Goal: Task Accomplishment & Management: Use online tool/utility

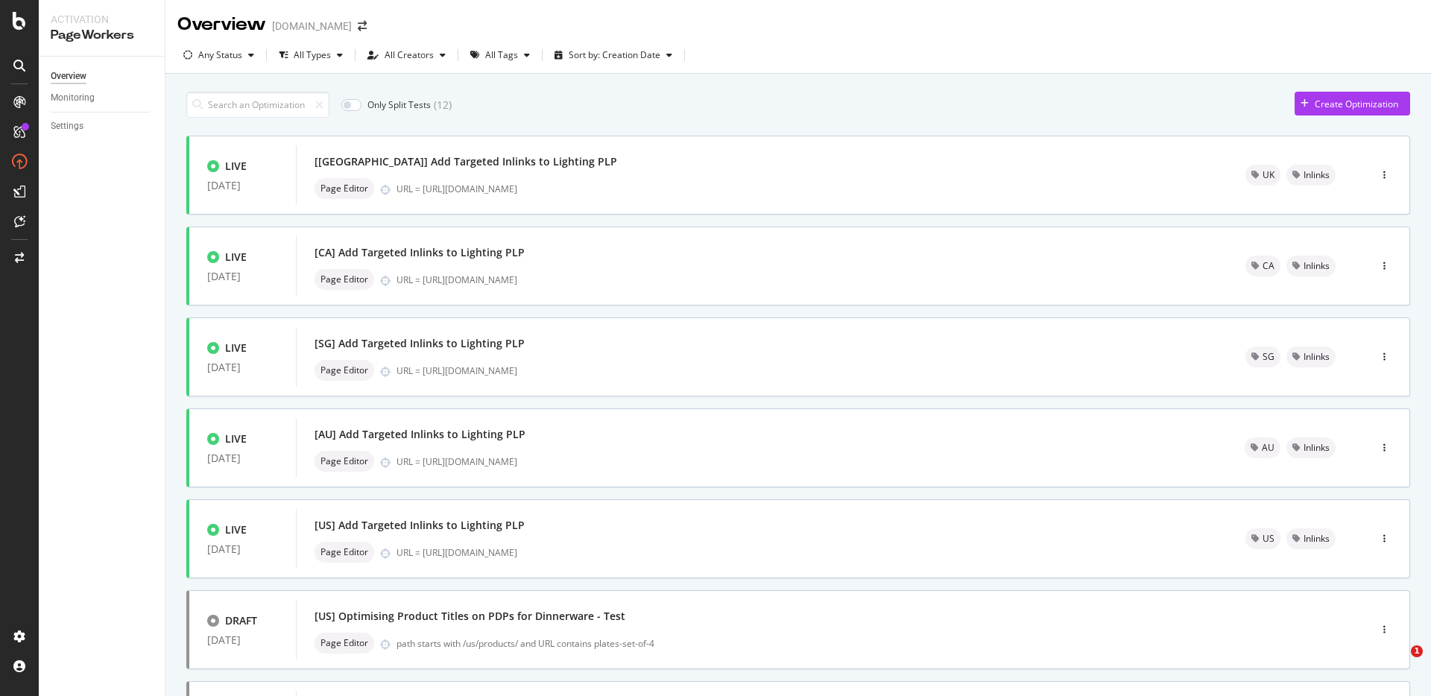
click at [263, 107] on input at bounding box center [257, 105] width 143 height 26
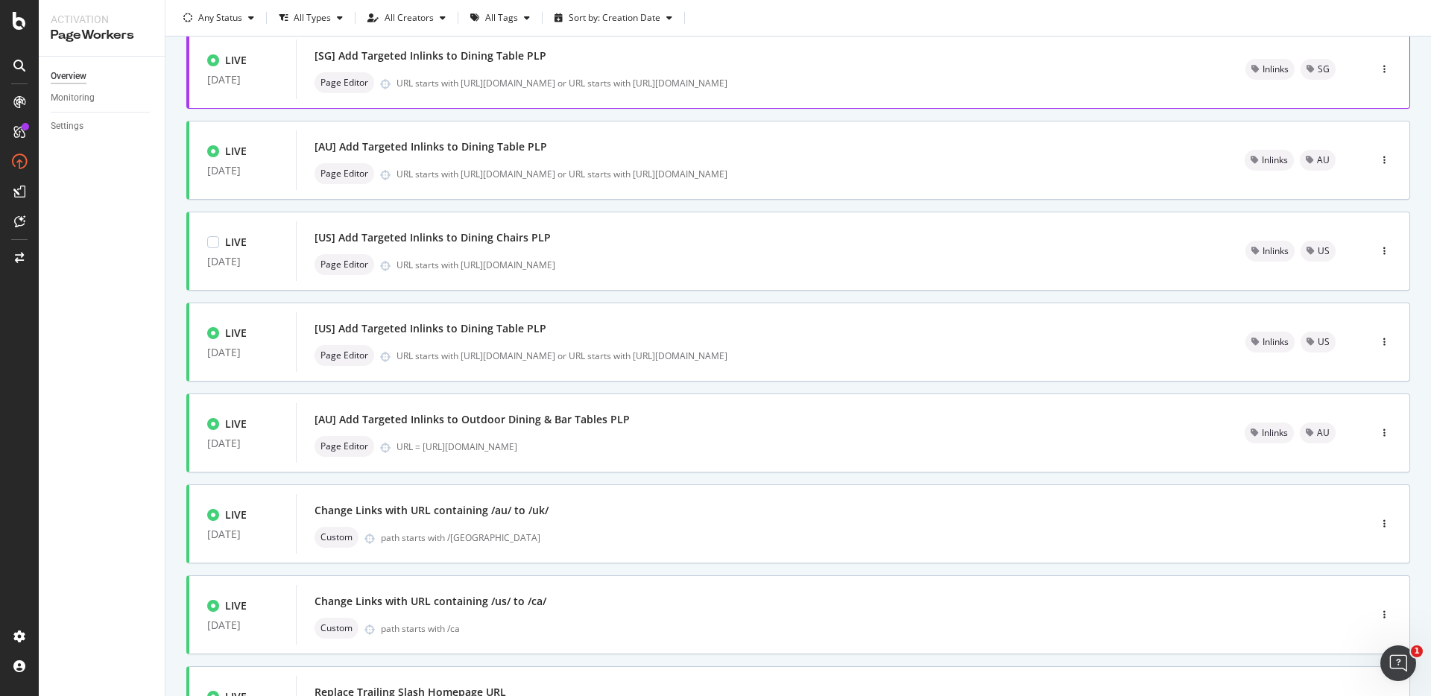
scroll to position [37, 0]
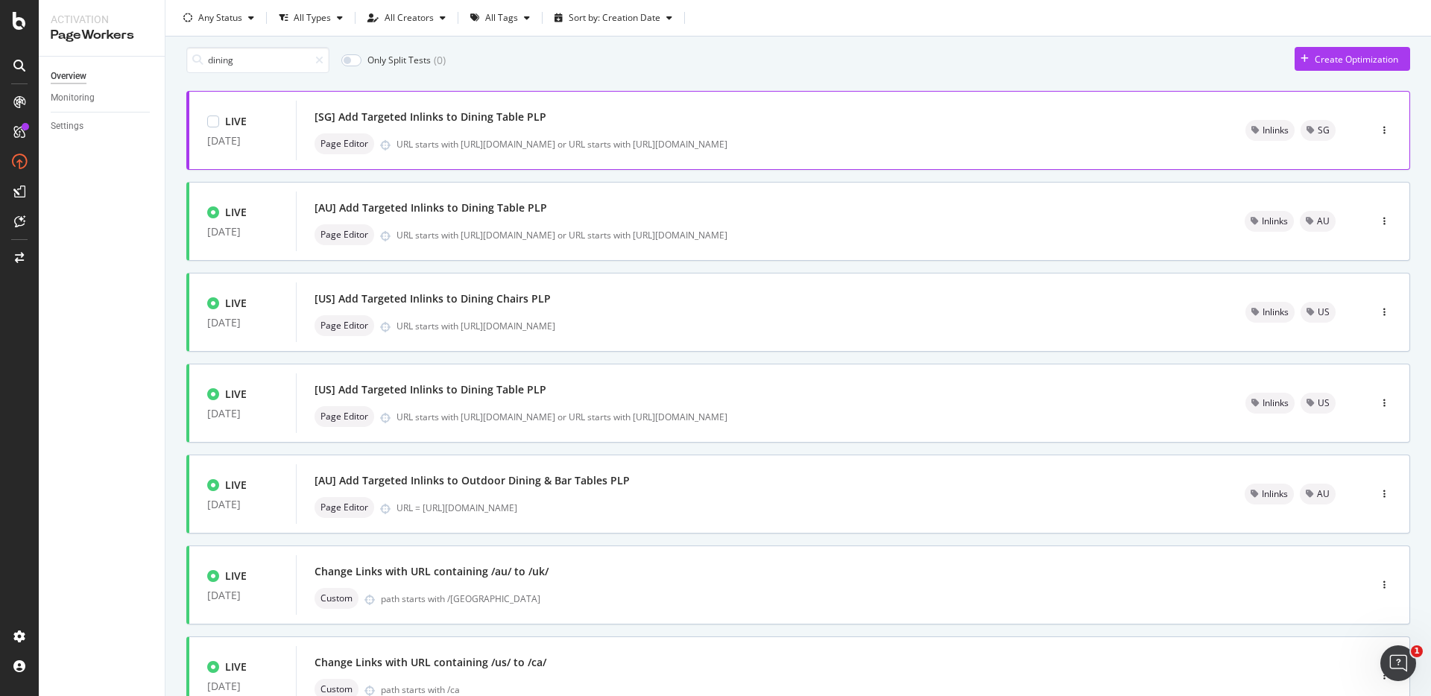
click at [621, 127] on div "[SG] Add Targeted Inlinks to Dining Table PLP" at bounding box center [762, 117] width 895 height 21
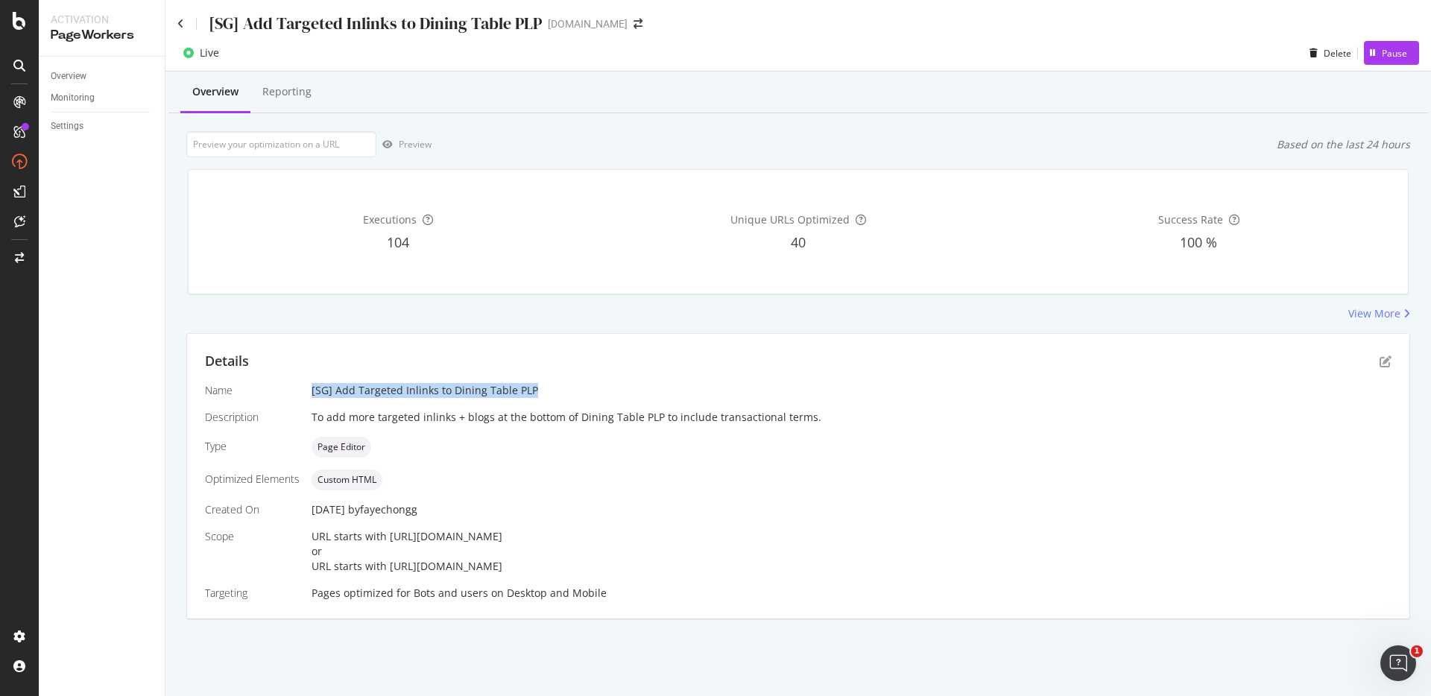
drag, startPoint x: 310, startPoint y: 391, endPoint x: 577, endPoint y: 387, distance: 266.9
click at [577, 387] on div "[SG] Add Targeted Inlinks to Dining Table PLP" at bounding box center [852, 390] width 1080 height 15
copy div "[SG] Add Targeted Inlinks to Dining Table PLP"
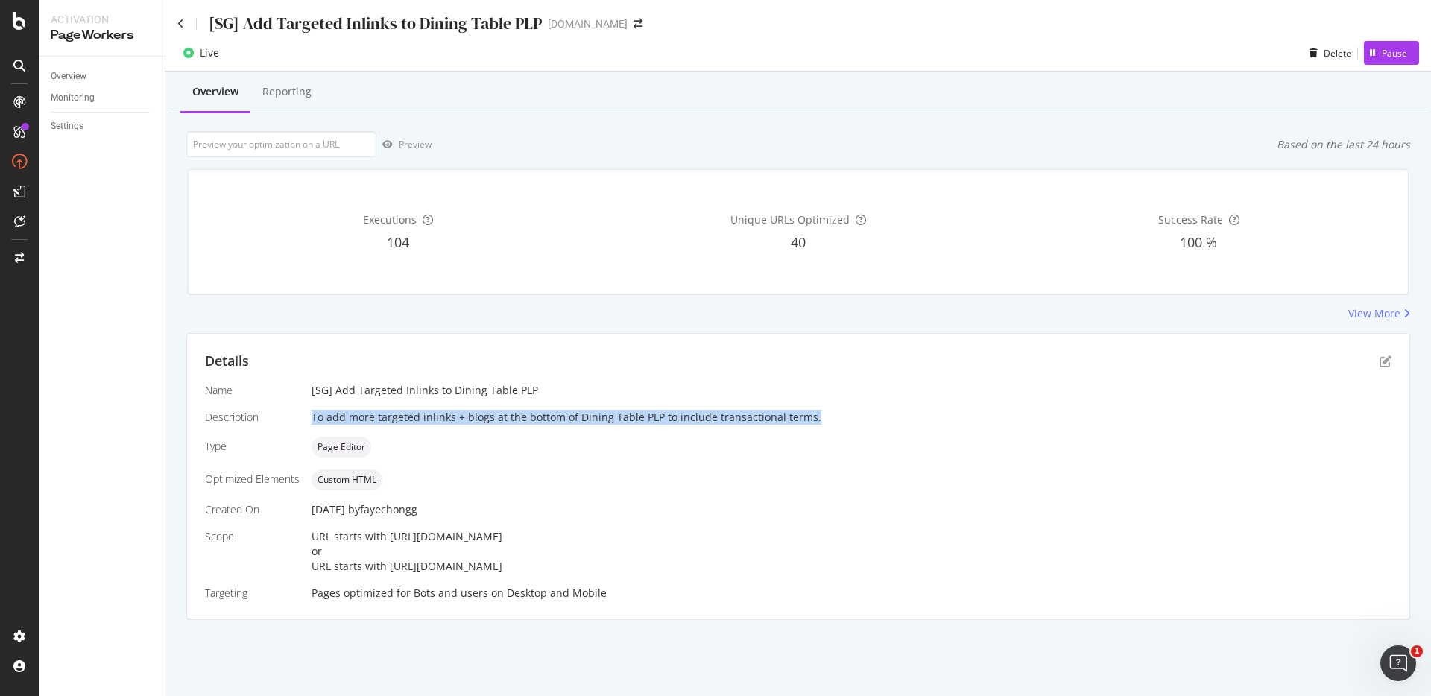
drag, startPoint x: 312, startPoint y: 418, endPoint x: 810, endPoint y: 416, distance: 498.0
click at [810, 416] on div "To add more targeted inlinks + blogs at the bottom of Dining Table PLP to inclu…" at bounding box center [852, 417] width 1080 height 15
copy div "To add more targeted inlinks + blogs at the bottom of Dining Table PLP to inclu…"
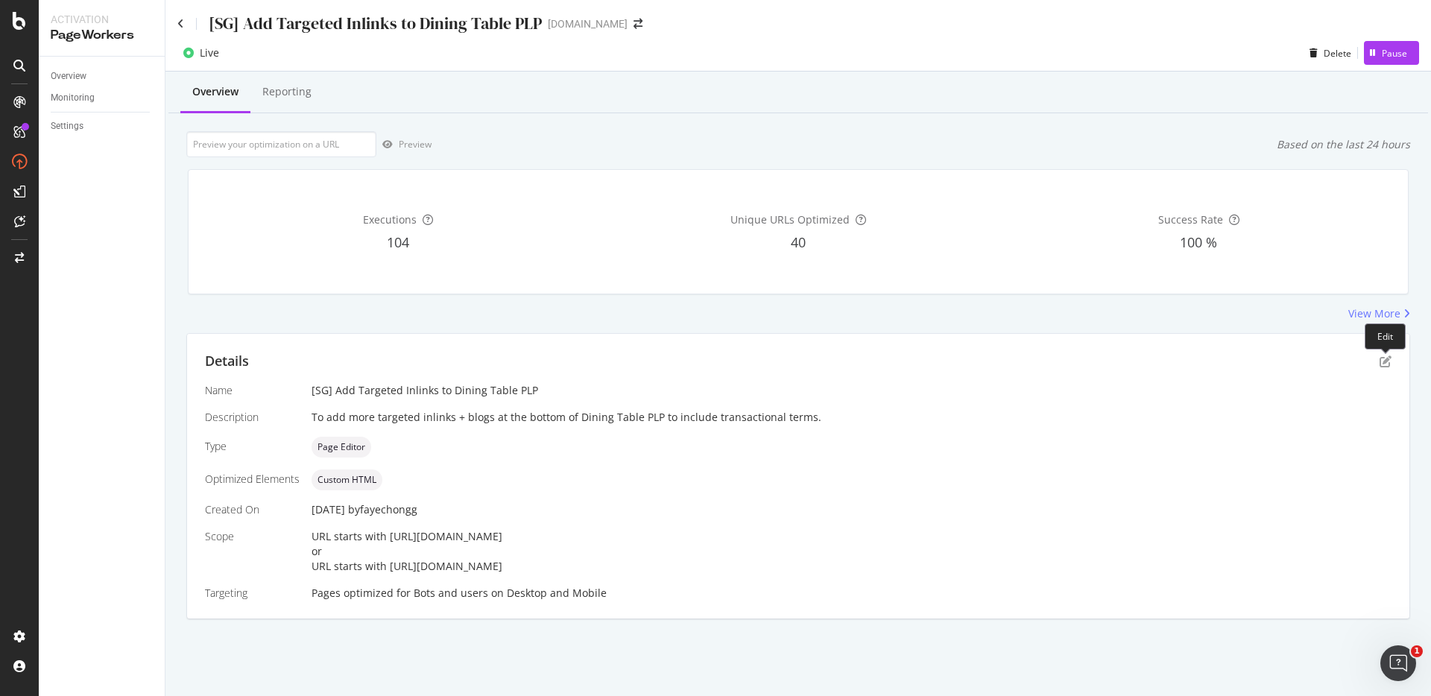
click at [1390, 354] on div "Details" at bounding box center [798, 361] width 1187 height 19
click at [1387, 360] on icon "pen-to-square" at bounding box center [1386, 362] width 12 height 12
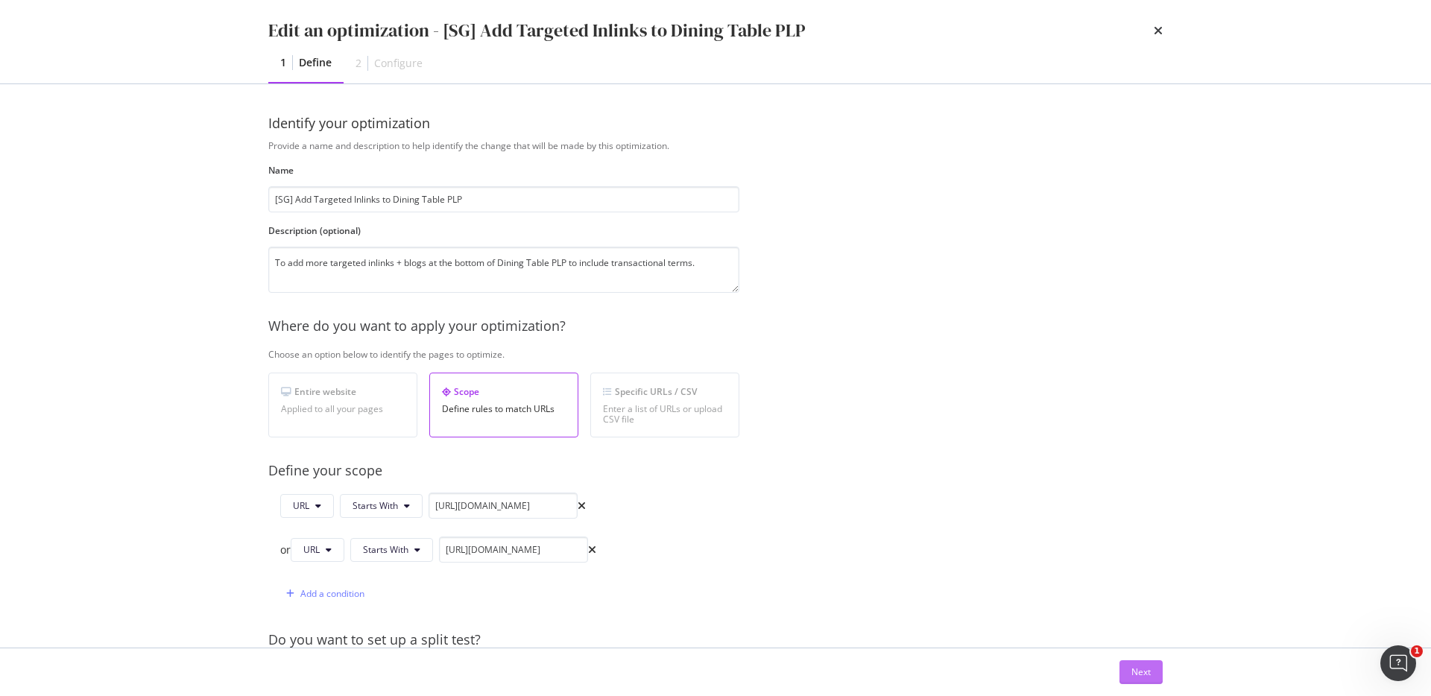
click at [1153, 673] on button "Next" at bounding box center [1141, 673] width 43 height 24
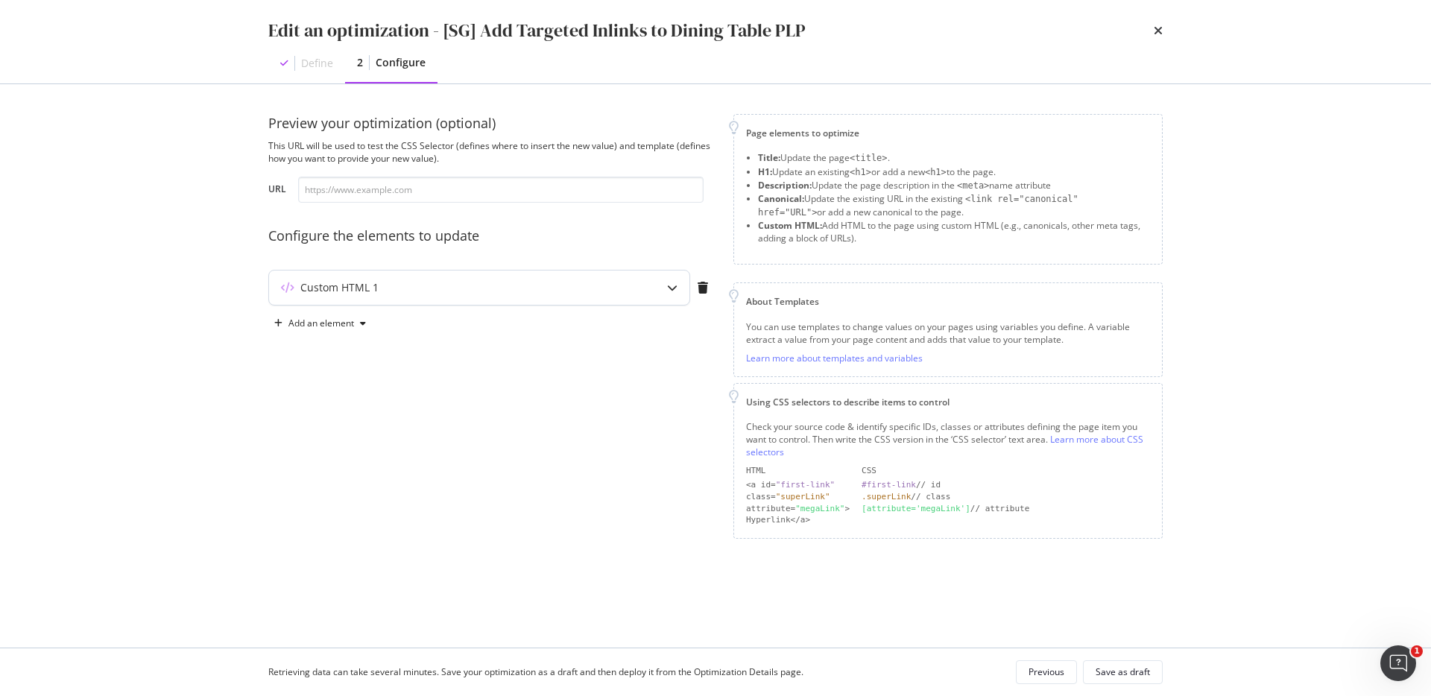
click at [491, 303] on div "Custom HTML 1" at bounding box center [479, 288] width 420 height 34
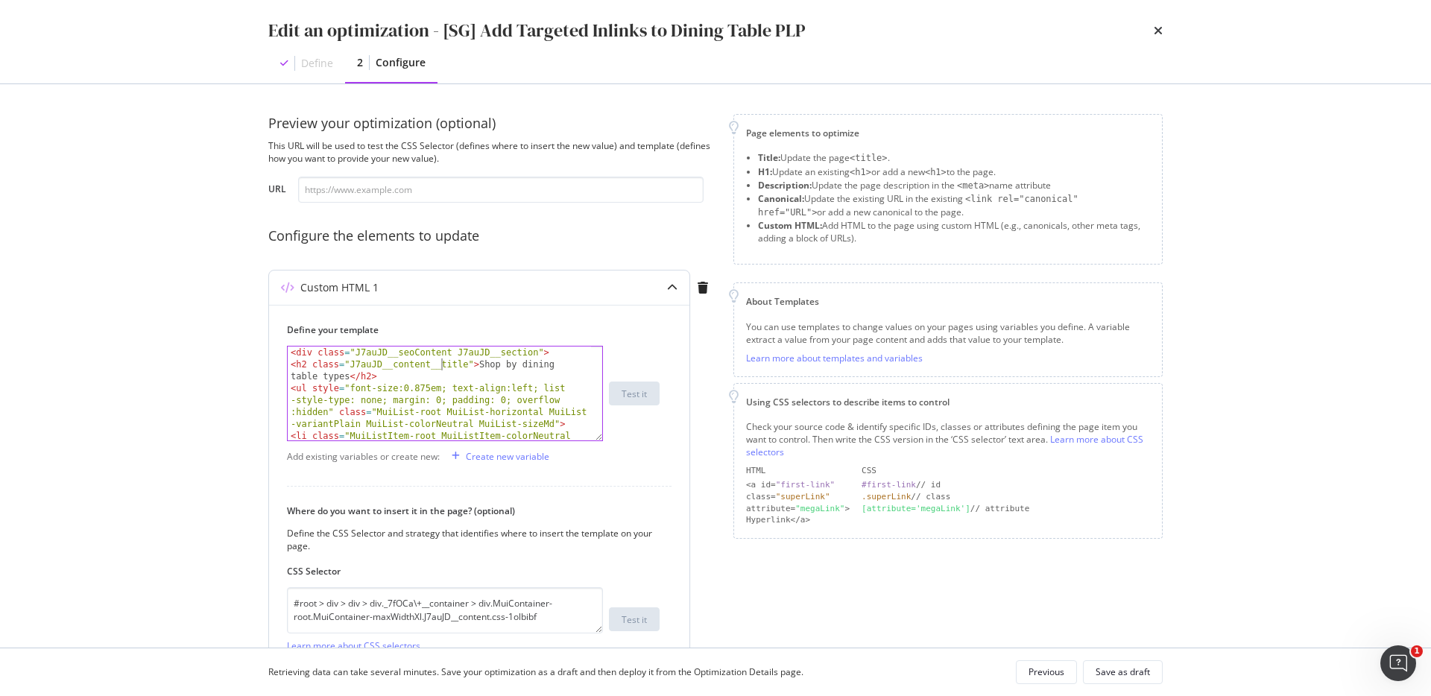
click at [444, 370] on div "< div class = "J7auJD__seoContent J7auJD__section" > < h2 class = "J7auJD__cont…" at bounding box center [439, 424] width 303 height 154
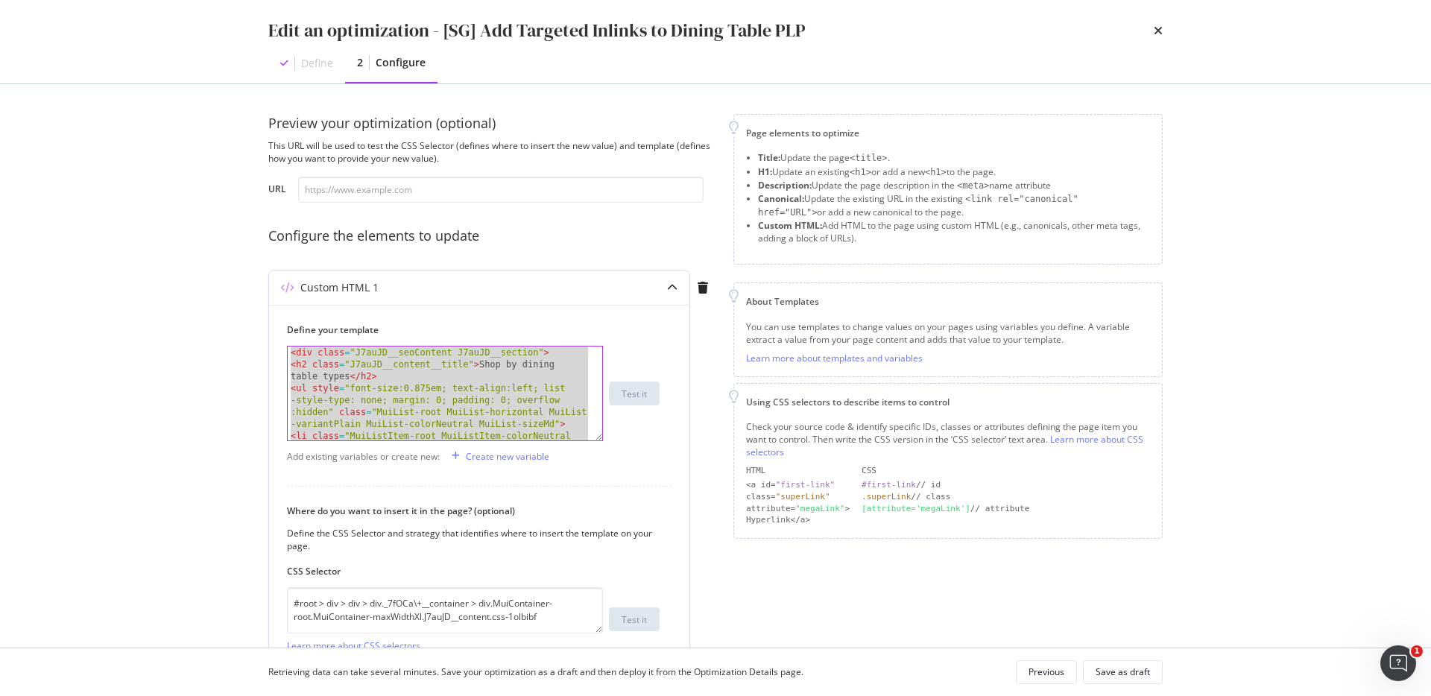
scroll to position [141, 0]
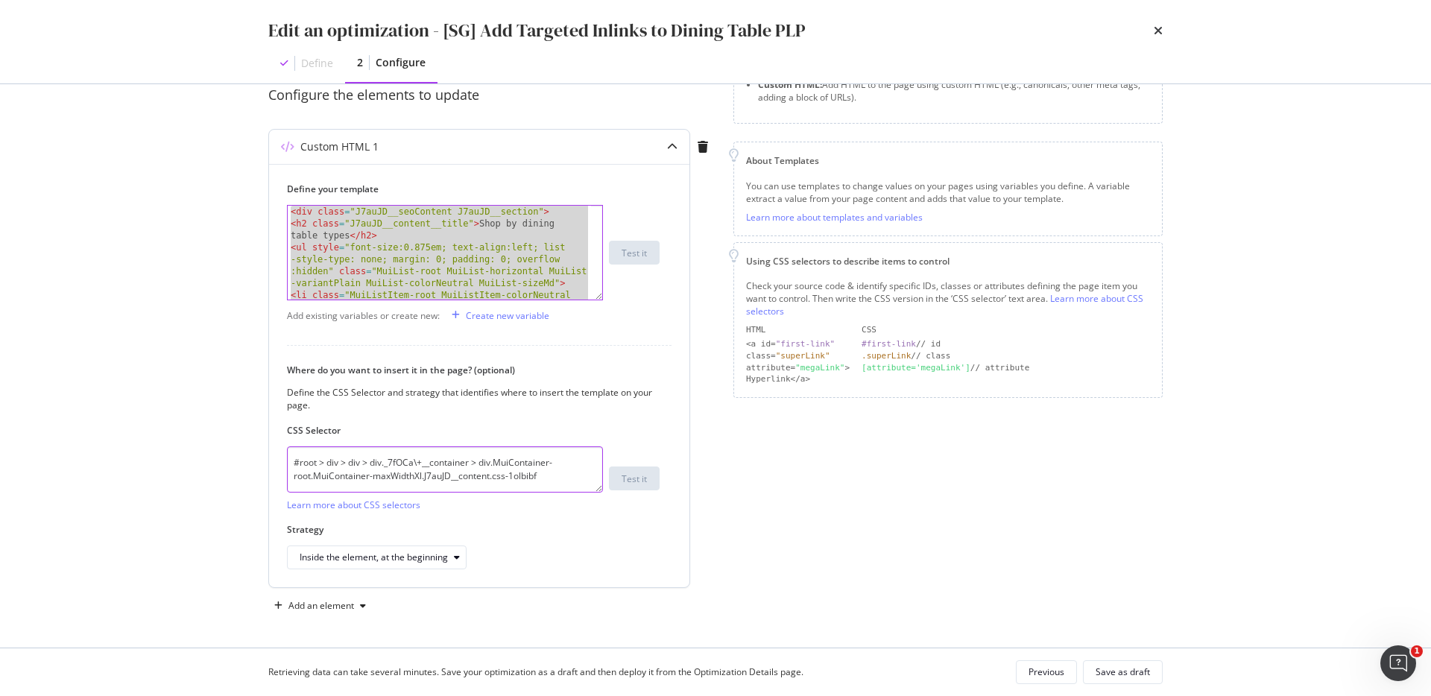
click at [520, 470] on textarea "#root > div > div > div._7fOCa\+__container > div.MuiContainer-root.MuiContaine…" at bounding box center [445, 470] width 316 height 46
click at [537, 271] on div "< div class = "J7auJD__seoContent J7auJD__section" > < h2 class = "J7auJD__cont…" at bounding box center [439, 283] width 303 height 154
type textarea "<ul style="font-size:0.875em; text-align:left; list-style-type: none; margin: 0…"
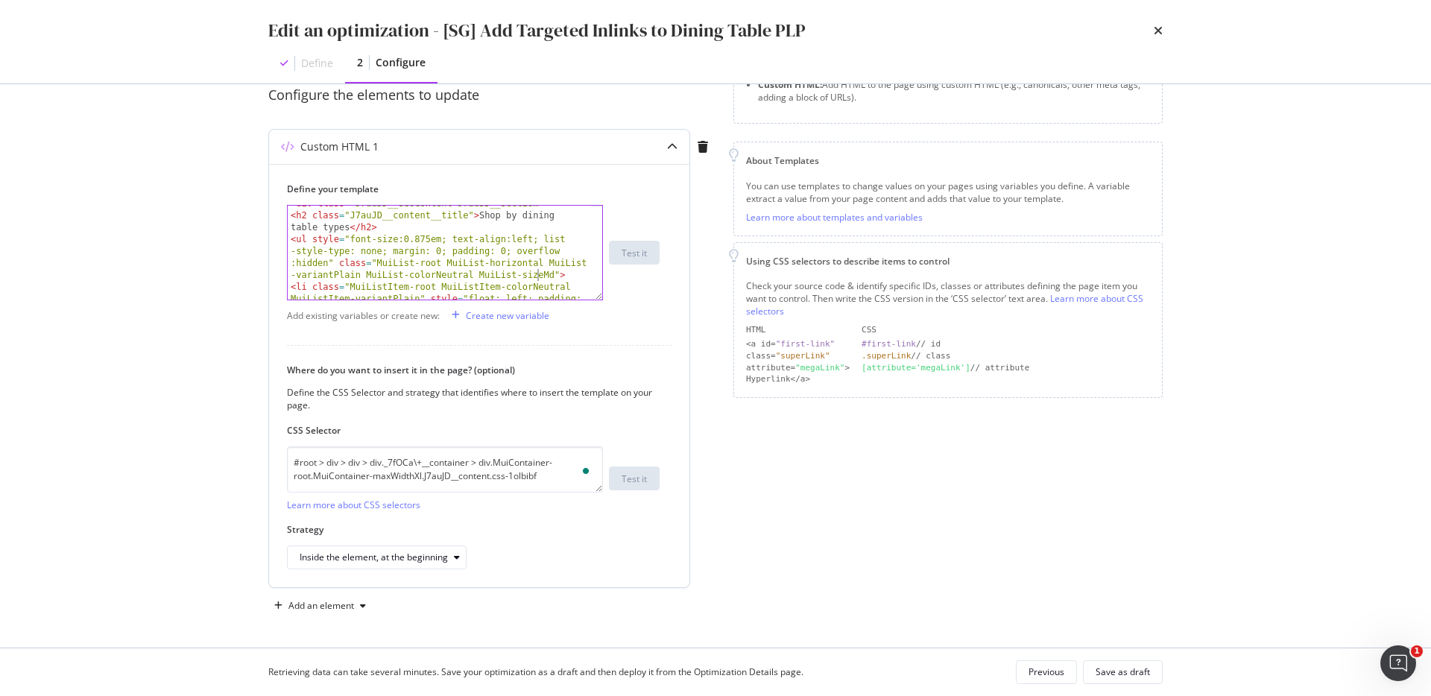
click at [537, 271] on div "< div class = "J7auJD__seoContent J7auJD__section" > < h2 class = "J7auJD__cont…" at bounding box center [439, 275] width 303 height 154
click at [1155, 32] on icon "times" at bounding box center [1158, 31] width 9 height 12
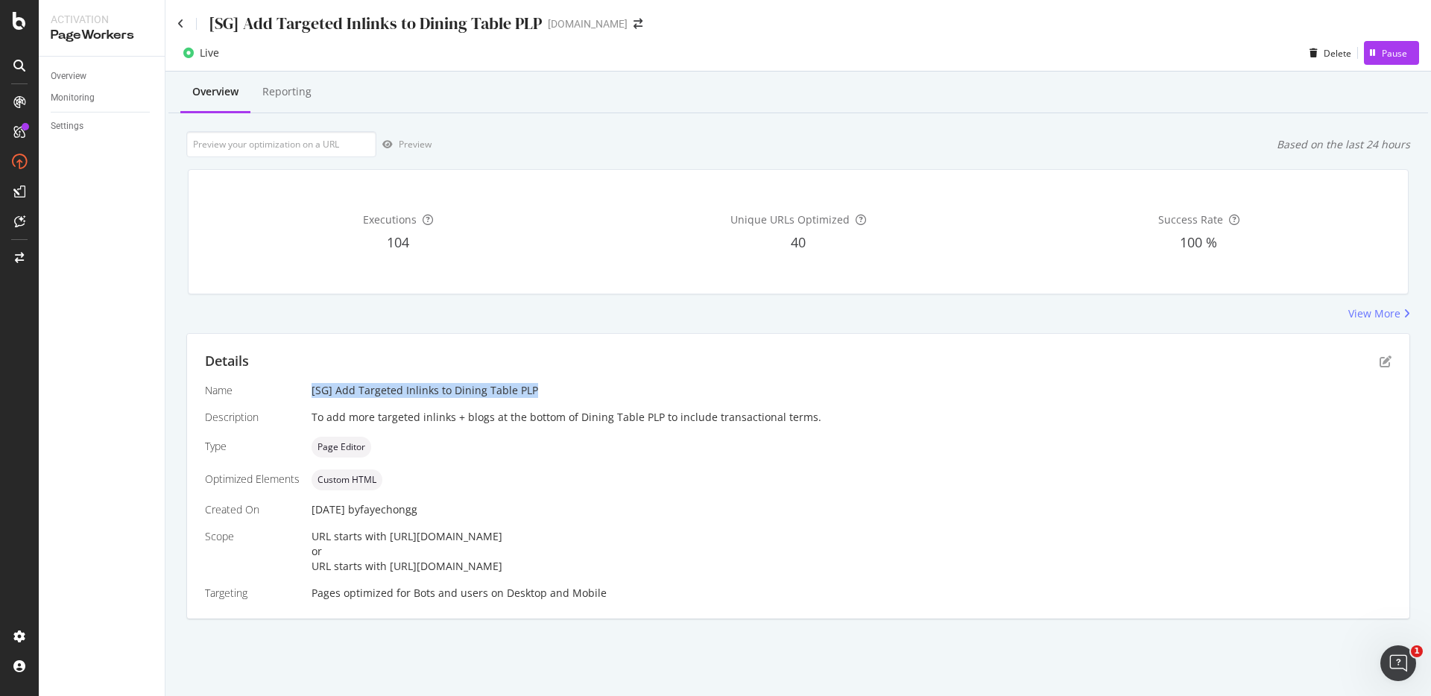
drag, startPoint x: 311, startPoint y: 390, endPoint x: 576, endPoint y: 389, distance: 265.4
click at [576, 389] on div "[SG] Add Targeted Inlinks to Dining Table PLP" at bounding box center [852, 390] width 1080 height 15
copy div "[SG] Add Targeted Inlinks to Dining Table PLP"
click at [407, 410] on div "To add more targeted inlinks + blogs at the bottom of Dining Table PLP to inclu…" at bounding box center [852, 417] width 1080 height 15
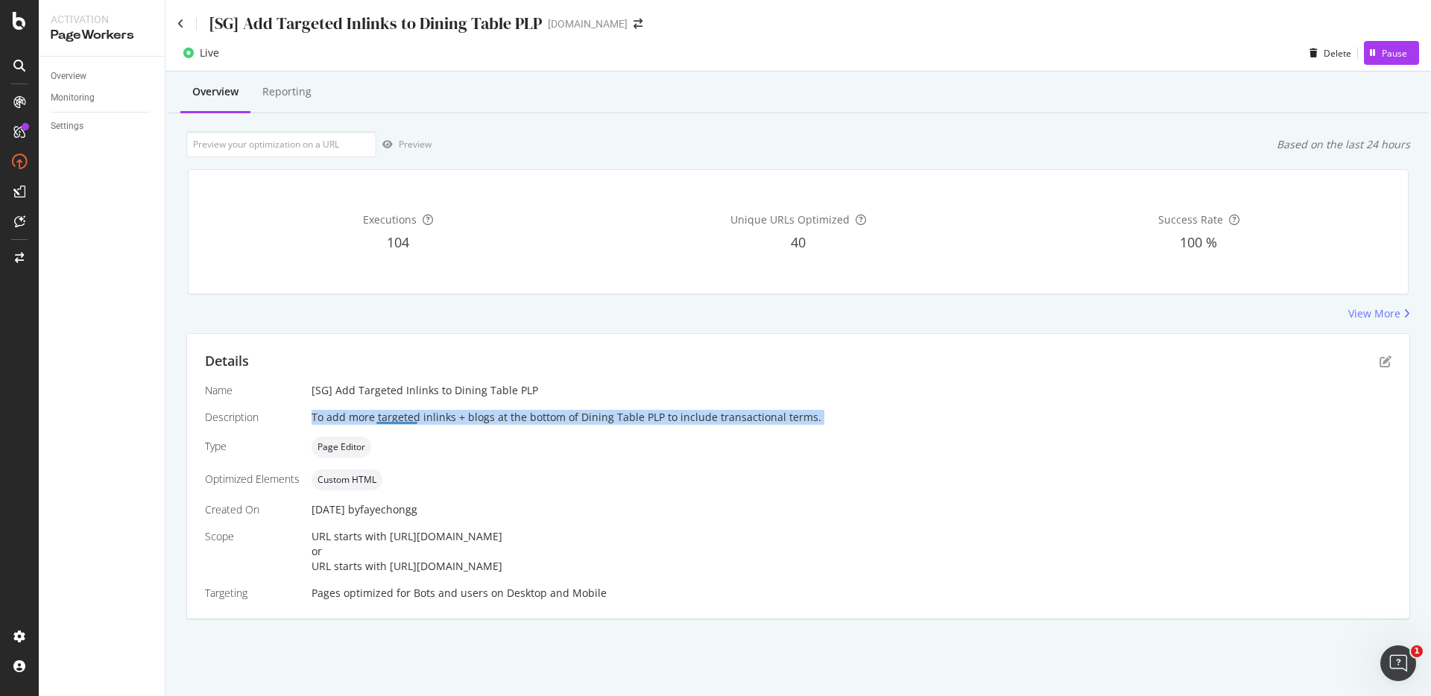
click at [407, 410] on div "To add more targeted inlinks + blogs at the bottom of Dining Table PLP to inclu…" at bounding box center [852, 417] width 1080 height 15
copy div "To add more targeted inlinks + blogs at the bottom of Dining Table PLP to inclu…"
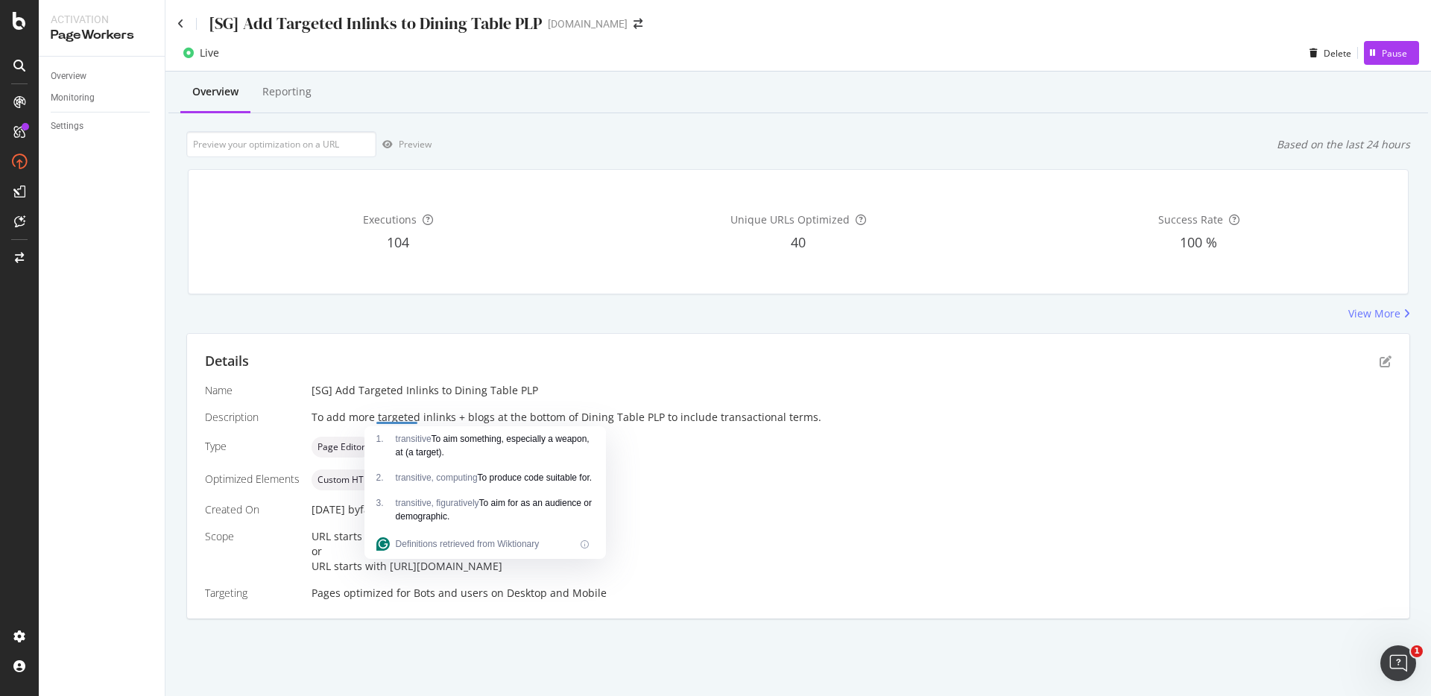
click at [1390, 372] on div "Details Name [SG] Add Targeted Inlinks to Dining Table PLP Description To add m…" at bounding box center [798, 476] width 1223 height 285
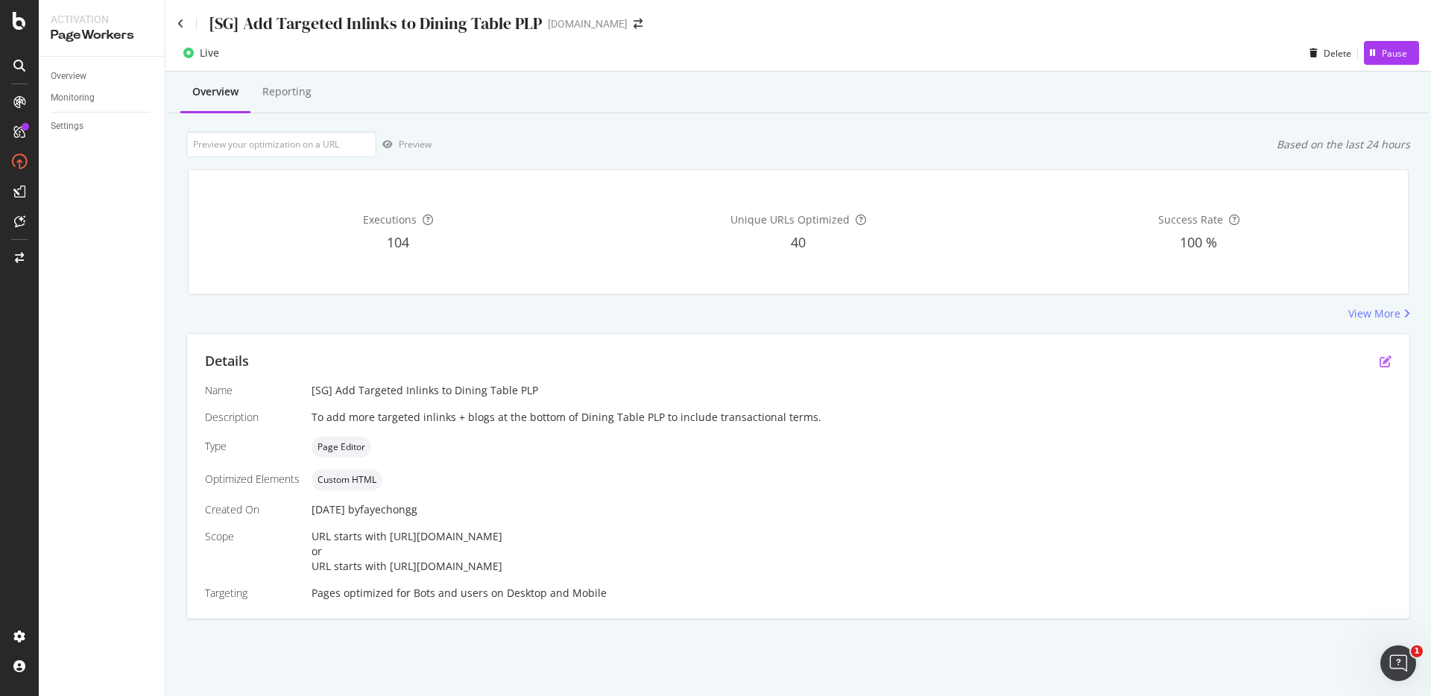
click at [1387, 360] on icon "pen-to-square" at bounding box center [1386, 362] width 12 height 12
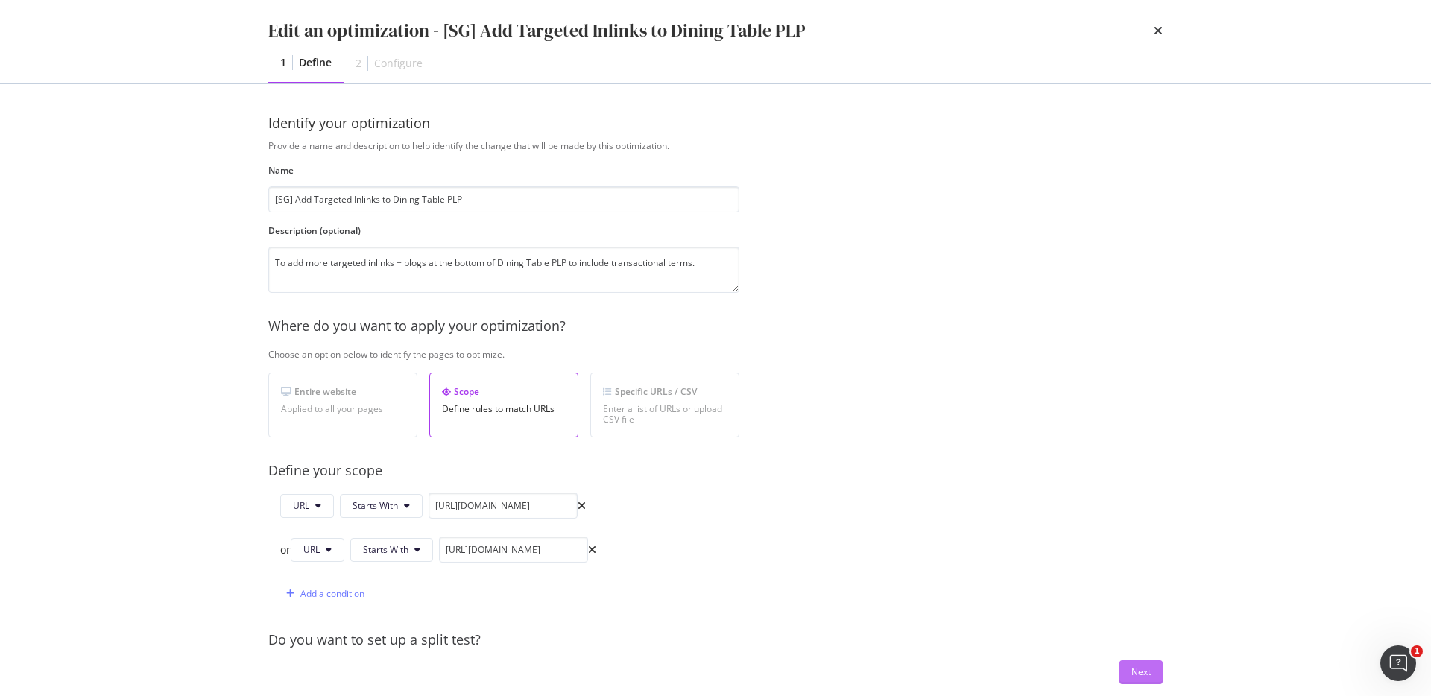
click at [1146, 678] on div "Next" at bounding box center [1141, 672] width 19 height 13
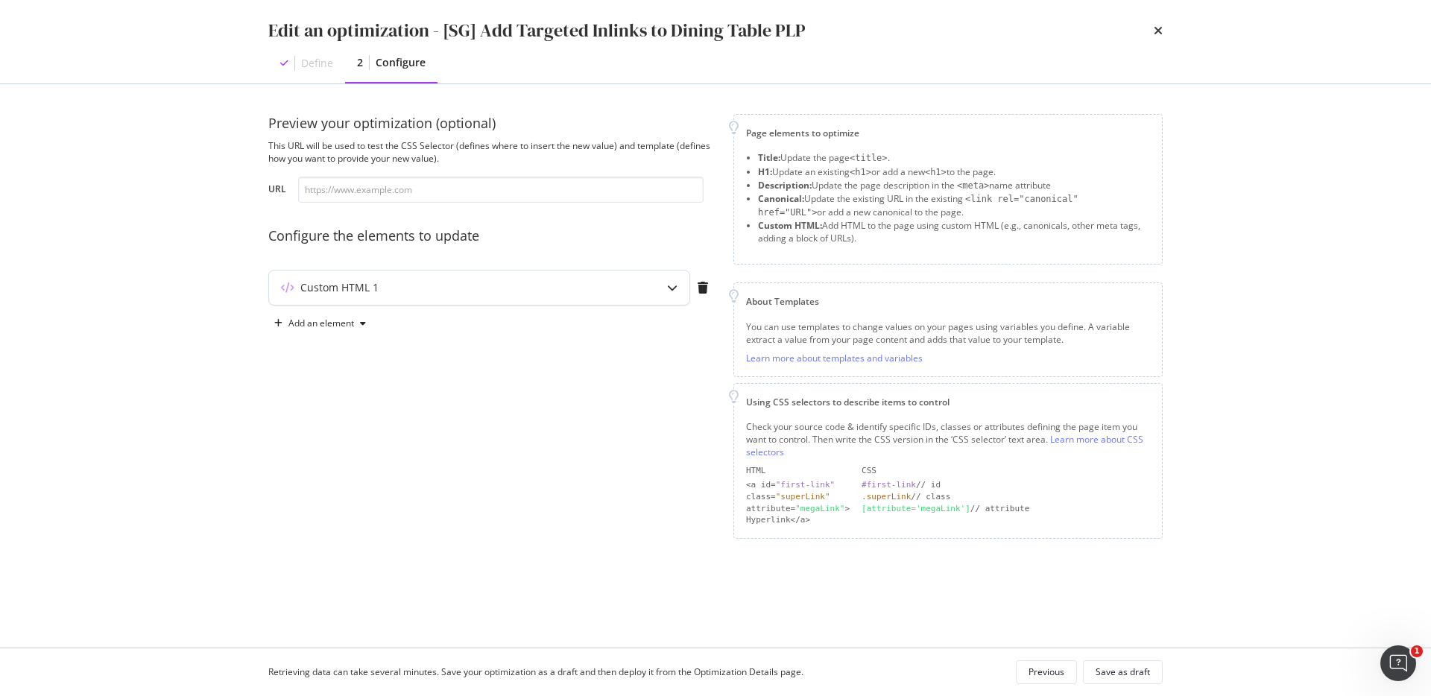
click at [558, 294] on div "Custom HTML 1" at bounding box center [450, 287] width 362 height 15
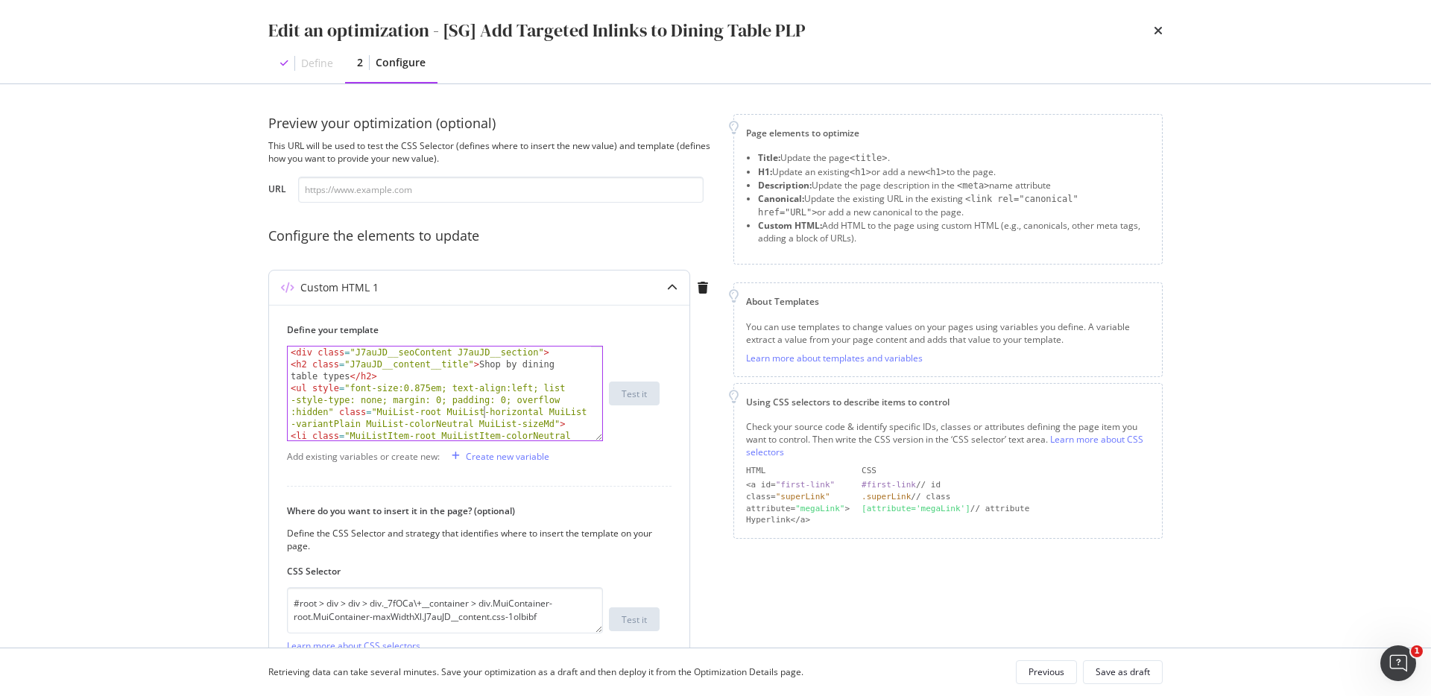
click at [485, 408] on div "< div class = "J7auJD__seoContent J7auJD__section" > < h2 class = "J7auJD__cont…" at bounding box center [439, 424] width 303 height 154
type textarea "</ul> </div>"
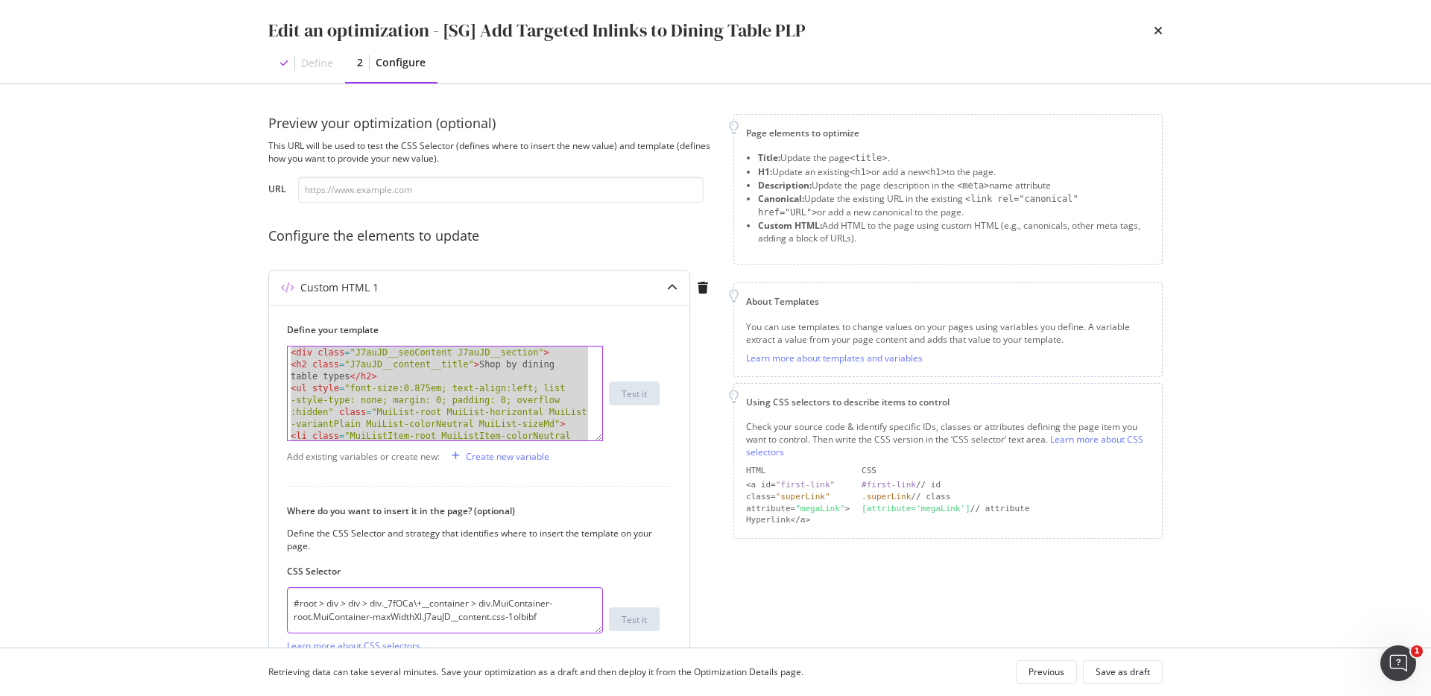
click at [558, 596] on textarea "#root > div > div > div._7fOCa\+__container > div.MuiContainer-root.MuiContaine…" at bounding box center [445, 610] width 316 height 46
click at [1158, 27] on icon "times" at bounding box center [1158, 31] width 9 height 12
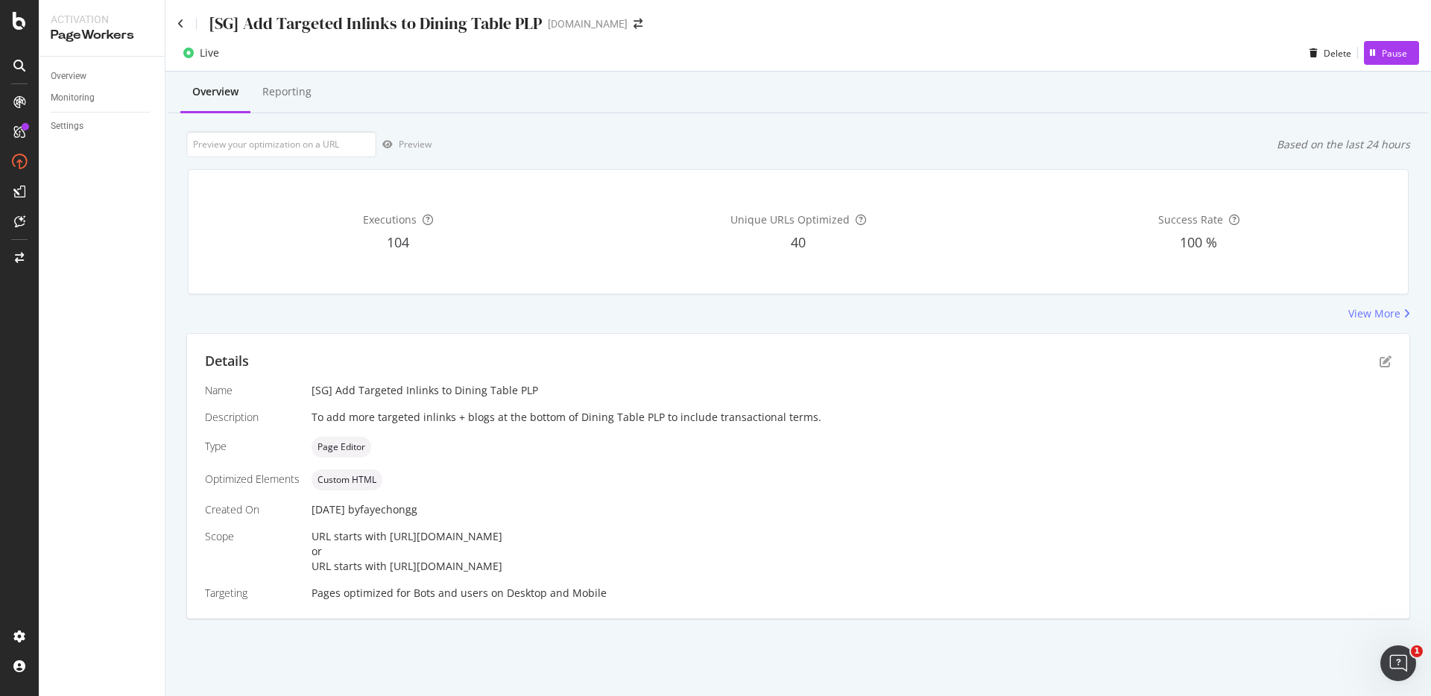
click at [710, 168] on div "Executions 104 Unique URLs Optimized 40 Success Rate 100 %" at bounding box center [798, 231] width 1239 height 149
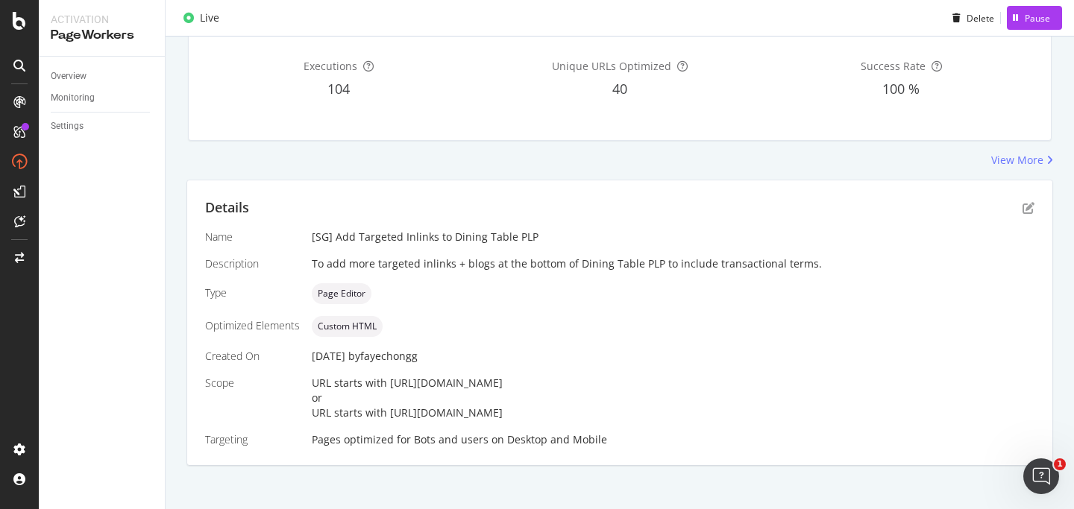
scroll to position [0, 0]
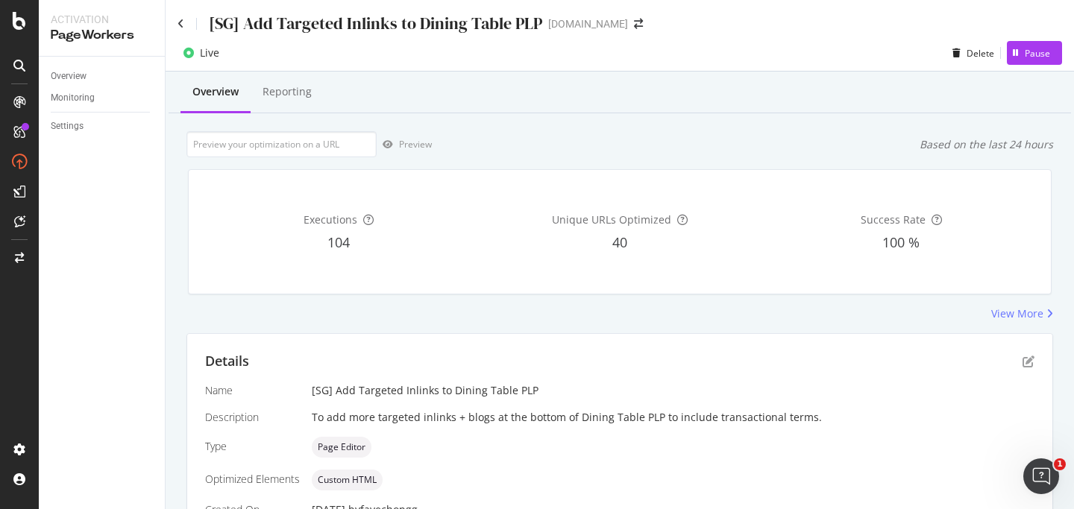
click at [306, 385] on div "Name [SG] Add Targeted Inlinks to Dining Table PLP Description To add more targ…" at bounding box center [619, 492] width 829 height 218
click at [382, 383] on div "[SG] Add Targeted Inlinks to Dining Table PLP" at bounding box center [673, 390] width 722 height 15
click at [678, 168] on div "Executions 104 Unique URLs Optimized 40 Success Rate 100 %" at bounding box center [619, 231] width 881 height 149
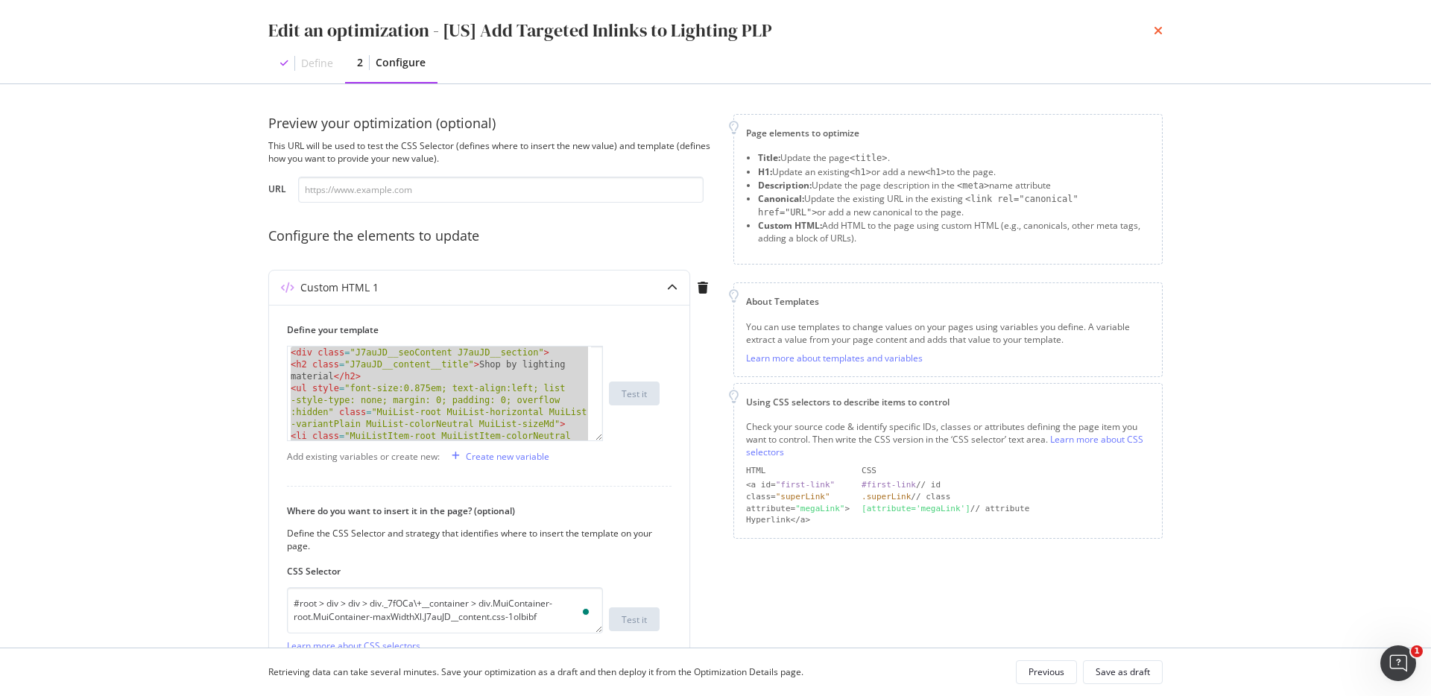
click at [1159, 28] on icon "times" at bounding box center [1158, 31] width 9 height 12
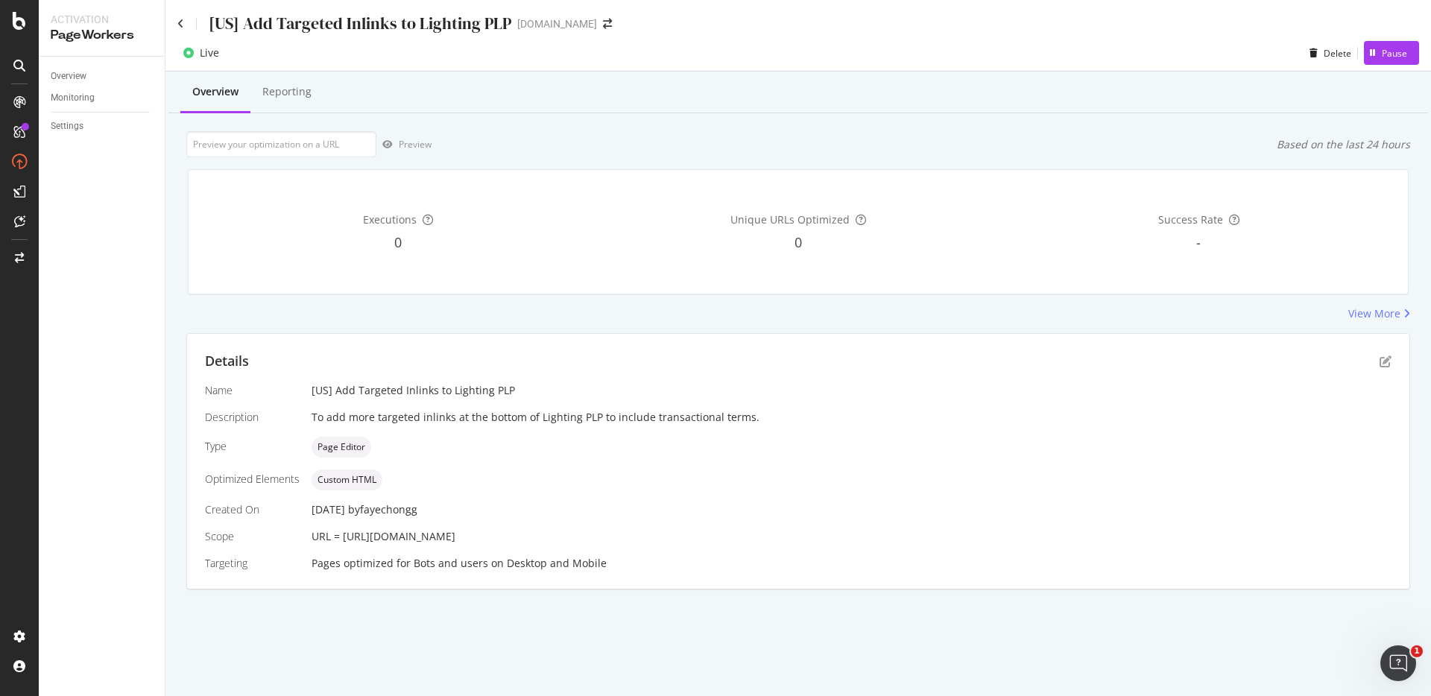
click at [176, 29] on div "[US] Add Targeted Inlinks to Lighting PLP [DOMAIN_NAME]" at bounding box center [799, 17] width 1266 height 35
click at [178, 25] on icon at bounding box center [180, 24] width 7 height 10
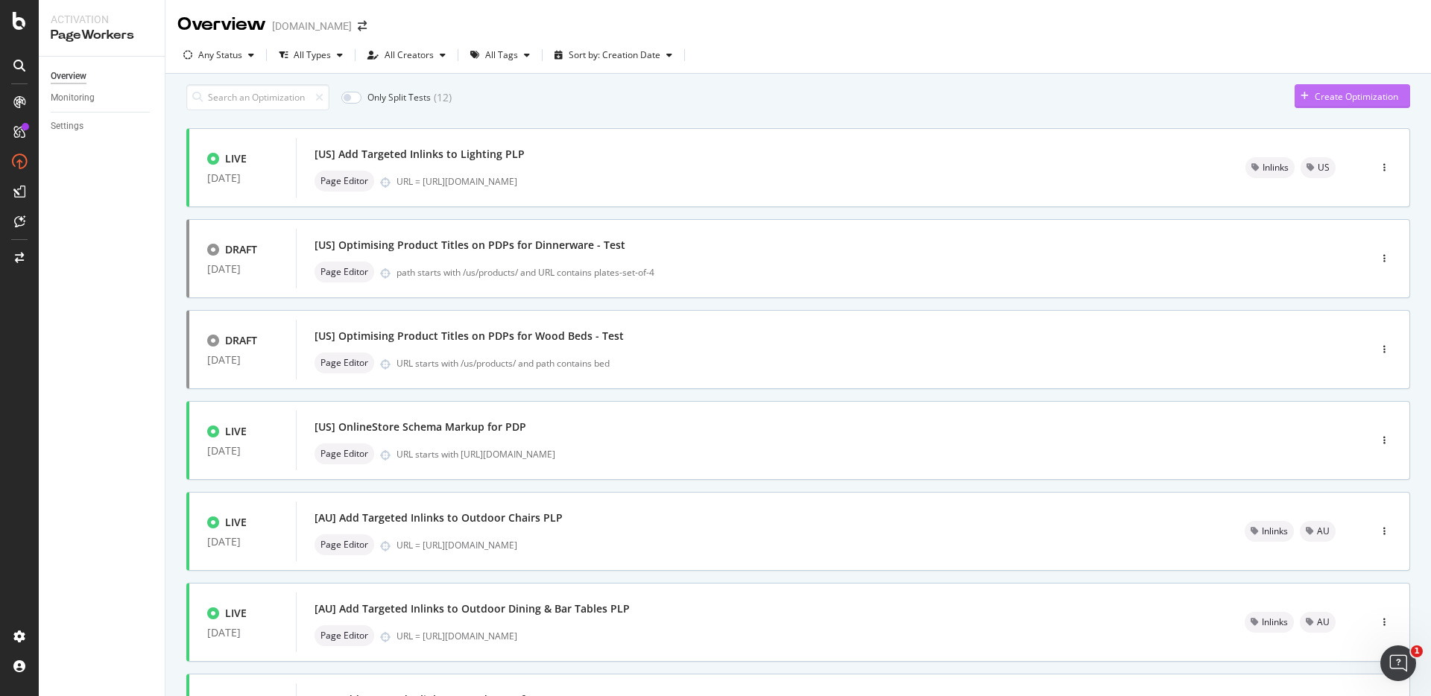
click at [1341, 101] on div "Create Optimization" at bounding box center [1356, 96] width 83 height 13
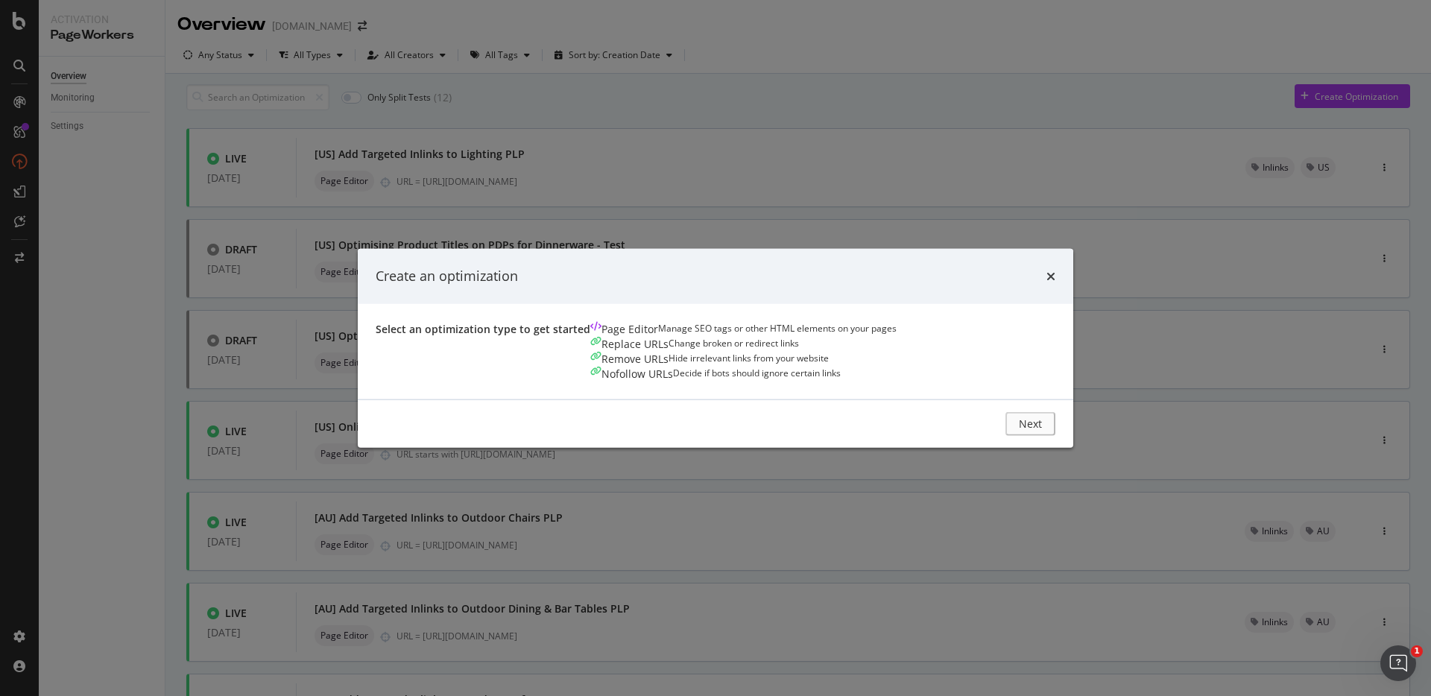
click at [1056, 267] on div "Create an optimization" at bounding box center [716, 276] width 680 height 19
click at [1062, 99] on div "Create an optimization Select an optimization type to get started Page Editor M…" at bounding box center [715, 348] width 1431 height 696
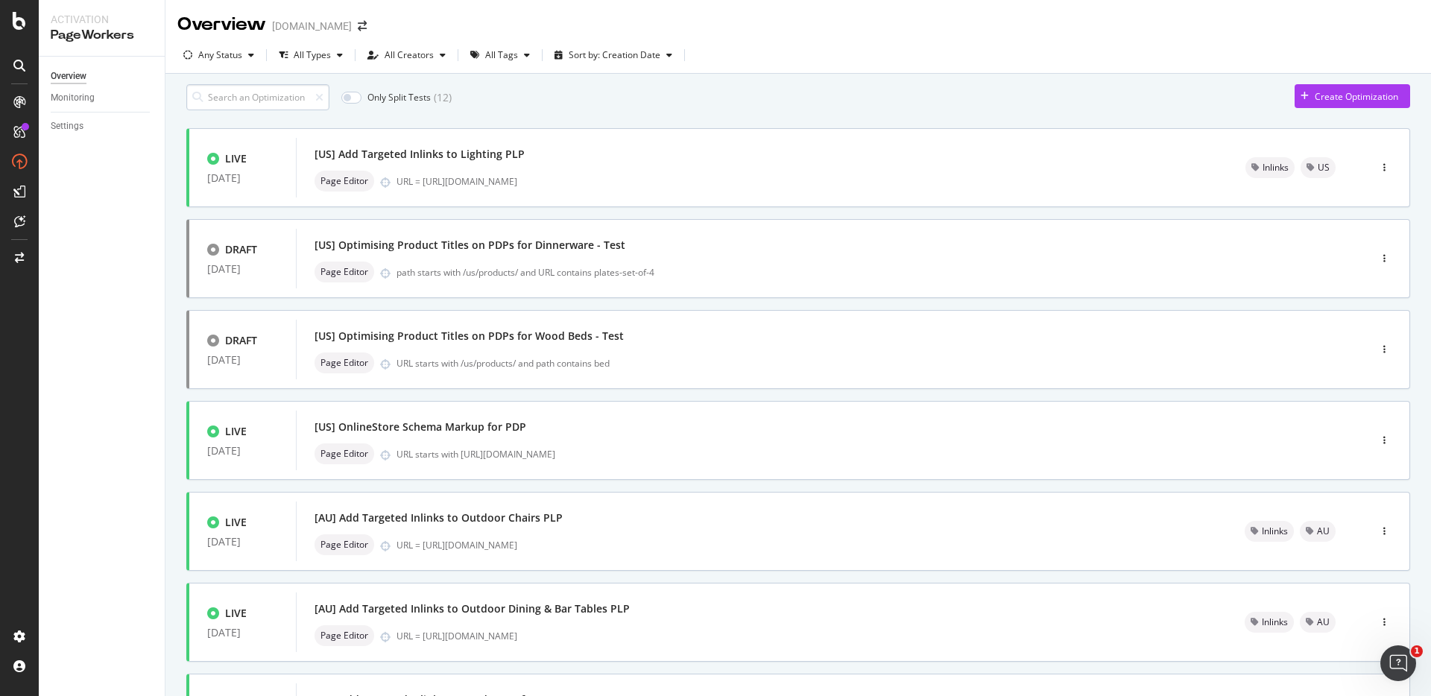
click at [260, 101] on input at bounding box center [257, 97] width 143 height 26
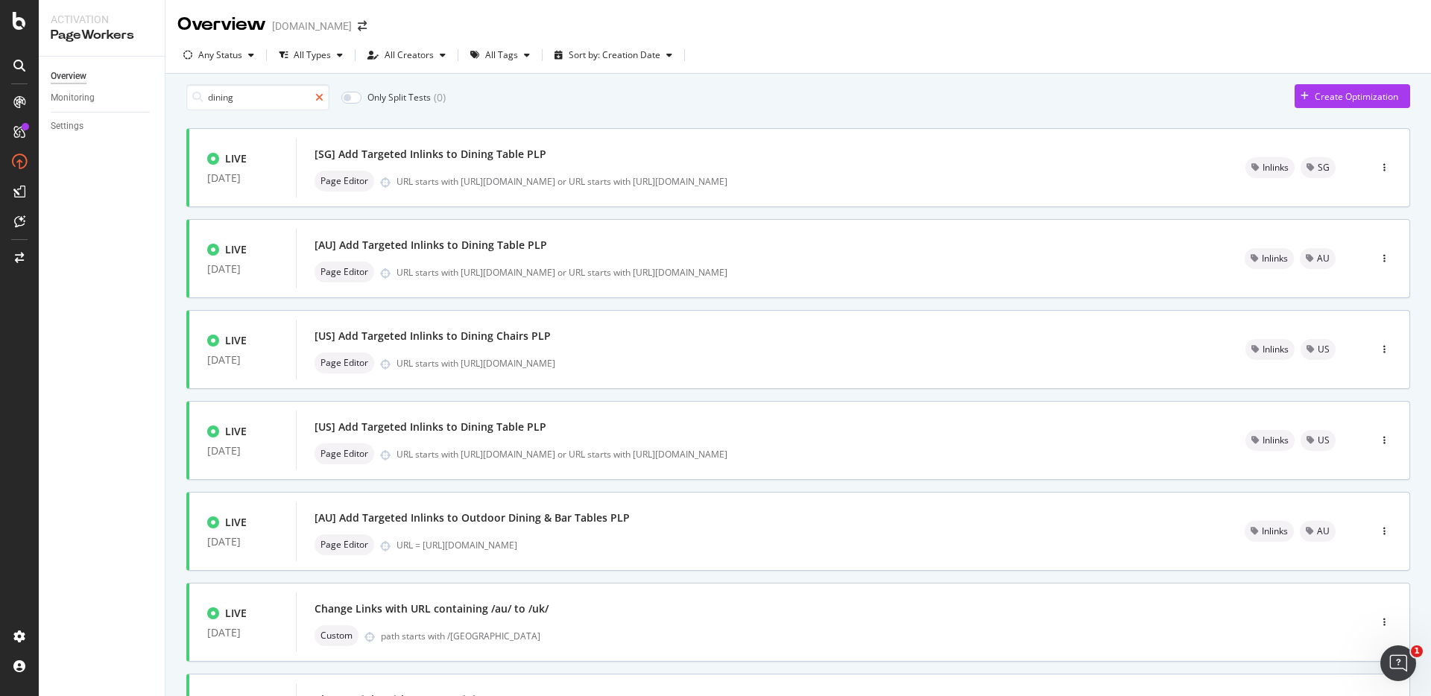
click at [318, 101] on icon at bounding box center [319, 97] width 8 height 10
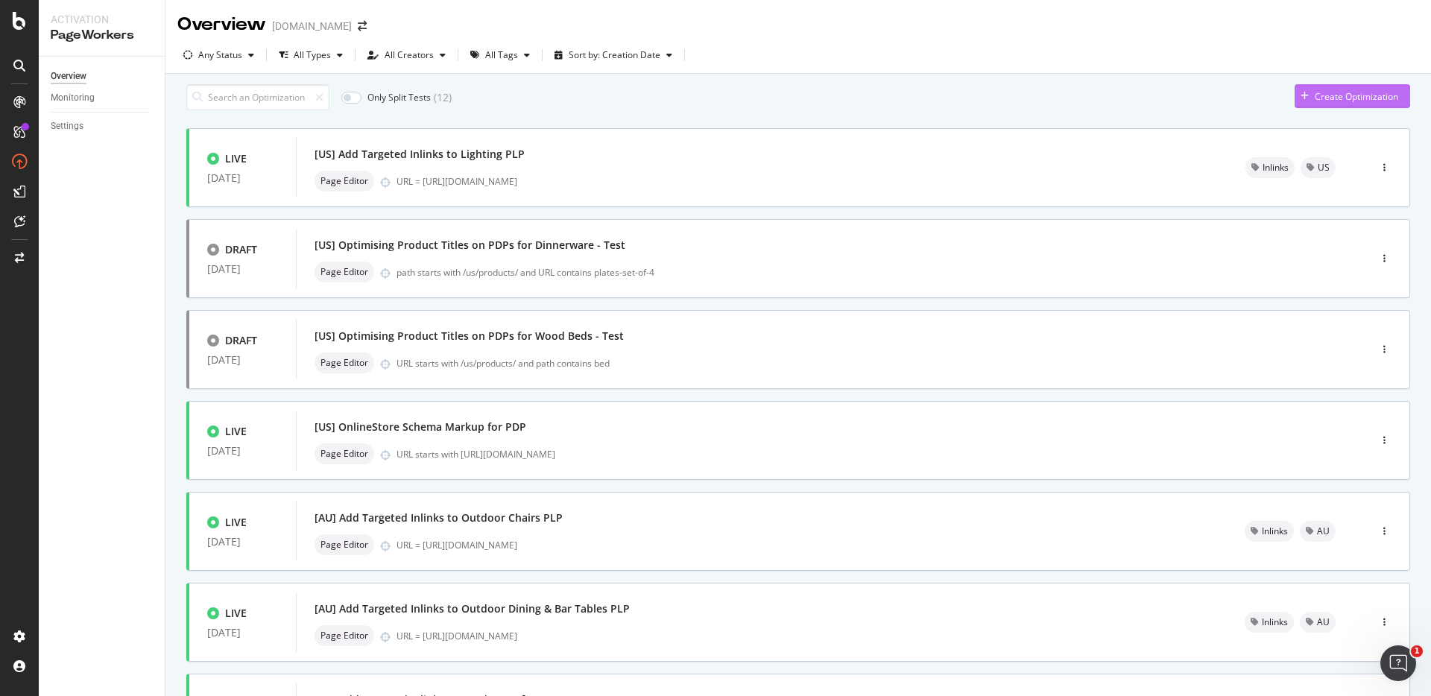
click at [1361, 96] on div "Create Optimization" at bounding box center [1347, 96] width 104 height 22
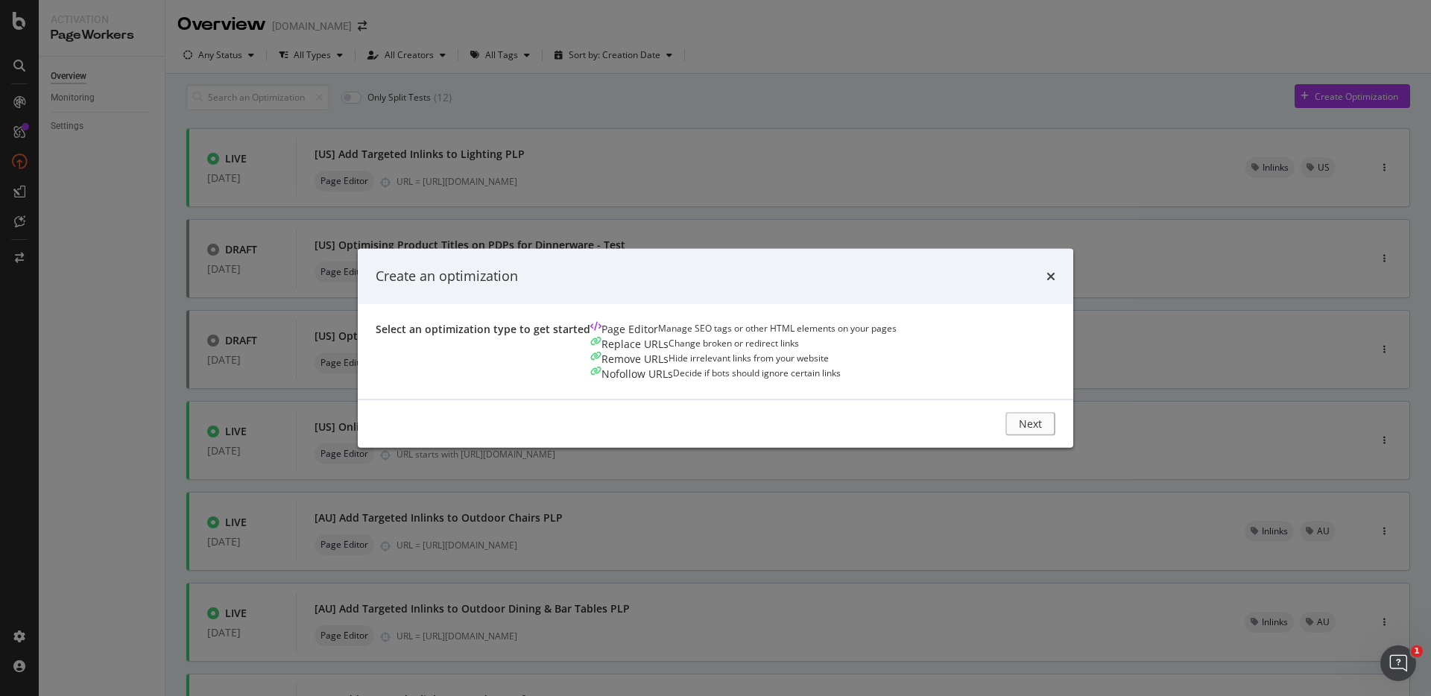
click at [658, 336] on div "Manage SEO tags or other HTML elements on your pages" at bounding box center [777, 328] width 239 height 15
click at [1044, 435] on div "Next" at bounding box center [1033, 423] width 19 height 22
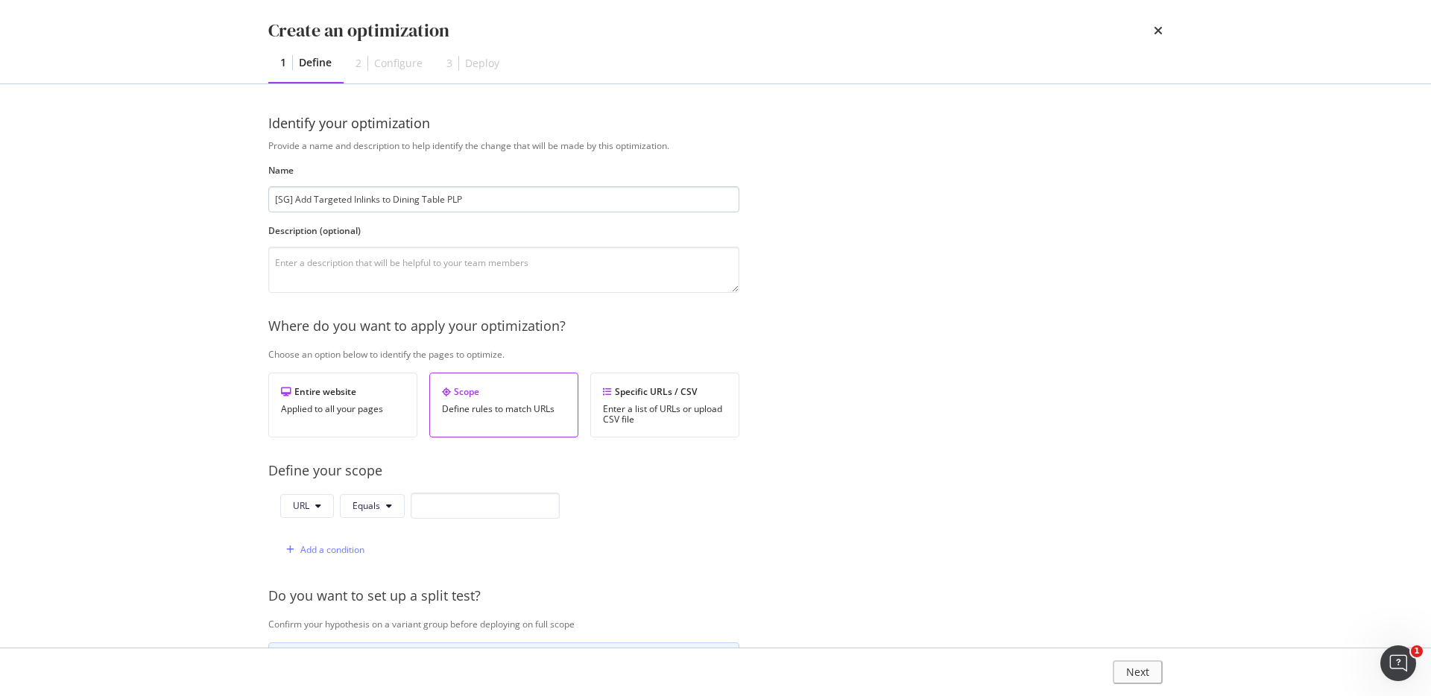
click at [284, 199] on input "[SG] Add Targeted Inlinks to Dining Table PLP" at bounding box center [503, 199] width 471 height 26
type input "[CA] Add Targeted Inlinks to Dining Table PLP"
click at [338, 256] on textarea "To enrich screen reader interactions, please activate Accessibility in Grammarl…" at bounding box center [503, 270] width 471 height 46
paste textarea "To add more targeted inlinks + blogs at the bottom of Dining Table PLP to inclu…"
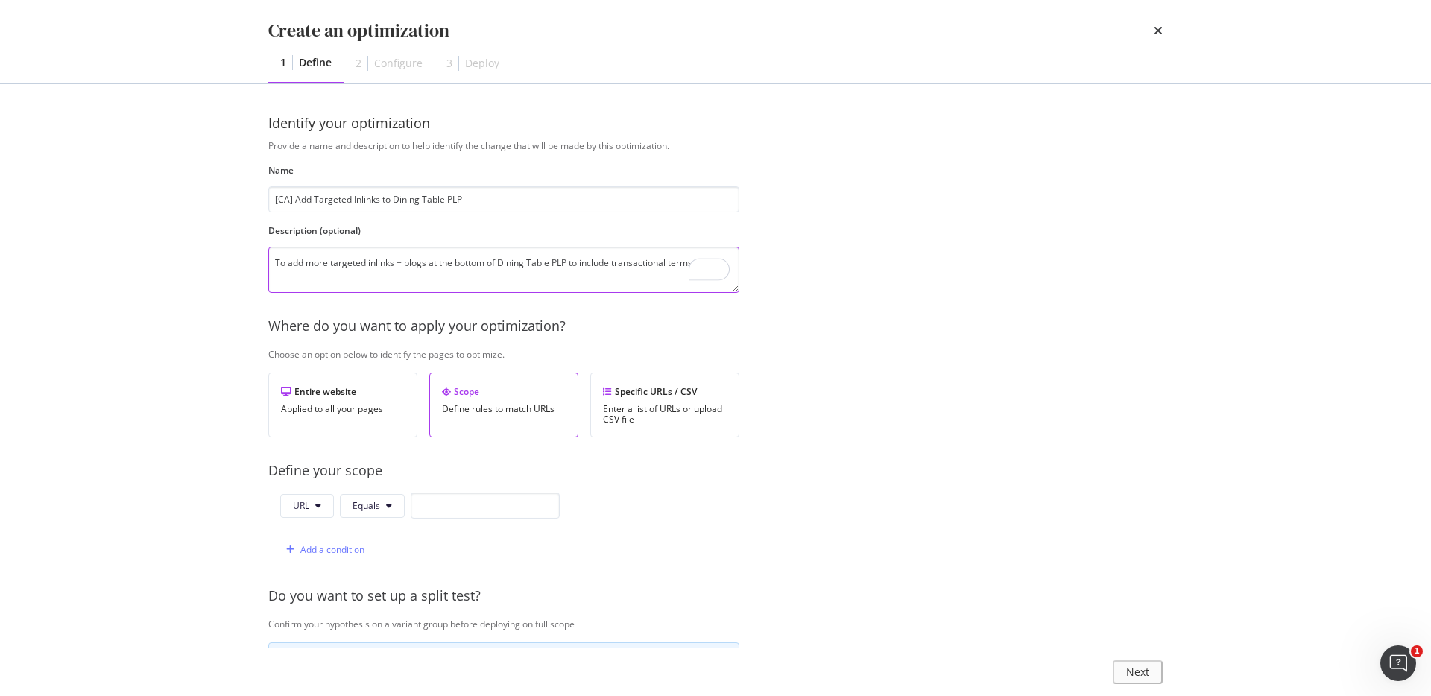
click at [560, 268] on textarea "To add more targeted inlinks + blogs at the bottom of Dining Table PLP to inclu…" at bounding box center [503, 270] width 471 height 46
drag, startPoint x: 404, startPoint y: 264, endPoint x: 502, endPoint y: 264, distance: 97.7
click at [502, 264] on textarea "To add more targeted inlinks + blogs at the bottom of Dining Table PLP to inclu…" at bounding box center [503, 270] width 471 height 46
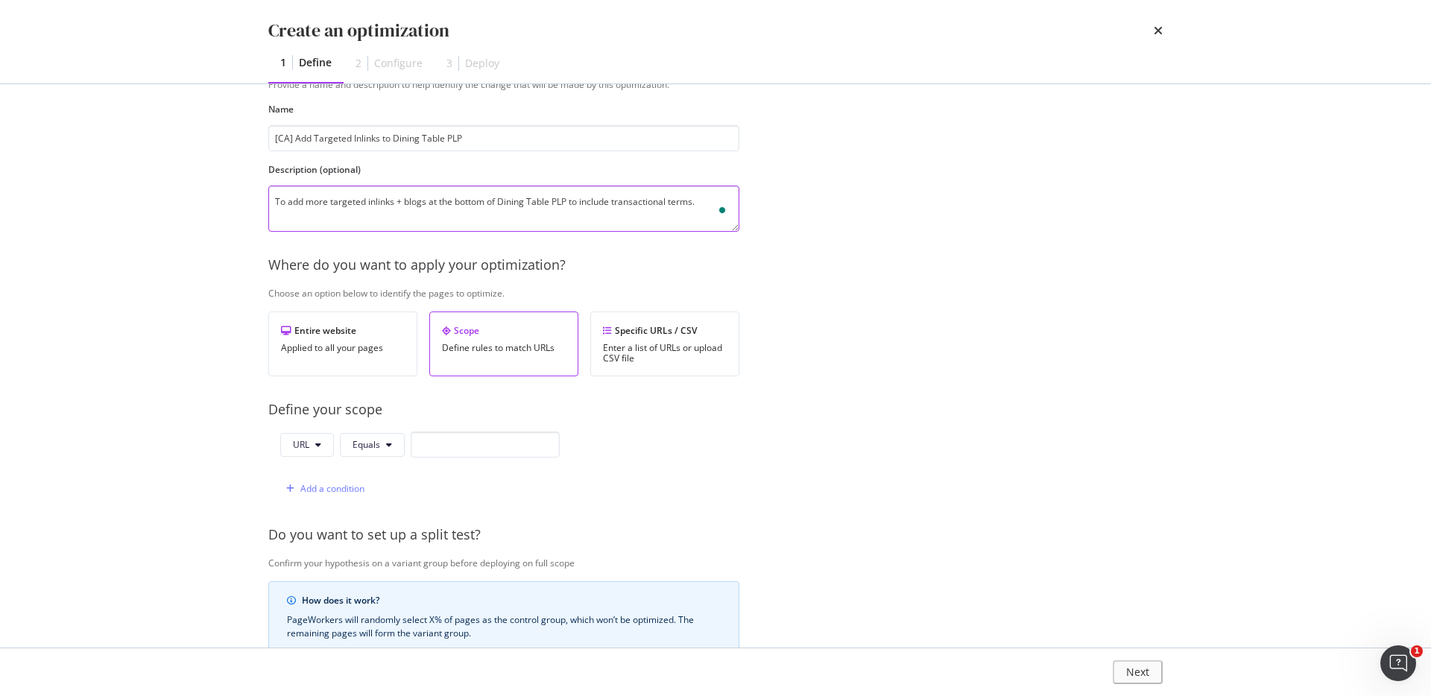
scroll to position [78, 0]
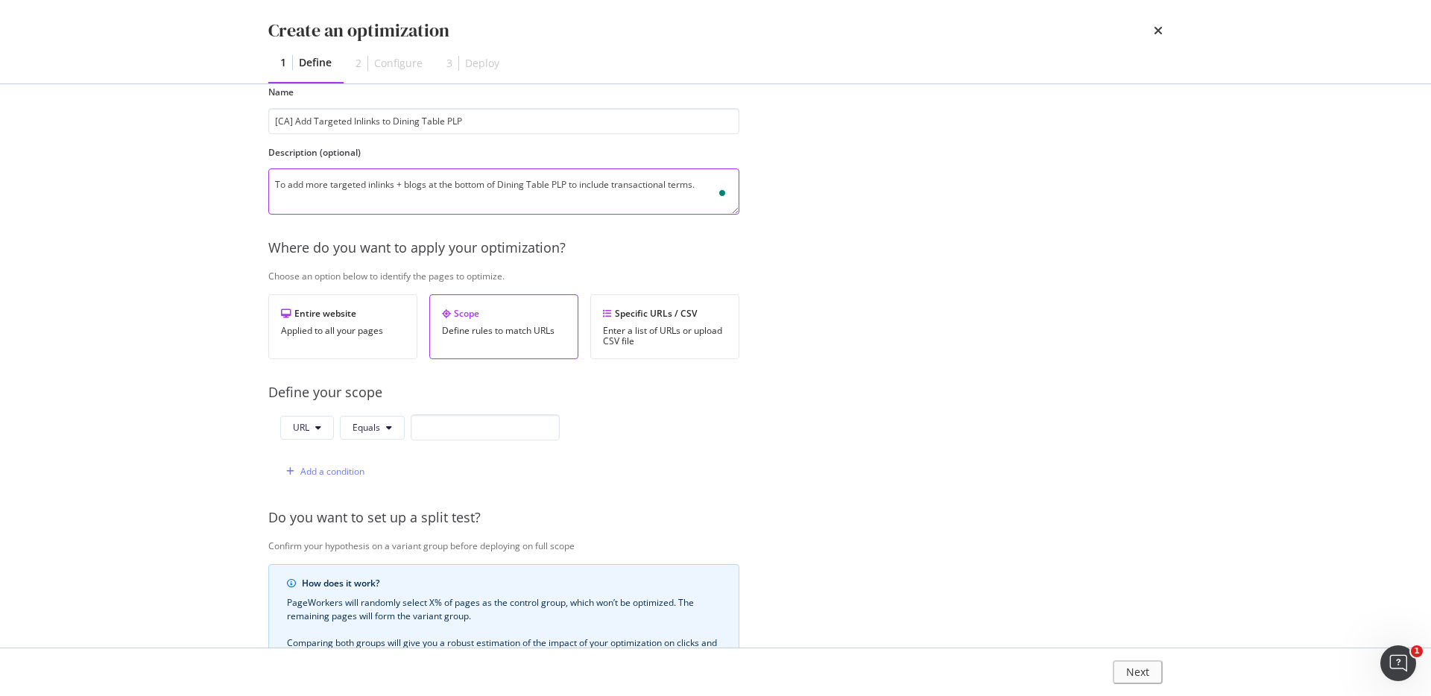
type textarea "To add more targeted inlinks + blogs at the bottom of Dining Table PLP to inclu…"
click at [444, 422] on input "modal" at bounding box center [485, 428] width 149 height 26
paste input "[URL][DOMAIN_NAME]"
type input "[URL][DOMAIN_NAME]"
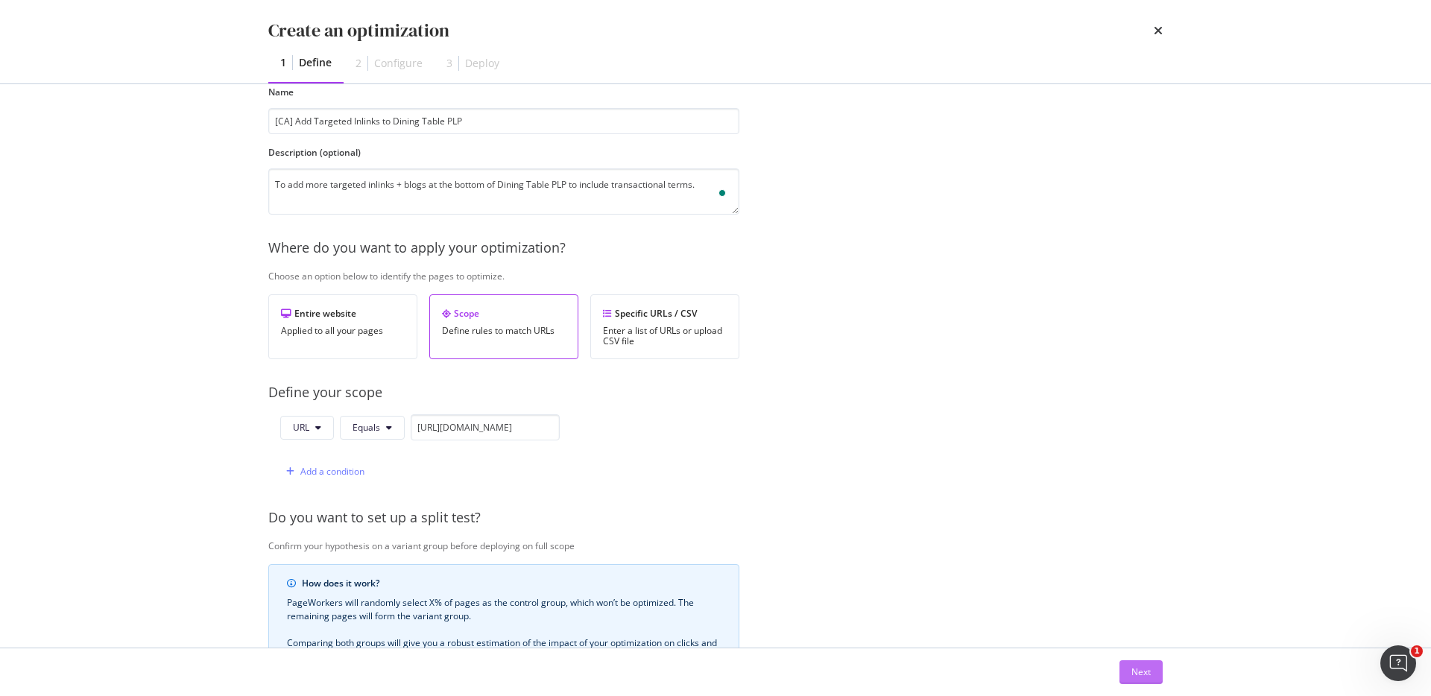
scroll to position [0, 0]
click at [1144, 673] on div "Next" at bounding box center [1141, 672] width 19 height 13
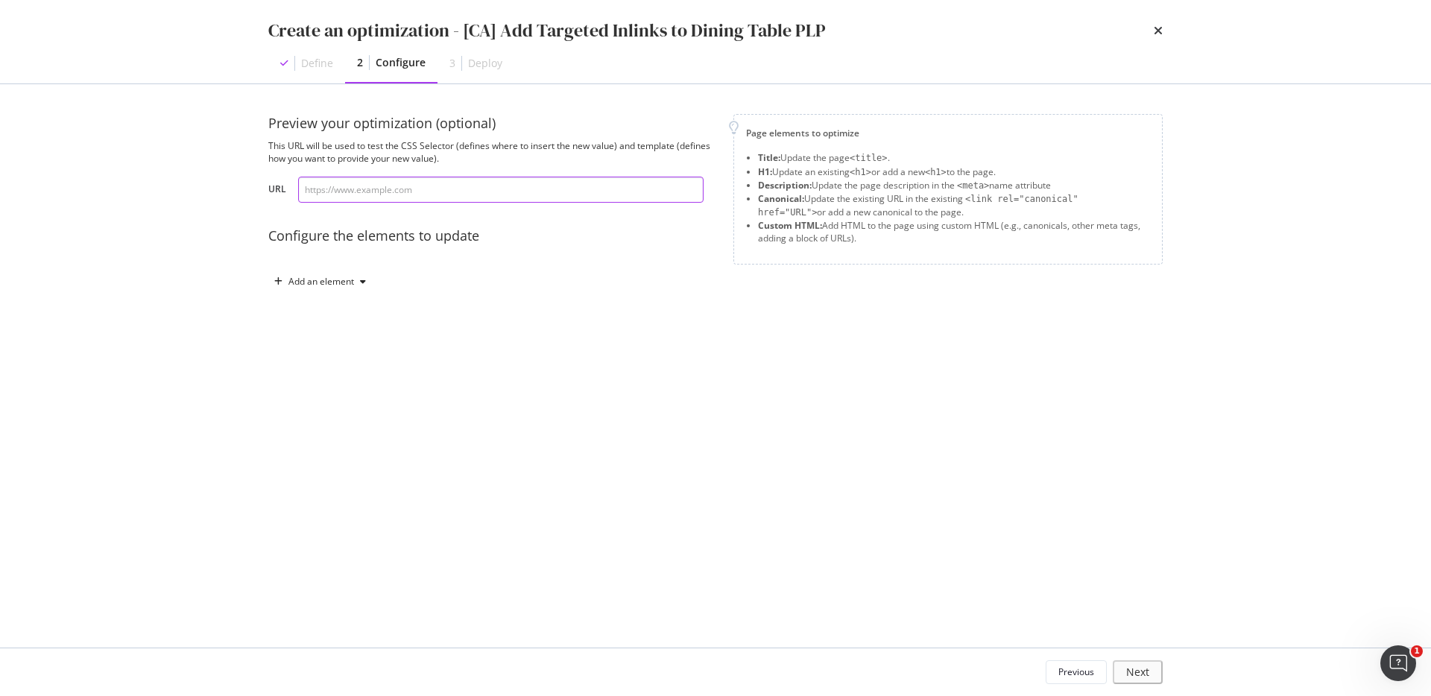
click at [508, 181] on input "modal" at bounding box center [501, 190] width 406 height 26
paste input "[URL][DOMAIN_NAME]"
type input "[URL][DOMAIN_NAME]"
click at [333, 272] on div "Add an element" at bounding box center [320, 282] width 104 height 22
click at [326, 398] on div "Title H1 Description Canonical Custom HTML" at bounding box center [328, 359] width 107 height 130
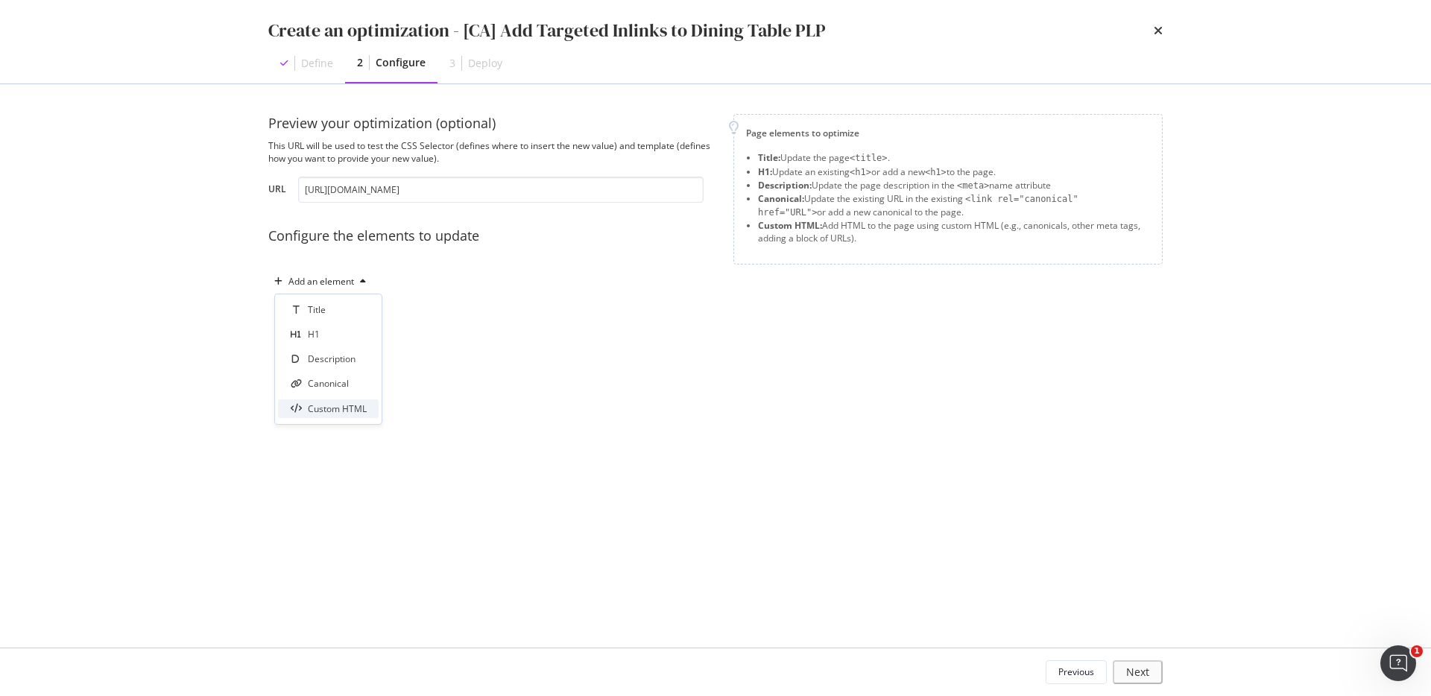
click at [331, 413] on div "Custom HTML" at bounding box center [337, 409] width 59 height 13
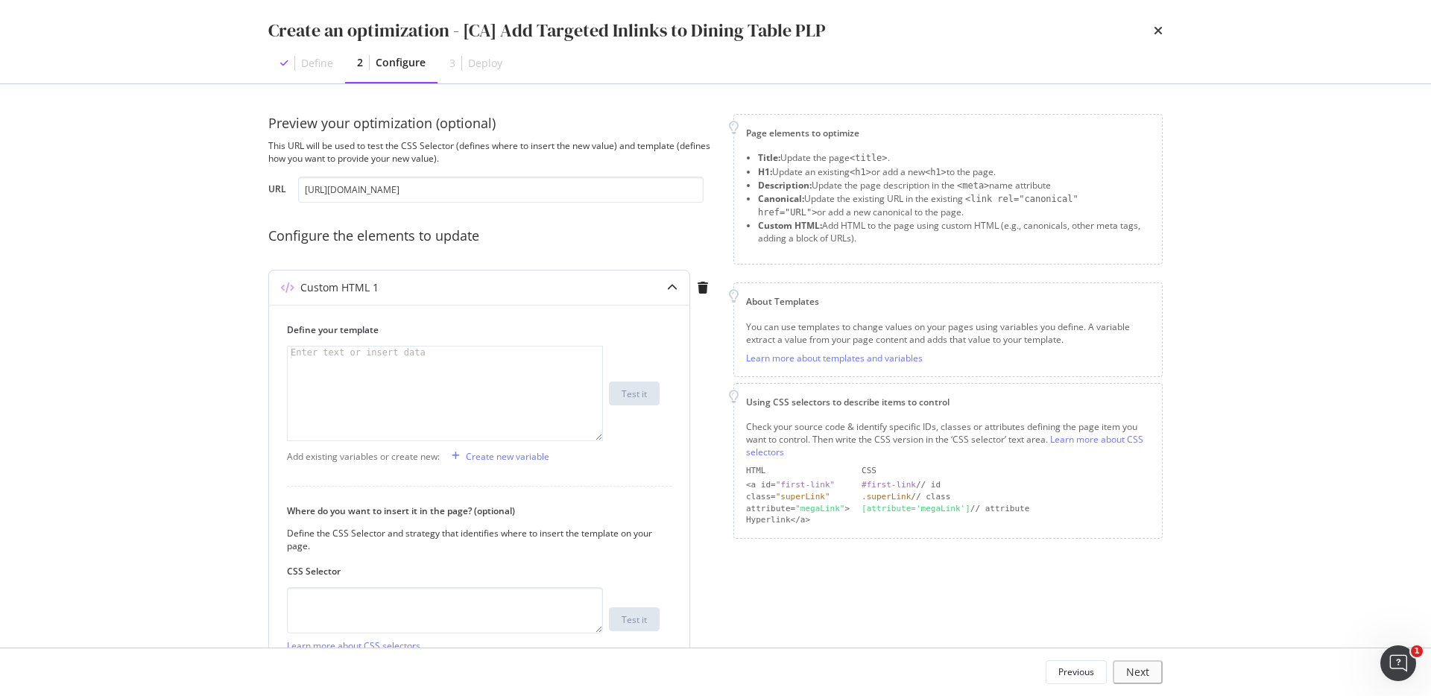
click at [516, 406] on div "modal" at bounding box center [445, 406] width 315 height 118
paste textarea "</div>"
type textarea "</div>"
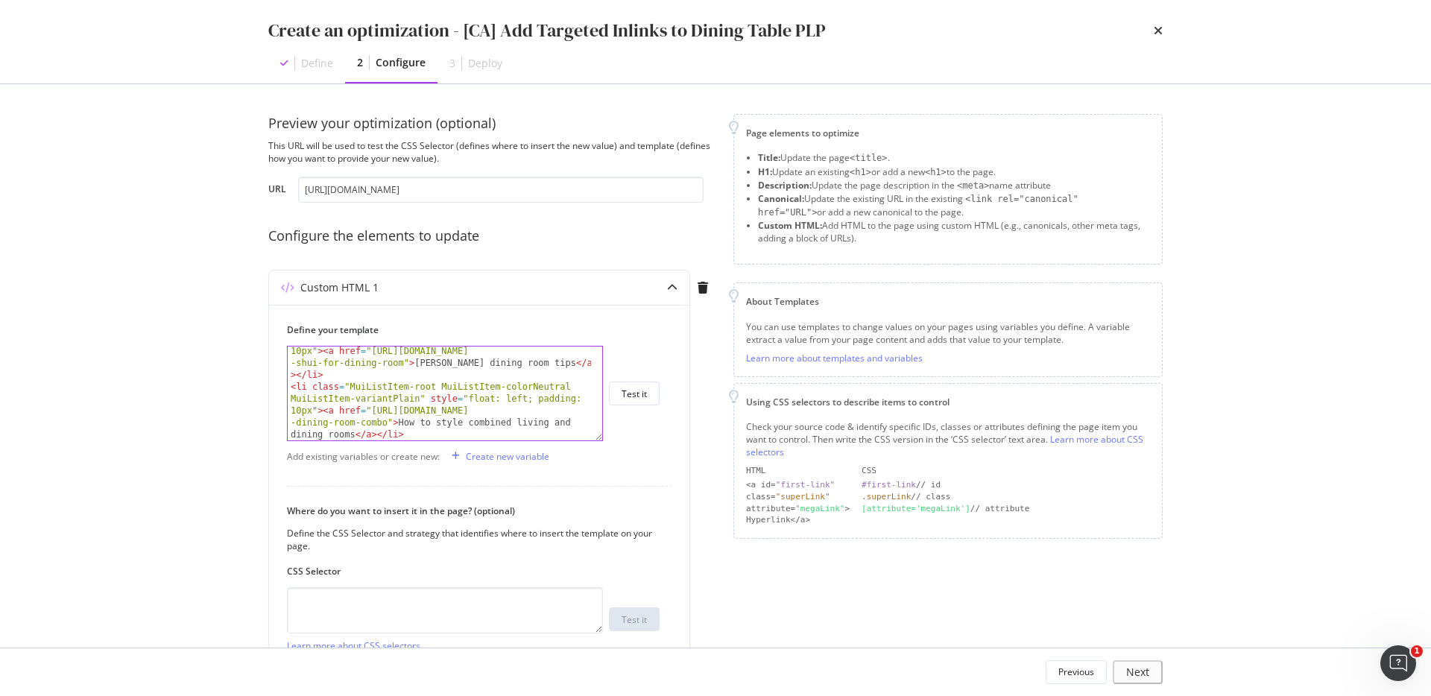
scroll to position [610, 0]
click at [497, 619] on textarea "modal" at bounding box center [445, 610] width 316 height 46
paste textarea "#root > div > div > div._7fOCa\+__container > div.MuiContainer-root.MuiContaine…"
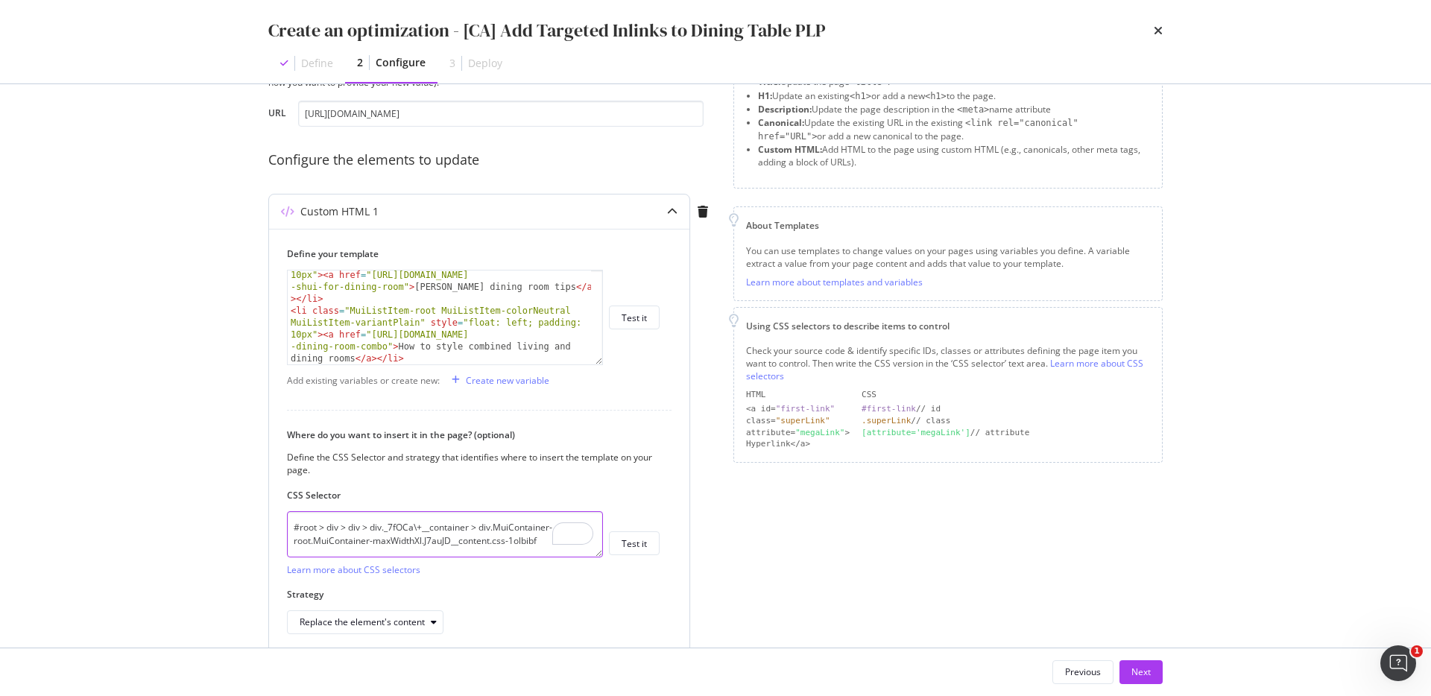
scroll to position [105, 0]
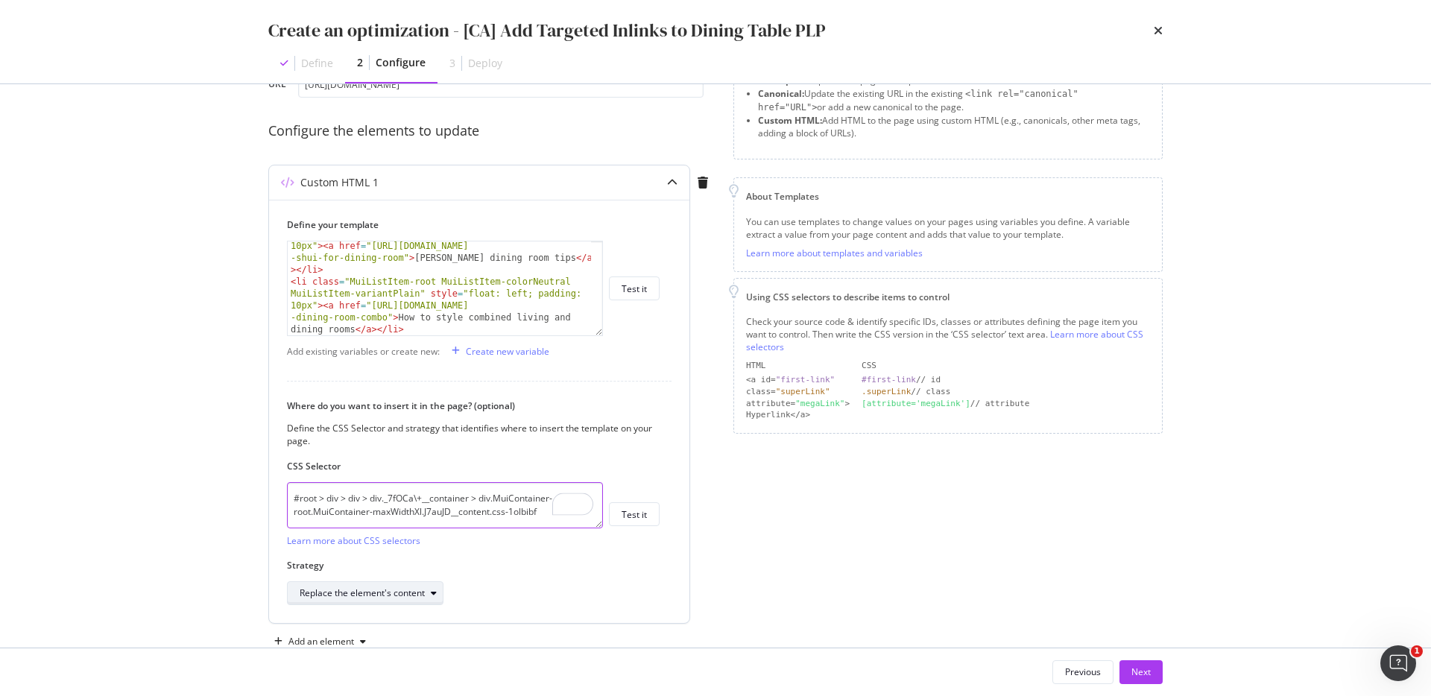
type textarea "#root > div > div > div._7fOCa\+__container > div.MuiContainer-root.MuiContaine…"
click at [401, 597] on div "Replace the element's content" at bounding box center [362, 593] width 125 height 9
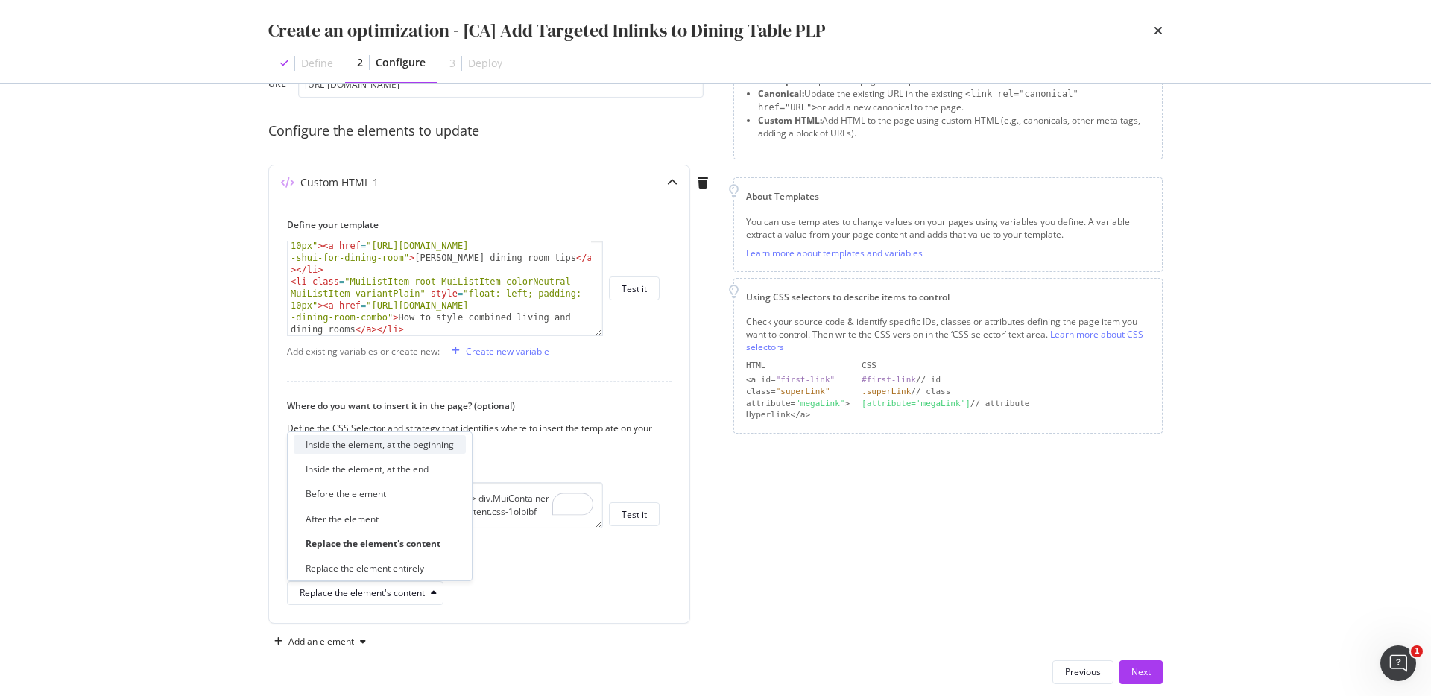
click at [400, 447] on div "Inside the element, at the beginning" at bounding box center [380, 444] width 148 height 13
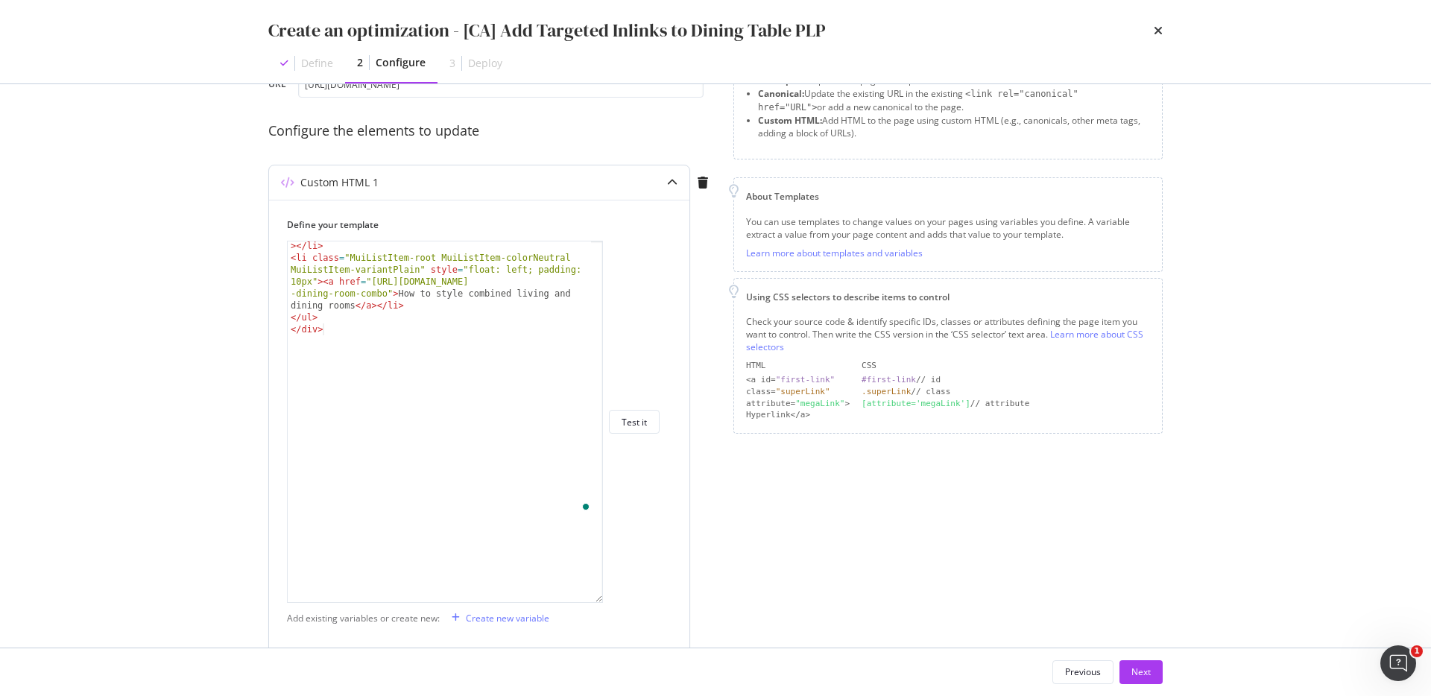
drag, startPoint x: 600, startPoint y: 332, endPoint x: 537, endPoint y: 643, distance: 316.5
click at [537, 603] on div "</div> < li class = "MuiListItem-root MuiListItem-colorNeutral MuiListItem-vari…" at bounding box center [445, 422] width 316 height 362
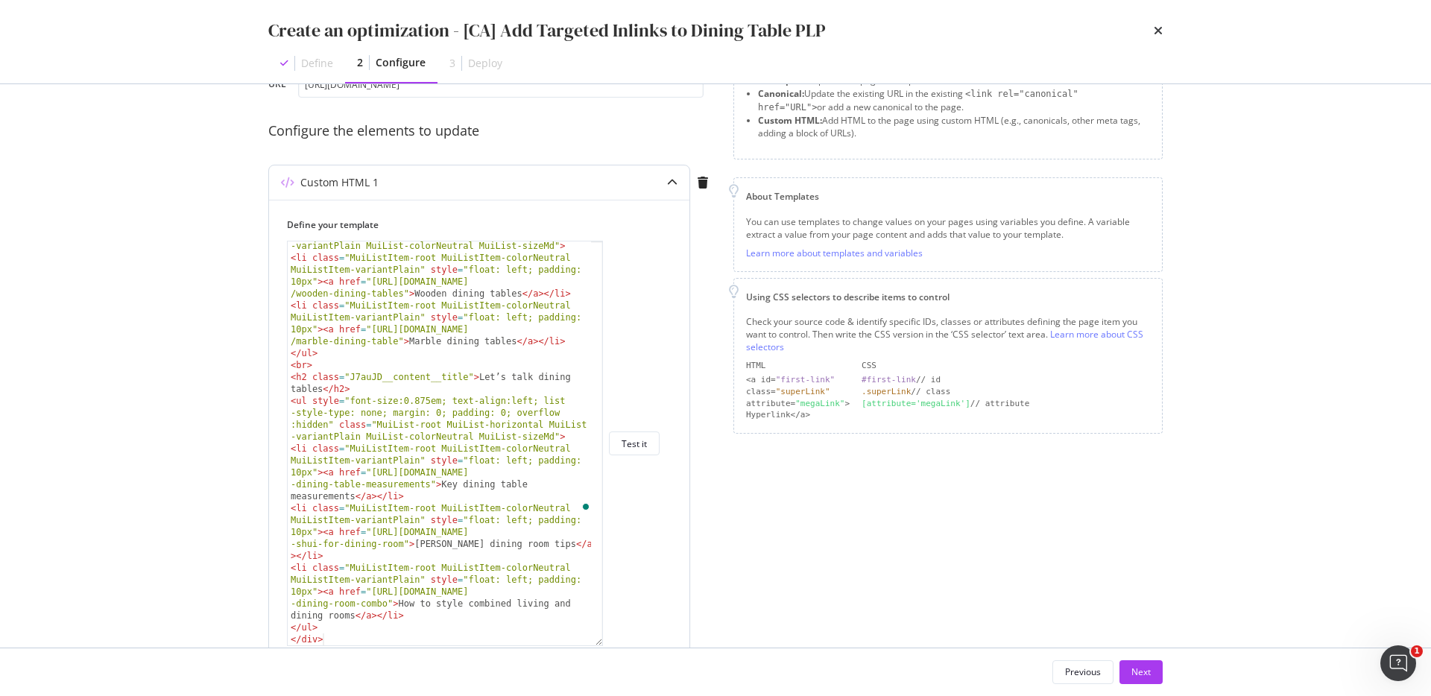
click at [492, 471] on div "< ul style = "font-size:0.875em; text-align:left; list -style-type: none; margi…" at bounding box center [439, 436] width 303 height 464
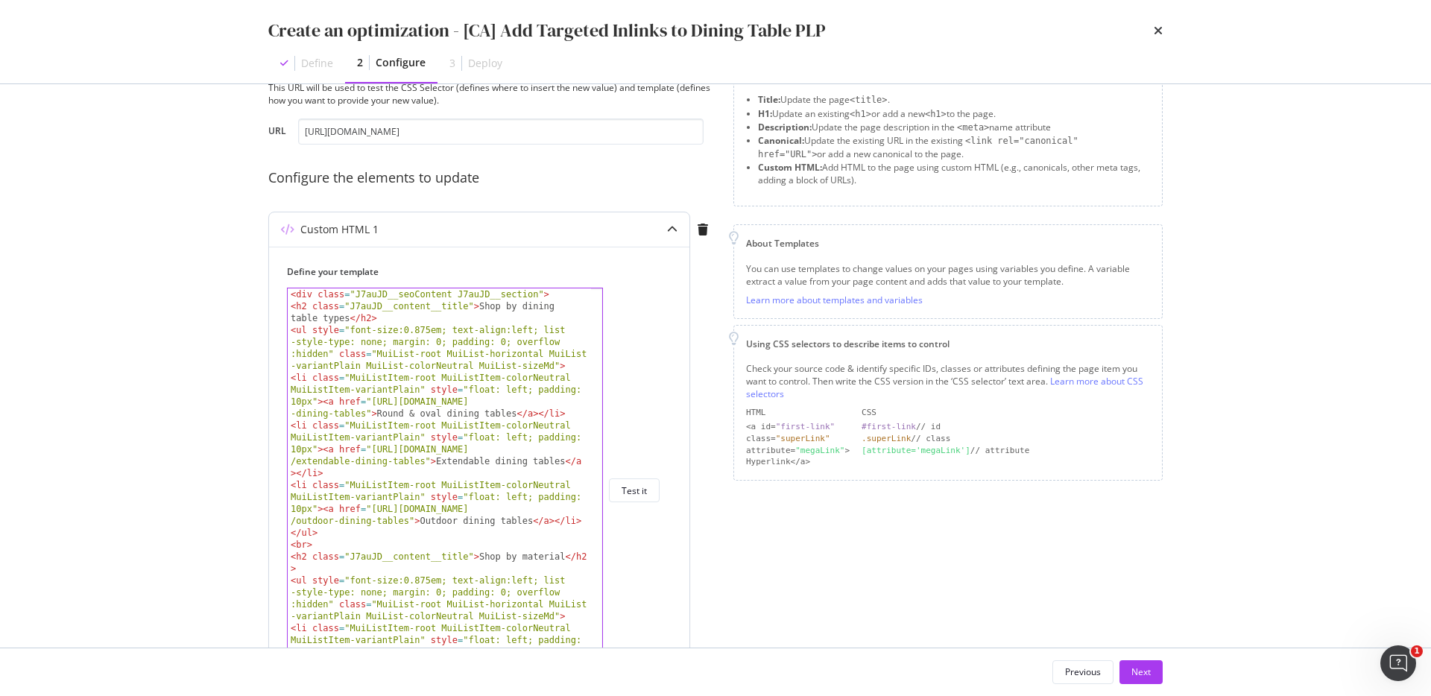
scroll to position [31, 0]
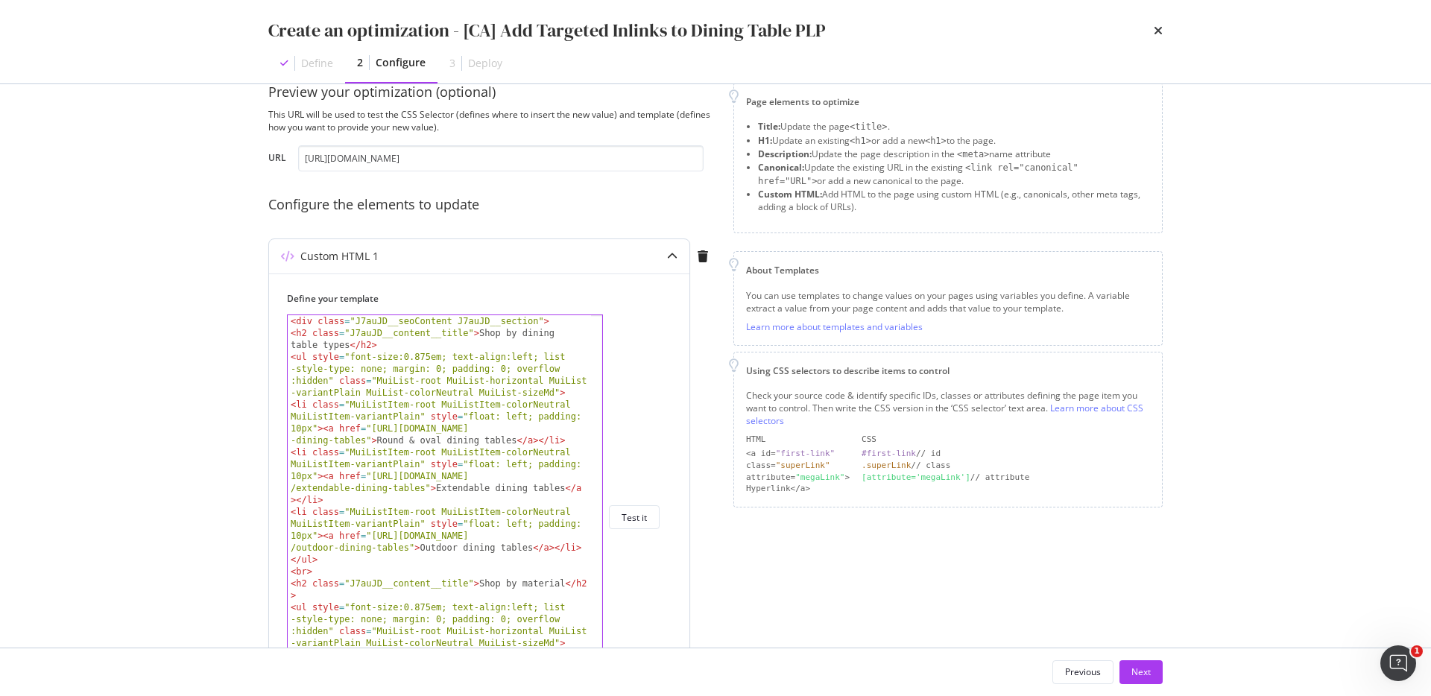
click at [495, 359] on div "< div class = "J7auJD__seoContent J7auJD__section" > < h2 class = "J7auJD__cont…" at bounding box center [439, 547] width 303 height 464
drag, startPoint x: 442, startPoint y: 350, endPoint x: 441, endPoint y: 472, distance: 121.5
click at [441, 472] on div "< div class = "J7auJD__seoContent J7auJD__section" > < h2 class = "J7auJD__cont…" at bounding box center [439, 547] width 303 height 464
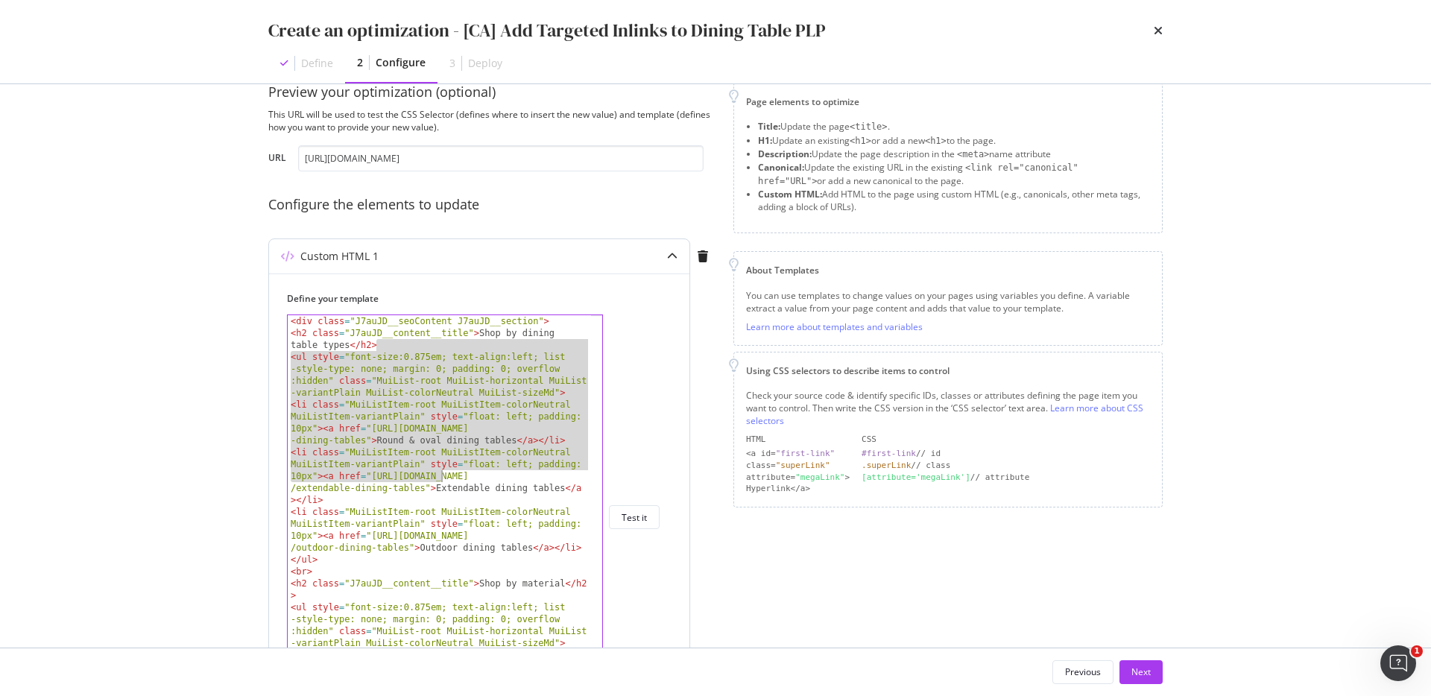
click at [440, 472] on div "< div class = "J7auJD__seoContent J7auJD__section" > < h2 class = "J7auJD__cont…" at bounding box center [439, 547] width 303 height 464
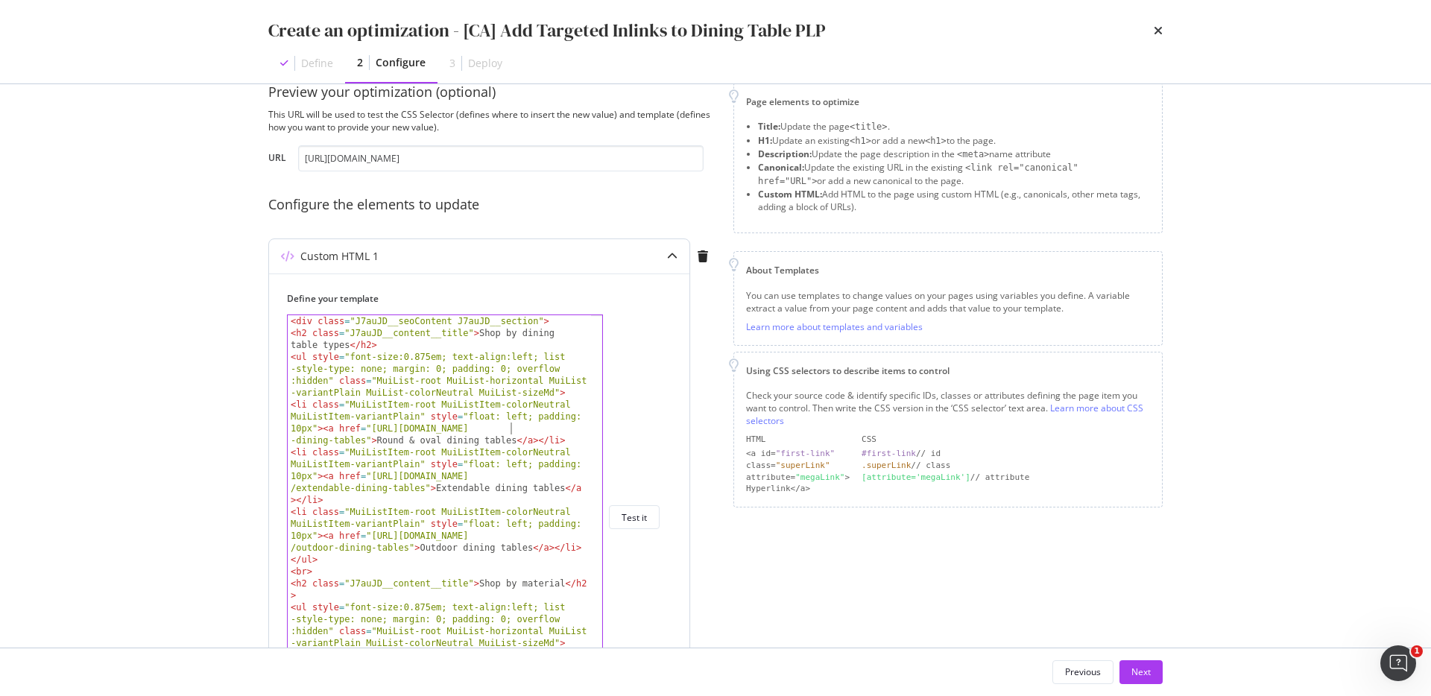
click at [511, 427] on div "< div class = "J7auJD__seoContent J7auJD__section" > < h2 class = "J7auJD__cont…" at bounding box center [439, 547] width 303 height 464
drag, startPoint x: 365, startPoint y: 442, endPoint x: 370, endPoint y: 433, distance: 10.4
click at [370, 433] on div "< div class = "J7auJD__seoContent J7auJD__section" > < h2 class = "J7auJD__cont…" at bounding box center [439, 547] width 303 height 464
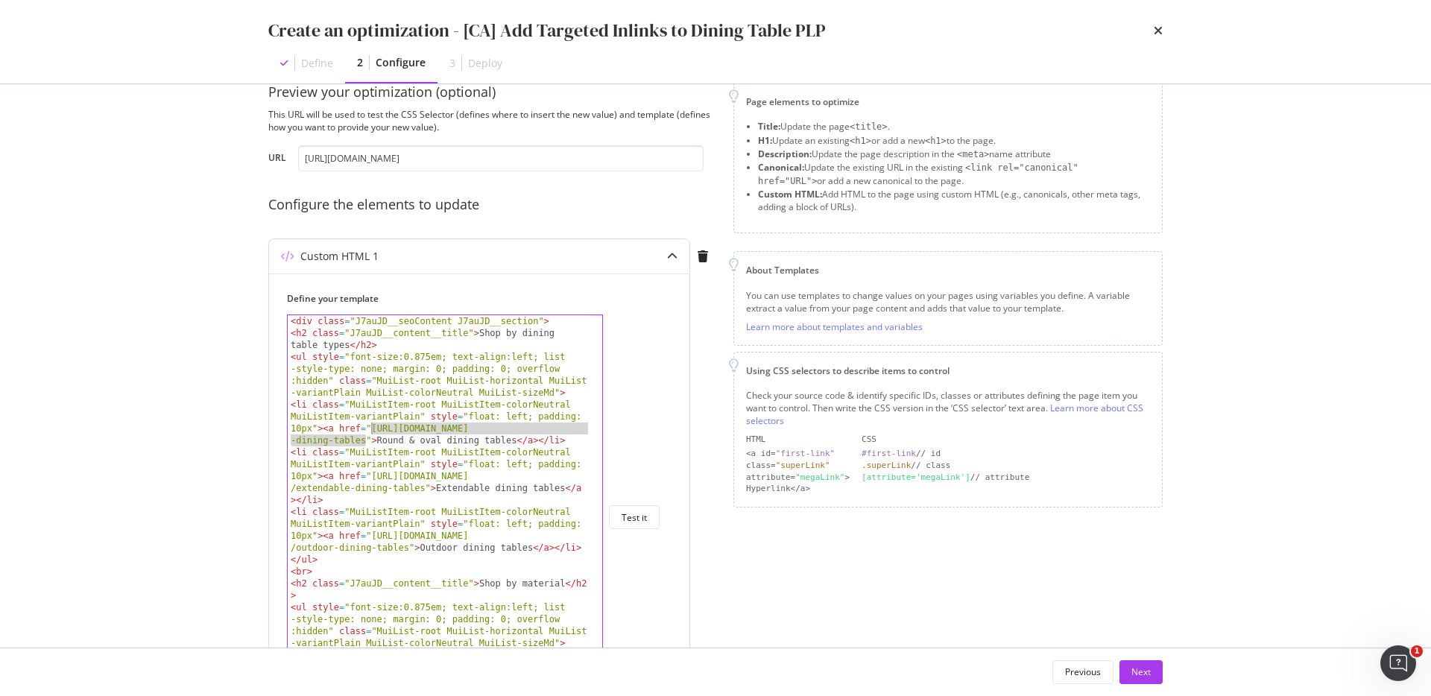
click at [540, 448] on div "< div class = "J7auJD__seoContent J7auJD__section" > < h2 class = "J7auJD__cont…" at bounding box center [439, 547] width 303 height 464
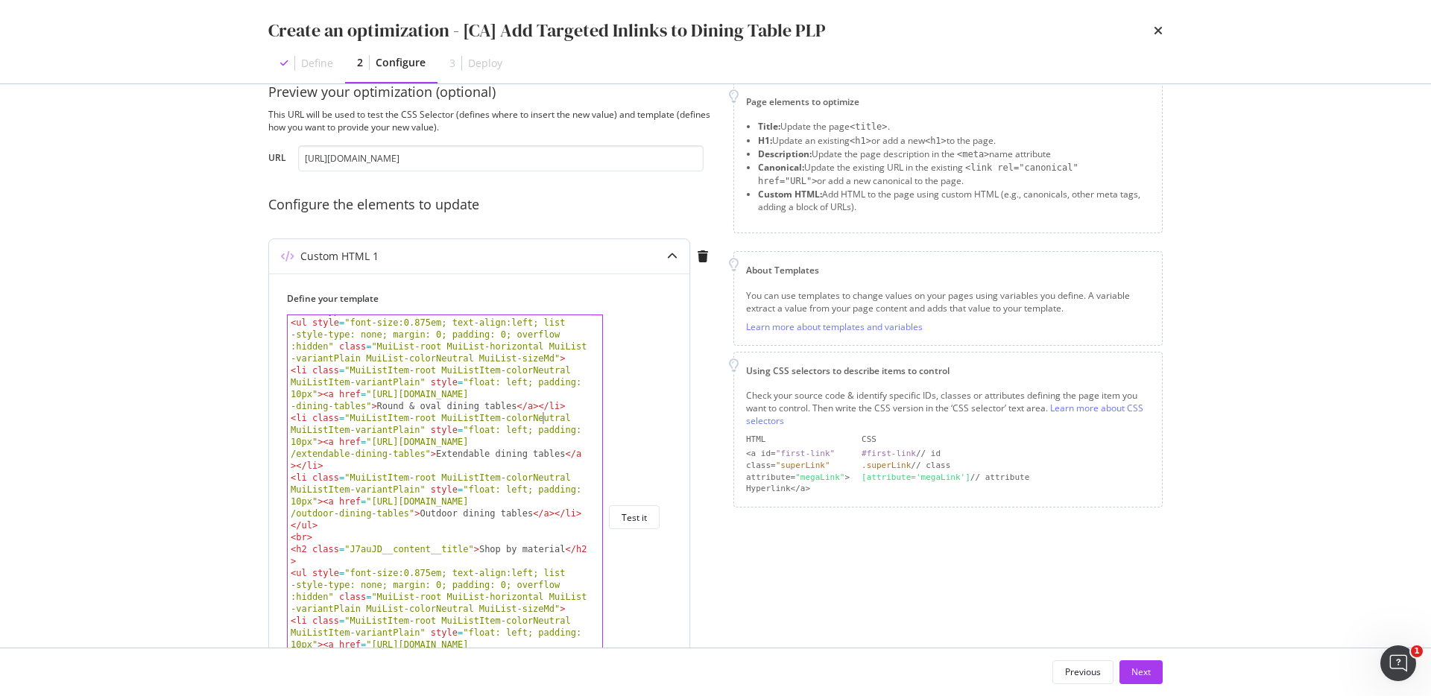
scroll to position [34, 0]
click at [509, 442] on div "< h2 class = "J7auJD__content__title" > Shop by dining table types </ h2 > < ul…" at bounding box center [439, 513] width 303 height 440
click at [510, 441] on div "< h2 class = "J7auJD__content__title" > Shop by dining table types </ h2 > < ul…" at bounding box center [439, 513] width 303 height 440
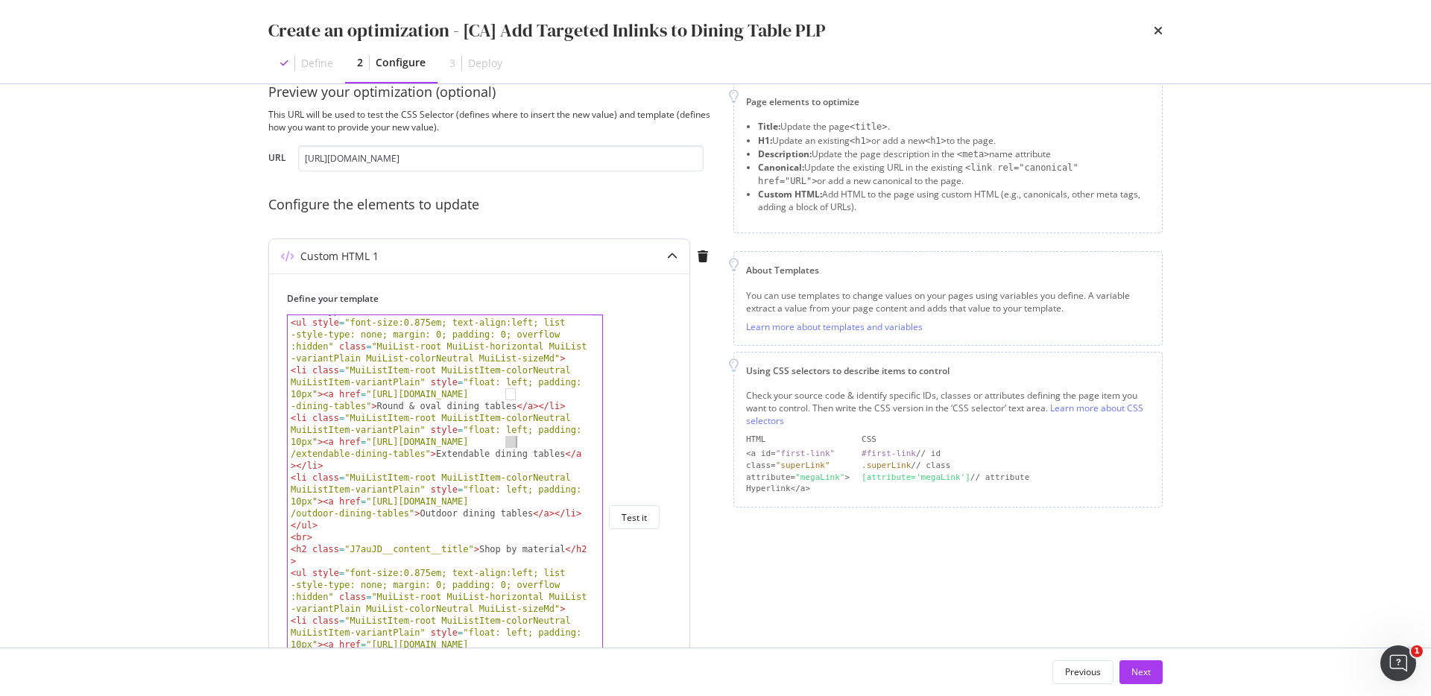
click at [508, 502] on div "< h2 class = "J7auJD__content__title" > Shop by dining table types </ h2 > < ul…" at bounding box center [439, 513] width 303 height 440
paste textarea "ca"
drag, startPoint x: 372, startPoint y: 441, endPoint x: 423, endPoint y: 452, distance: 51.8
click at [423, 452] on div "< h2 class = "J7auJD__content__title" > Shop by dining table types </ h2 > < ul…" at bounding box center [439, 513] width 303 height 440
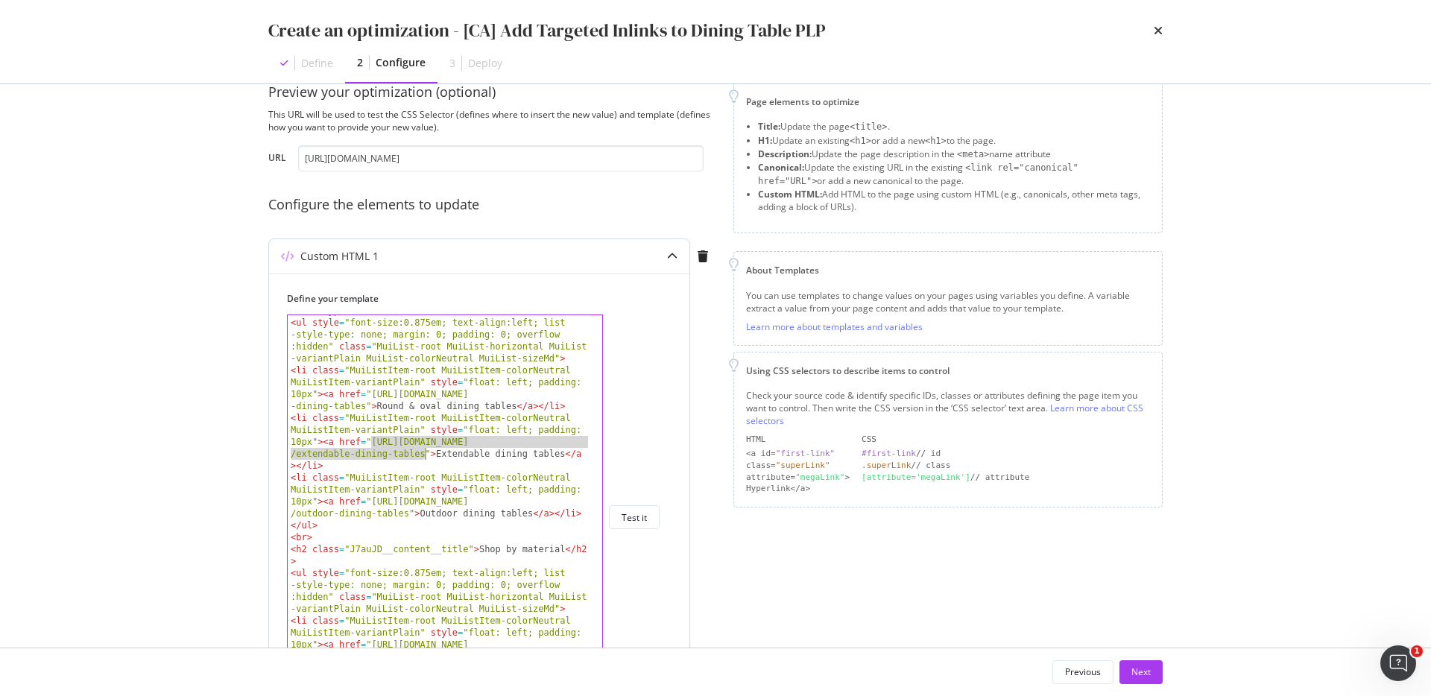
click at [502, 480] on div "< h2 class = "J7auJD__content__title" > Shop by dining table types </ h2 > < ul…" at bounding box center [439, 513] width 303 height 440
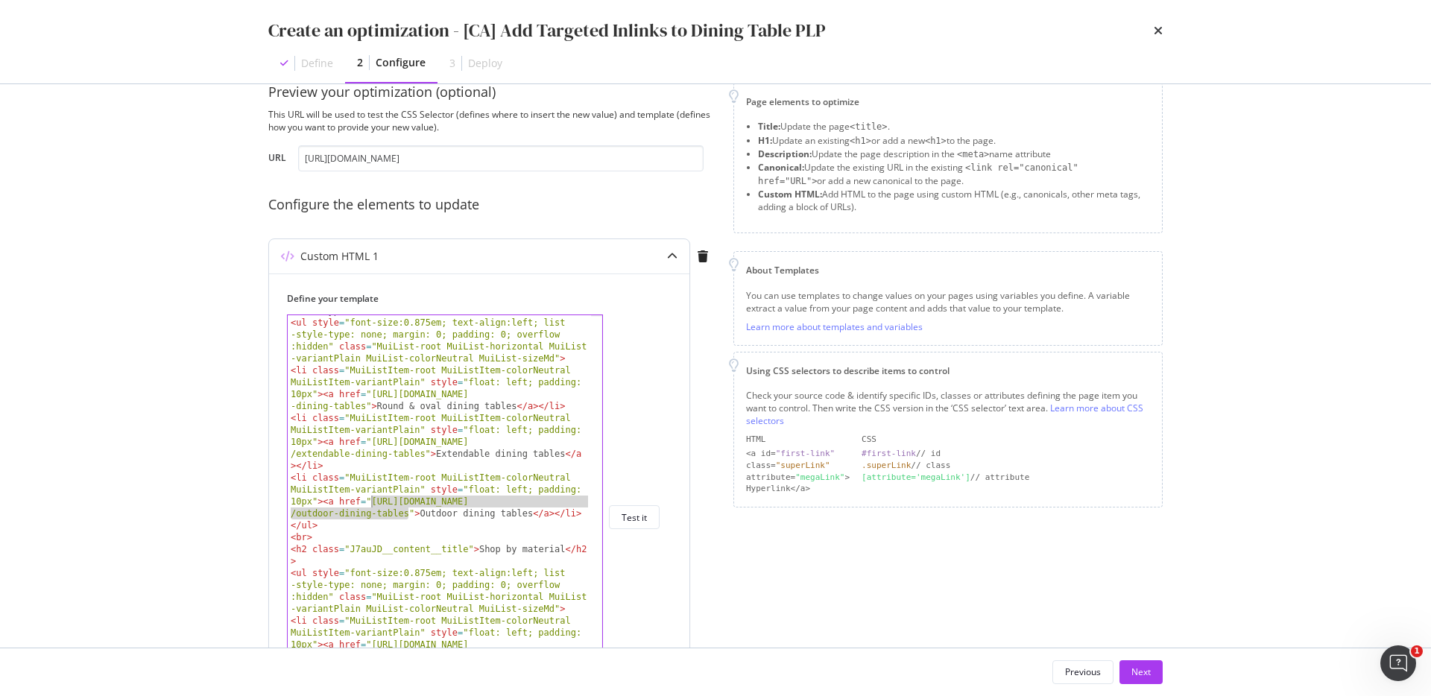
drag, startPoint x: 408, startPoint y: 511, endPoint x: 372, endPoint y: 498, distance: 38.0
click at [372, 498] on div "< h2 class = "J7auJD__content__title" > Shop by dining table types </ h2 > < ul…" at bounding box center [439, 513] width 303 height 440
paste textarea "and-bar-"
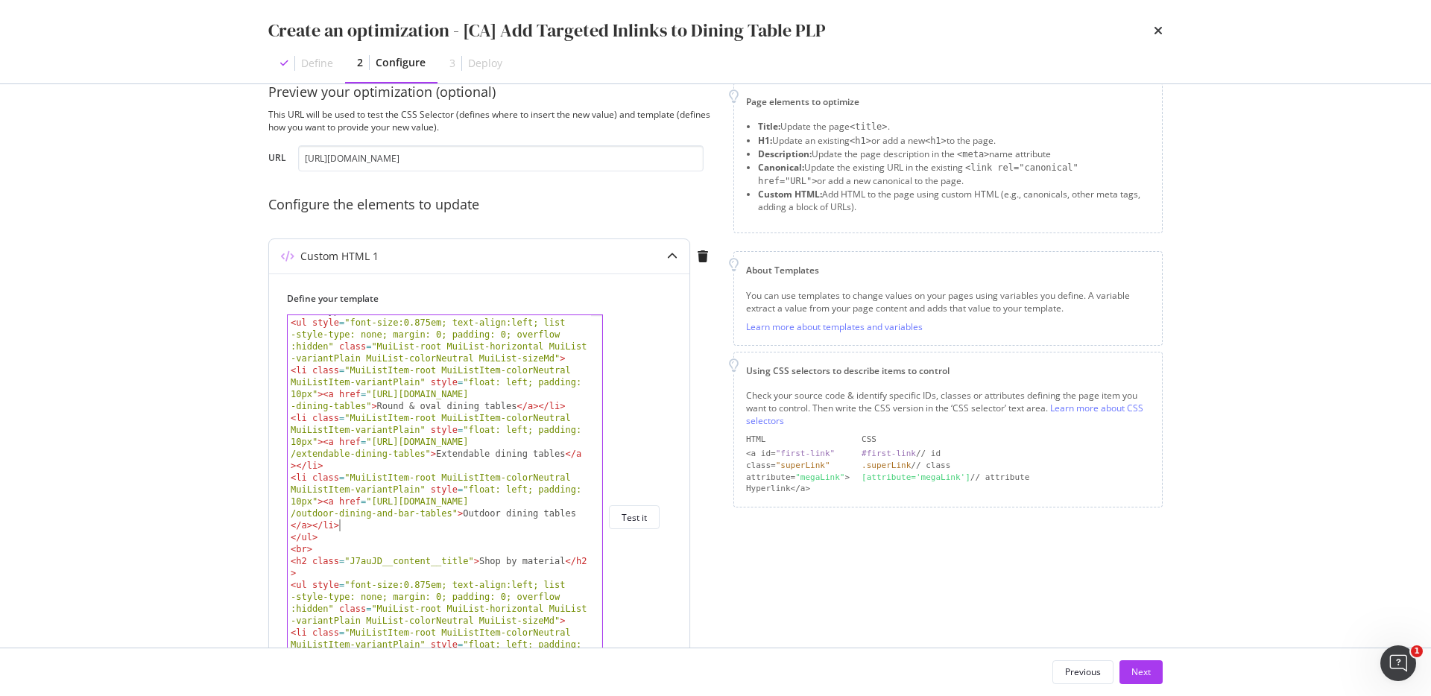
click at [455, 529] on div "< h2 class = "J7auJD__content__title" > Shop by dining table types </ h2 > < ul…" at bounding box center [439, 531] width 303 height 476
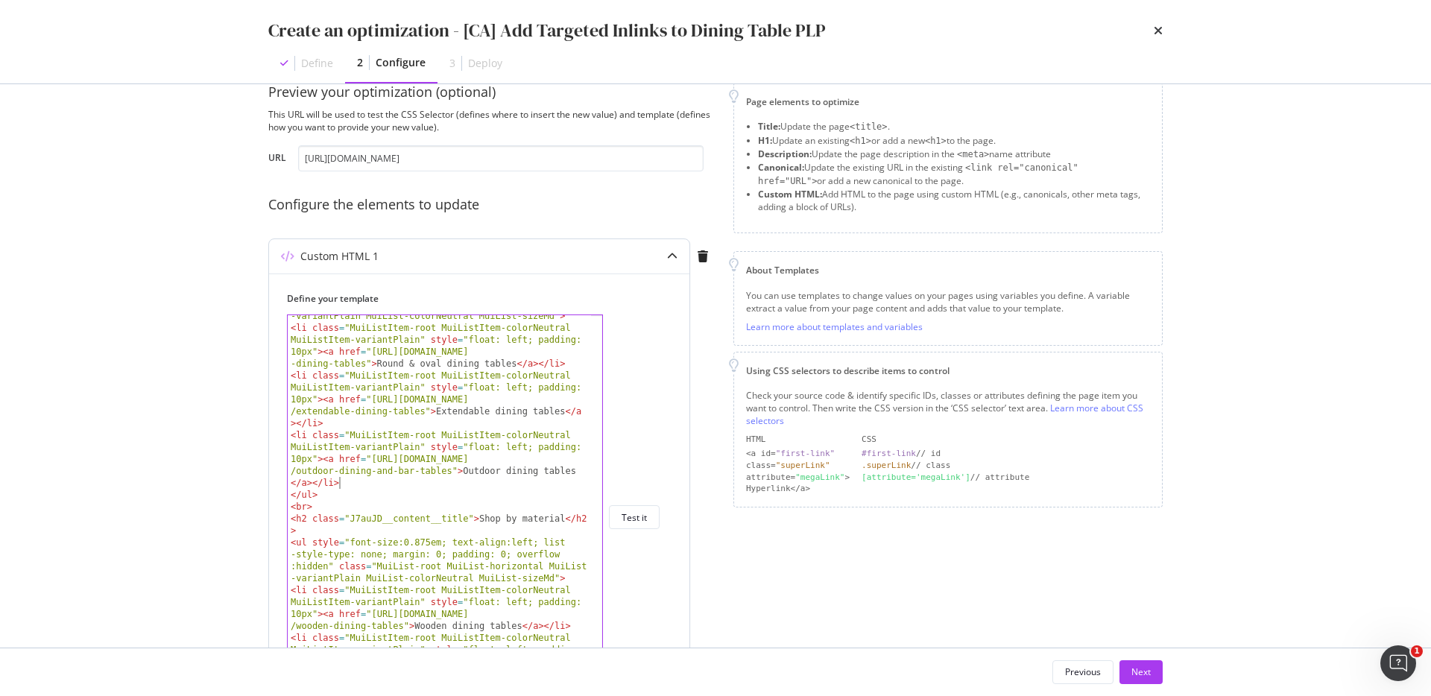
click at [455, 529] on div "< ul style = "font-size:0.875em; text-align:left; list -style-type: none; margi…" at bounding box center [439, 512] width 303 height 476
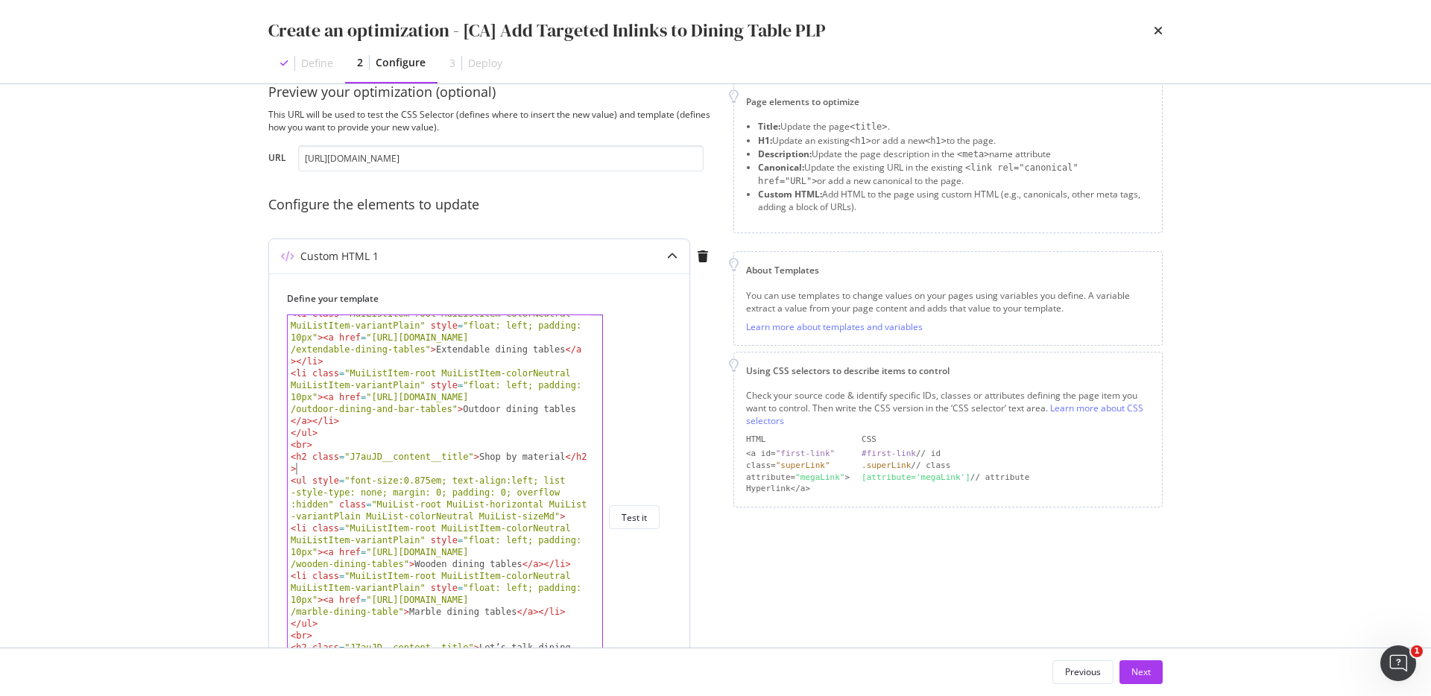
click at [505, 502] on div "< li class = "MuiListItem-root MuiListItem-colorNeutral MuiListItem-variantPlai…" at bounding box center [439, 569] width 303 height 523
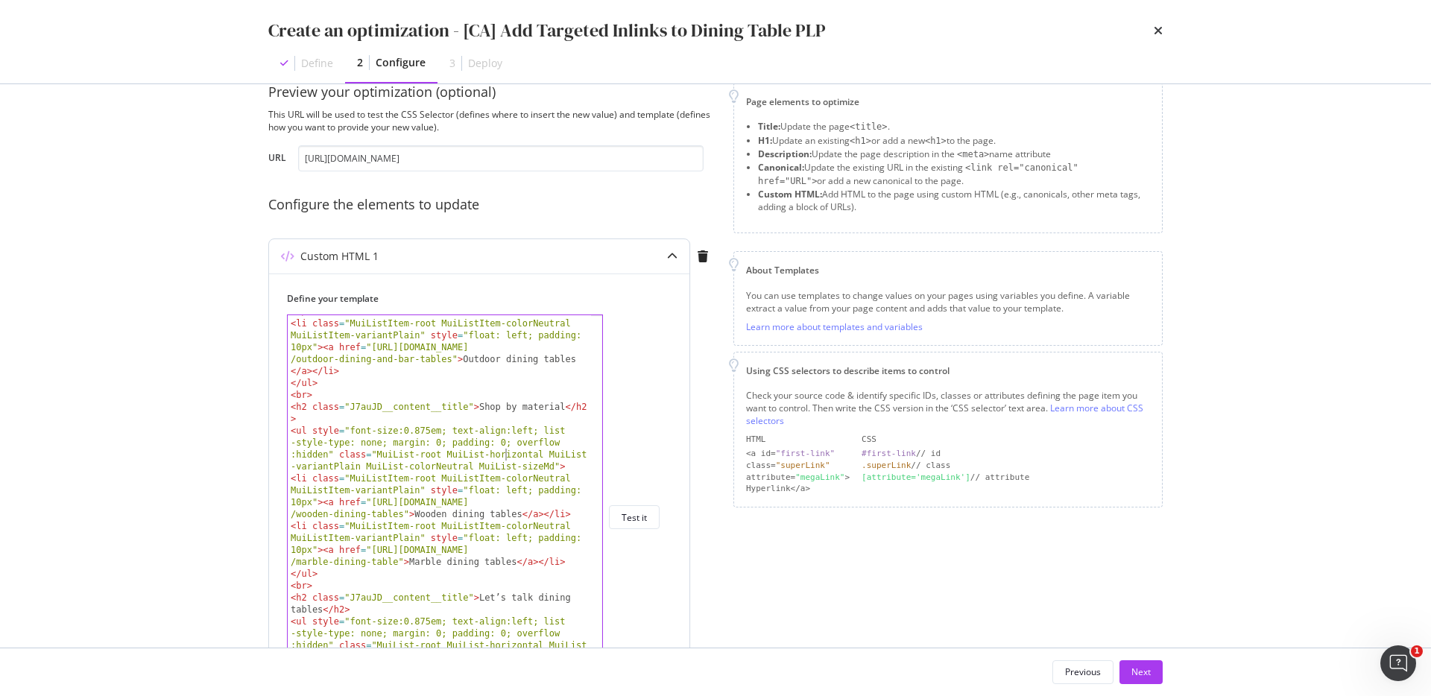
scroll to position [198, 0]
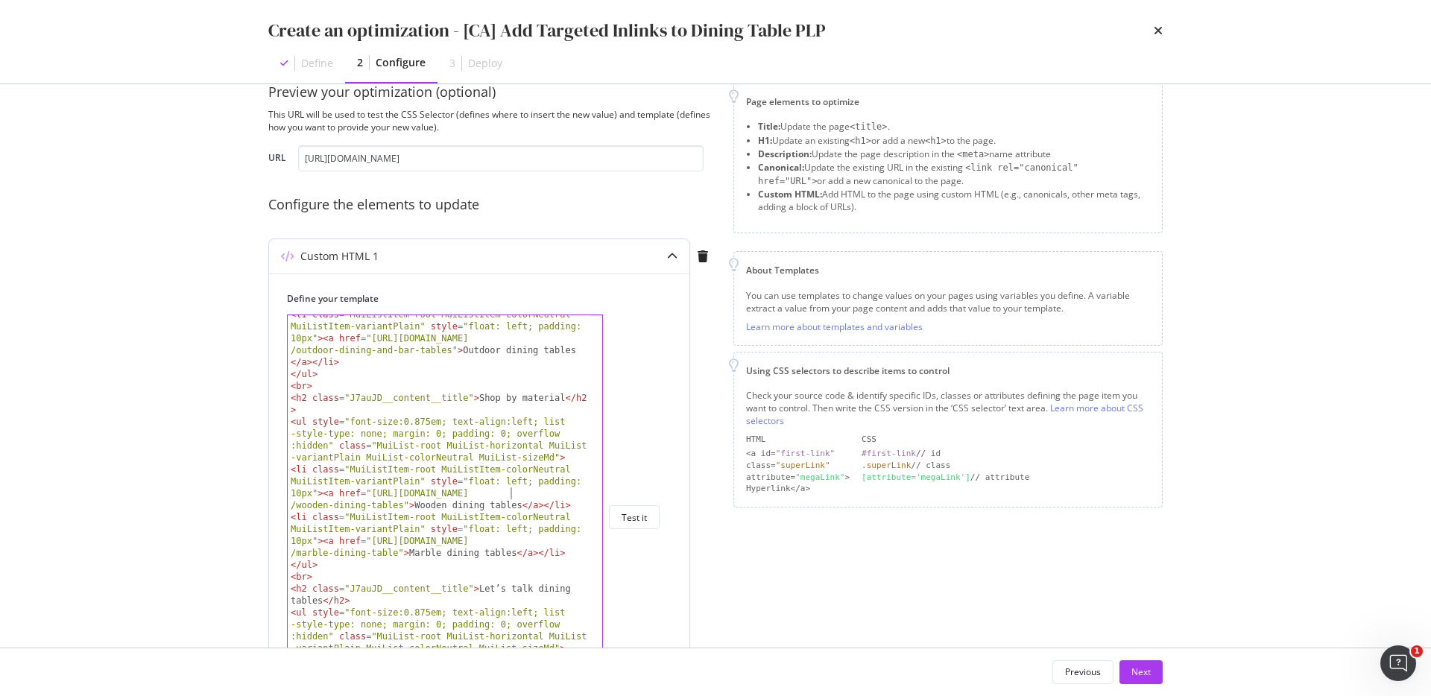
click at [509, 494] on div "< li class = "MuiListItem-root MuiListItem-colorNeutral MuiListItem-variantPlai…" at bounding box center [439, 570] width 303 height 523
click at [510, 542] on div "< li class = "MuiListItem-root MuiListItem-colorNeutral MuiListItem-variantPlai…" at bounding box center [439, 570] width 303 height 523
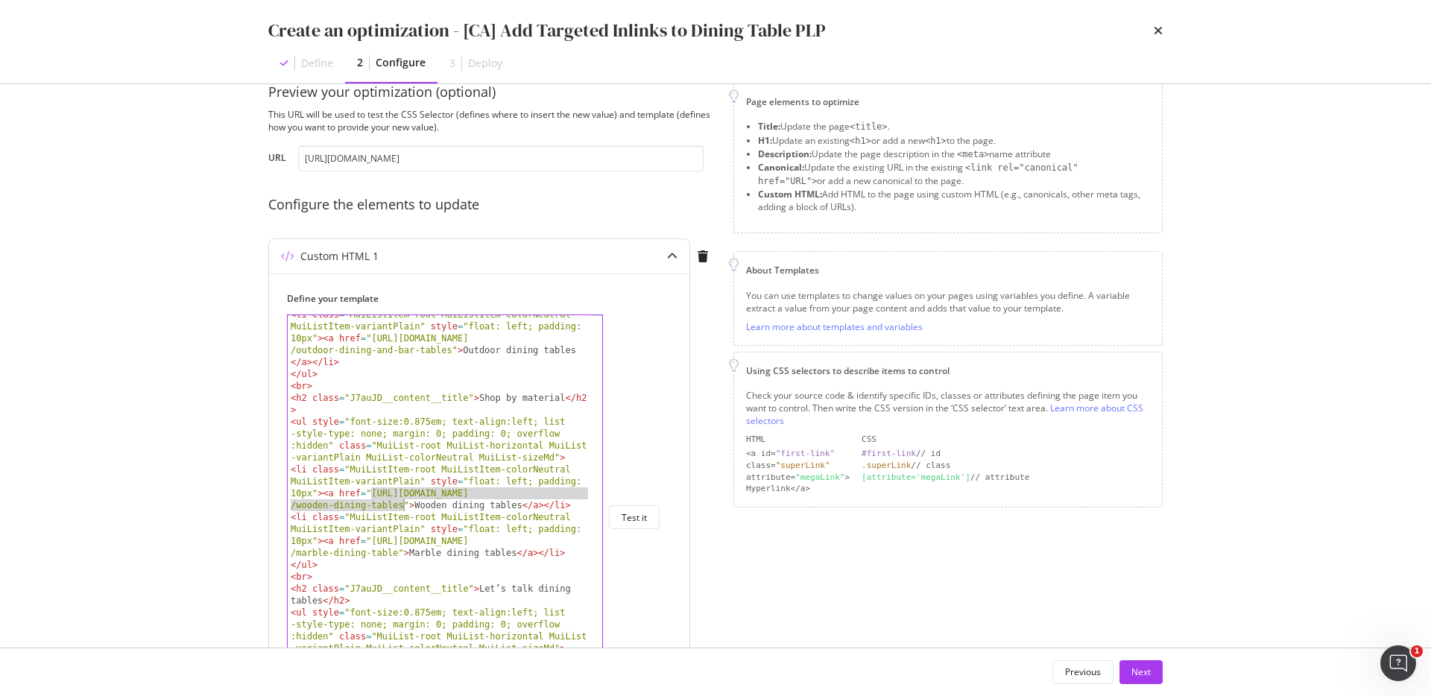
drag, startPoint x: 373, startPoint y: 488, endPoint x: 404, endPoint y: 504, distance: 35.0
click at [404, 504] on div "< li class = "MuiListItem-root MuiListItem-colorNeutral MuiListItem-variantPlai…" at bounding box center [439, 570] width 303 height 523
click at [499, 525] on div "< li class = "MuiListItem-root MuiListItem-colorNeutral MuiListItem-variantPlai…" at bounding box center [439, 570] width 303 height 523
drag, startPoint x: 372, startPoint y: 539, endPoint x: 397, endPoint y: 549, distance: 26.7
click at [397, 549] on div "< li class = "MuiListItem-root MuiListItem-colorNeutral MuiListItem-variantPlai…" at bounding box center [439, 570] width 303 height 523
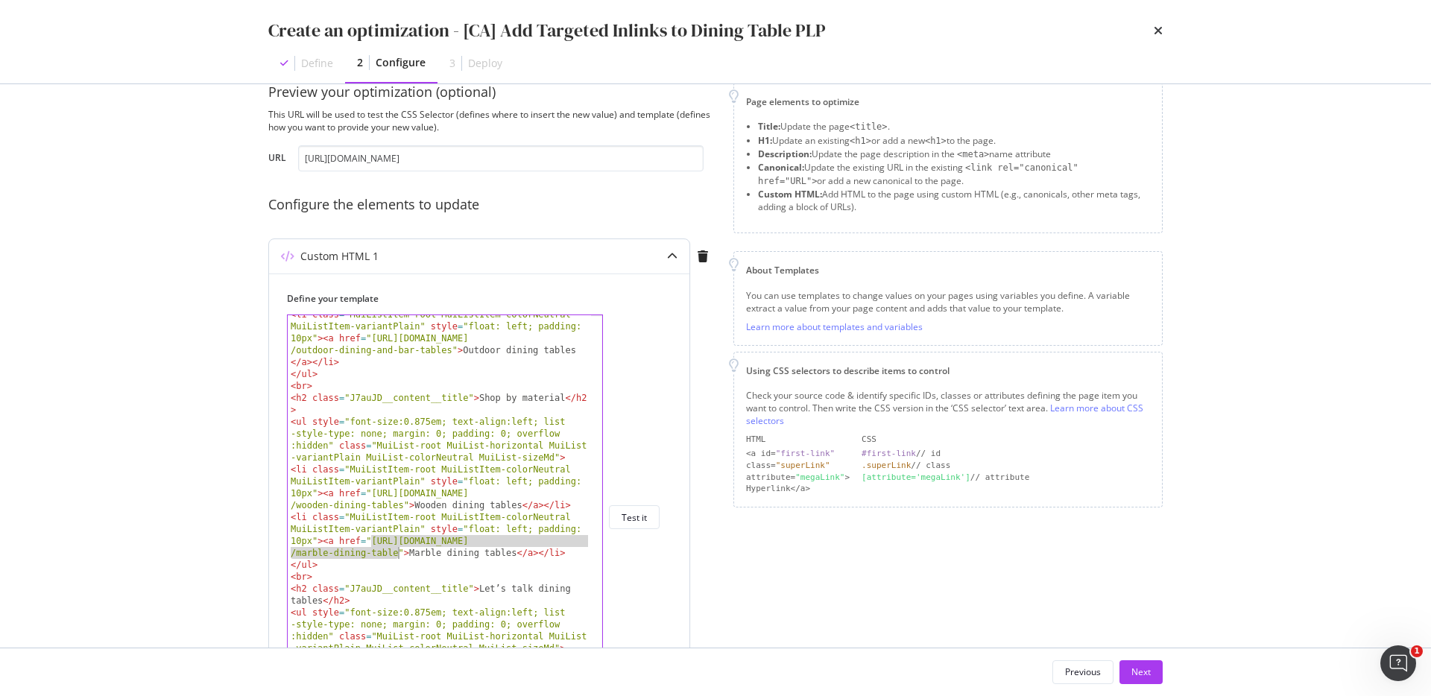
paste textarea "dining-tables?material_filter[0]=Glass"
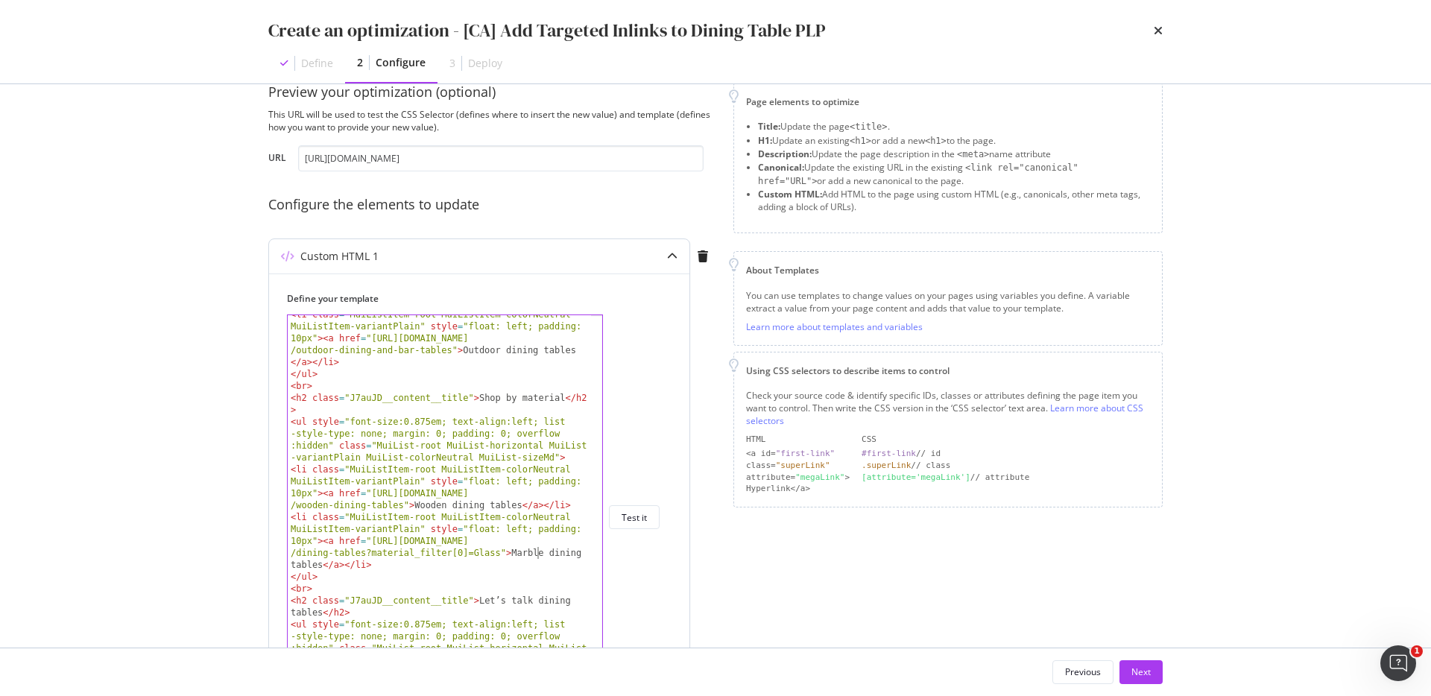
click at [536, 556] on div "< li class = "MuiListItem-root MuiListItem-colorNeutral MuiListItem-variantPlai…" at bounding box center [439, 570] width 303 height 523
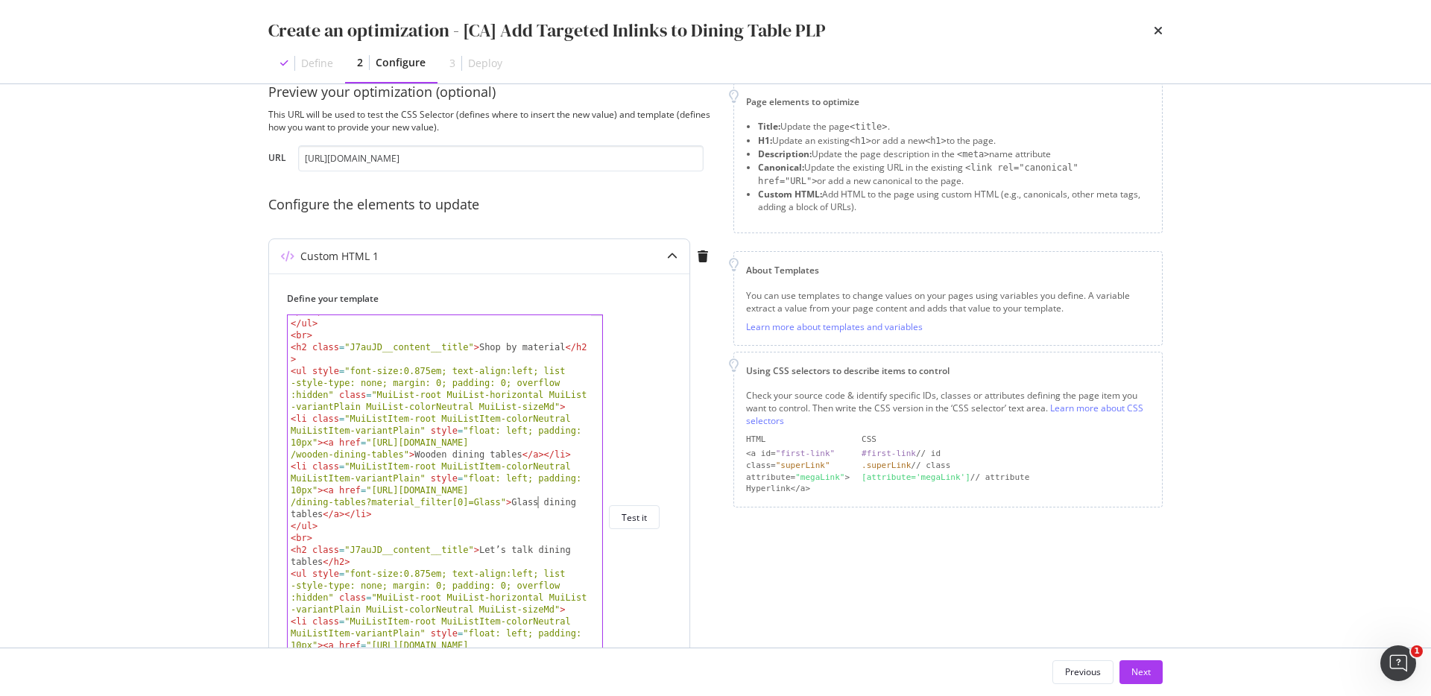
scroll to position [253, 0]
click at [529, 539] on div "< li class = "MuiListItem-root MuiListItem-colorNeutral MuiListItem-variantPlai…" at bounding box center [439, 519] width 303 height 523
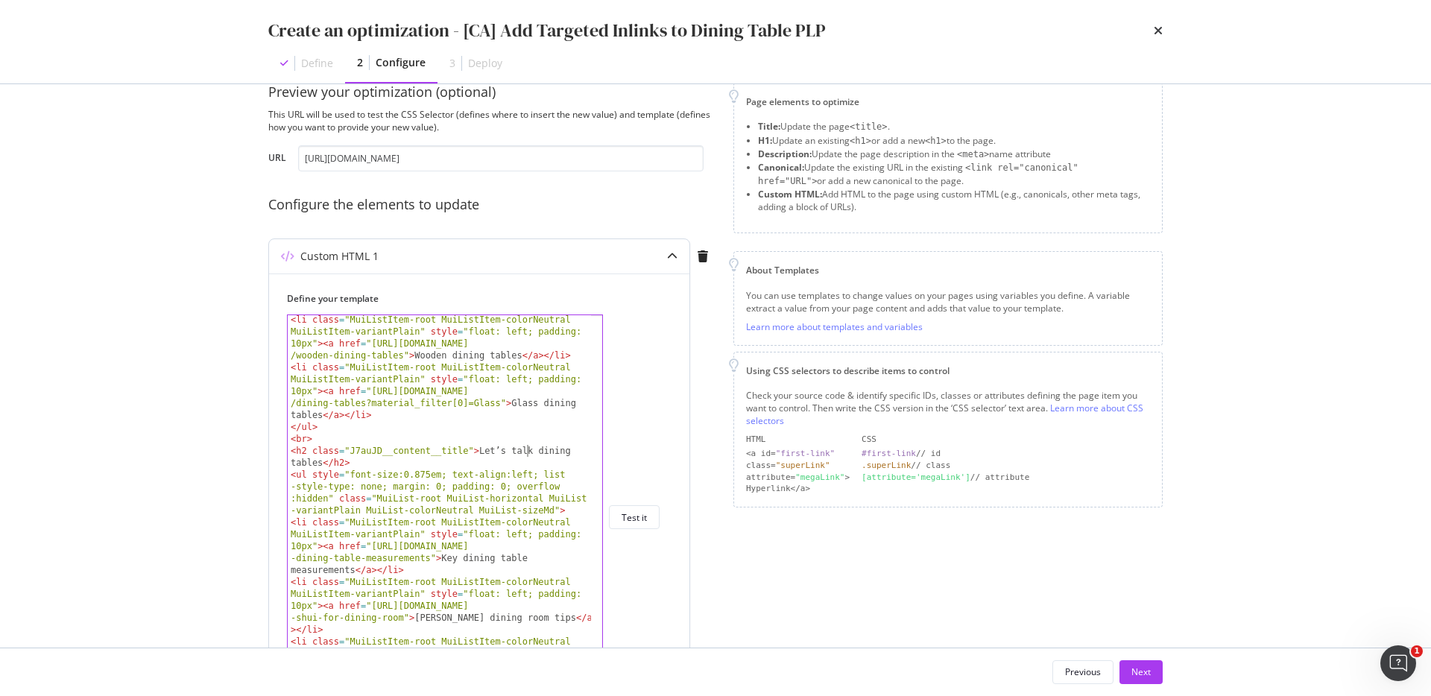
scroll to position [347, 0]
click at [519, 530] on div "< li class = "MuiListItem-root MuiListItem-colorNeutral MuiListItem-variantPlai…" at bounding box center [439, 546] width 303 height 464
click at [509, 546] on div "< li class = "MuiListItem-root MuiListItem-colorNeutral MuiListItem-variantPlai…" at bounding box center [439, 546] width 303 height 464
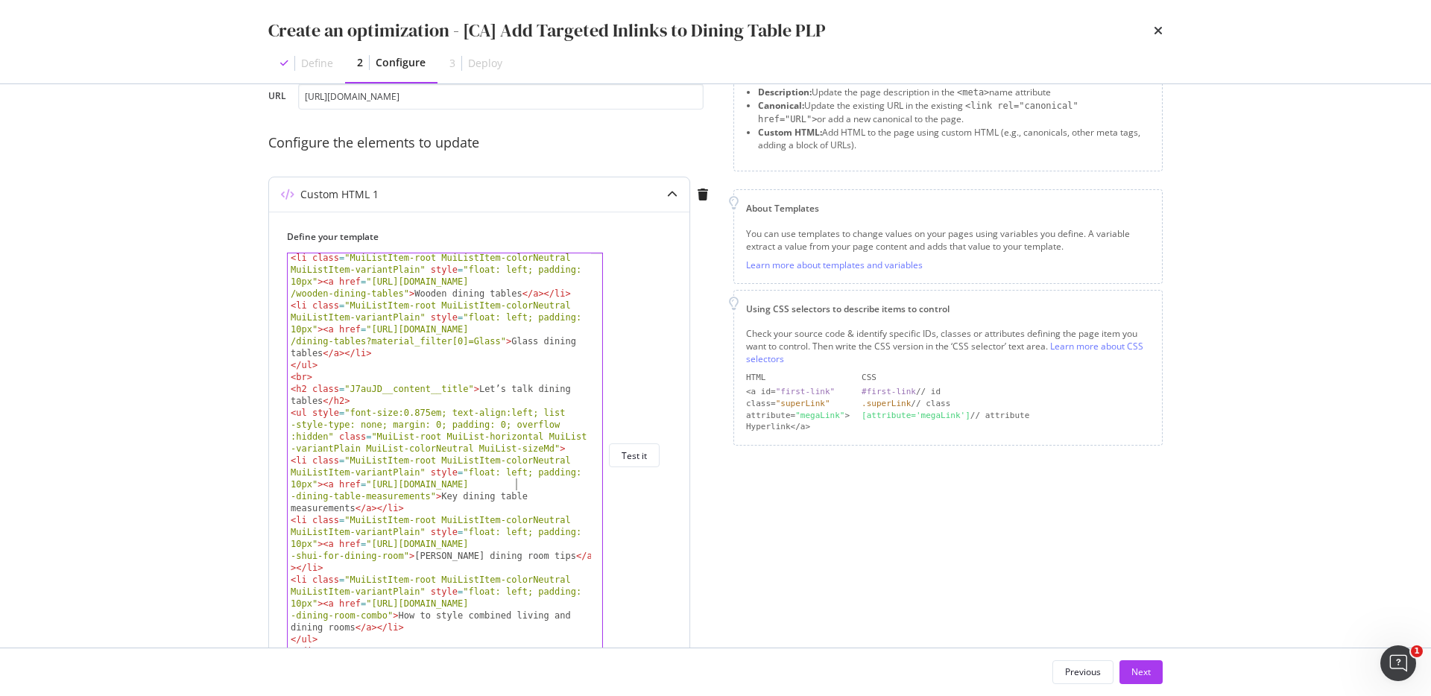
scroll to position [154, 0]
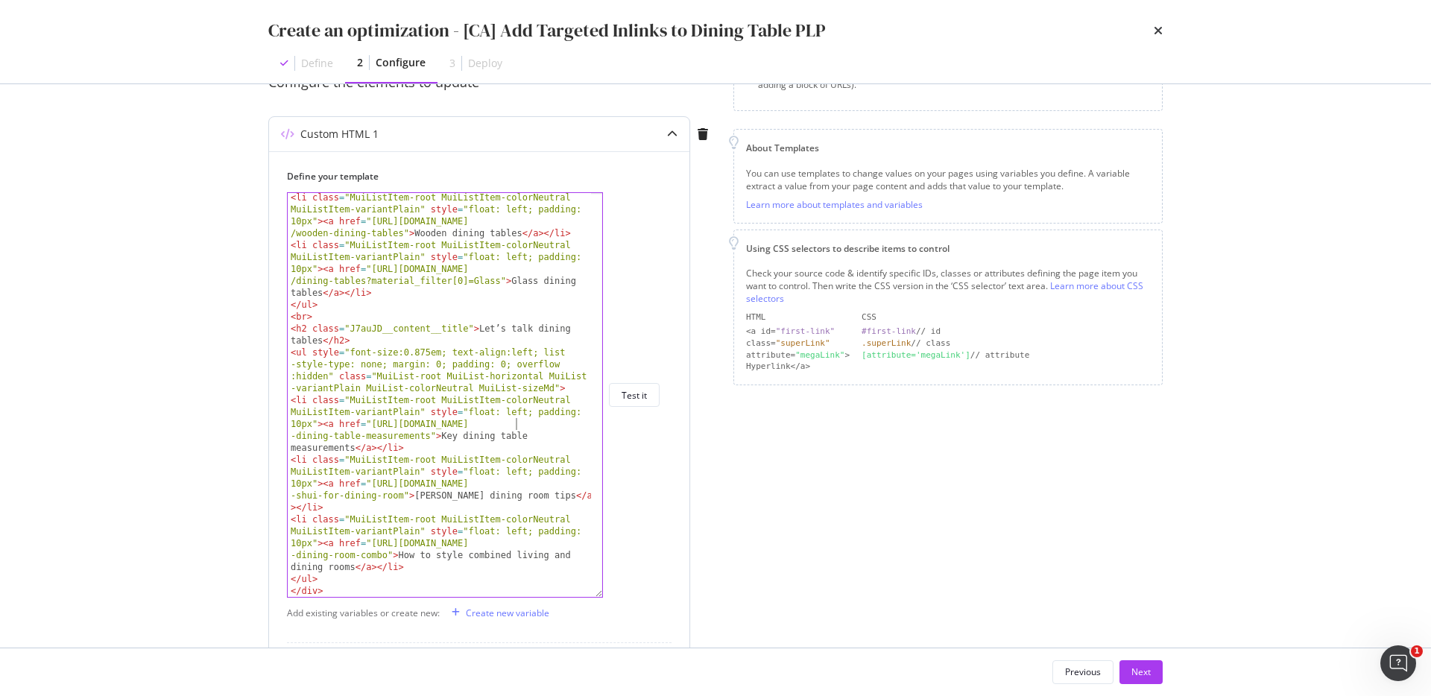
click at [512, 484] on div "< li class = "MuiListItem-root MuiListItem-colorNeutral MuiListItem-variantPlai…" at bounding box center [439, 424] width 303 height 464
click at [508, 544] on div "< li class = "MuiListItem-root MuiListItem-colorNeutral MuiListItem-variantPlai…" at bounding box center [439, 424] width 303 height 464
drag, startPoint x: 371, startPoint y: 424, endPoint x: 431, endPoint y: 433, distance: 60.3
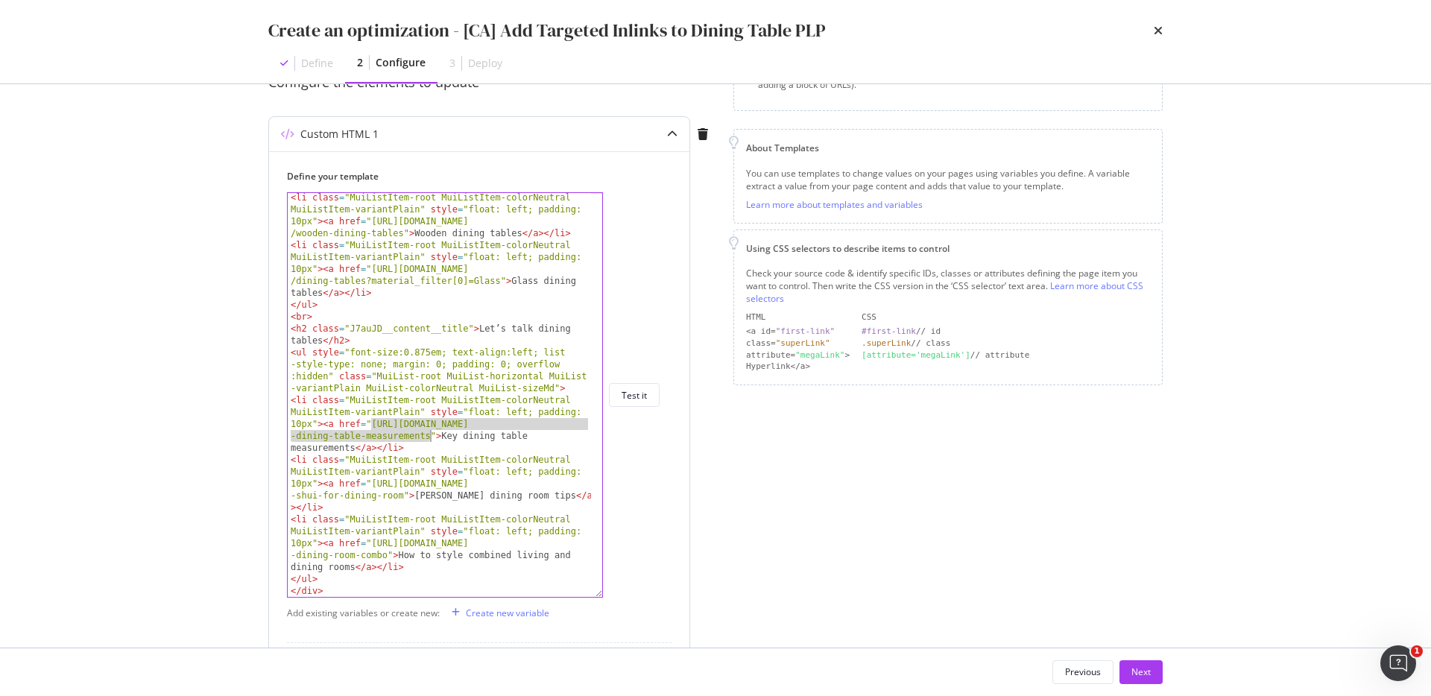
click at [431, 433] on div "< li class = "MuiListItem-root MuiListItem-colorNeutral MuiListItem-variantPlai…" at bounding box center [439, 424] width 303 height 464
drag, startPoint x: 373, startPoint y: 482, endPoint x: 403, endPoint y: 493, distance: 32.5
click at [403, 493] on div "< li class = "MuiListItem-root MuiListItem-colorNeutral MuiListItem-variantPlai…" at bounding box center [439, 424] width 303 height 464
drag, startPoint x: 371, startPoint y: 543, endPoint x: 386, endPoint y: 554, distance: 18.6
click at [386, 554] on div "< li class = "MuiListItem-root MuiListItem-colorNeutral MuiListItem-variantPlai…" at bounding box center [439, 424] width 303 height 464
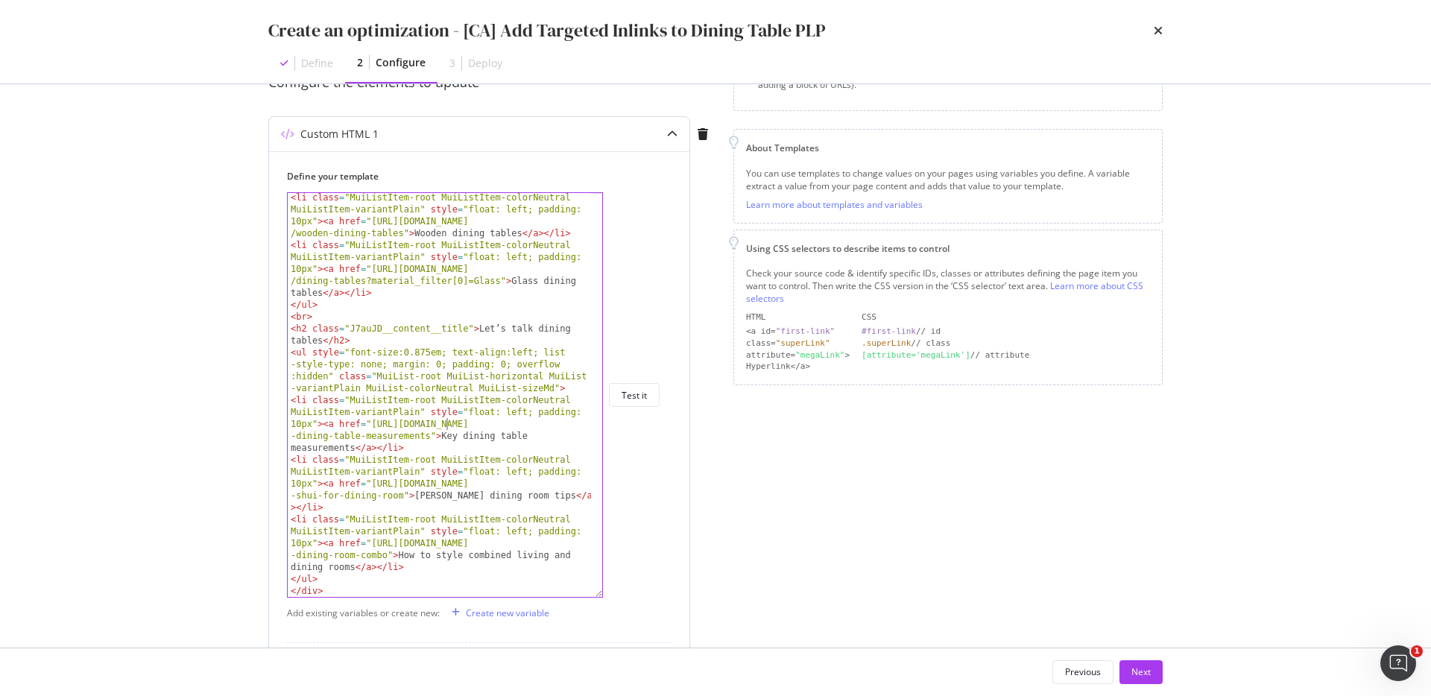
click at [446, 425] on div "< li class = "MuiListItem-root MuiListItem-colorNeutral MuiListItem-variantPlai…" at bounding box center [439, 424] width 303 height 464
type textarea "<li class="MuiListItem-root MuiListItem-colorNeutral MuiListItem-variantPlain" …"
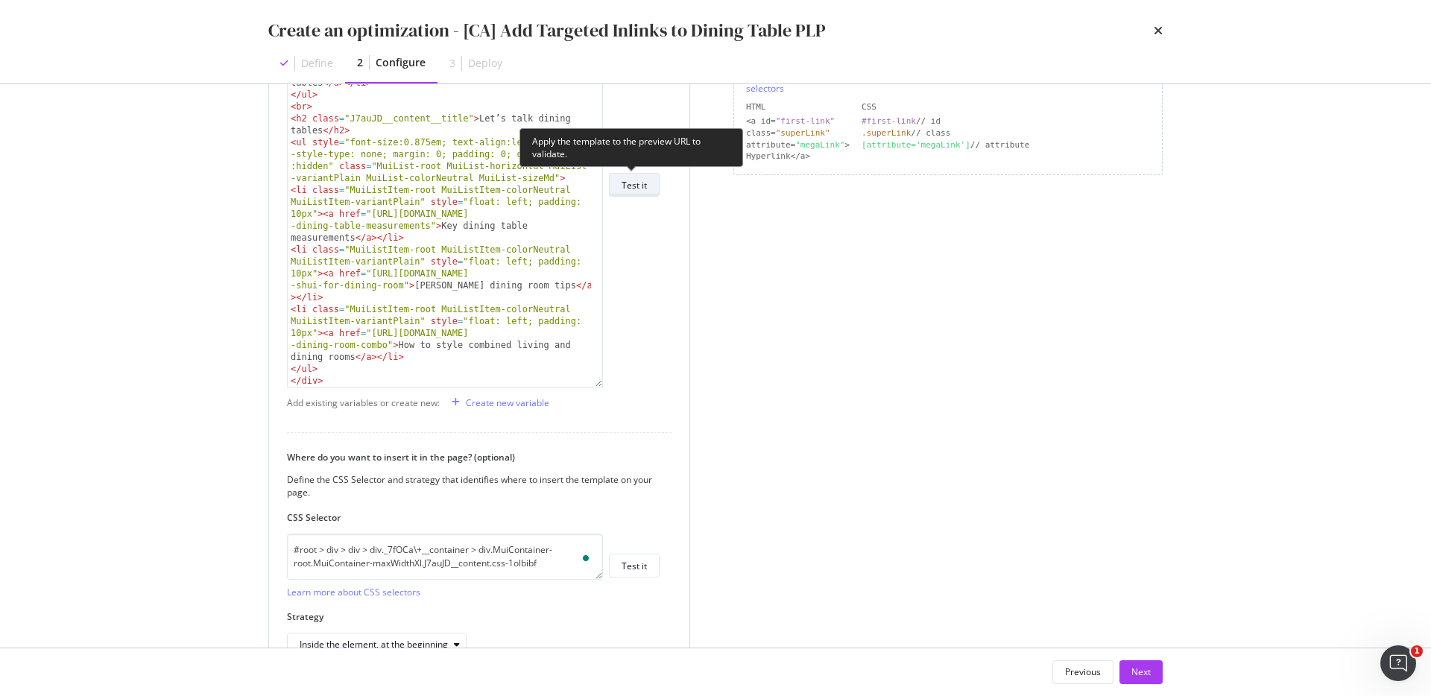
click at [623, 177] on div "Test it" at bounding box center [634, 184] width 25 height 21
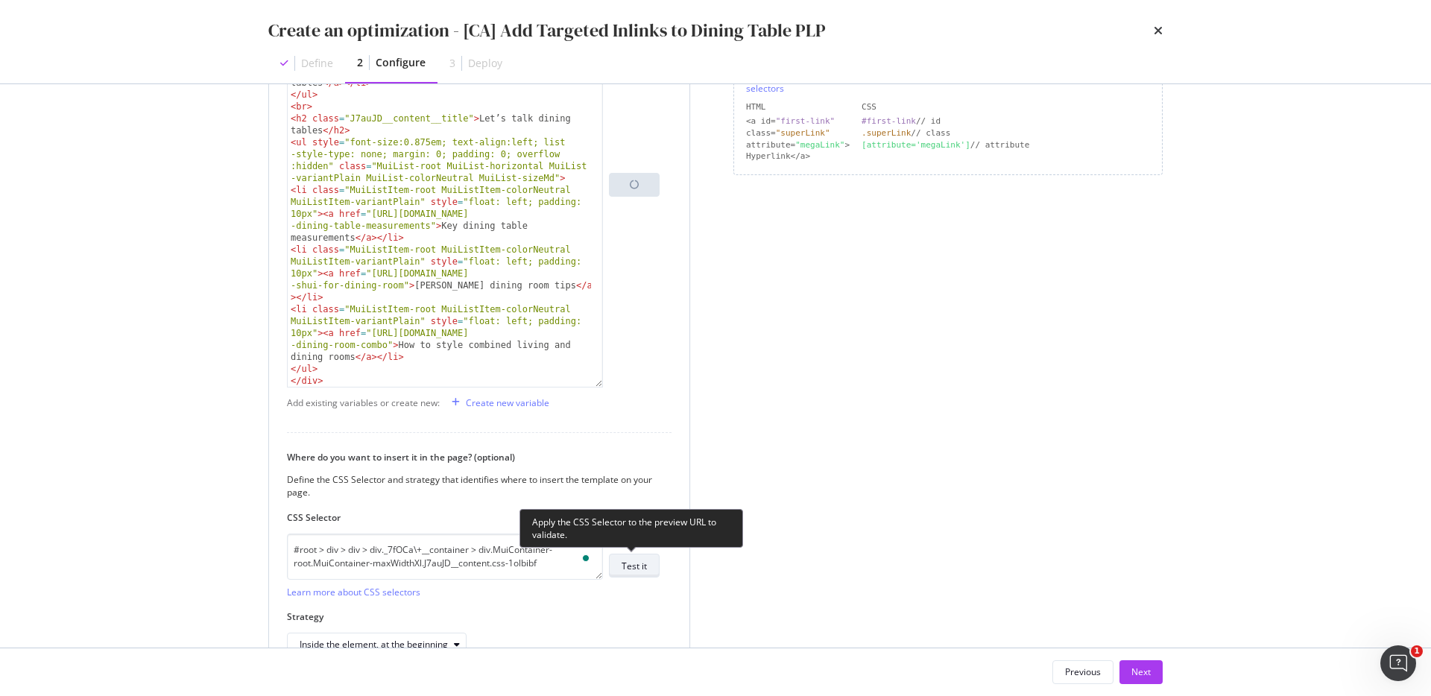
click at [628, 565] on div "Test it" at bounding box center [634, 566] width 25 height 13
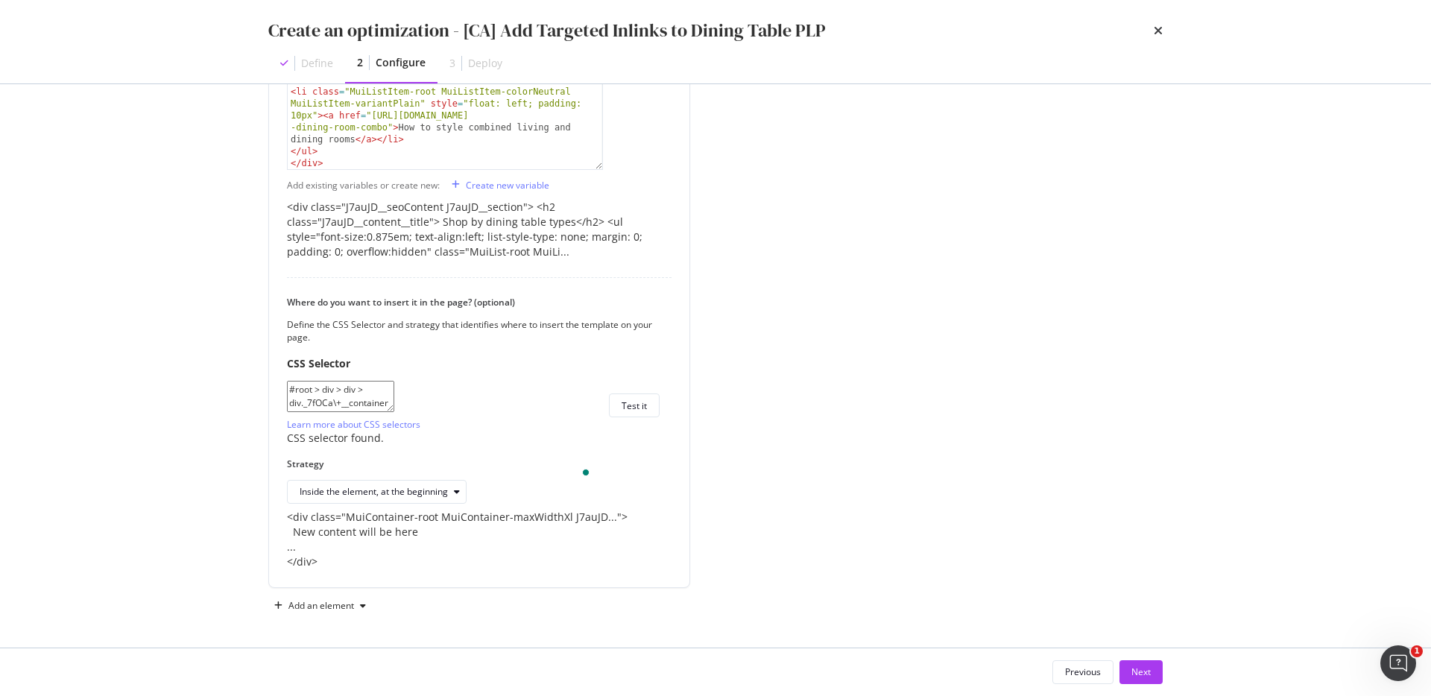
scroll to position [687, 0]
click at [1144, 672] on div "Next" at bounding box center [1141, 672] width 19 height 13
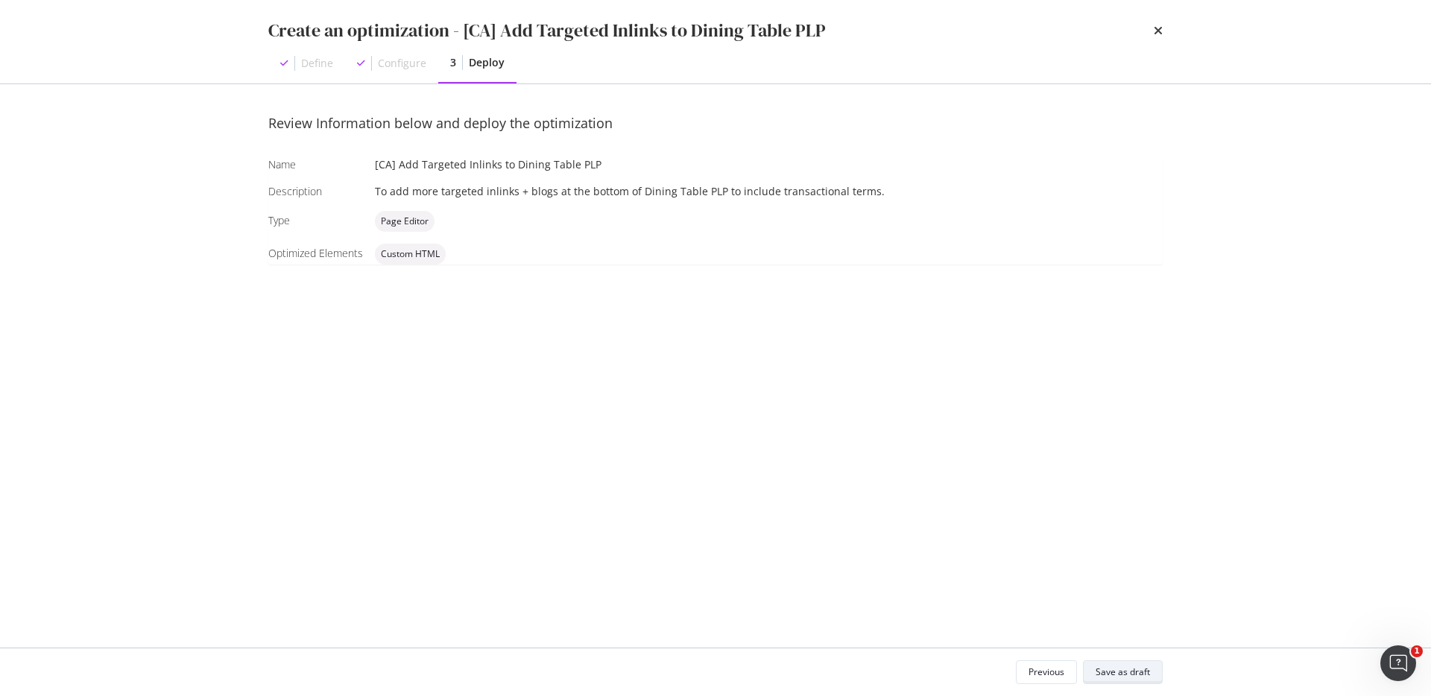
scroll to position [0, 0]
click at [1143, 672] on div "Save as draft" at bounding box center [1123, 672] width 54 height 13
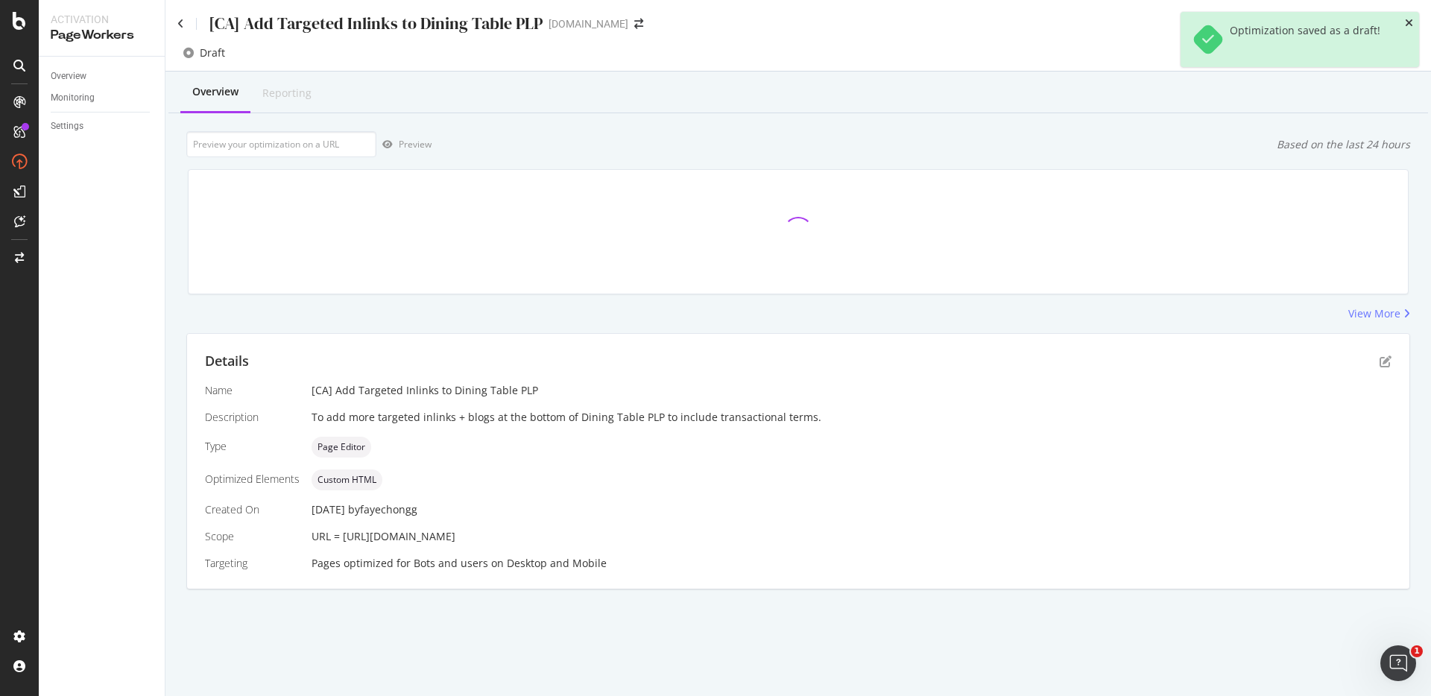
click at [1408, 19] on icon "close toast" at bounding box center [1409, 23] width 8 height 10
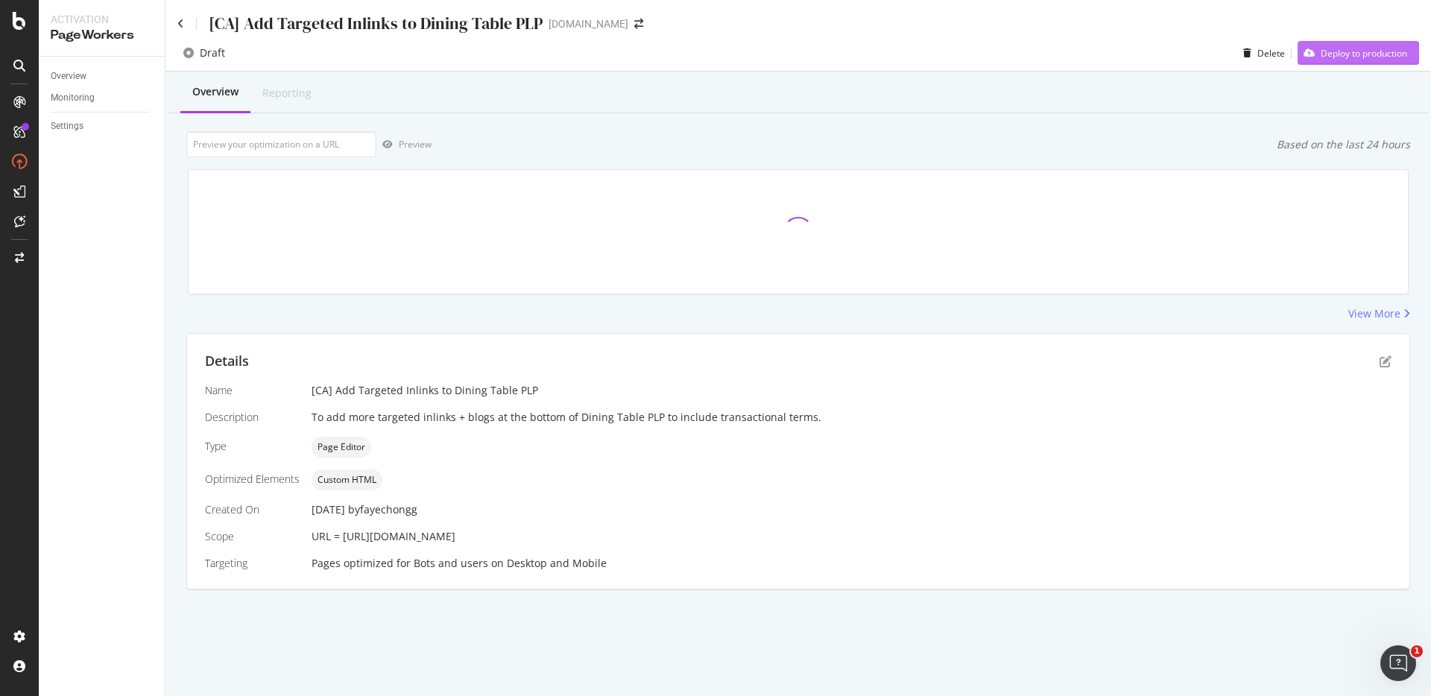
click at [1386, 56] on div "Deploy to production" at bounding box center [1364, 53] width 86 height 13
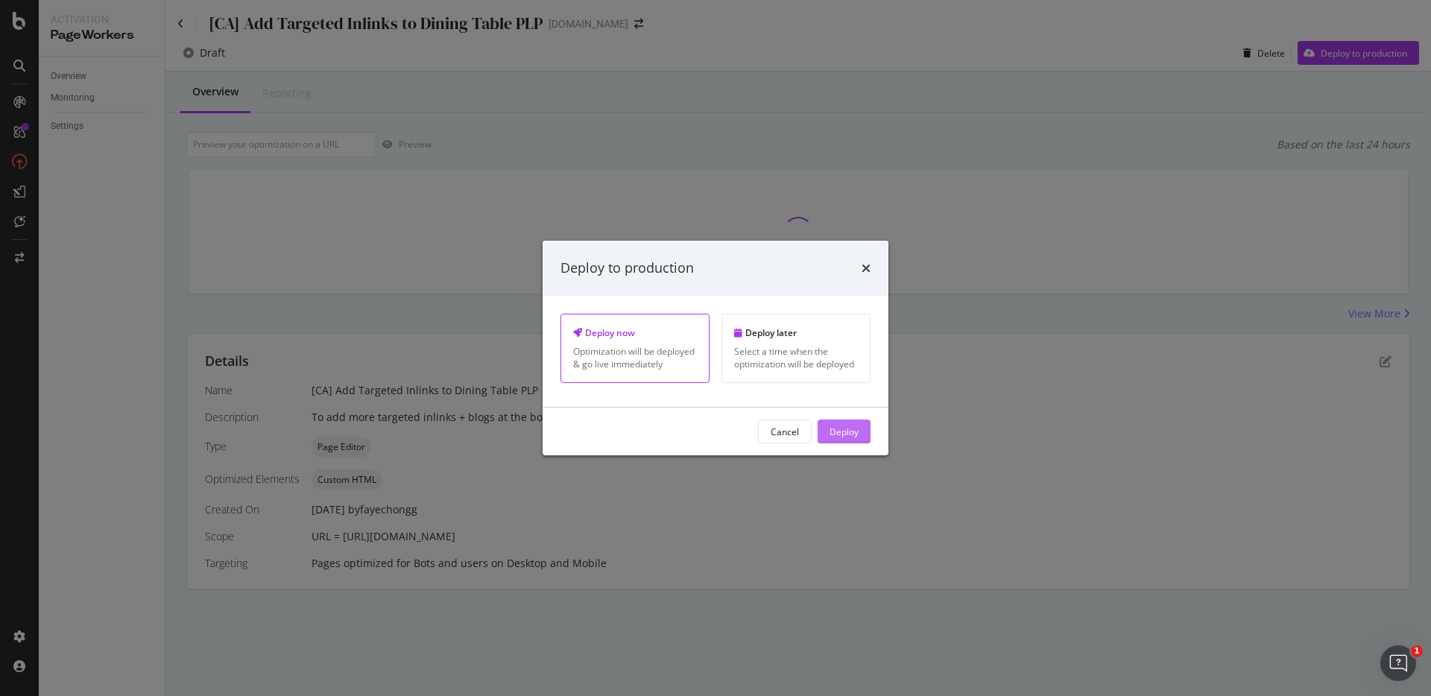
click at [853, 428] on div "Deploy" at bounding box center [844, 431] width 29 height 13
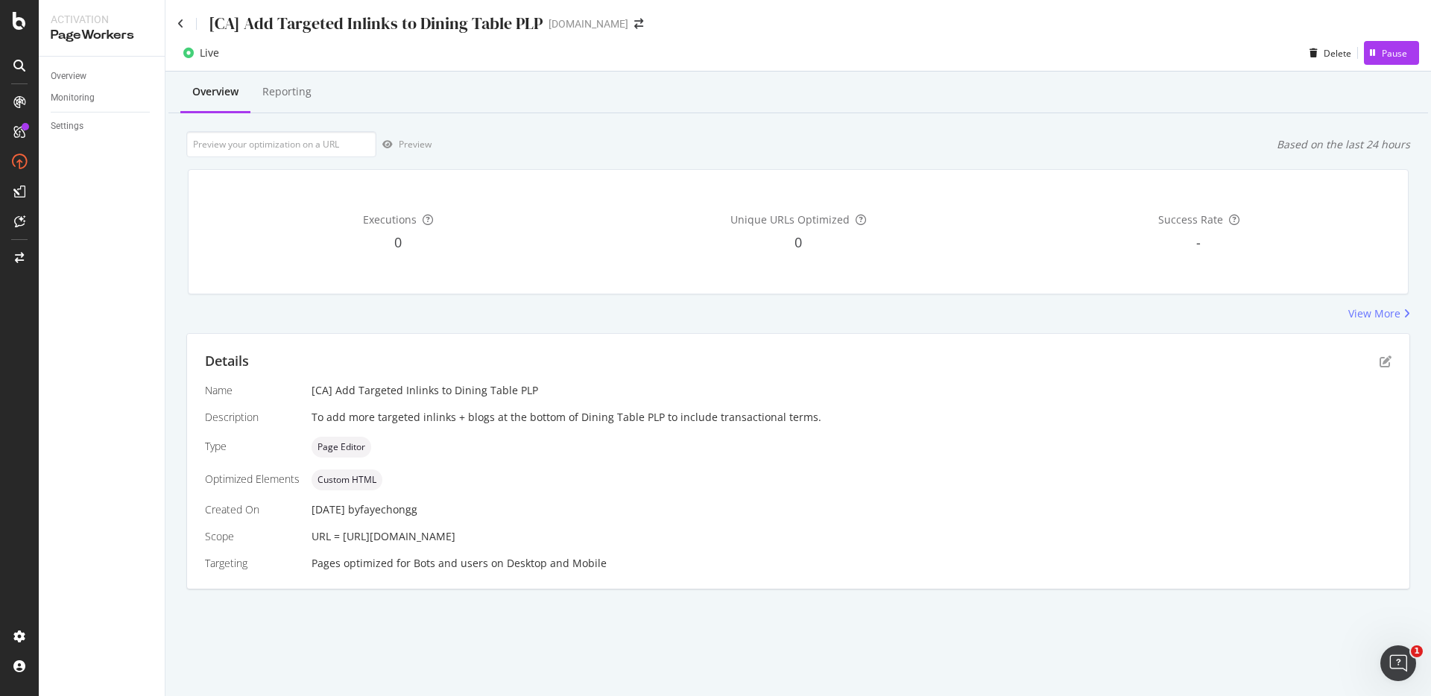
click at [185, 21] on div "[CA] Add Targeted Inlinks to Dining Table PLP" at bounding box center [359, 23] width 365 height 23
click at [179, 24] on icon at bounding box center [180, 24] width 7 height 10
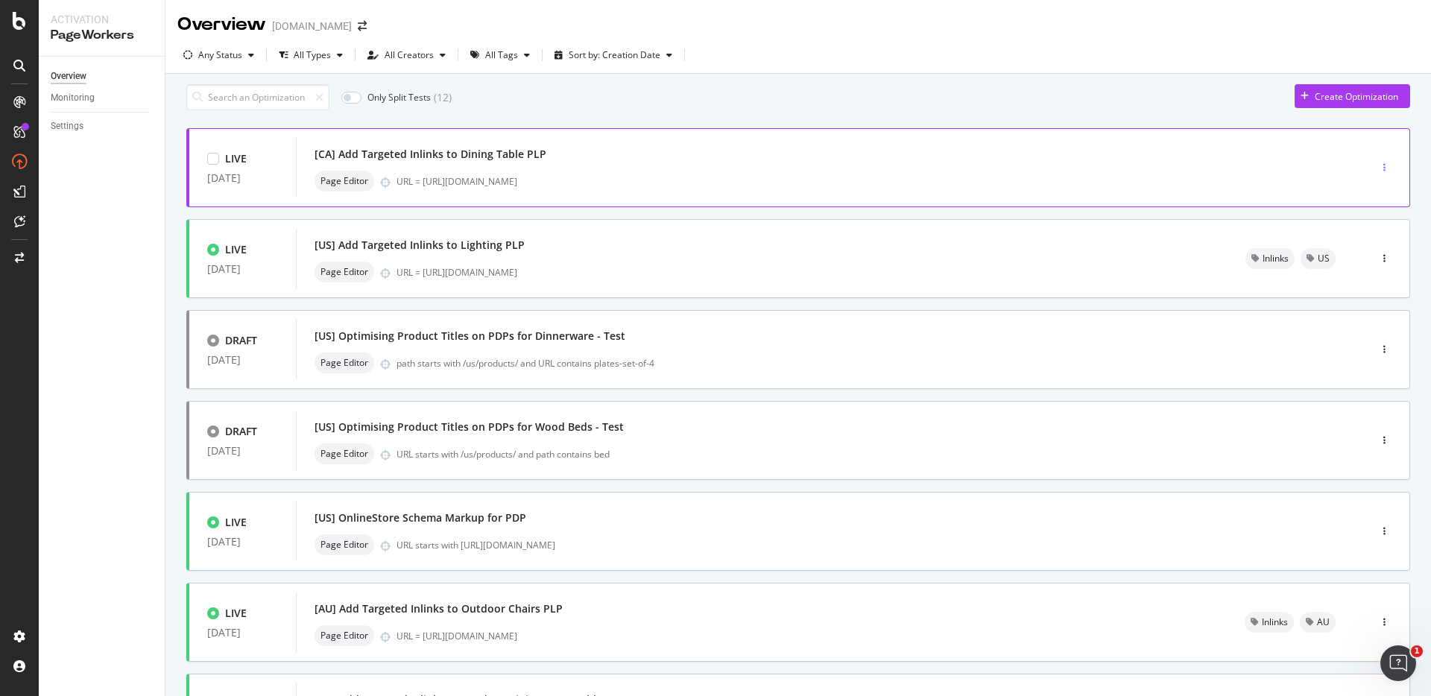
click at [1378, 172] on div "button" at bounding box center [1385, 167] width 14 height 9
click at [1367, 253] on div "Tags" at bounding box center [1348, 252] width 69 height 19
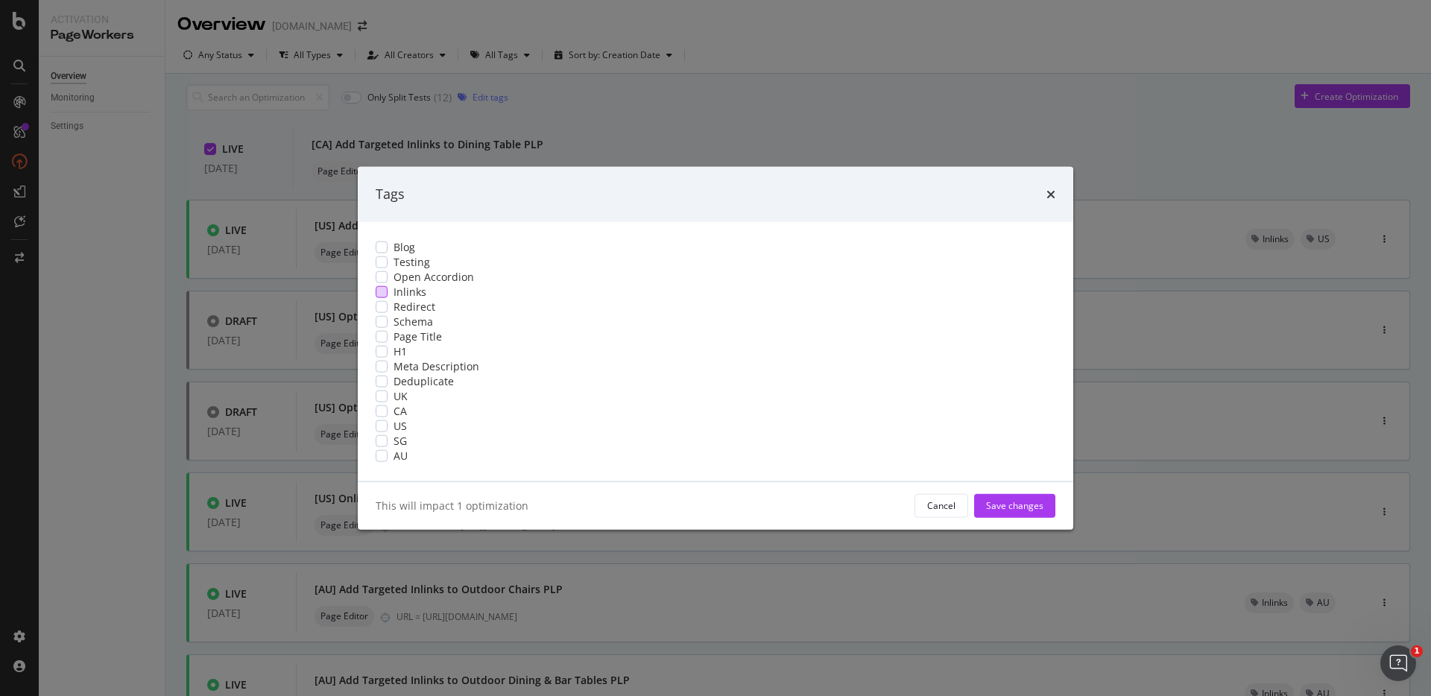
click at [426, 284] on span "Inlinks" at bounding box center [410, 291] width 33 height 15
click at [523, 418] on div "CA" at bounding box center [716, 410] width 680 height 15
click at [986, 512] on div "Save changes" at bounding box center [1014, 505] width 57 height 13
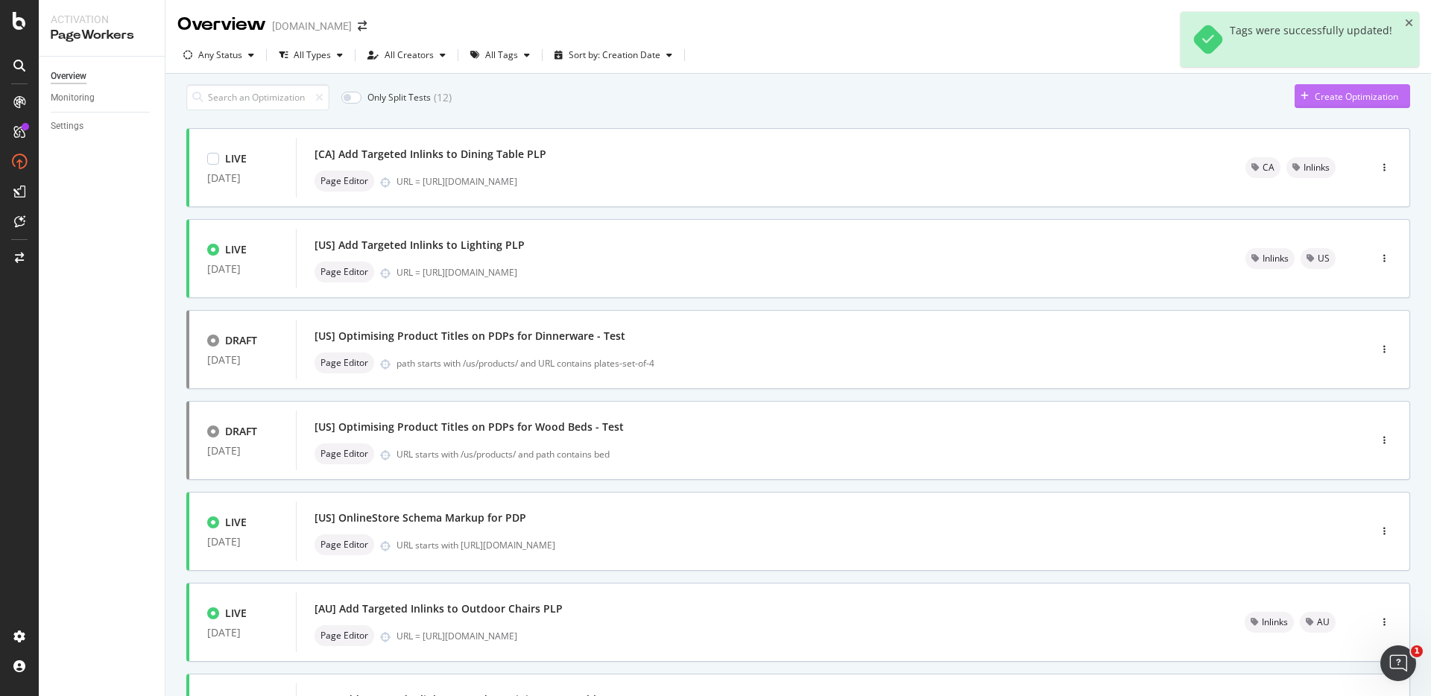
click at [1339, 103] on div "Create Optimization" at bounding box center [1356, 96] width 83 height 13
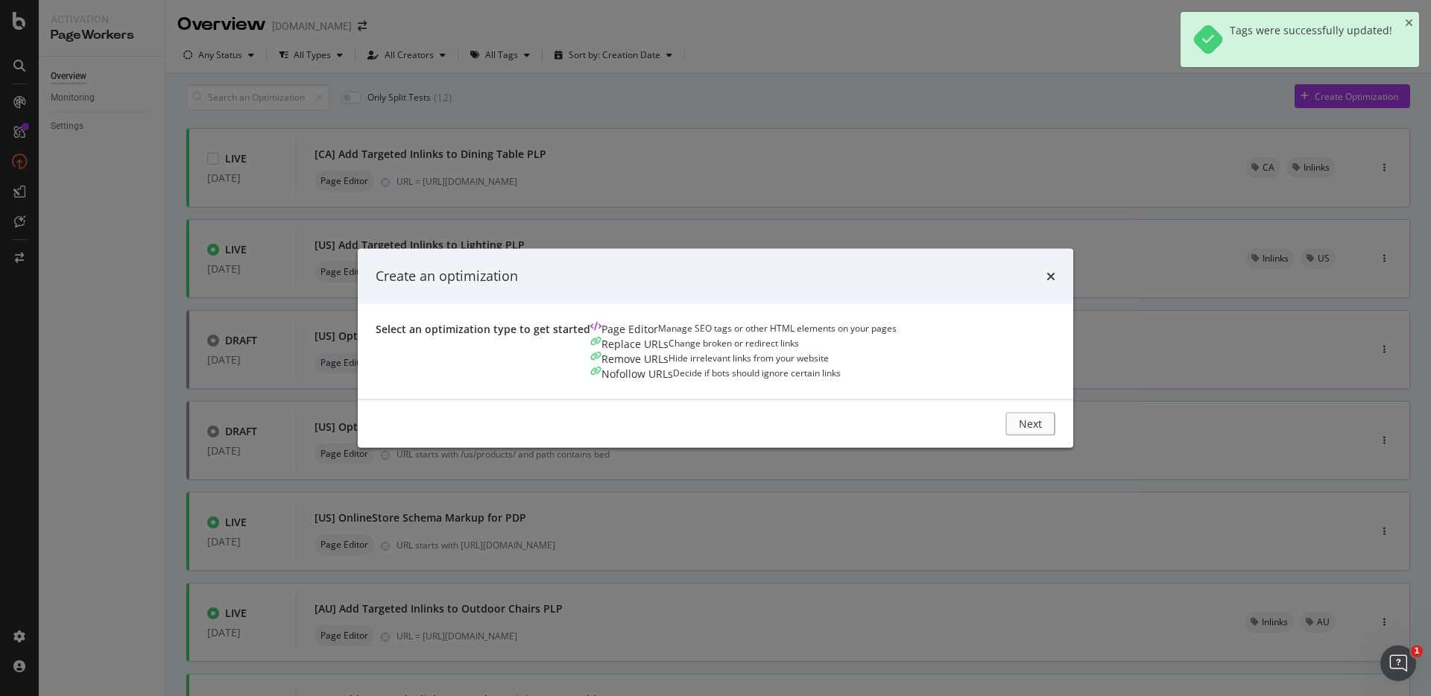
click at [590, 336] on div "Page Editor Manage SEO tags or other HTML elements on your pages" at bounding box center [743, 328] width 306 height 15
click at [1044, 430] on div "Next" at bounding box center [1033, 423] width 19 height 13
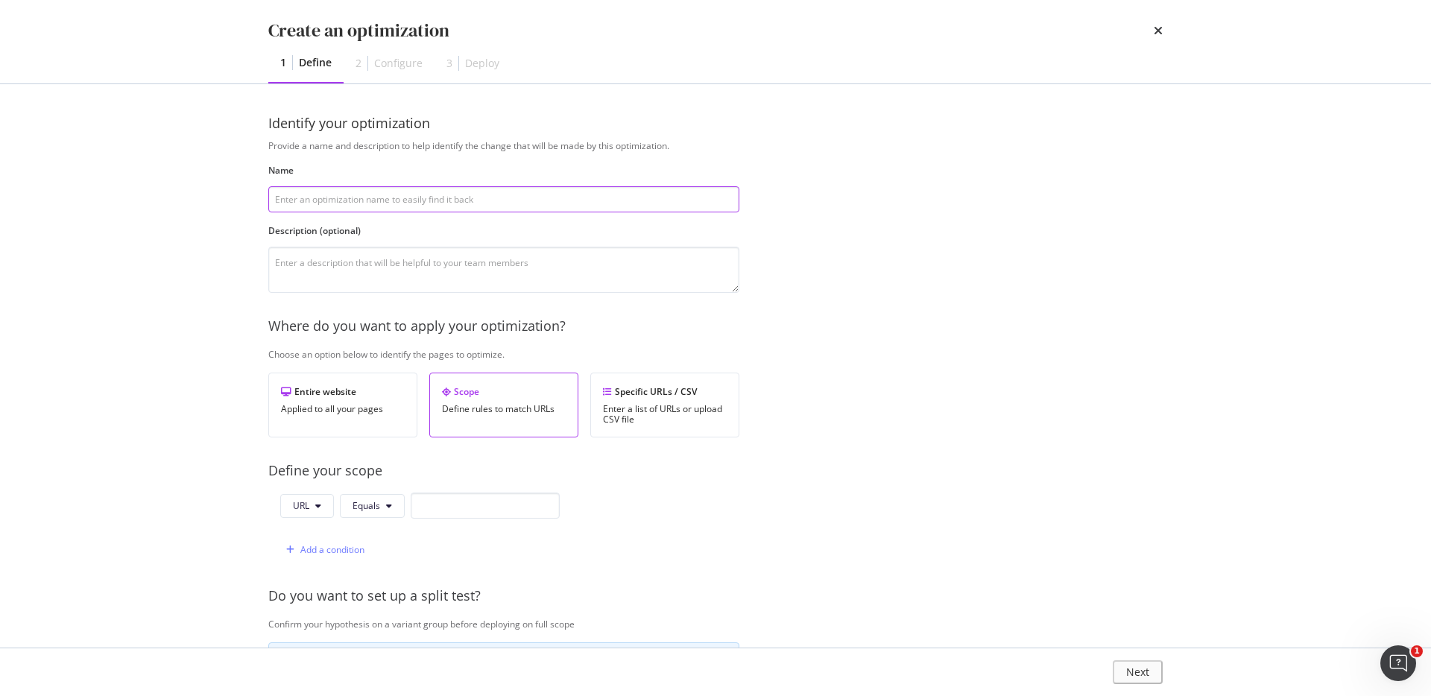
paste input "[SG] Add Targeted Inlinks to Dining Table PLP"
click at [284, 199] on input "[SG] Add Targeted Inlinks to Dining Table PLP" at bounding box center [503, 199] width 471 height 26
type input "[[GEOGRAPHIC_DATA]] Add Targeted Inlinks to Dining Table PLP"
click at [544, 274] on textarea "modal" at bounding box center [503, 270] width 471 height 46
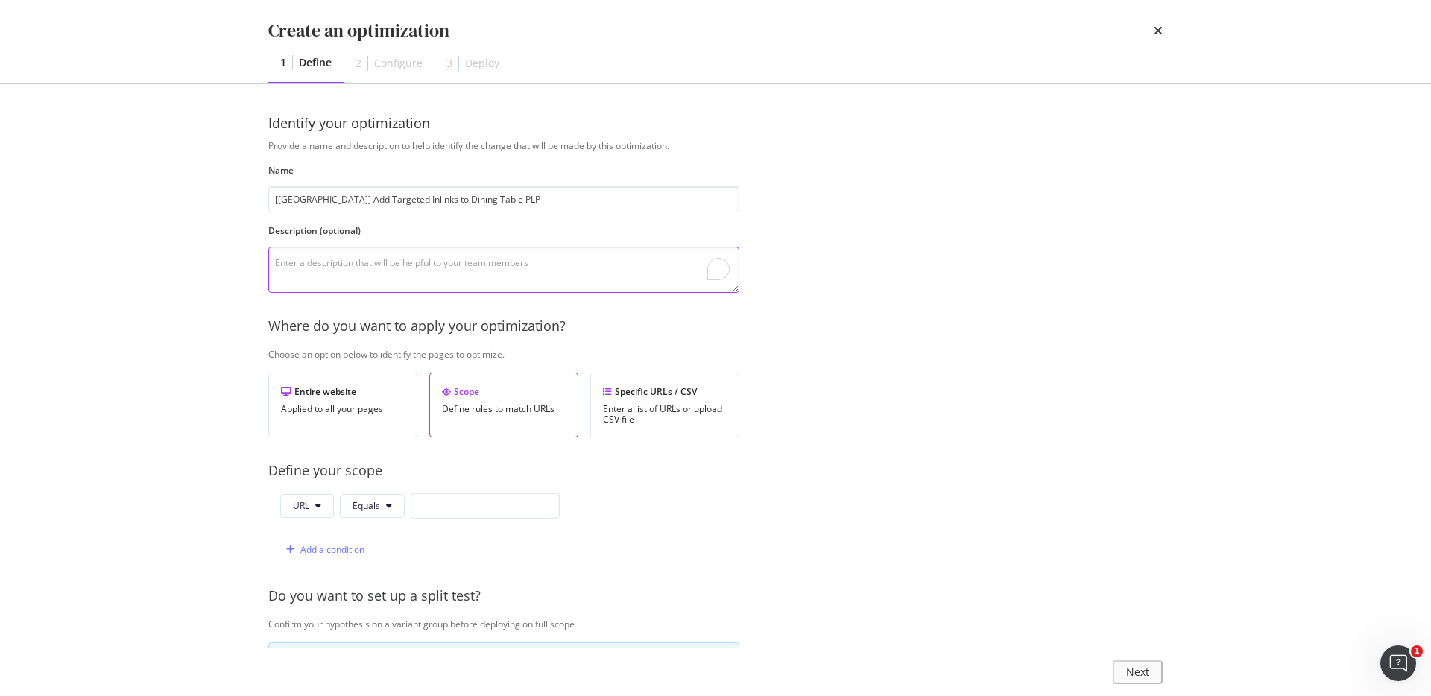
paste textarea "To add more targeted inlinks + blogs at the bottom of Dining Table PLP to inclu…"
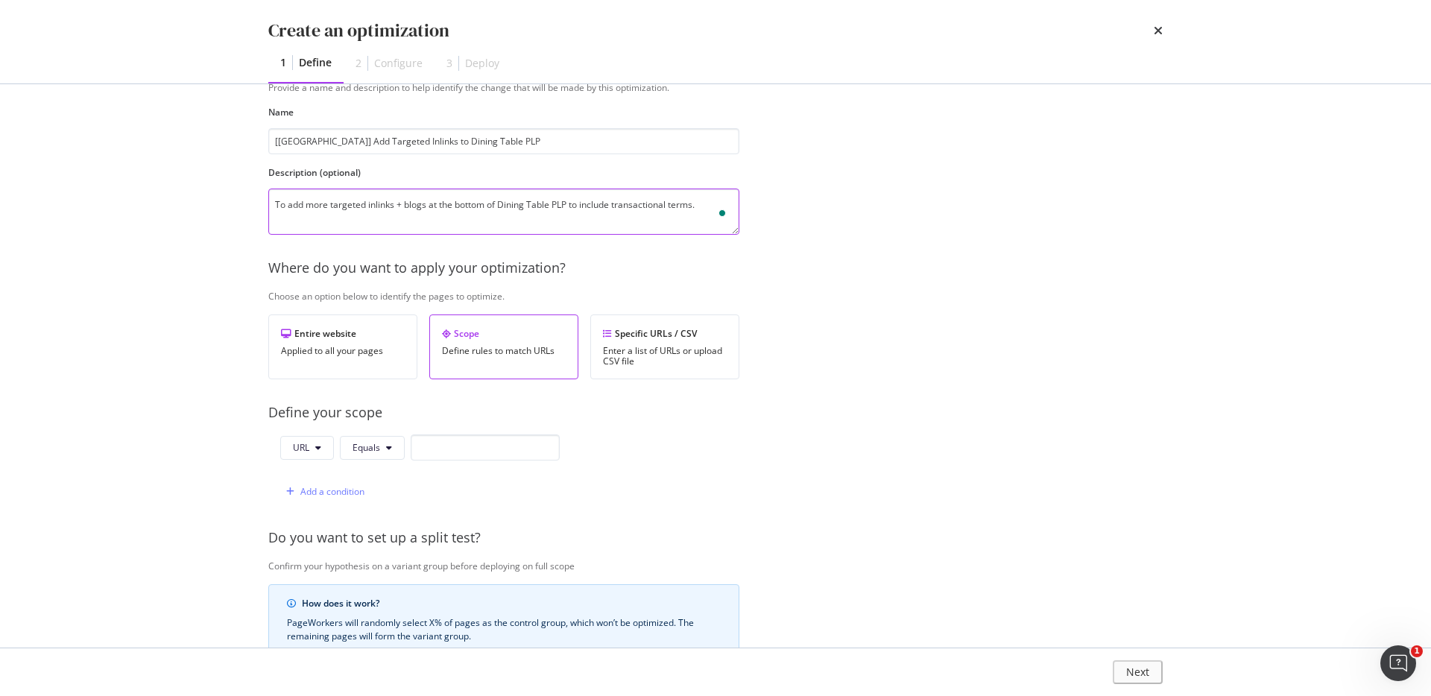
scroll to position [76, 0]
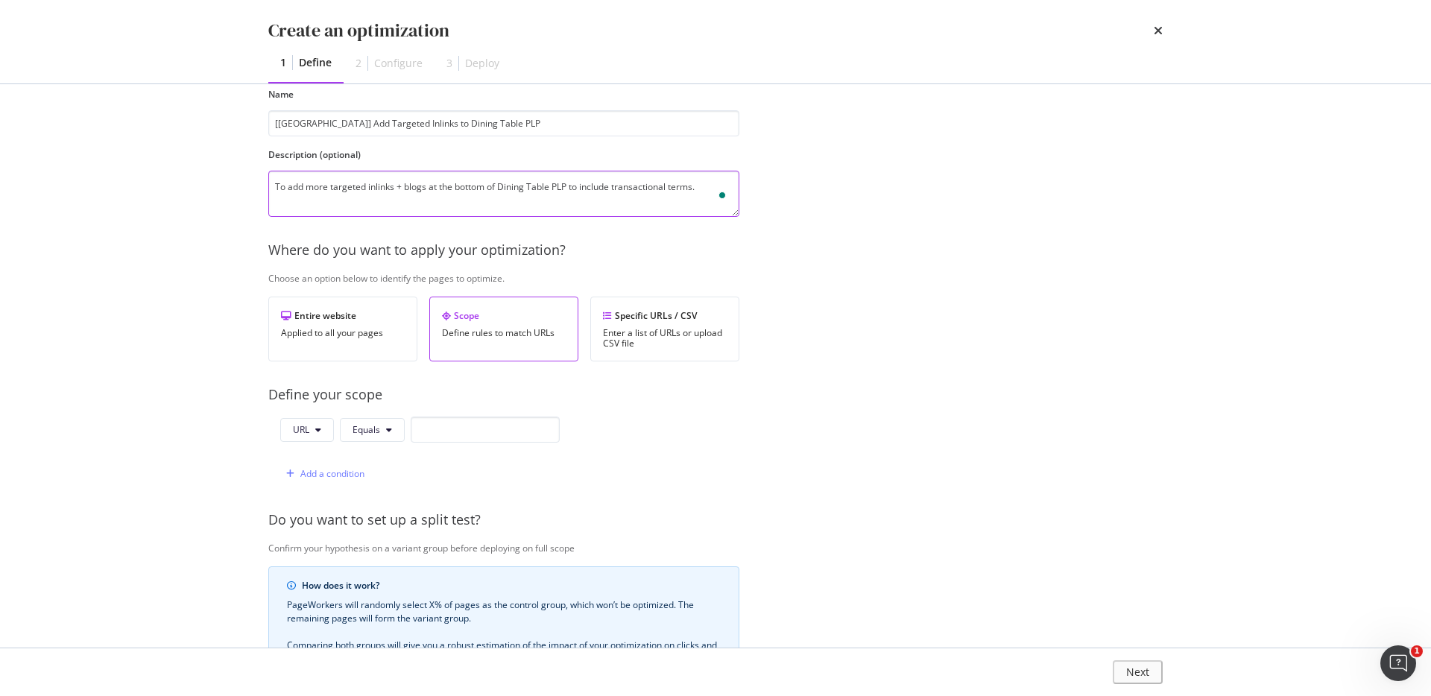
type textarea "To add more targeted inlinks + blogs at the bottom of Dining Table PLP to inclu…"
click at [438, 431] on input "modal" at bounding box center [485, 430] width 149 height 26
paste input "[URL][DOMAIN_NAME]"
type input "[URL][DOMAIN_NAME]"
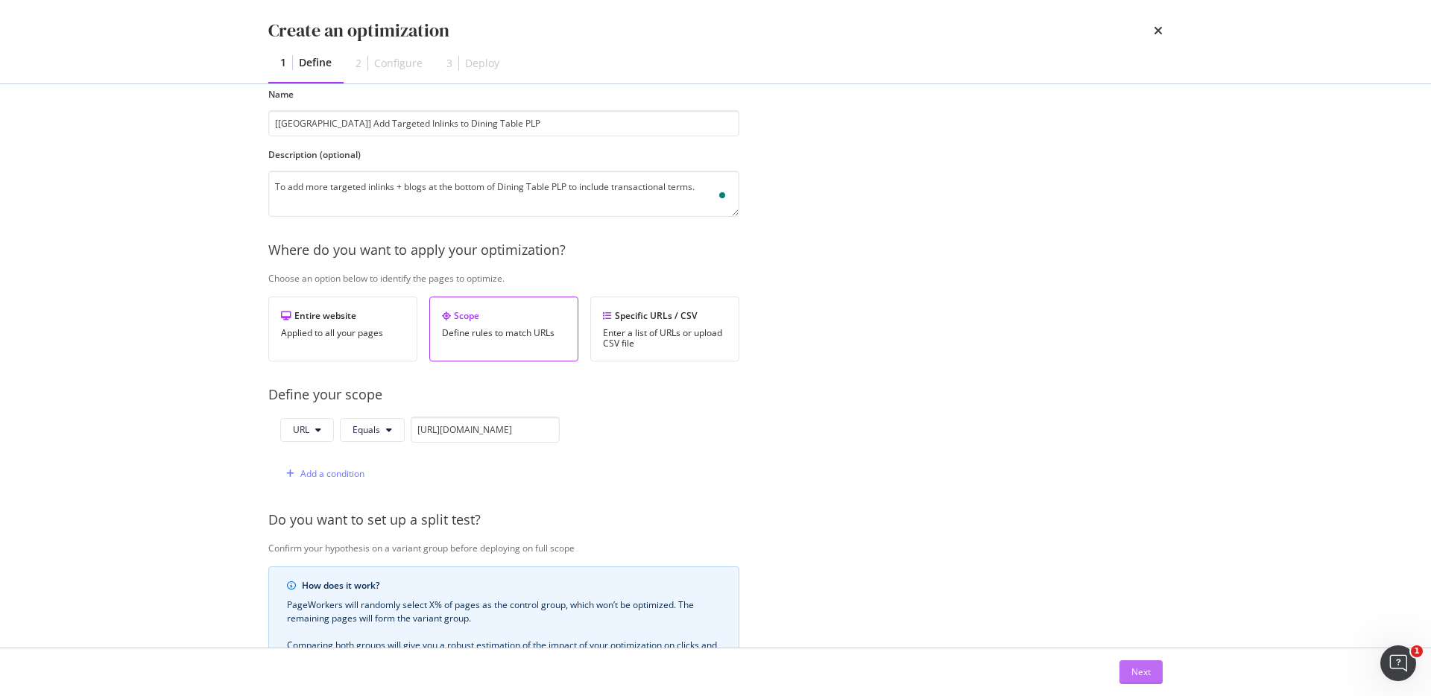
click at [1128, 666] on button "Next" at bounding box center [1141, 673] width 43 height 24
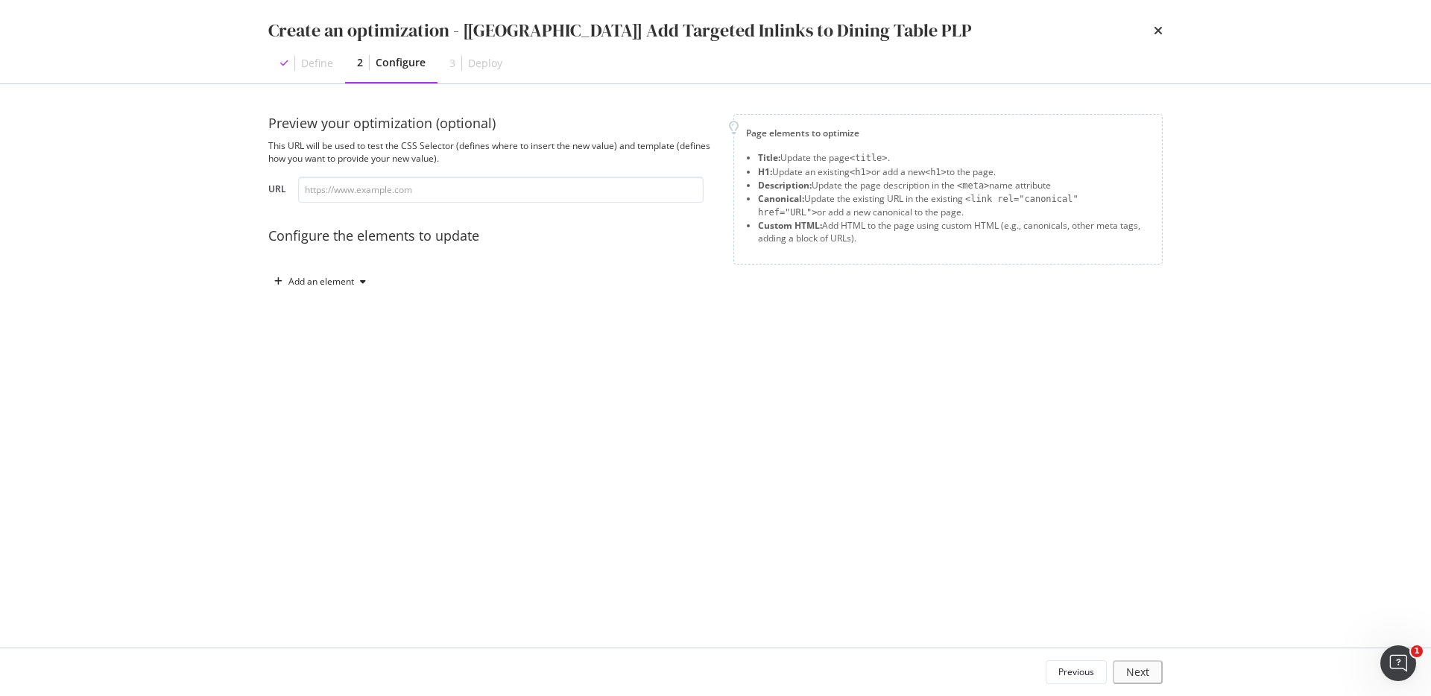
click at [432, 204] on div "Preview your optimization (optional) This URL will be used to test the CSS Sele…" at bounding box center [491, 204] width 447 height 180
click at [427, 198] on input "modal" at bounding box center [501, 190] width 406 height 26
paste input "[URL][DOMAIN_NAME]"
type input "[URL][DOMAIN_NAME]"
click at [343, 274] on div "Add an element" at bounding box center [320, 282] width 104 height 22
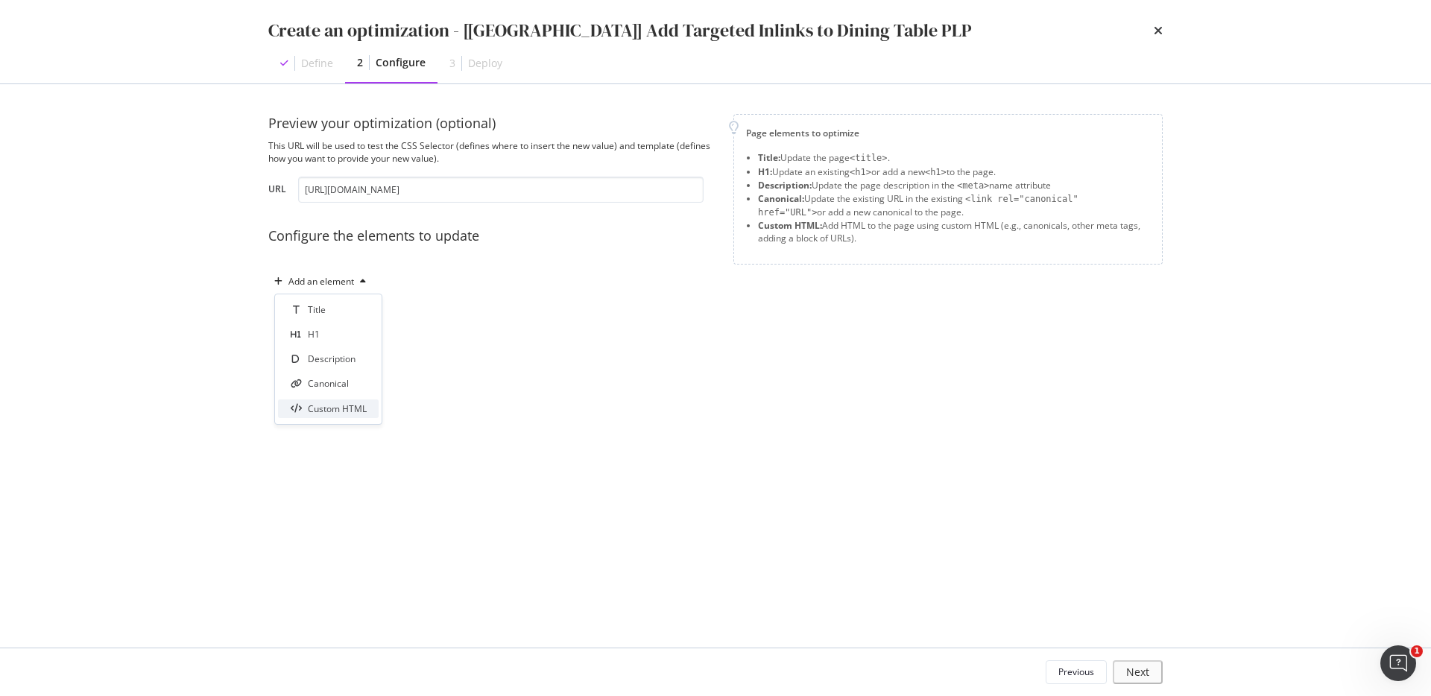
click at [336, 406] on div "Custom HTML" at bounding box center [337, 409] width 59 height 13
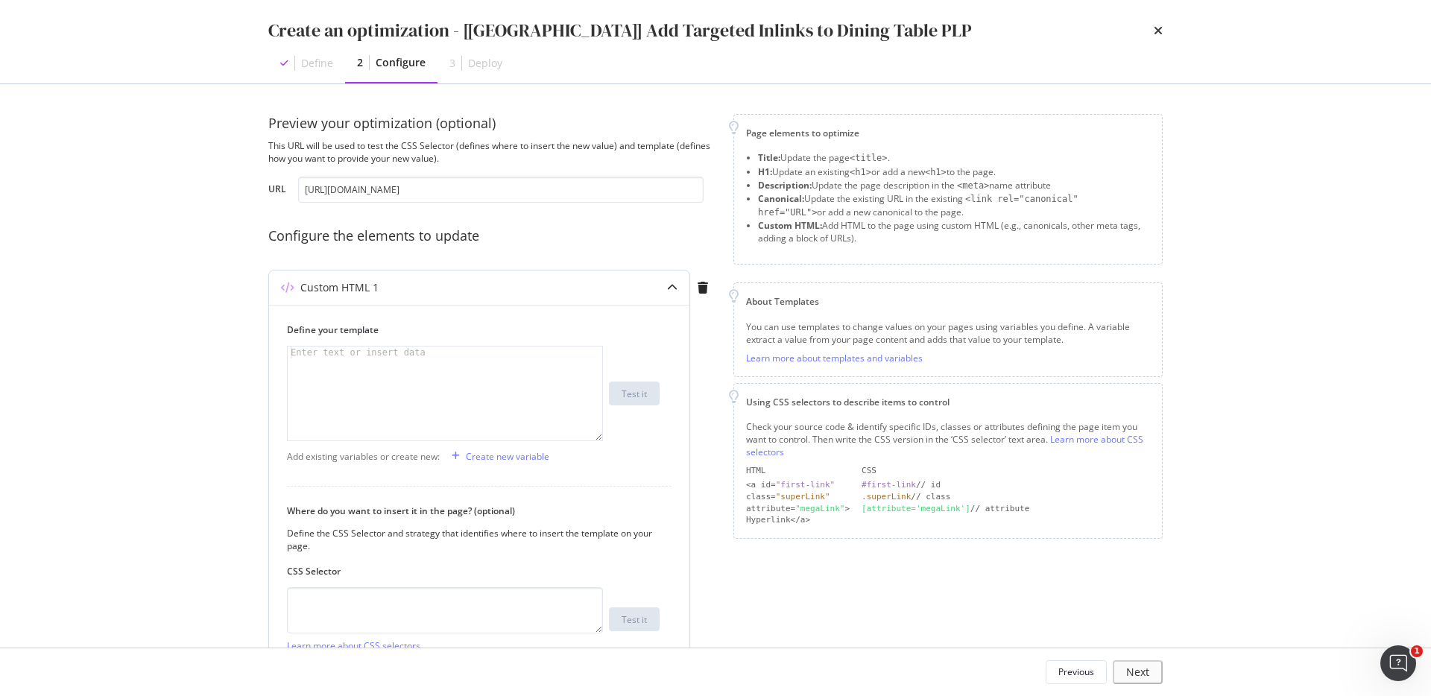
click at [490, 433] on div "modal" at bounding box center [445, 406] width 315 height 118
paste textarea "</div>"
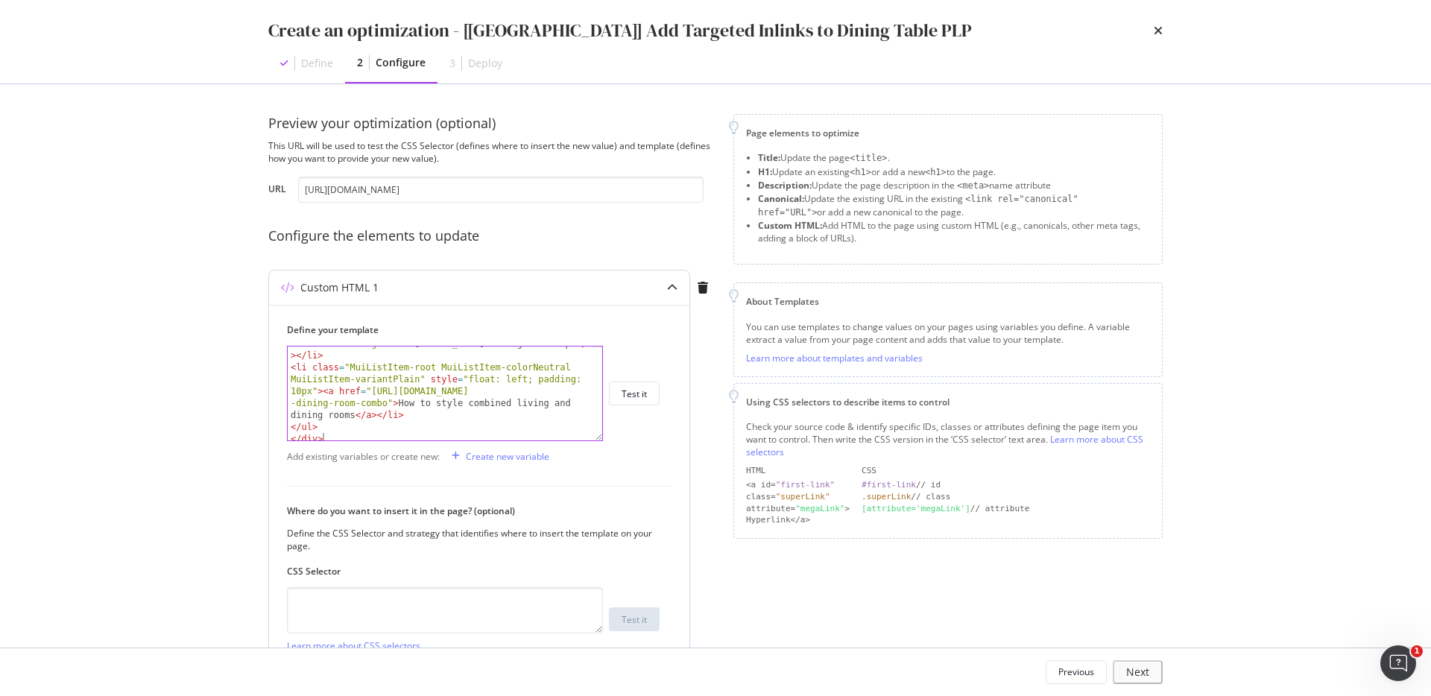
click at [599, 441] on div "Define your template </div> < li class = "MuiListItem-root MuiListItem-colorNeu…" at bounding box center [479, 516] width 420 height 423
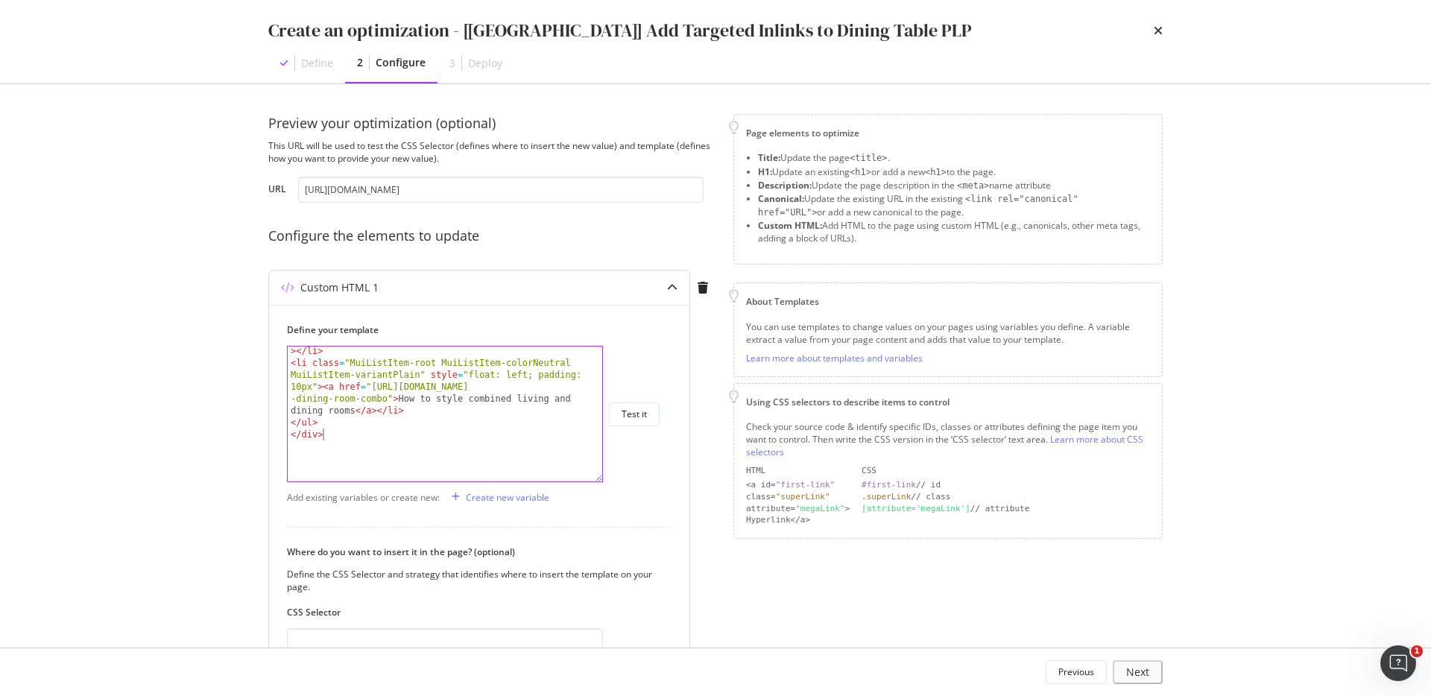
drag, startPoint x: 600, startPoint y: 438, endPoint x: 599, endPoint y: 567, distance: 129.7
click at [599, 482] on div "</div> < li class = "MuiListItem-root MuiListItem-colorNeutral MuiListItem-vari…" at bounding box center [445, 414] width 316 height 136
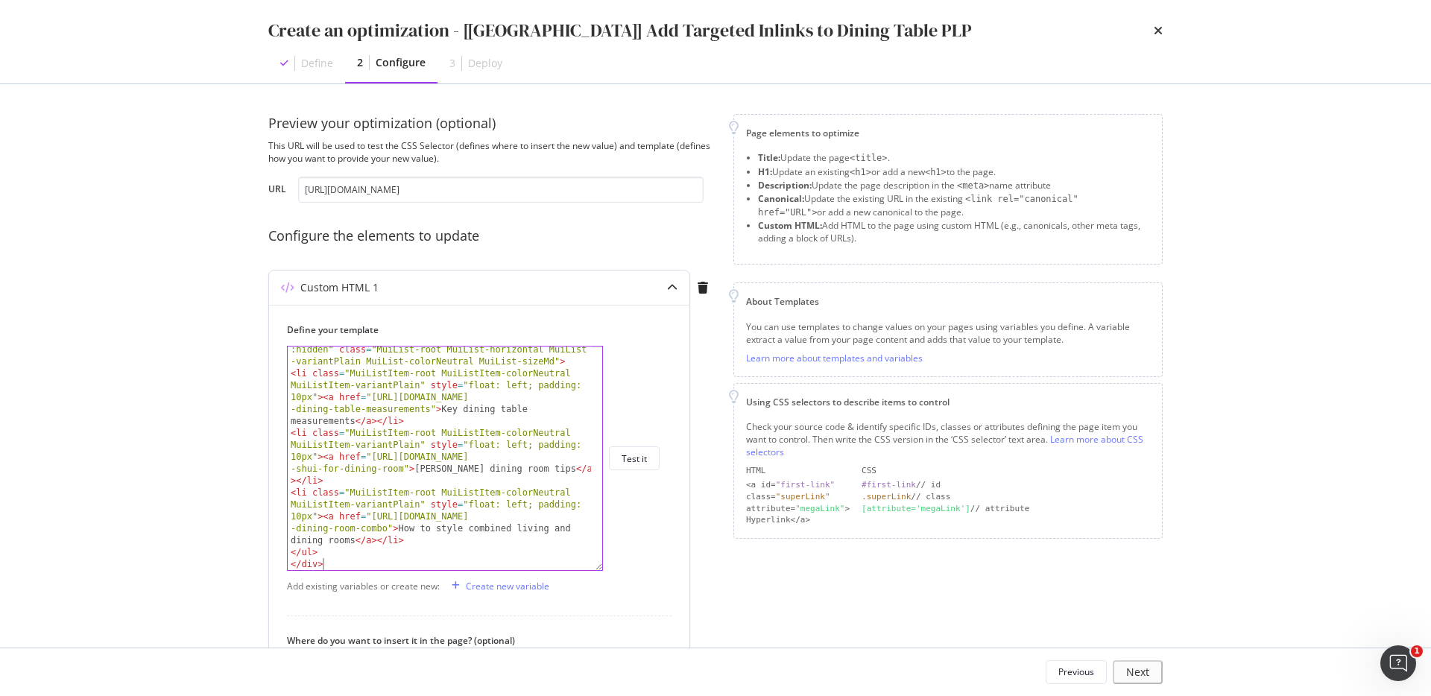
click at [569, 467] on div "< ul style = "font-size:0.875em; text-align:left; list -style-type: none; margi…" at bounding box center [439, 461] width 303 height 283
type textarea "<li class="MuiListItem-root MuiListItem-colorNeutral MuiListItem-variantPlain" …"
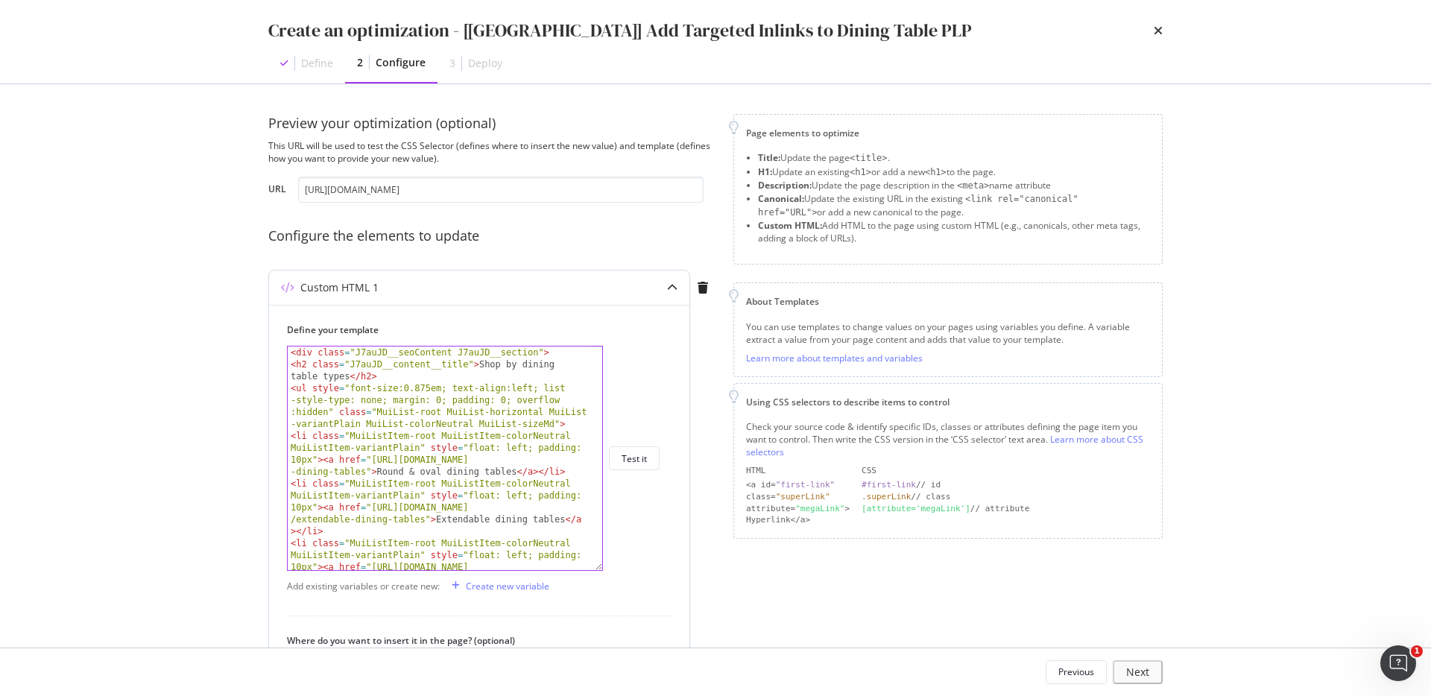
scroll to position [271, 0]
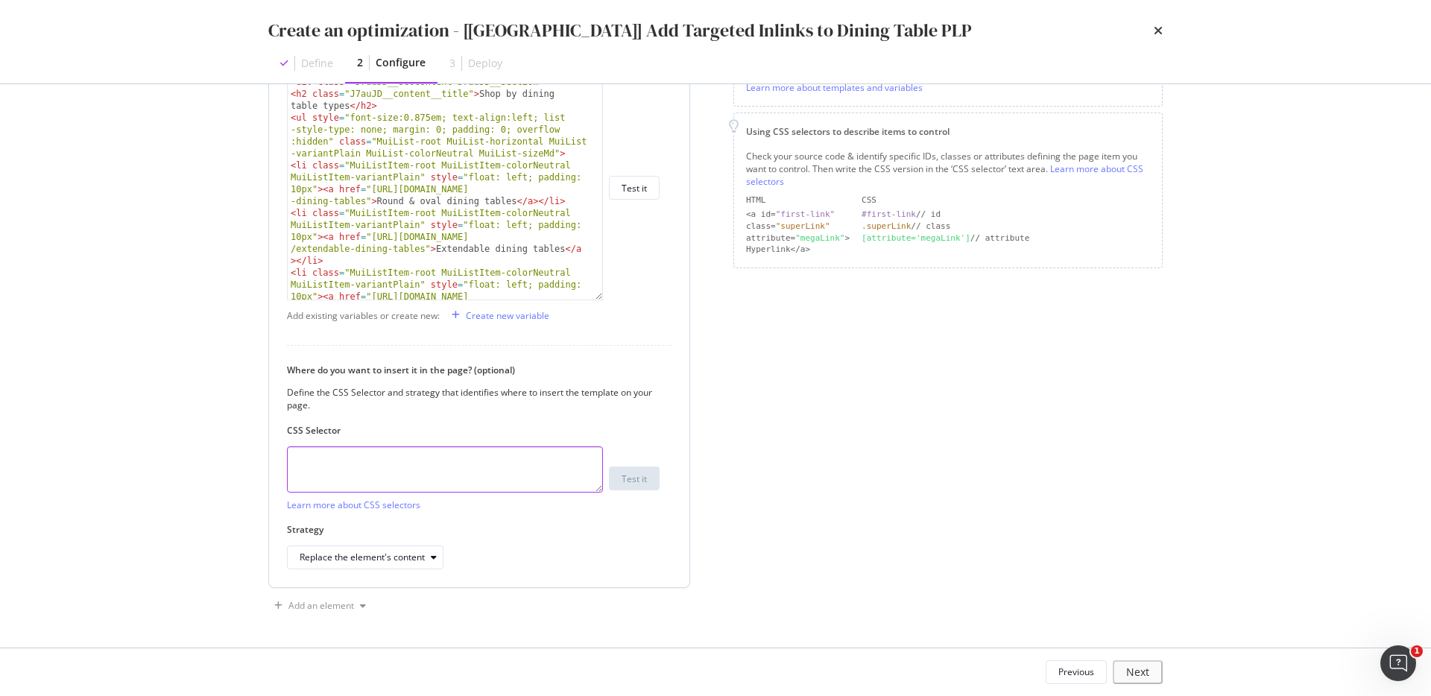
click at [454, 465] on textarea "To enrich screen reader interactions, please activate Accessibility in Grammarl…" at bounding box center [445, 470] width 316 height 46
paste textarea "#root > div > div > div._7fOCa\+__container > div.MuiContainer-root.MuiContaine…"
type textarea "#root > div > div > div._7fOCa\+__container > div.MuiContainer-root.MuiContaine…"
click at [386, 572] on div "Define your template <li class="MuiListItem-root MuiListItem-colorNeutral MuiLi…" at bounding box center [479, 310] width 420 height 553
click at [386, 560] on div "Replace the element's content" at bounding box center [362, 557] width 125 height 9
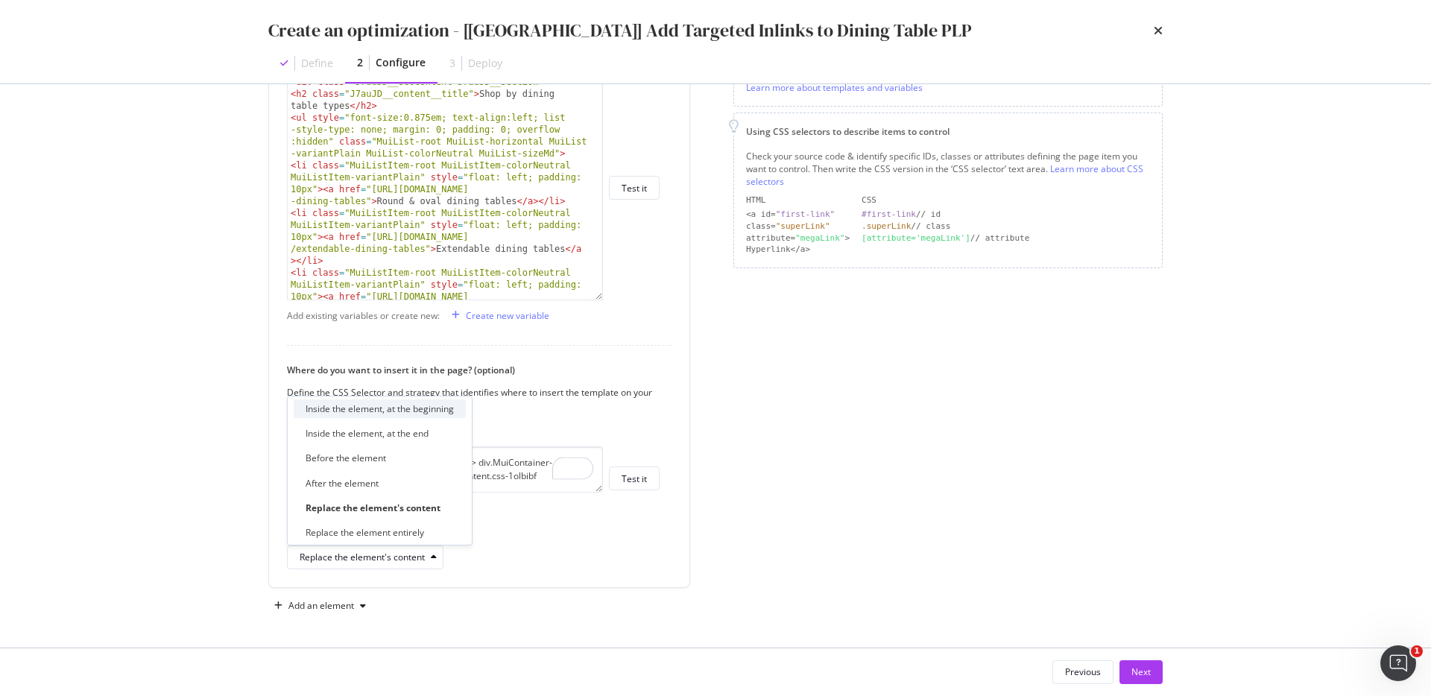
click at [407, 412] on div "Inside the element, at the beginning" at bounding box center [380, 409] width 148 height 13
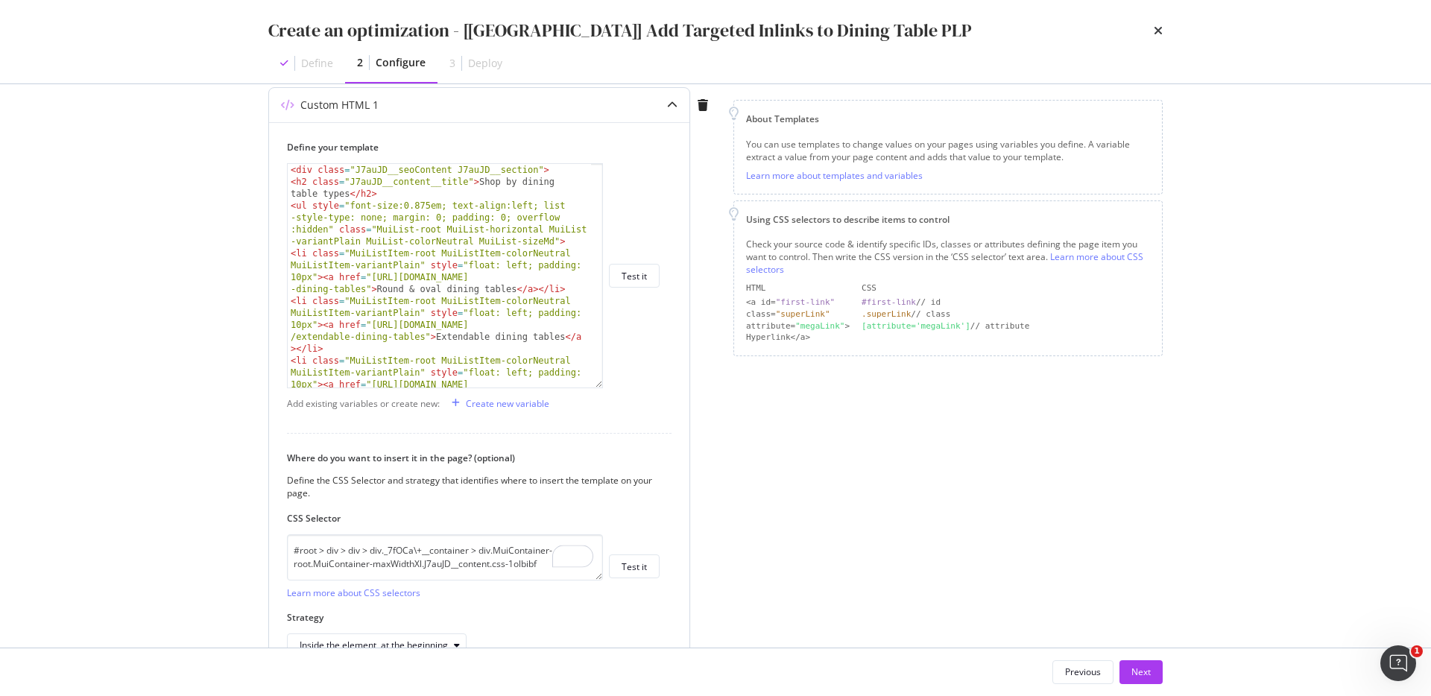
scroll to position [152, 0]
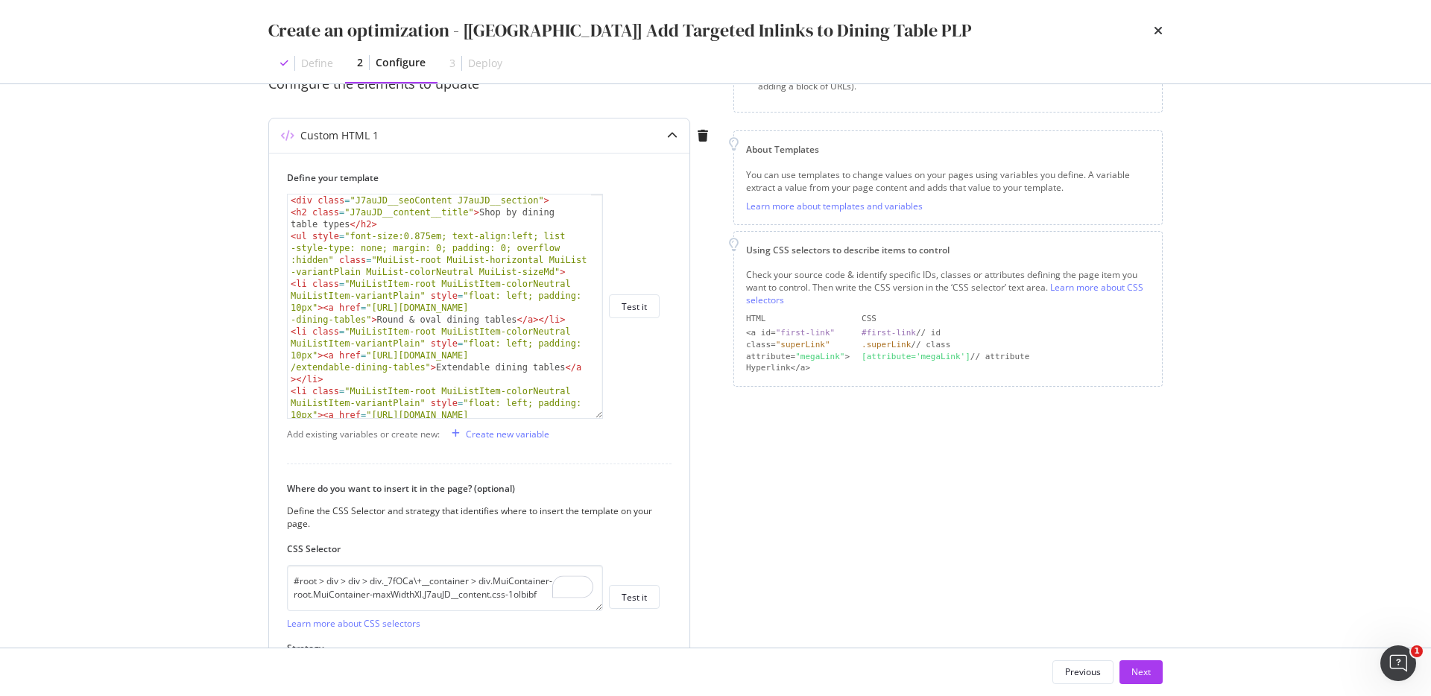
click at [438, 365] on div "< div class = "J7auJD__seoContent J7auJD__section" > < h2 class = "J7auJD__cont…" at bounding box center [439, 336] width 303 height 283
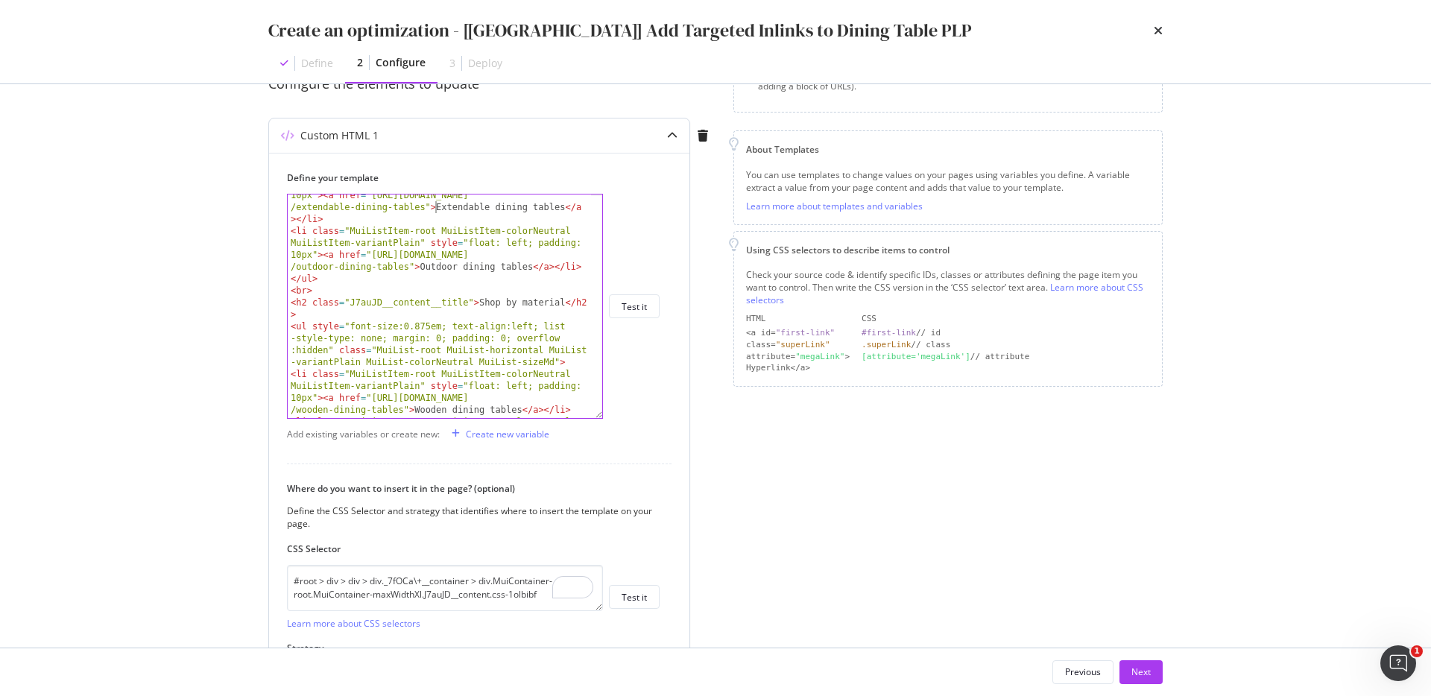
drag, startPoint x: 596, startPoint y: 417, endPoint x: 587, endPoint y: 573, distance: 156.8
click at [587, 419] on div "<li class="MuiListItem-root MuiListItem-colorNeutral MuiListItem-variantPlain" …" at bounding box center [445, 306] width 316 height 225
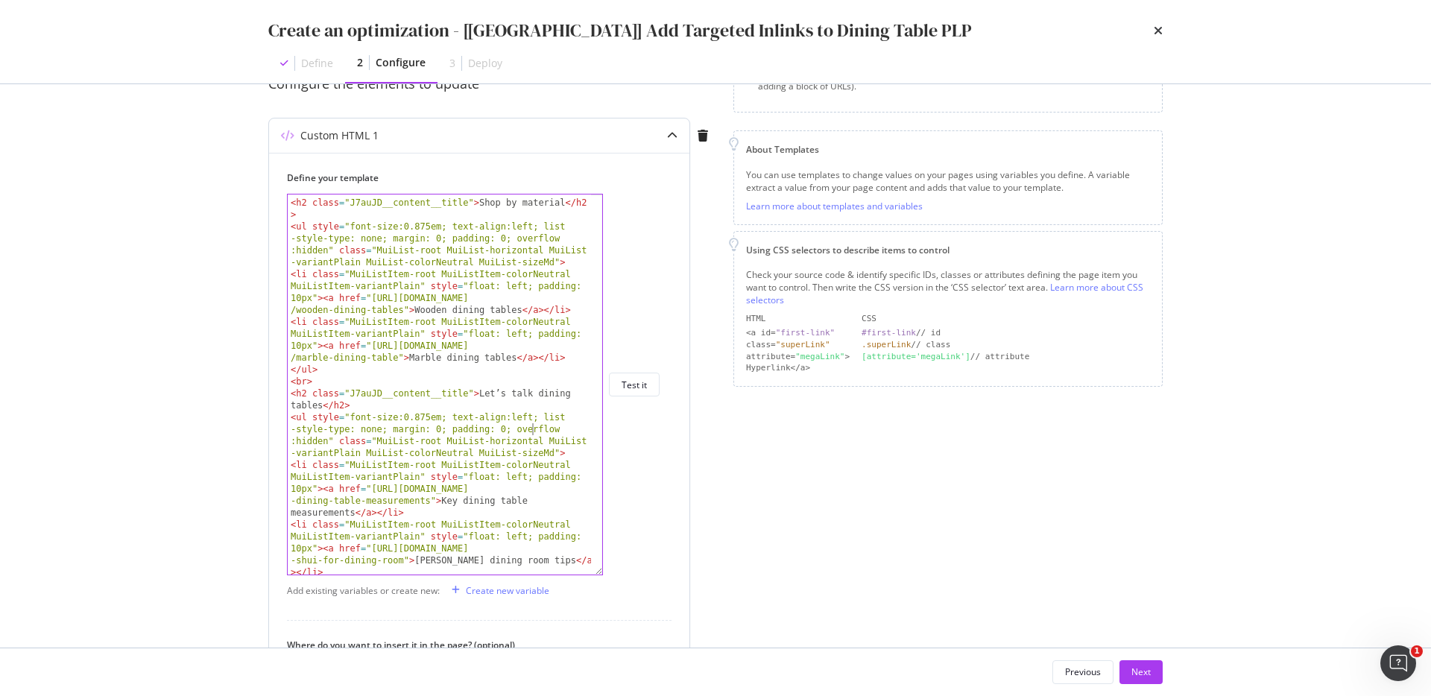
click at [531, 435] on div "< br > < h2 class = "J7auJD__content__title" > Shop by material </ h2 > < ul st…" at bounding box center [439, 411] width 303 height 452
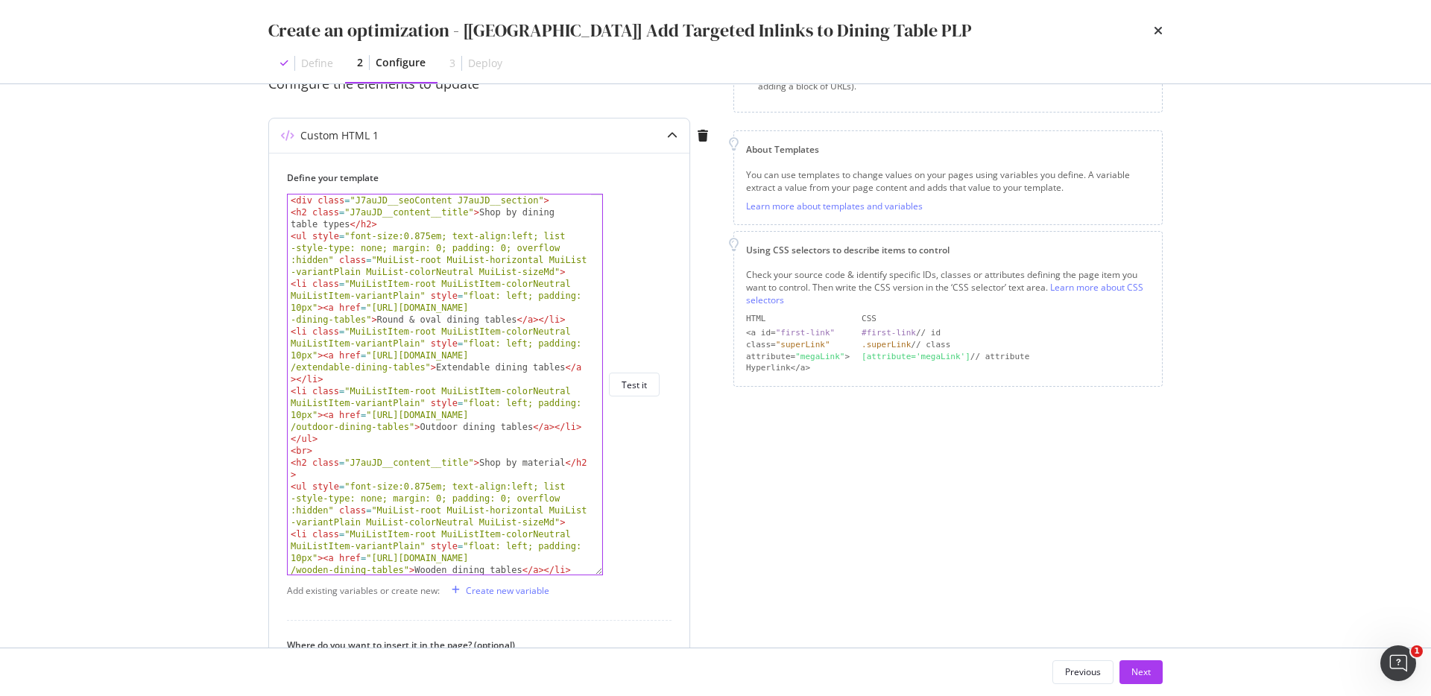
scroll to position [0, 0]
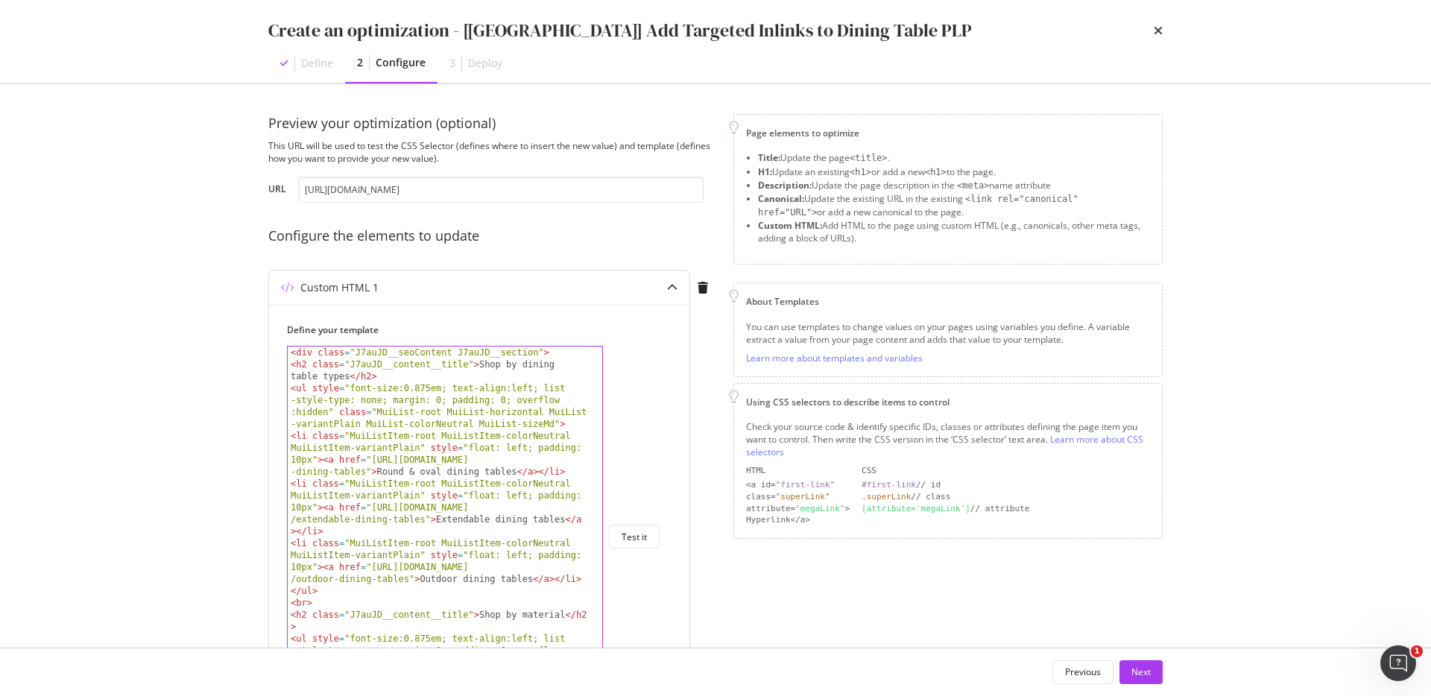
click at [531, 435] on div "< div class = "J7auJD__seoContent J7auJD__section" > < h2 class = "J7auJD__cont…" at bounding box center [439, 567] width 303 height 440
click at [508, 461] on div "< div class = "J7auJD__seoContent J7auJD__section" > < h2 class = "J7auJD__cont…" at bounding box center [439, 567] width 303 height 440
click at [505, 461] on div "< div class = "J7auJD__seoContent J7auJD__section" > < h2 class = "J7auJD__cont…" at bounding box center [439, 567] width 303 height 440
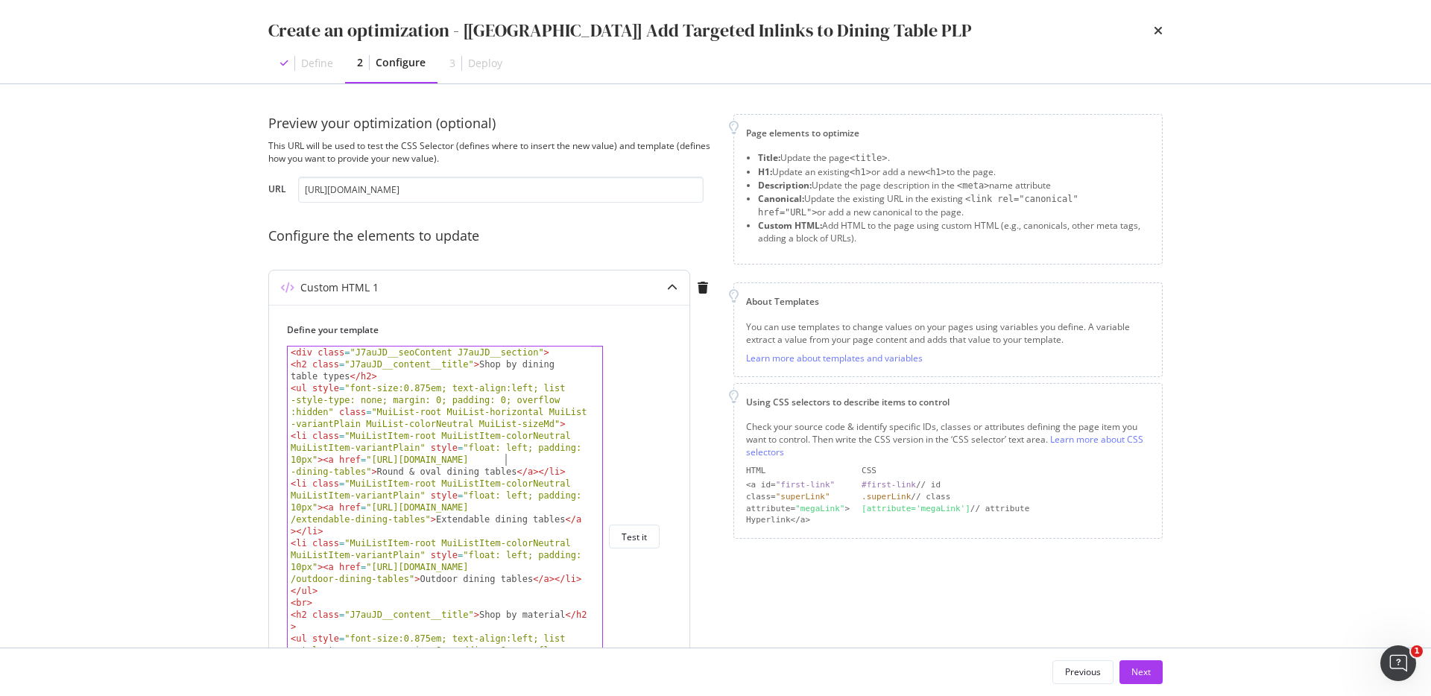
click at [505, 461] on div "< div class = "J7auJD__seoContent J7auJD__section" > < h2 class = "J7auJD__cont…" at bounding box center [439, 567] width 303 height 440
click at [509, 507] on div "< div class = "J7auJD__seoContent J7auJD__section" > < h2 class = "J7auJD__cont…" at bounding box center [439, 567] width 303 height 440
paste textarea "uk"
click at [507, 569] on div "< div class = "J7auJD__seoContent J7auJD__section" > < h2 class = "J7auJD__cont…" at bounding box center [439, 567] width 303 height 440
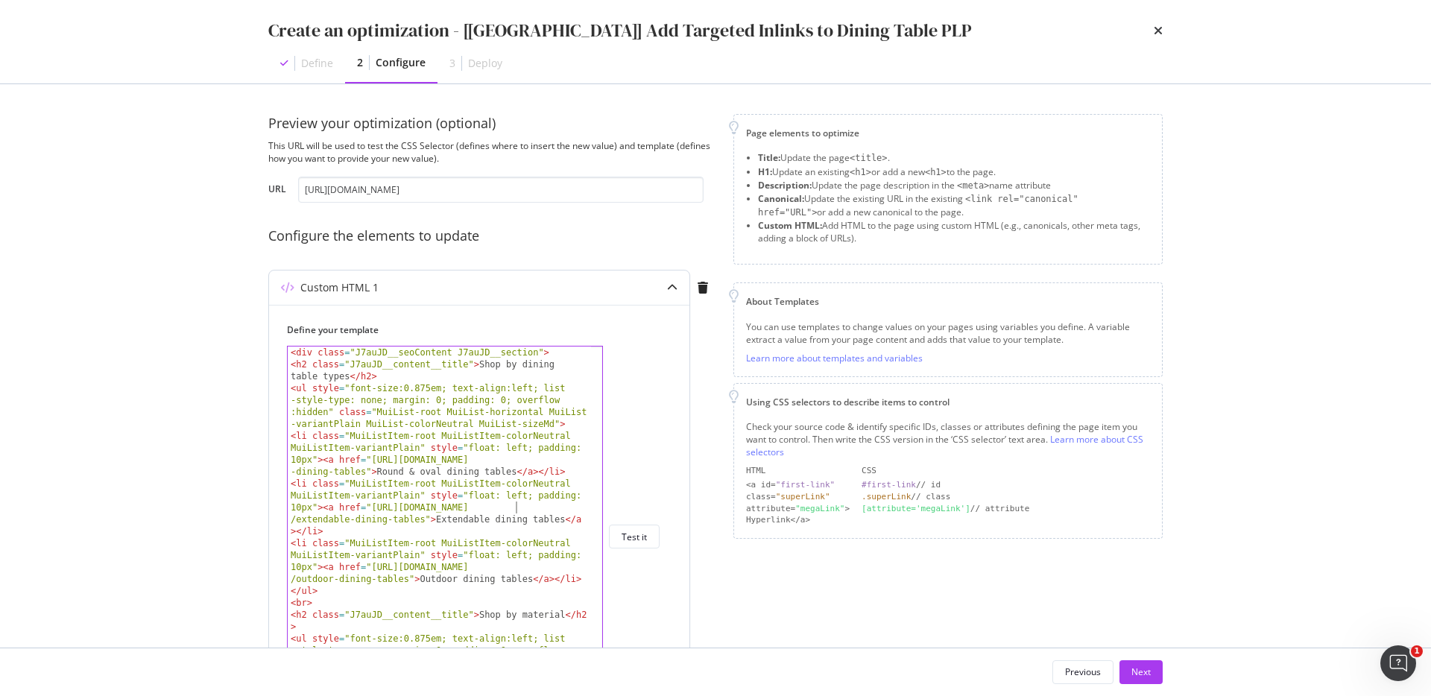
click at [507, 569] on div "< div class = "J7auJD__seoContent J7auJD__section" > < h2 class = "J7auJD__cont…" at bounding box center [439, 567] width 303 height 440
paste textarea "uk"
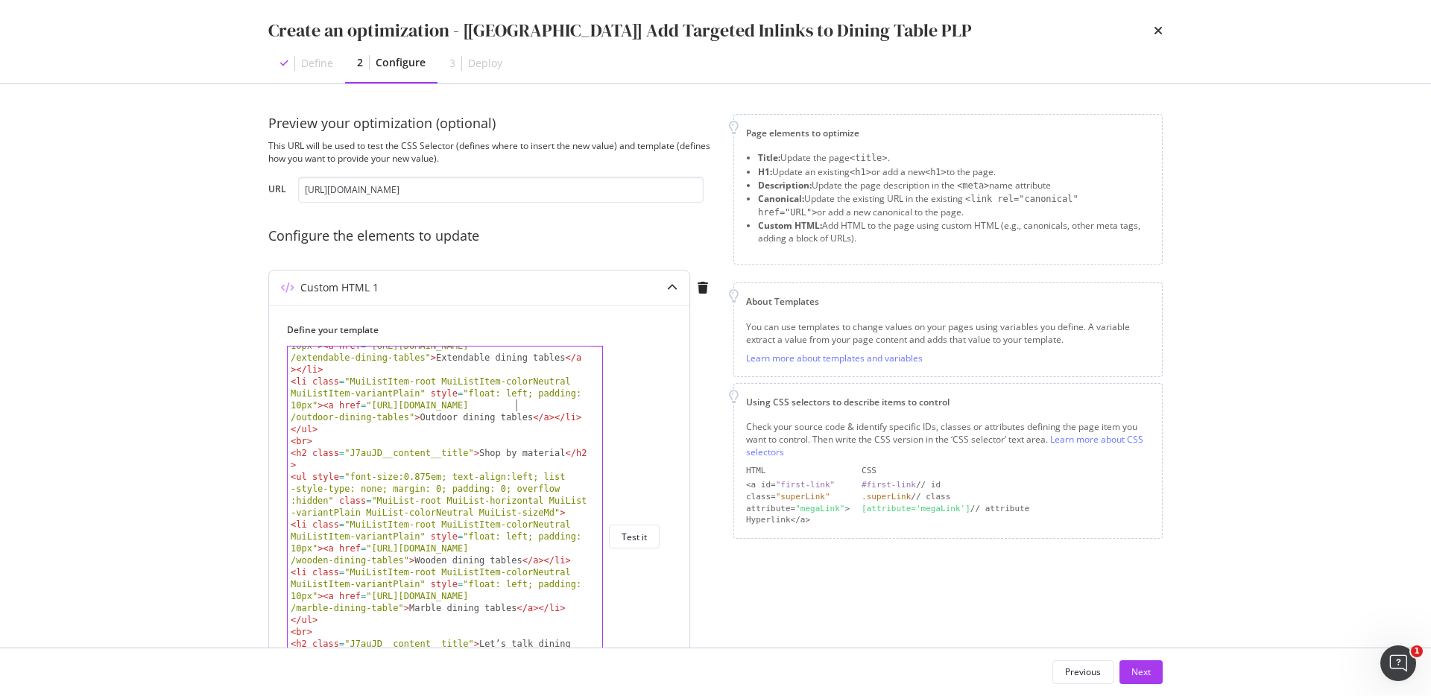
scroll to position [174, 0]
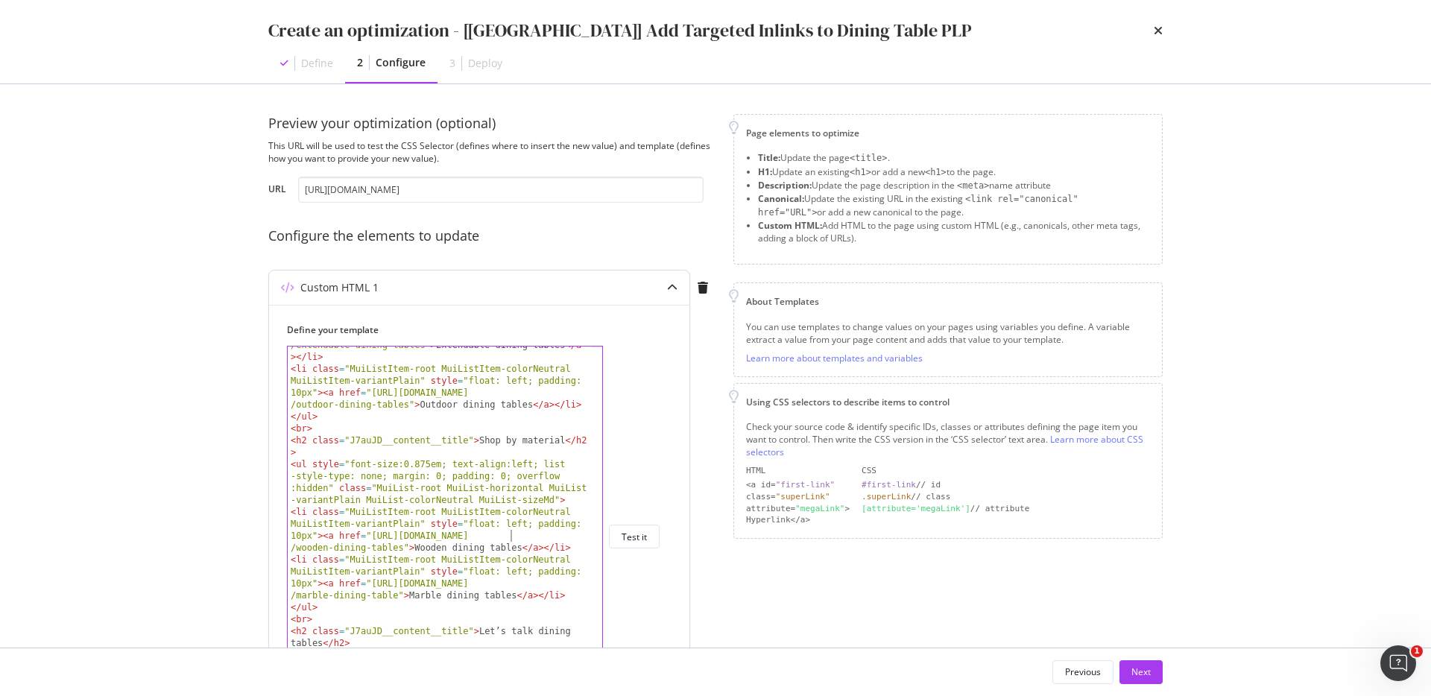
click at [511, 536] on div "< li class = "MuiListItem-root MuiListItem-colorNeutral MuiListItem-variantPlai…" at bounding box center [439, 552] width 303 height 499
paste textarea "uk"
click at [509, 585] on div "< li class = "MuiListItem-root MuiListItem-colorNeutral MuiListItem-variantPlai…" at bounding box center [439, 552] width 303 height 499
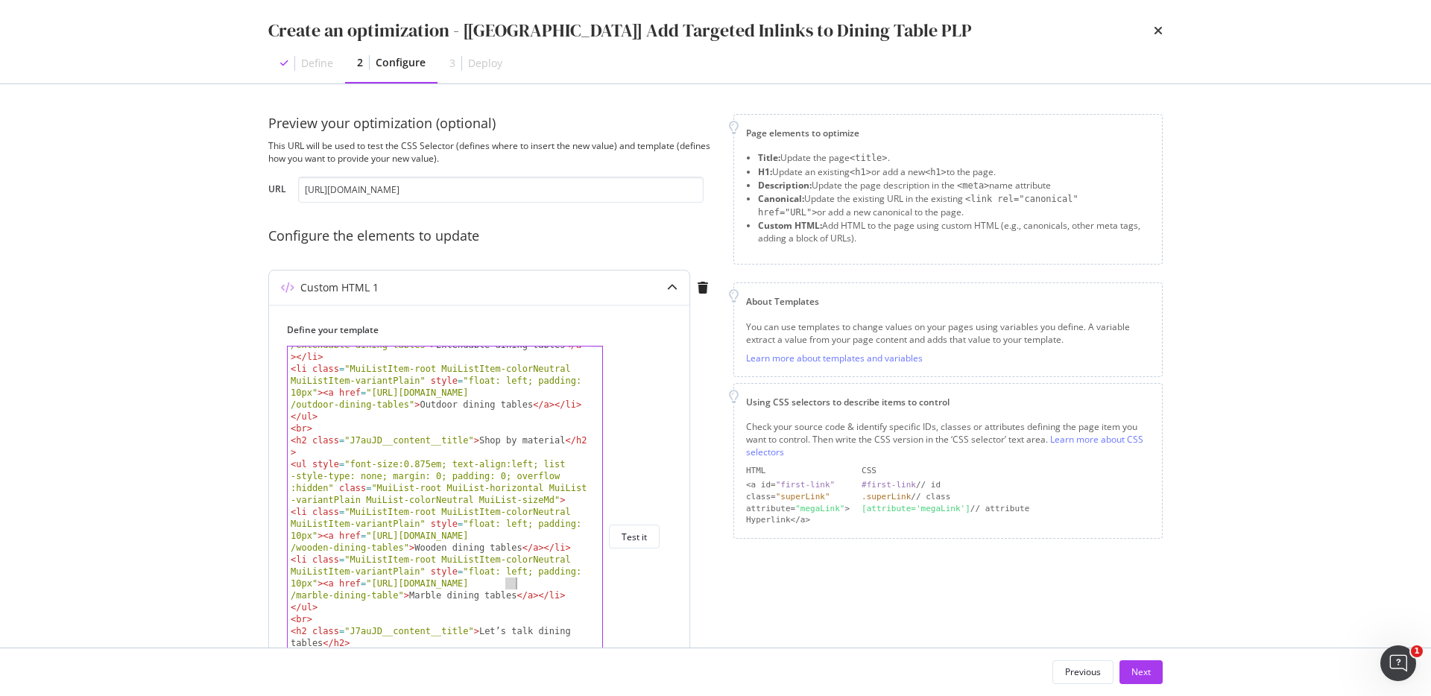
paste textarea "uk"
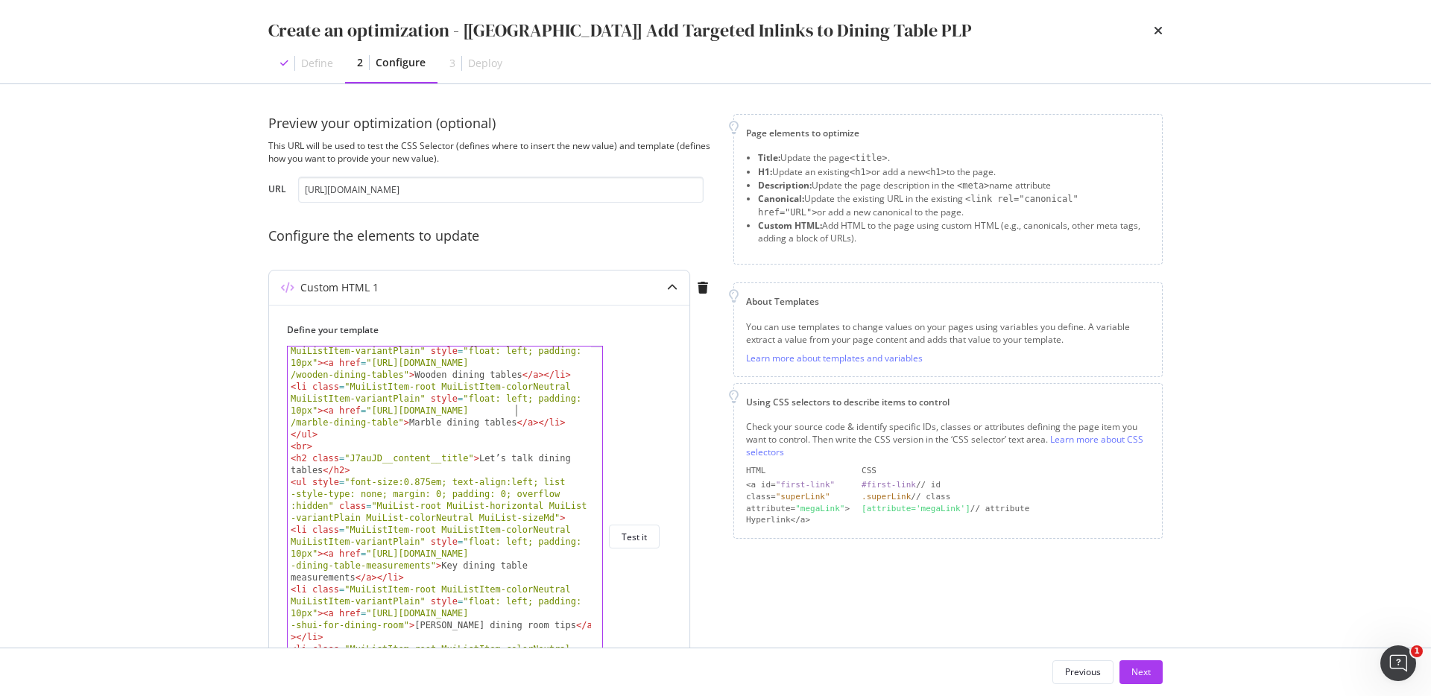
scroll to position [347, 0]
click at [508, 555] on div "< li class = "MuiListItem-root MuiListItem-colorNeutral MuiListItem-variantPlai…" at bounding box center [439, 553] width 303 height 440
paste textarea "uk"
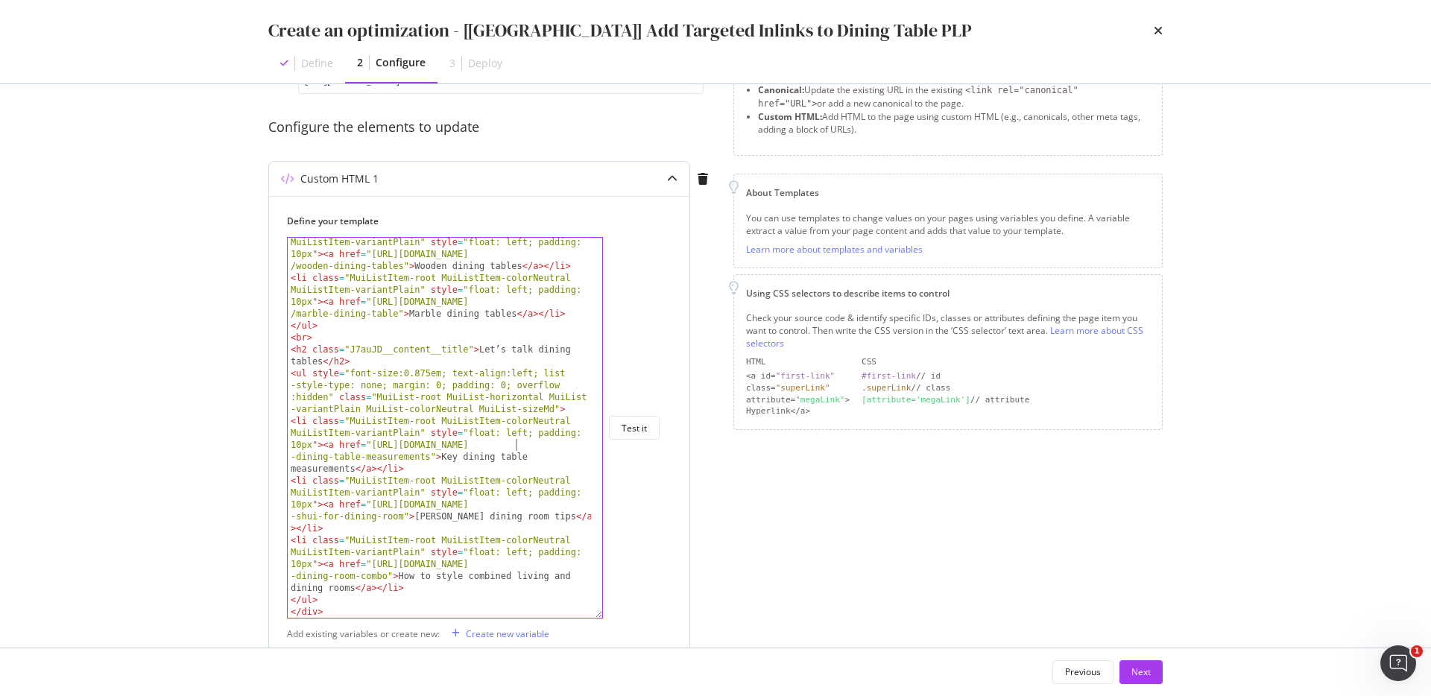
click at [511, 504] on div "< li class = "MuiListItem-root MuiListItem-colorNeutral MuiListItem-variantPlai…" at bounding box center [439, 444] width 303 height 440
paste textarea "uk"
click at [508, 564] on div "< li class = "MuiListItem-root MuiListItem-colorNeutral MuiListItem-variantPlai…" at bounding box center [439, 444] width 303 height 440
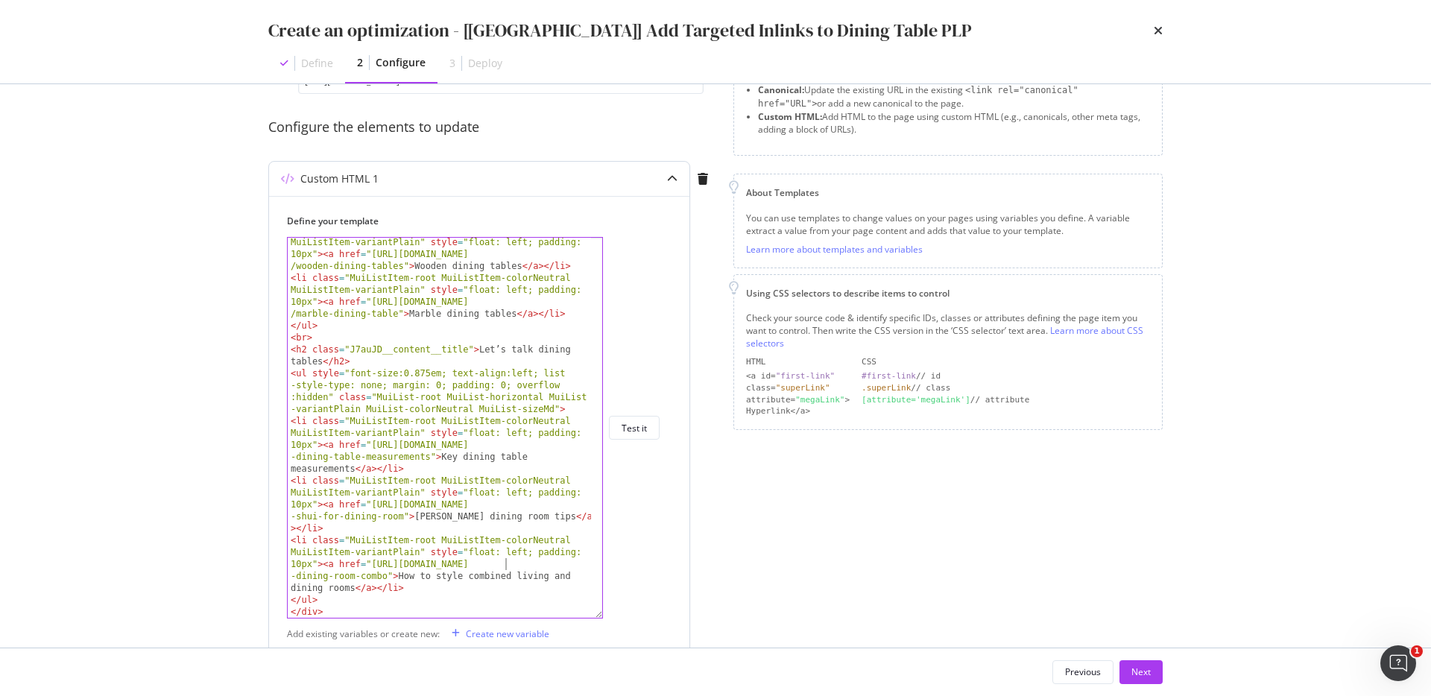
paste textarea "uk"
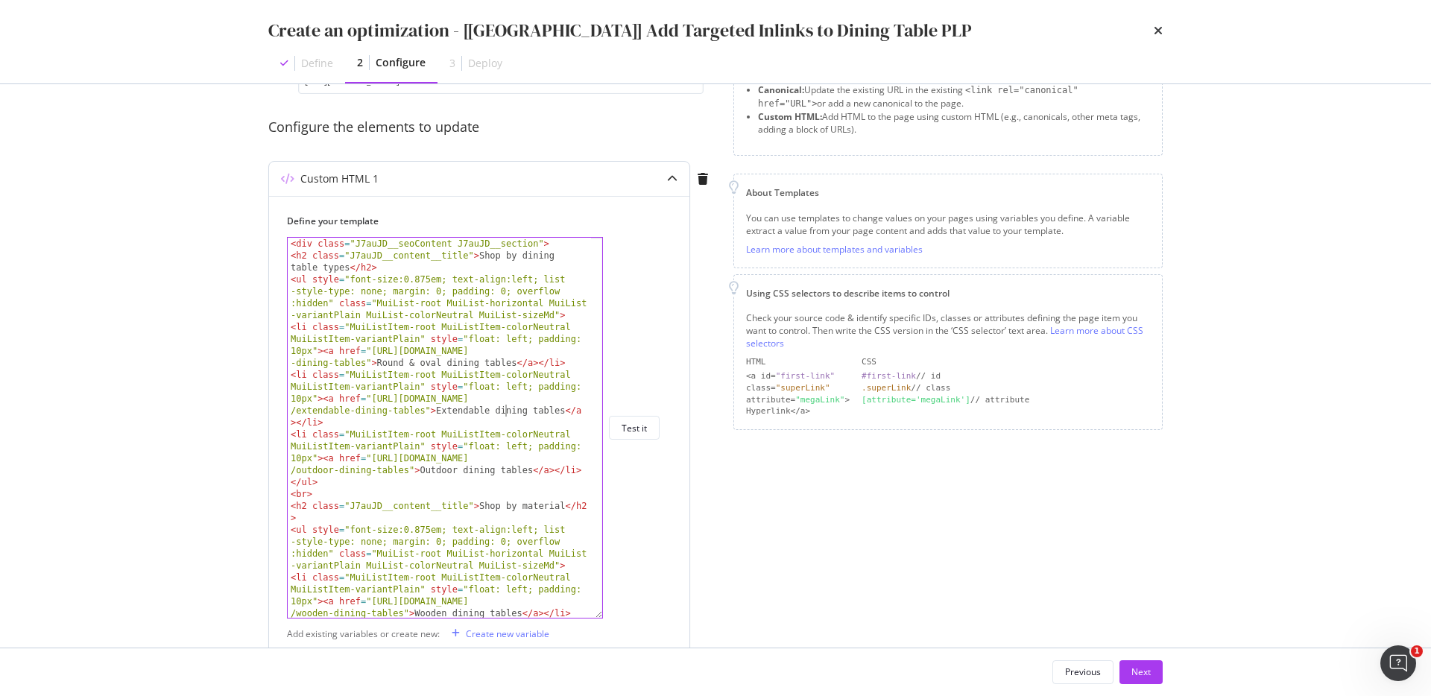
click at [505, 409] on div "< div class = "J7auJD__seoContent J7auJD__section" > < h2 class = "J7auJD__cont…" at bounding box center [439, 458] width 303 height 440
drag, startPoint x: 373, startPoint y: 348, endPoint x: 365, endPoint y: 359, distance: 12.8
click at [365, 359] on div "< div class = "J7auJD__seoContent J7auJD__section" > < h2 class = "J7auJD__cont…" at bounding box center [439, 458] width 303 height 440
drag, startPoint x: 372, startPoint y: 399, endPoint x: 430, endPoint y: 418, distance: 61.3
click at [431, 419] on div "< div class = "J7auJD__seoContent J7auJD__section" > < h2 class = "J7auJD__cont…" at bounding box center [439, 458] width 303 height 440
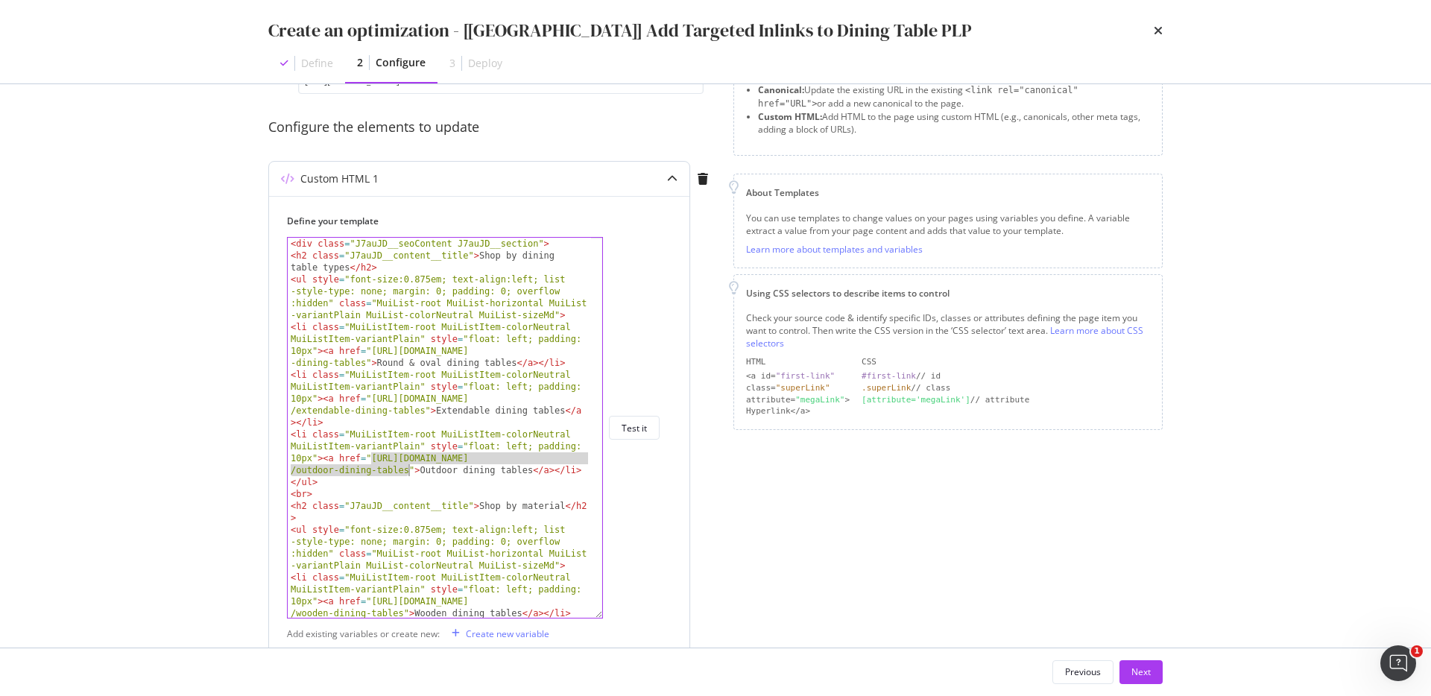
drag, startPoint x: 371, startPoint y: 457, endPoint x: 407, endPoint y: 469, distance: 38.4
click at [407, 469] on div "< div class = "J7auJD__seoContent J7auJD__section" > < h2 class = "J7auJD__cont…" at bounding box center [439, 458] width 303 height 440
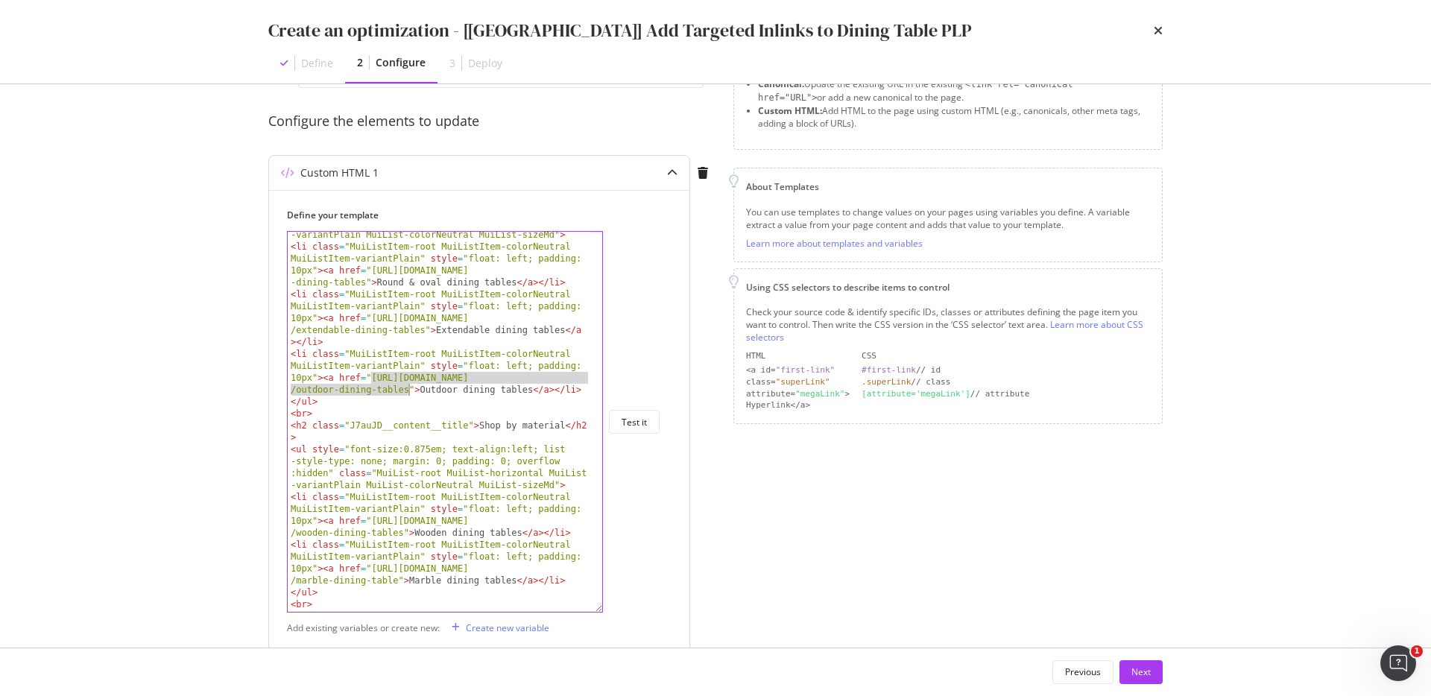
scroll to position [79, 0]
click at [476, 510] on div "< ul style = "font-size:0.875em; text-align:left; list -style-type: none; margi…" at bounding box center [439, 415] width 303 height 452
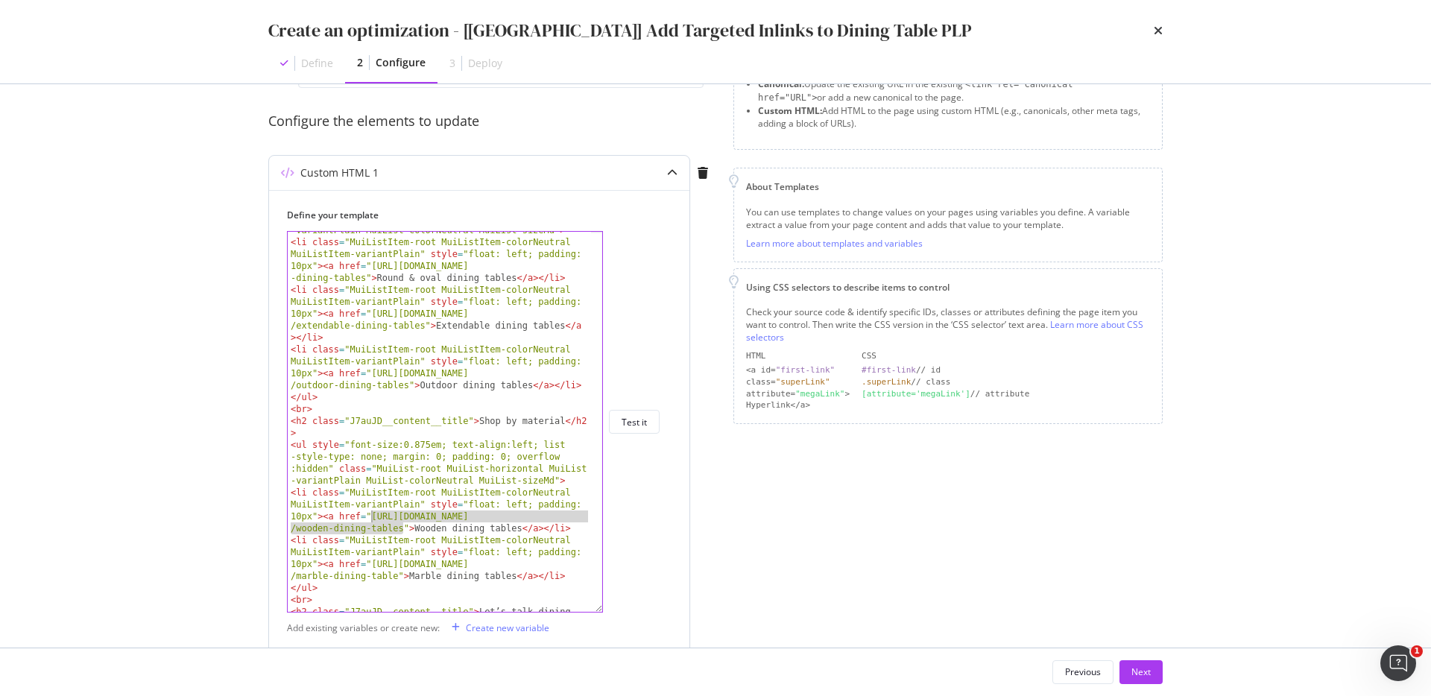
drag, startPoint x: 402, startPoint y: 530, endPoint x: 373, endPoint y: 521, distance: 30.4
click at [373, 521] on div "< ul style = "font-size:0.875em; text-align:left; list -style-type: none; margi…" at bounding box center [439, 415] width 303 height 452
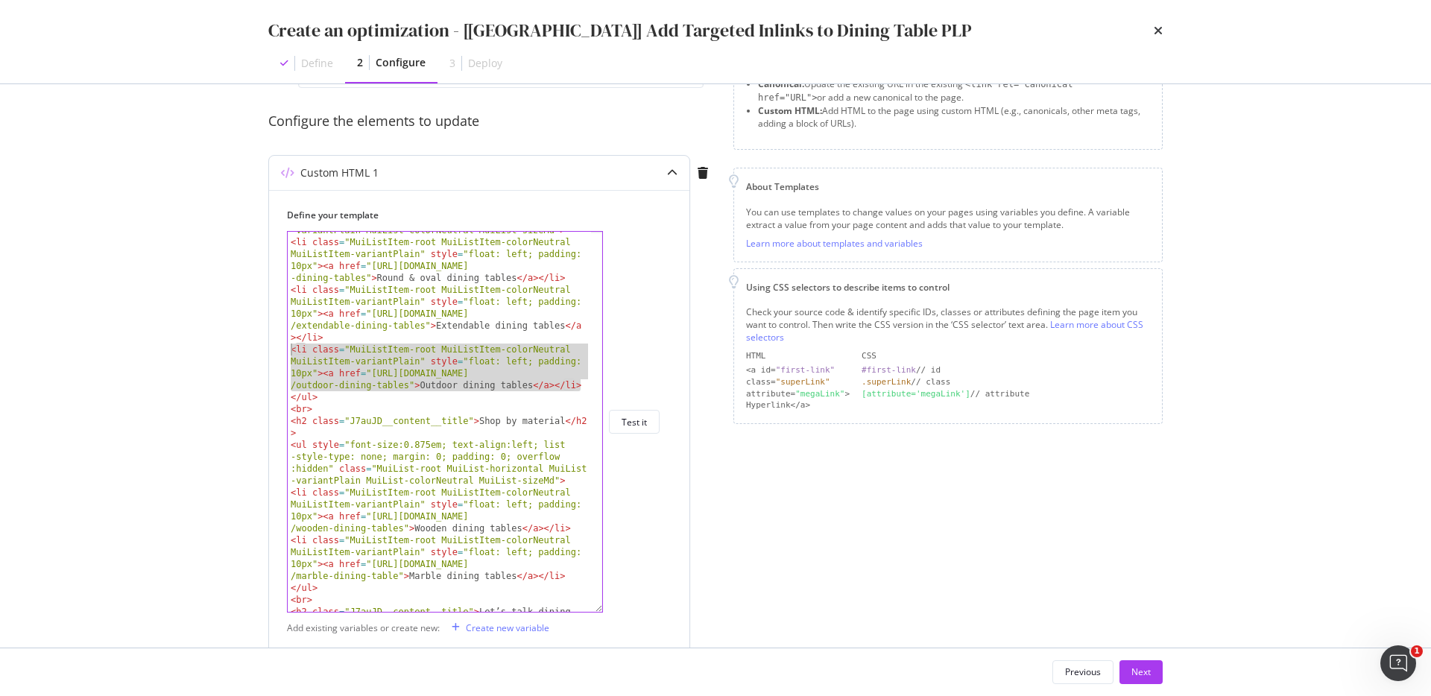
drag, startPoint x: 586, startPoint y: 386, endPoint x: 274, endPoint y: 354, distance: 313.3
click at [274, 354] on div "Define your template <li class="MuiListItem-root MuiListItem-colorNeutral MuiLi…" at bounding box center [479, 545] width 420 height 710
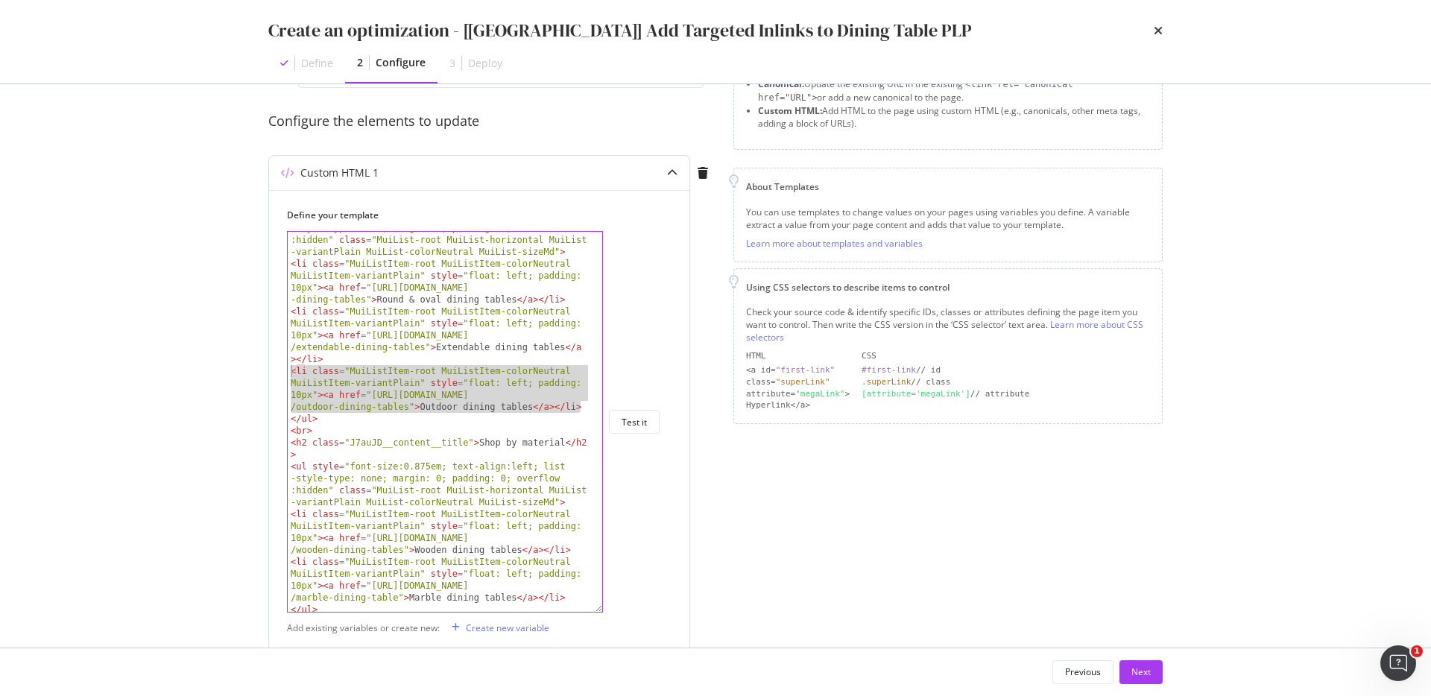
scroll to position [54, 0]
click at [423, 405] on div "< ul style = "font-size:0.875em; text-align:left; list -style-type: none; margi…" at bounding box center [439, 434] width 303 height 440
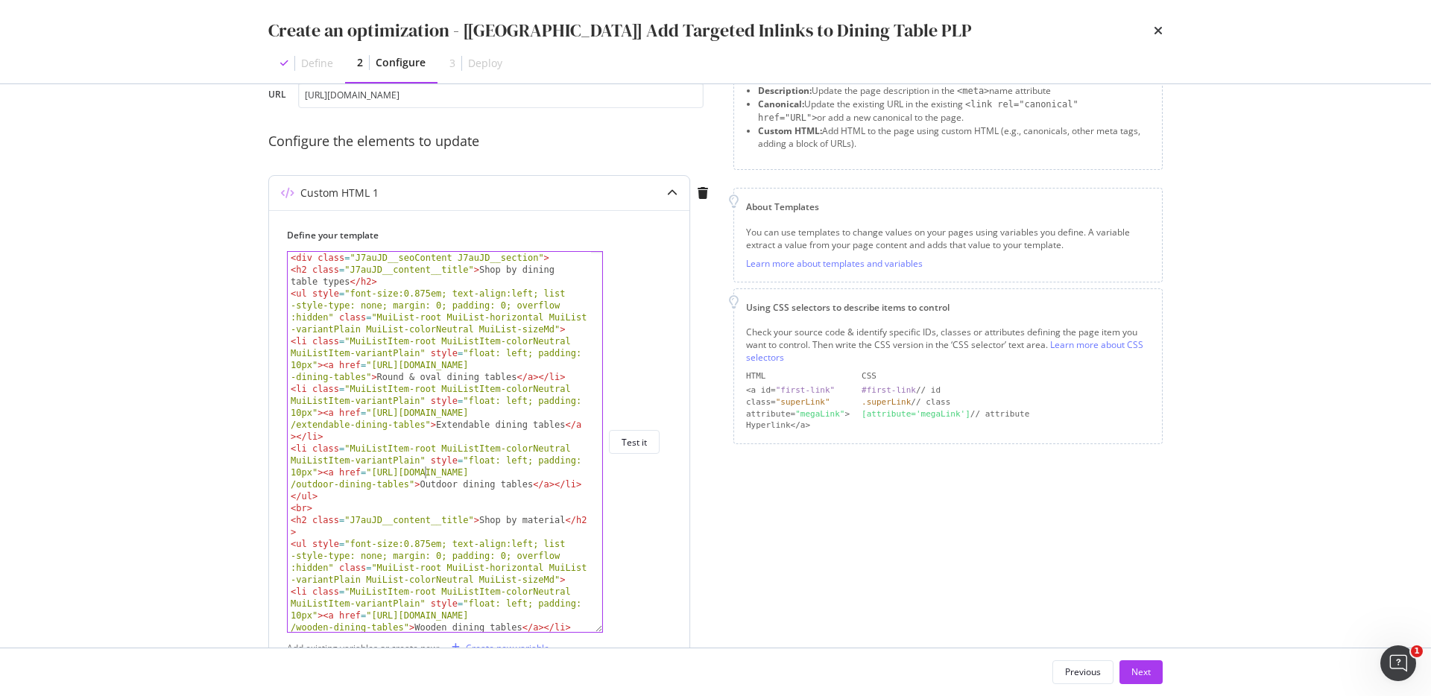
scroll to position [93, 0]
click at [444, 485] on div "< div class = "J7auJD__seoContent J7auJD__section" > < h2 class = "J7auJD__cont…" at bounding box center [439, 473] width 303 height 440
drag, startPoint x: 408, startPoint y: 487, endPoint x: 371, endPoint y: 480, distance: 37.1
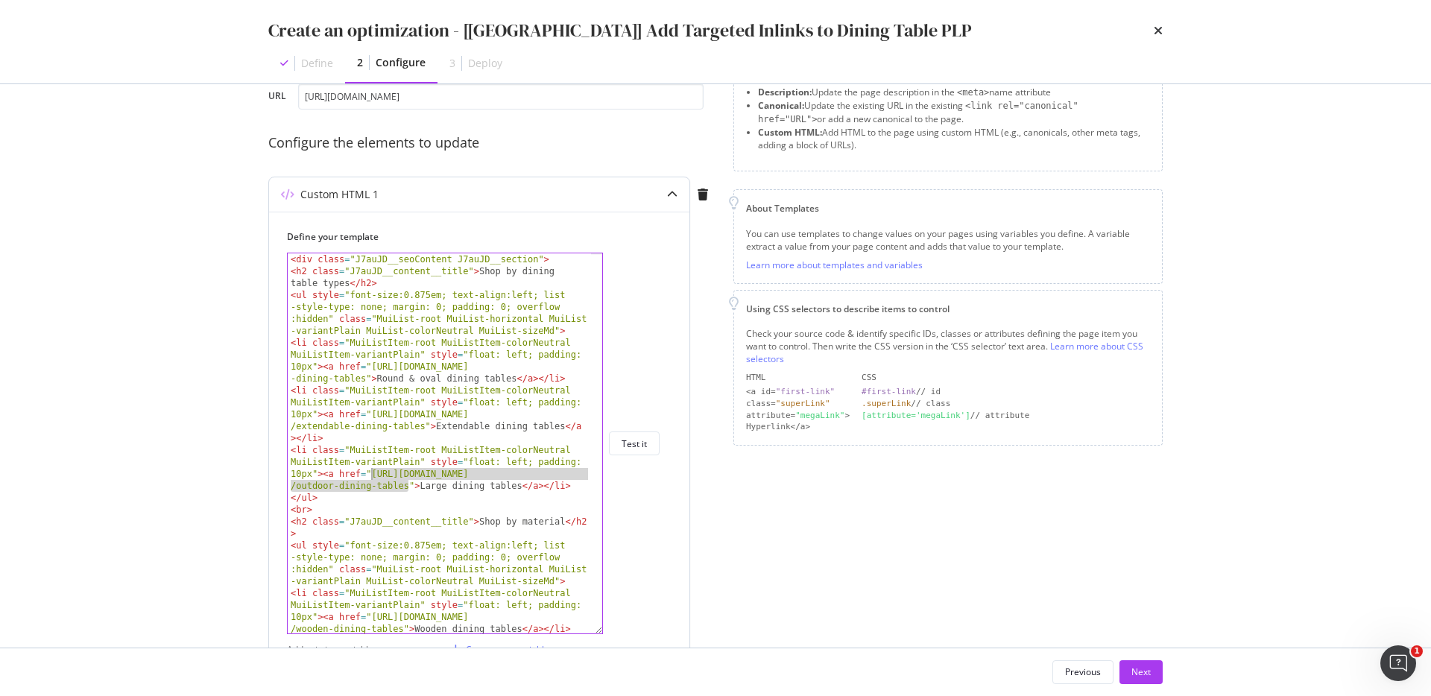
click at [371, 480] on div "< div class = "J7auJD__seoContent J7auJD__section" > < h2 class = "J7auJD__cont…" at bounding box center [439, 473] width 303 height 440
paste textarea "tables/6-[PERSON_NAME]"
click at [429, 492] on div "< div class = "J7auJD__seoContent J7auJD__section" > < h2 class = "J7auJD__cont…" at bounding box center [439, 473] width 303 height 440
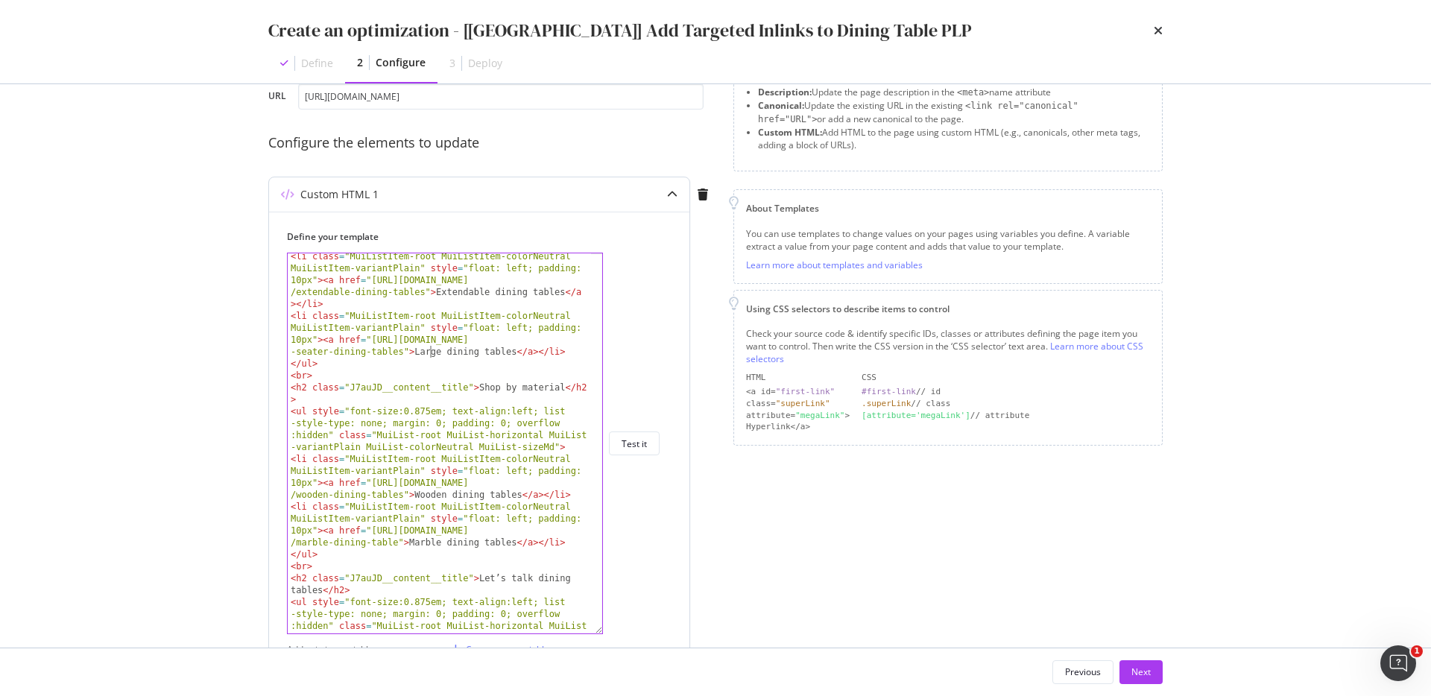
scroll to position [134, 0]
click at [510, 530] on div "< li class = "MuiListItem-root MuiListItem-colorNeutral MuiListItem-variantPlai…" at bounding box center [439, 494] width 303 height 488
click at [426, 547] on div "< li class = "MuiListItem-root MuiListItem-colorNeutral MuiListItem-variantPlai…" at bounding box center [439, 494] width 303 height 488
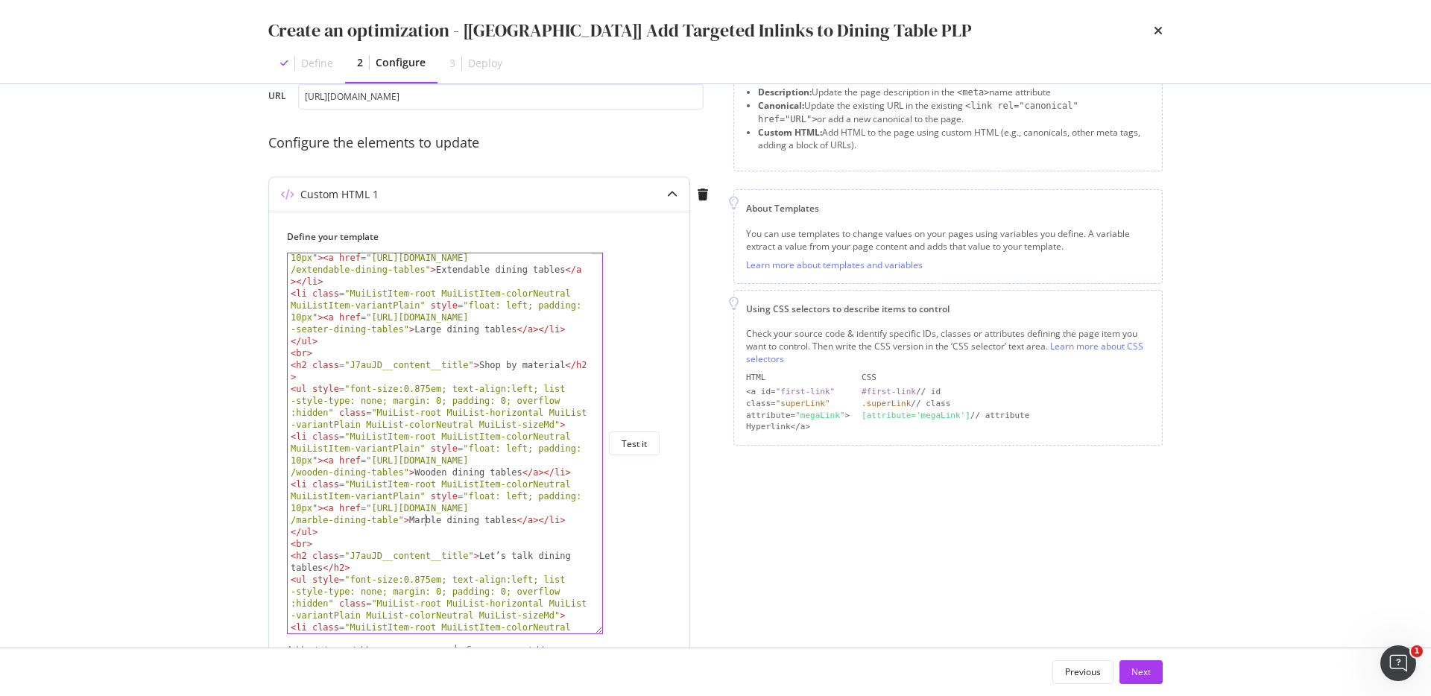
scroll to position [166, 0]
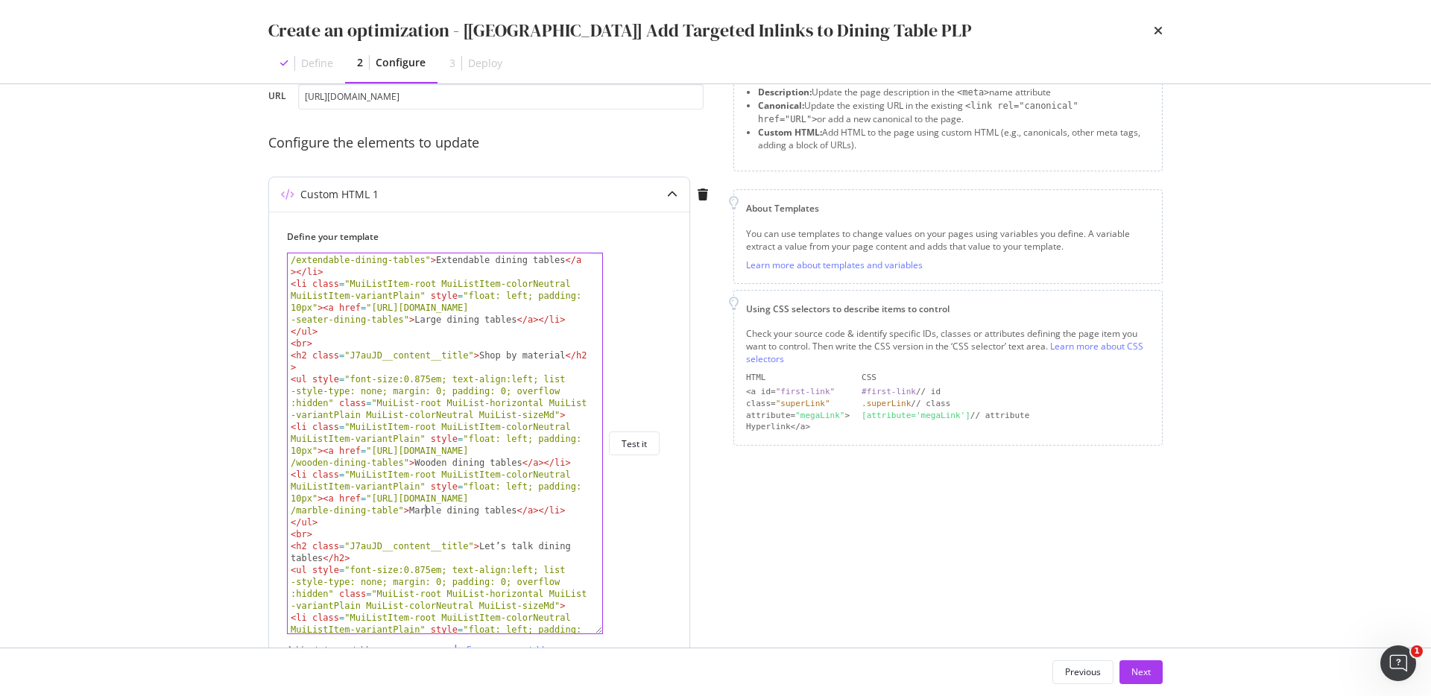
click at [429, 505] on div "< li class = "MuiListItem-root MuiListItem-colorNeutral MuiListItem-variantPlai…" at bounding box center [439, 467] width 303 height 499
drag, startPoint x: 397, startPoint y: 508, endPoint x: 372, endPoint y: 502, distance: 26.0
click at [371, 502] on div "< li class = "MuiListItem-root MuiListItem-colorNeutral MuiListItem-variantPlai…" at bounding box center [439, 467] width 303 height 499
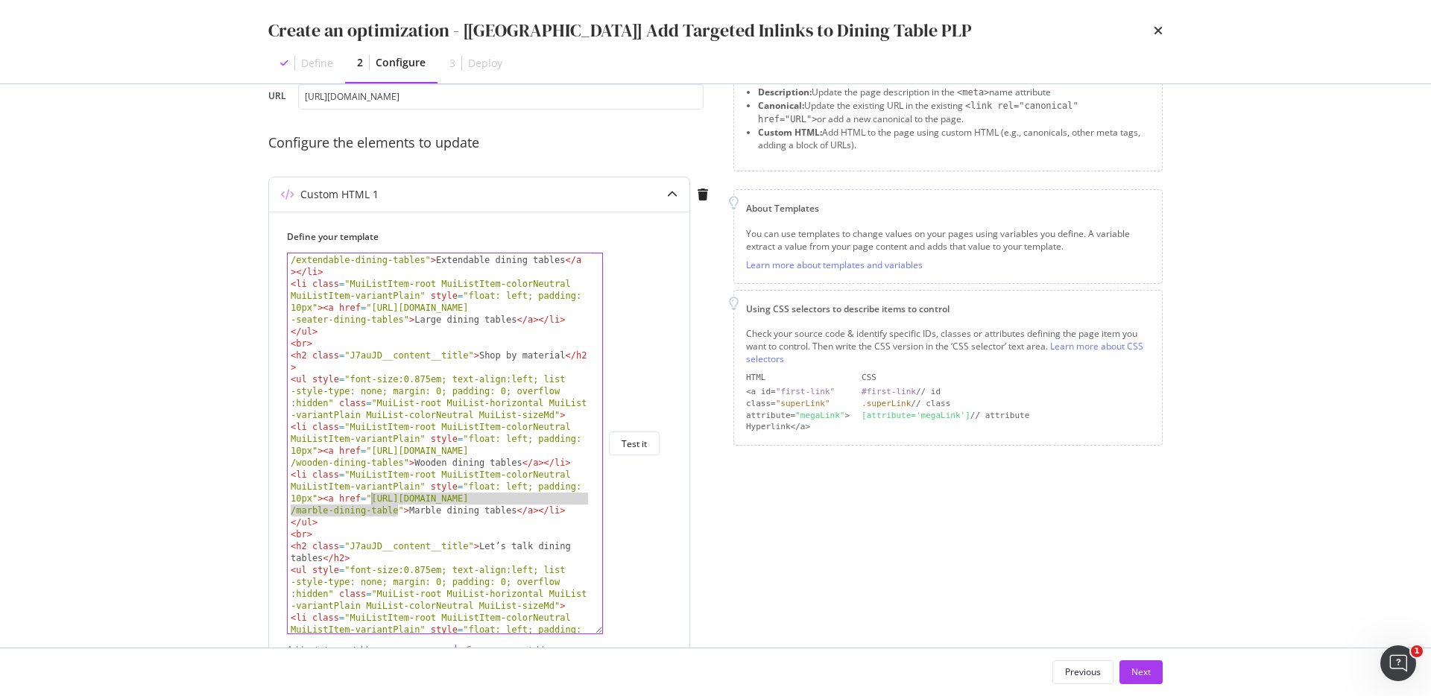
paste textarea "dining-tables?material_filter[0]=Resin"
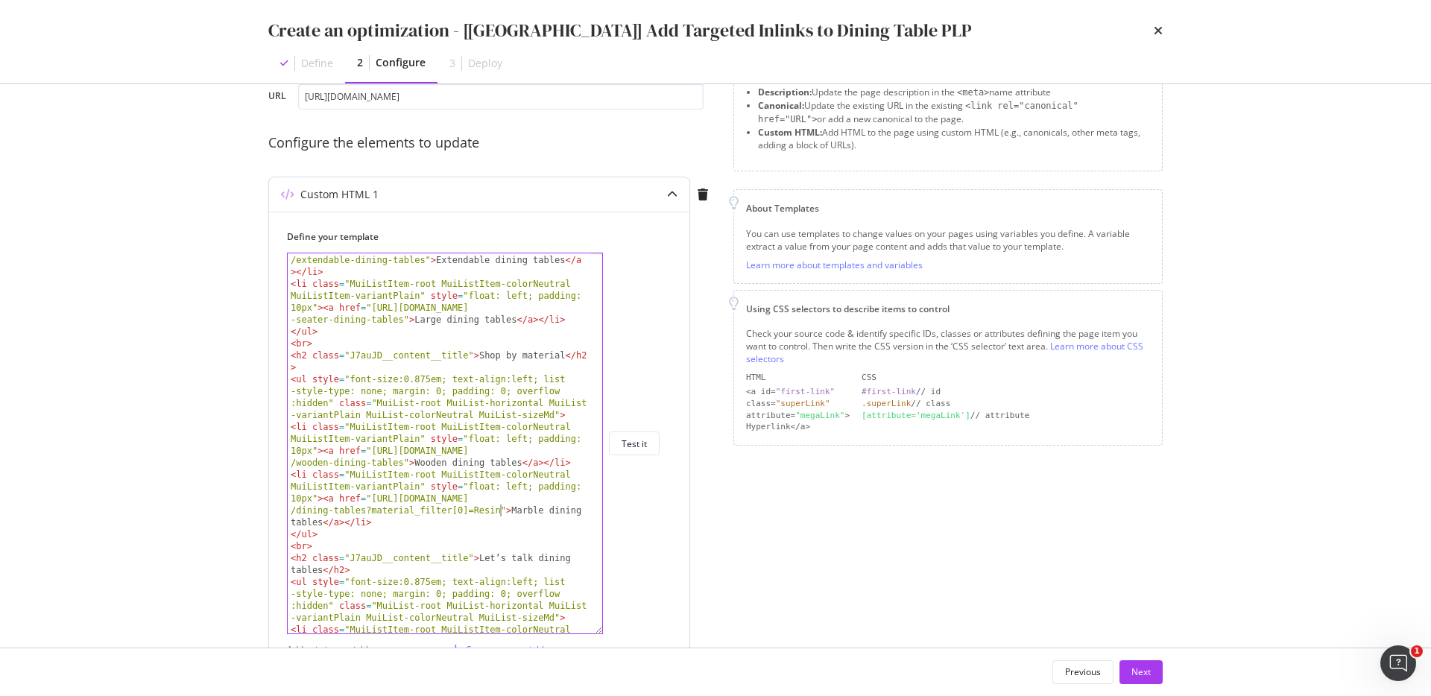
click at [526, 508] on div "< li class = "MuiListItem-root MuiListItem-colorNeutral MuiListItem-variantPlai…" at bounding box center [439, 467] width 303 height 499
click at [520, 513] on div "< li class = "MuiListItem-root MuiListItem-colorNeutral MuiListItem-variantPlai…" at bounding box center [439, 467] width 303 height 499
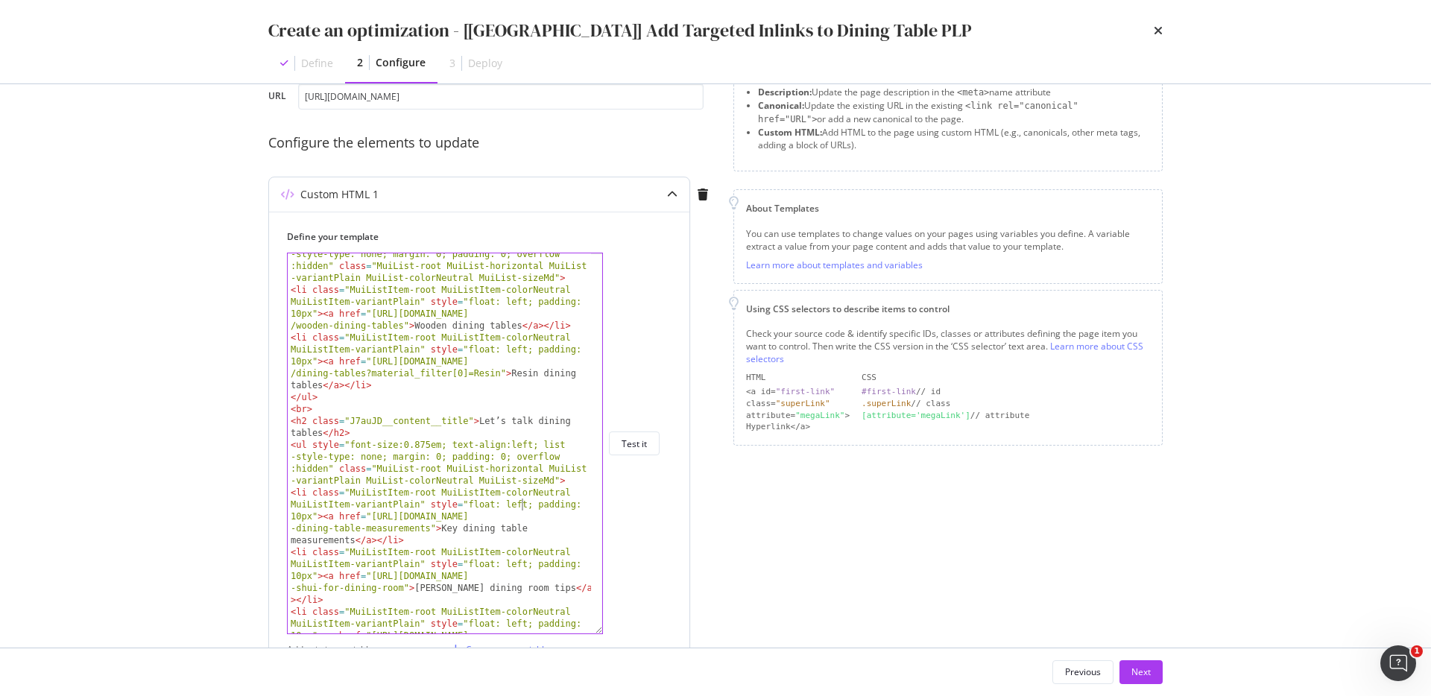
click at [523, 507] on div "< ul style = "font-size:0.875em; text-align:left; list -style-type: none; margi…" at bounding box center [439, 480] width 303 height 488
drag, startPoint x: 430, startPoint y: 528, endPoint x: 373, endPoint y: 520, distance: 57.9
click at [373, 520] on div "< ul style = "font-size:0.875em; text-align:left; list -style-type: none; margi…" at bounding box center [439, 480] width 303 height 488
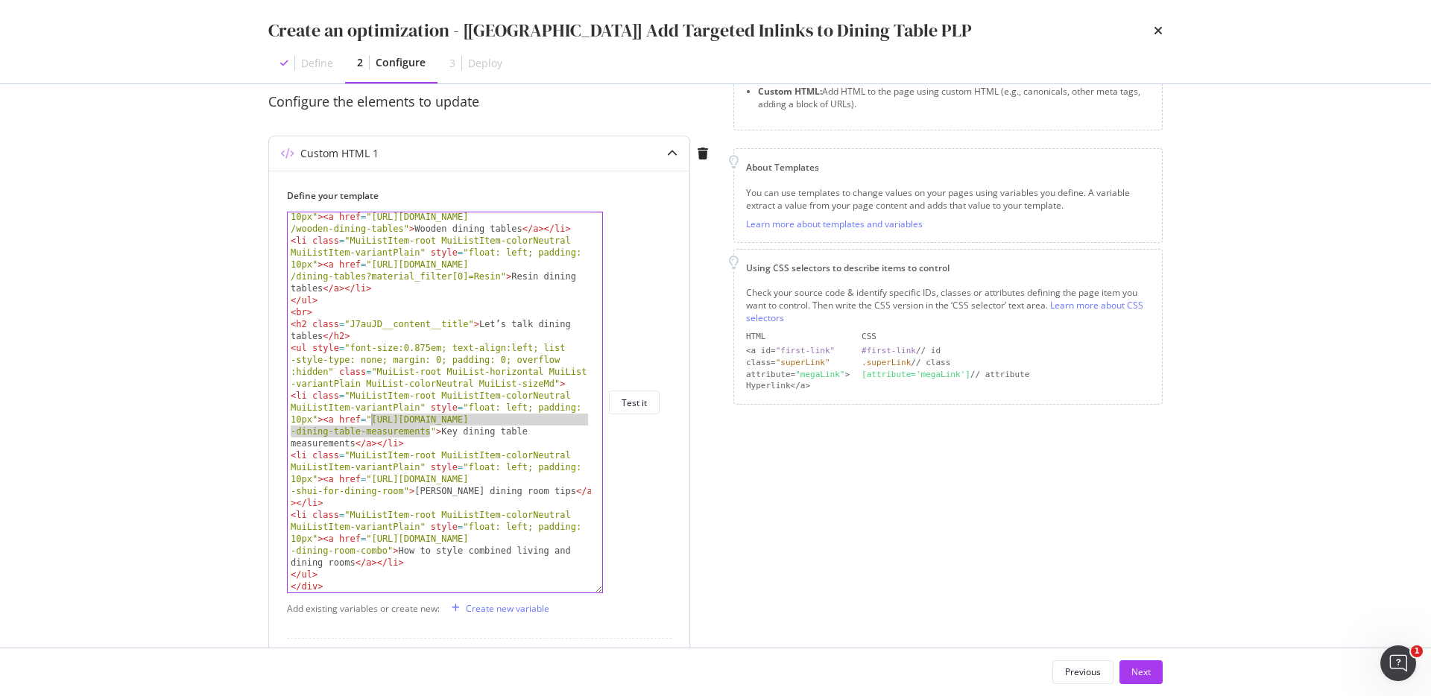
scroll to position [157, 0]
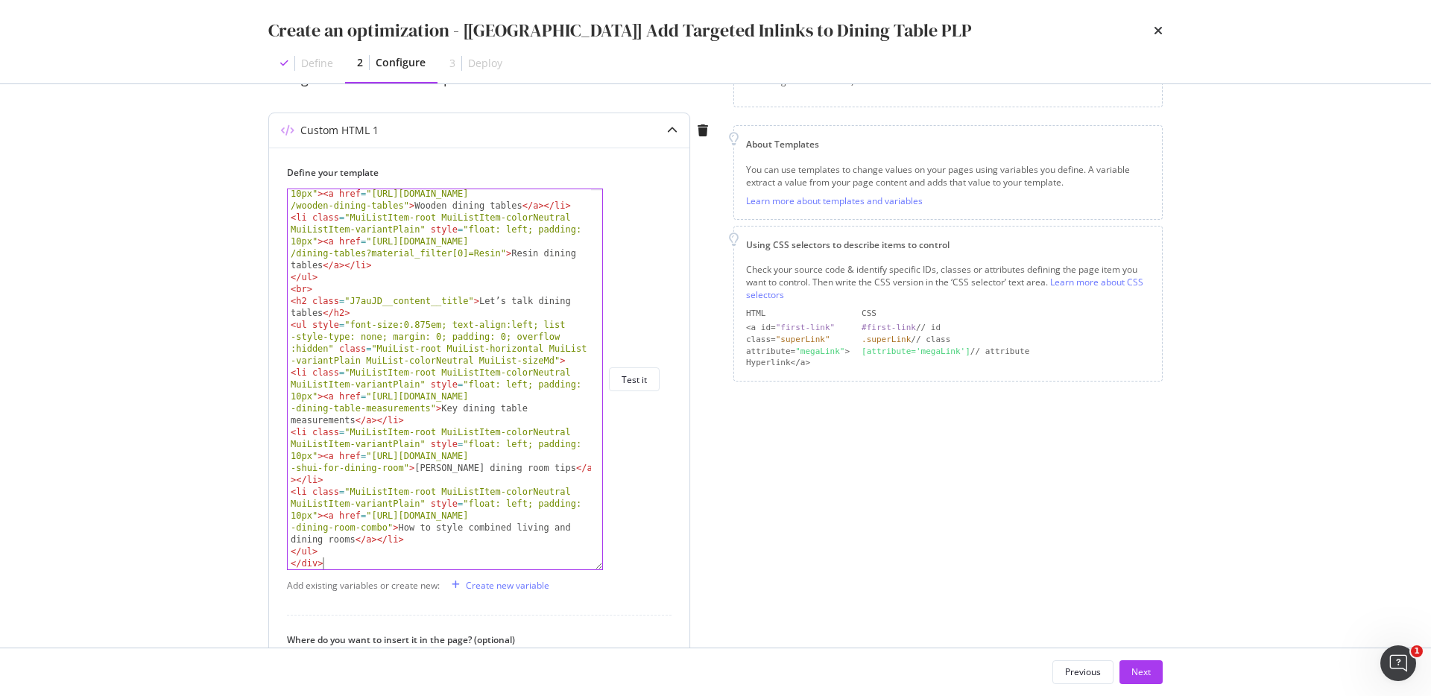
click at [356, 561] on div "< li class = "MuiListItem-root MuiListItem-colorNeutral MuiListItem-variantPlai…" at bounding box center [439, 384] width 303 height 440
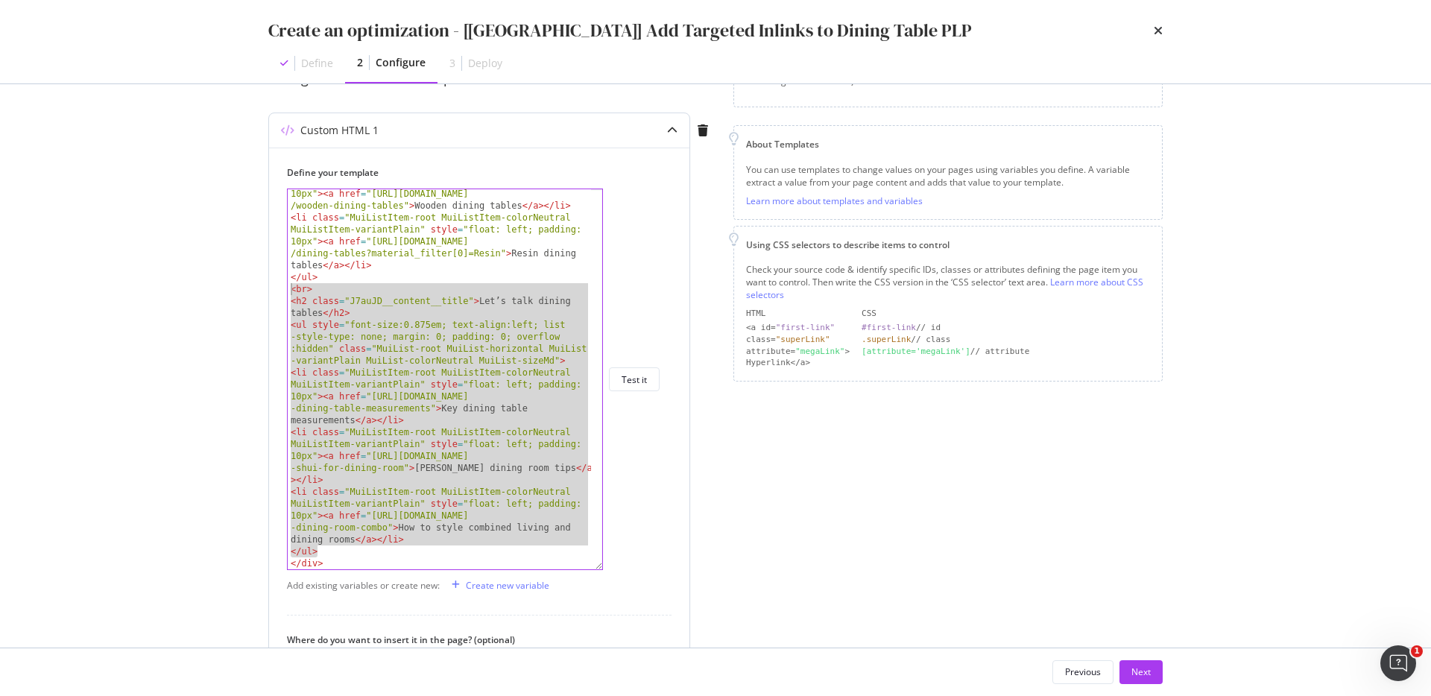
drag, startPoint x: 329, startPoint y: 551, endPoint x: 276, endPoint y: 295, distance: 261.1
click at [276, 295] on div "Define your template </div> < li class = "MuiListItem-root MuiListItem-colorNeu…" at bounding box center [479, 503] width 420 height 710
type textarea "<br> <h2 class="J7auJD__content__title">Let’s talk dining tables</h2>"
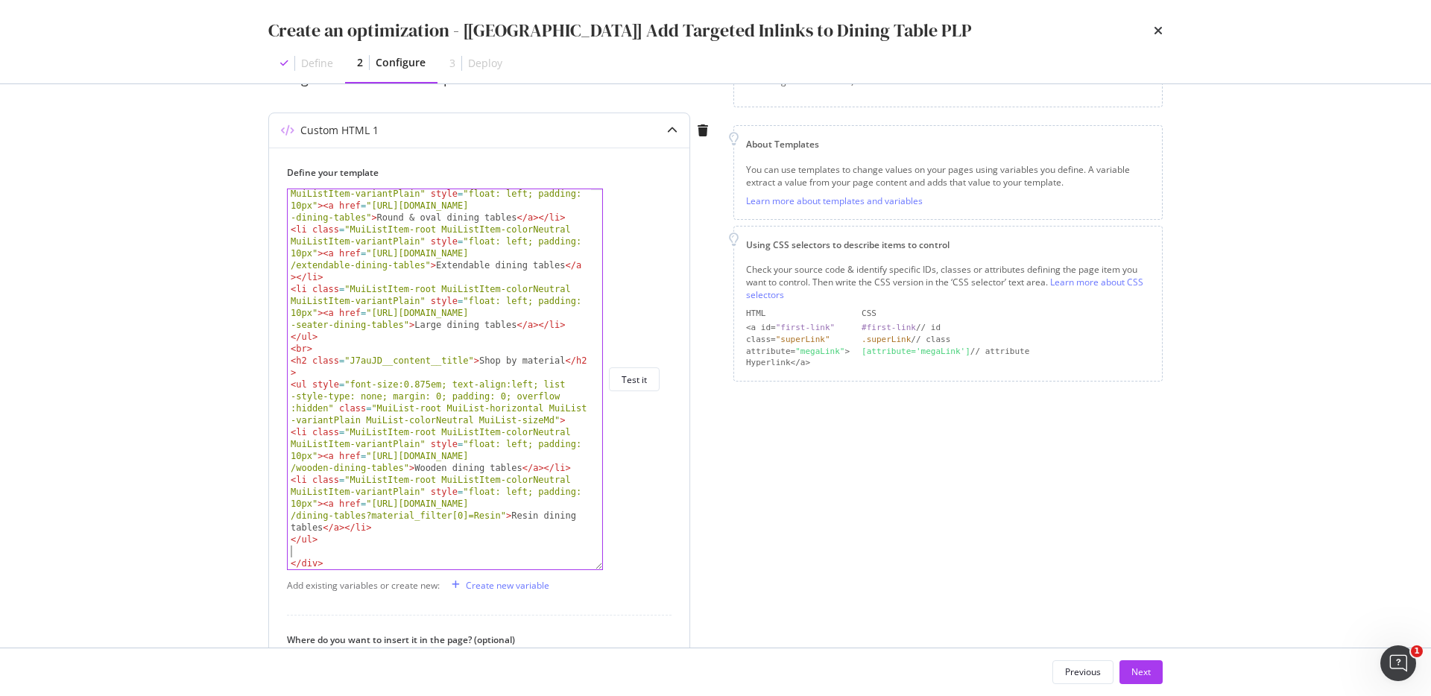
scroll to position [85, 0]
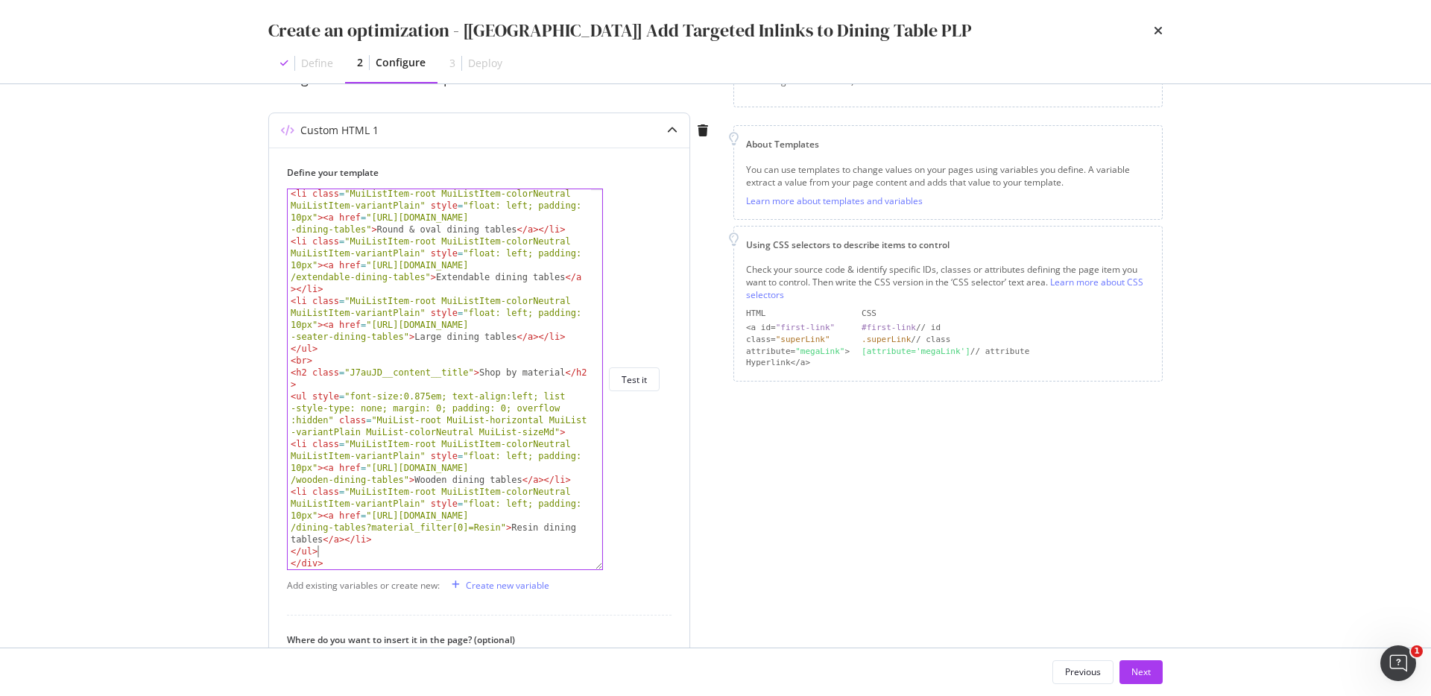
click at [458, 488] on div "< li class = "MuiListItem-root MuiListItem-colorNeutral MuiListItem-variantPlai…" at bounding box center [439, 408] width 303 height 440
type textarea "<li class="MuiListItem-root MuiListItem-colorNeutral MuiListItem-variantPlain" …"
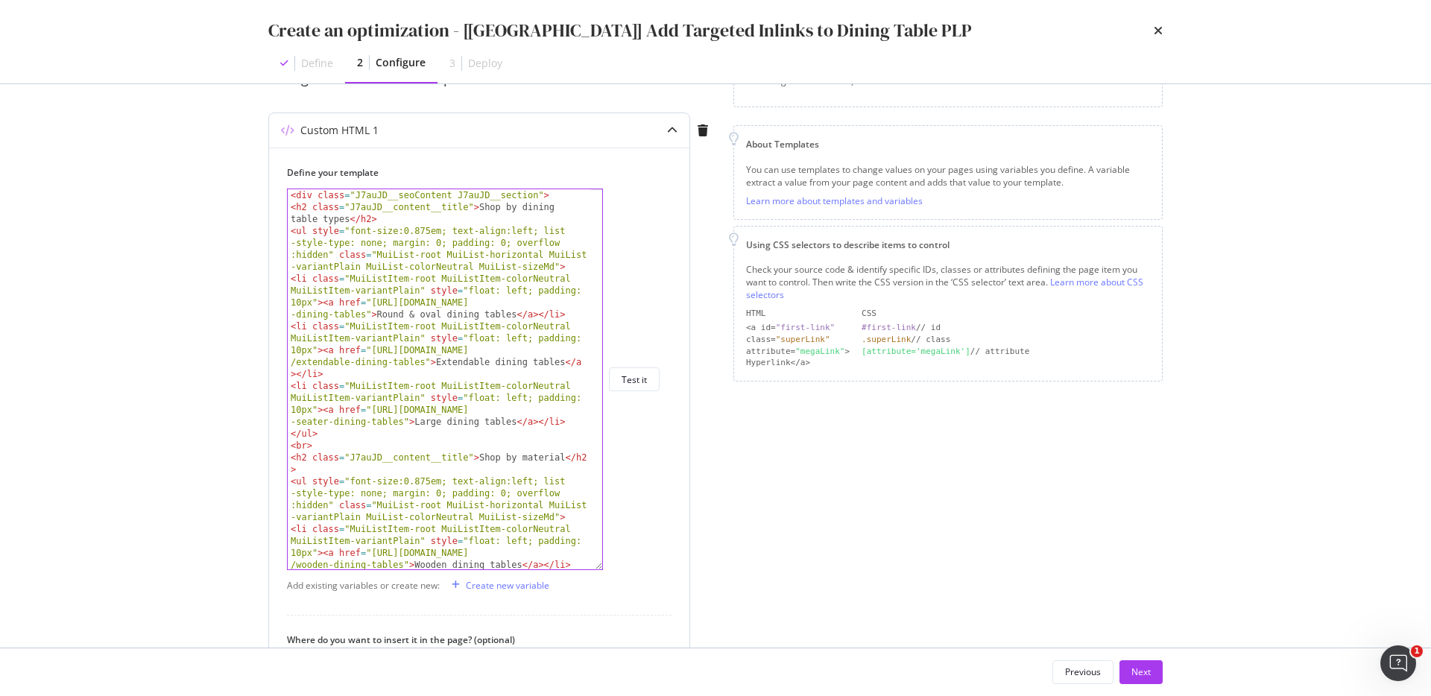
scroll to position [0, 0]
click at [642, 364] on div "<li class="MuiListItem-root MuiListItem-colorNeutral MuiListItem-variantPlain" …" at bounding box center [473, 380] width 373 height 382
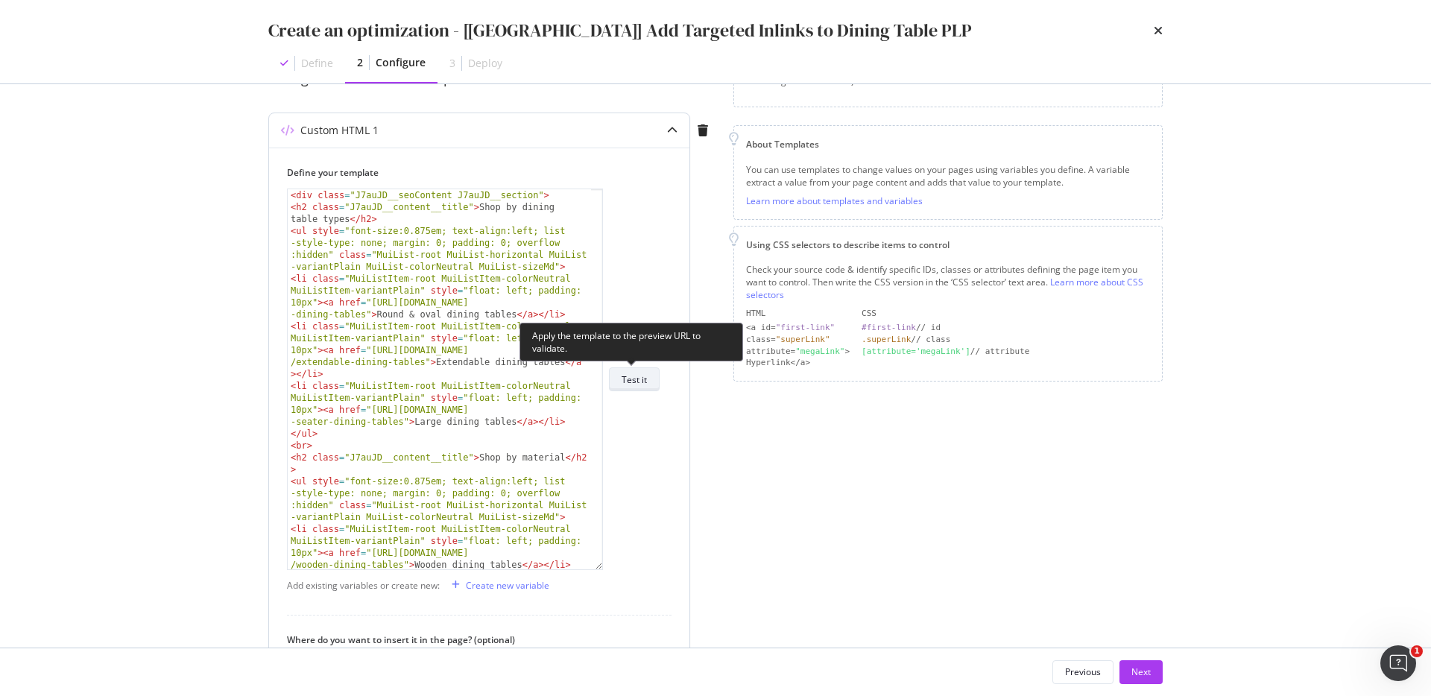
click at [642, 385] on div "Test it" at bounding box center [634, 379] width 25 height 13
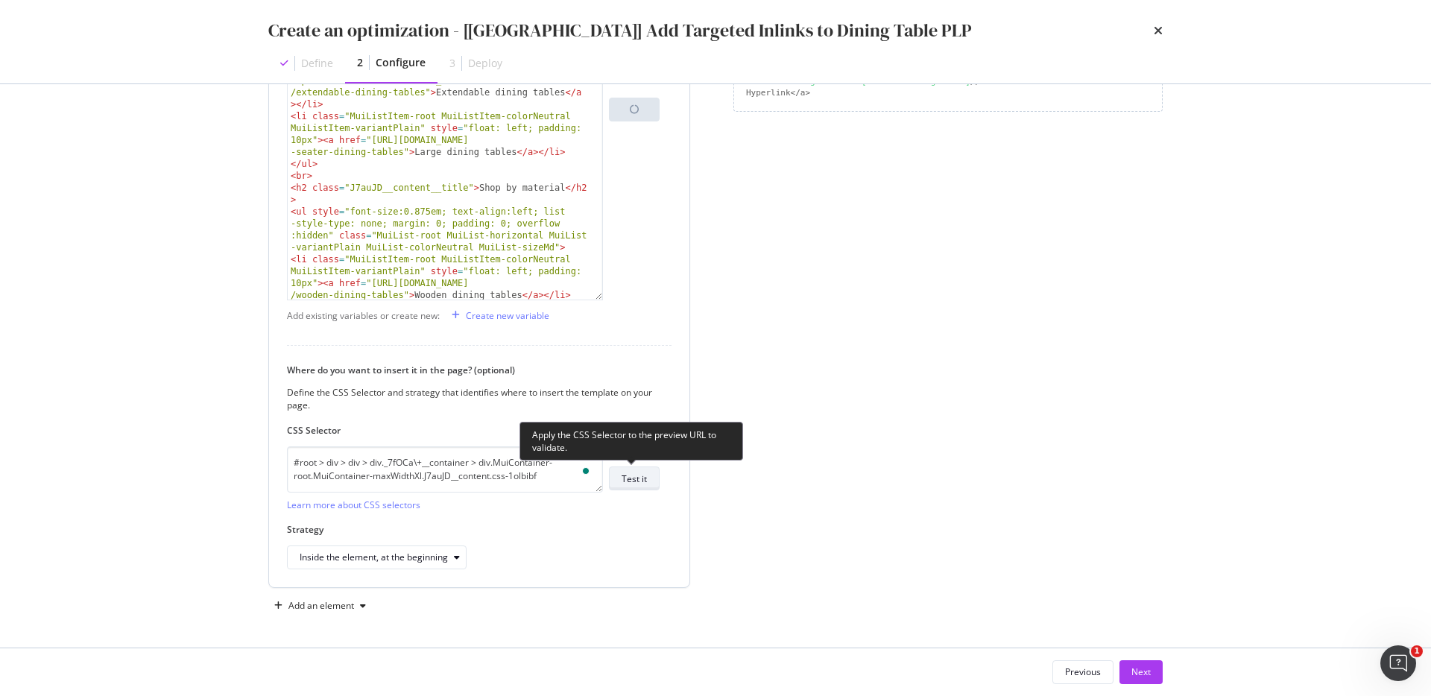
click at [630, 467] on button "Test it" at bounding box center [634, 479] width 51 height 24
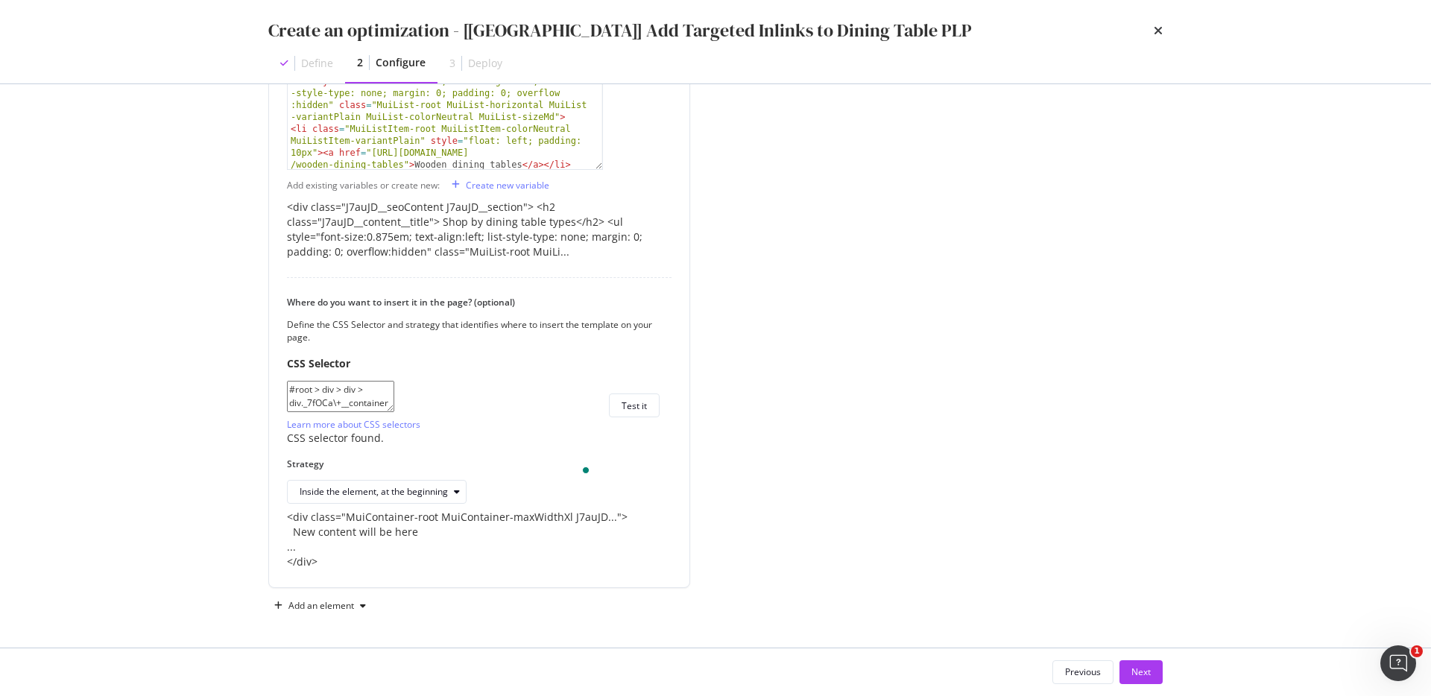
scroll to position [664, 0]
click at [1139, 670] on div "Next" at bounding box center [1141, 672] width 19 height 13
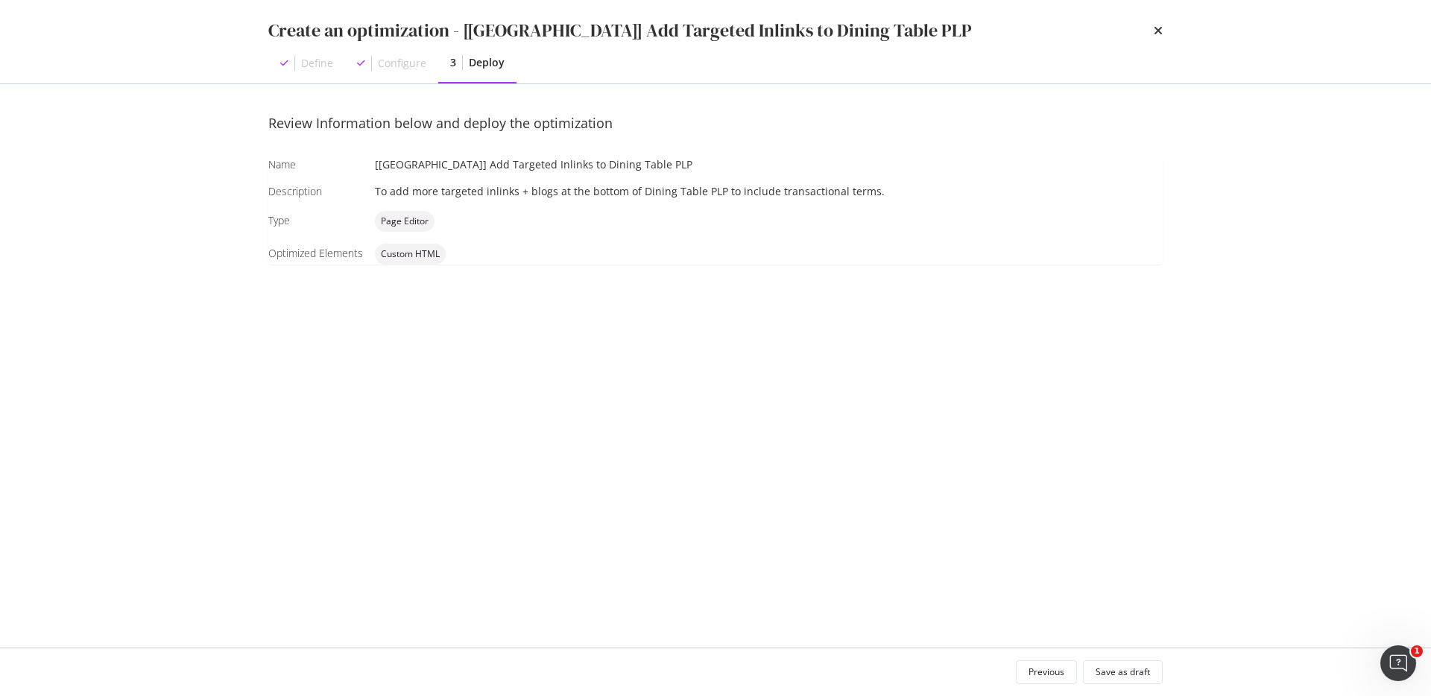
scroll to position [0, 0]
click at [1126, 672] on div "Save as draft" at bounding box center [1123, 672] width 54 height 13
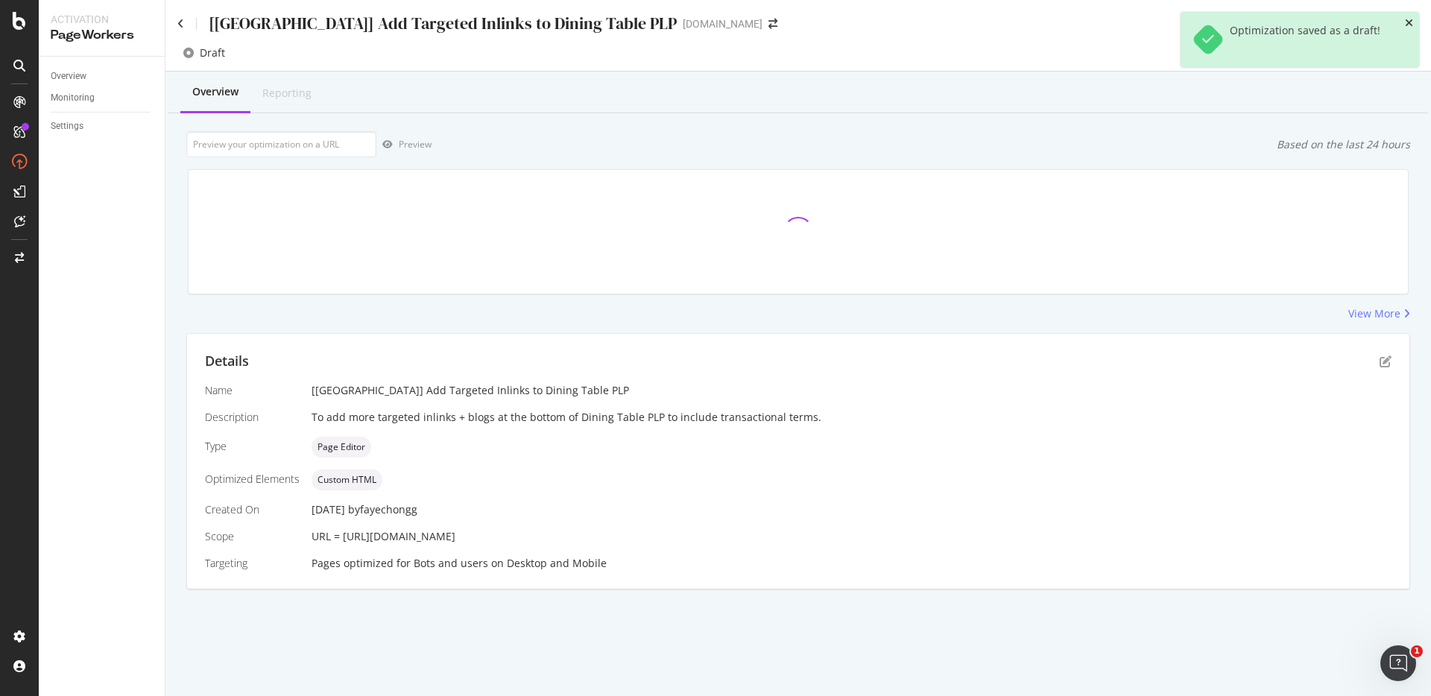
click at [1410, 21] on icon "close toast" at bounding box center [1409, 23] width 8 height 10
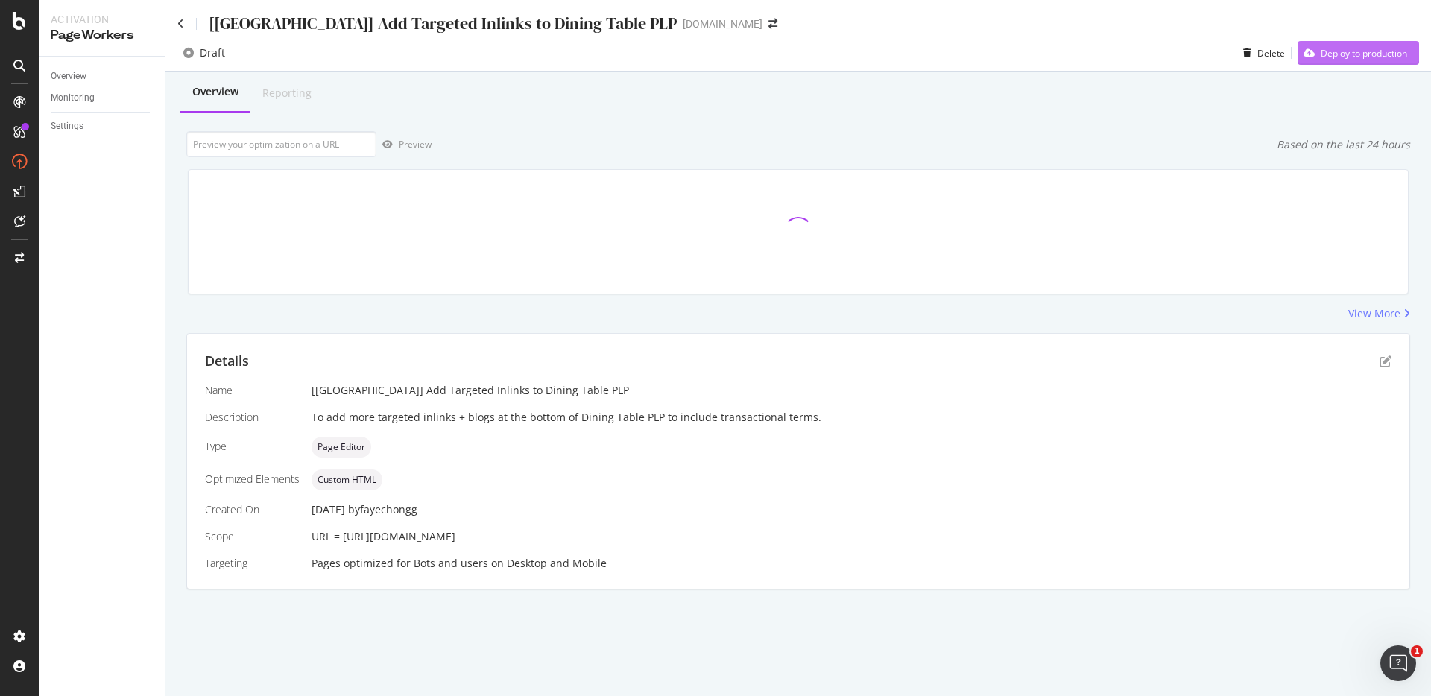
click at [1367, 57] on div "Deploy to production" at bounding box center [1364, 53] width 86 height 13
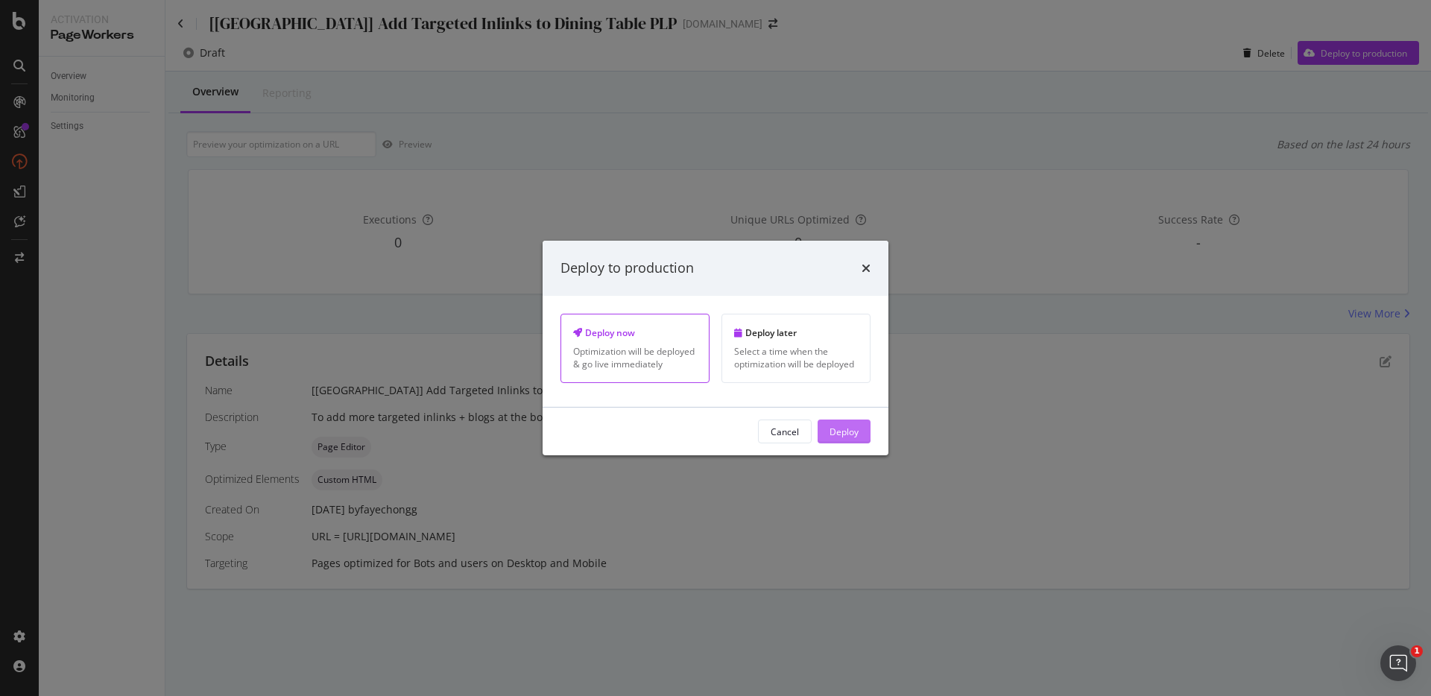
click at [866, 433] on button "Deploy" at bounding box center [844, 432] width 53 height 24
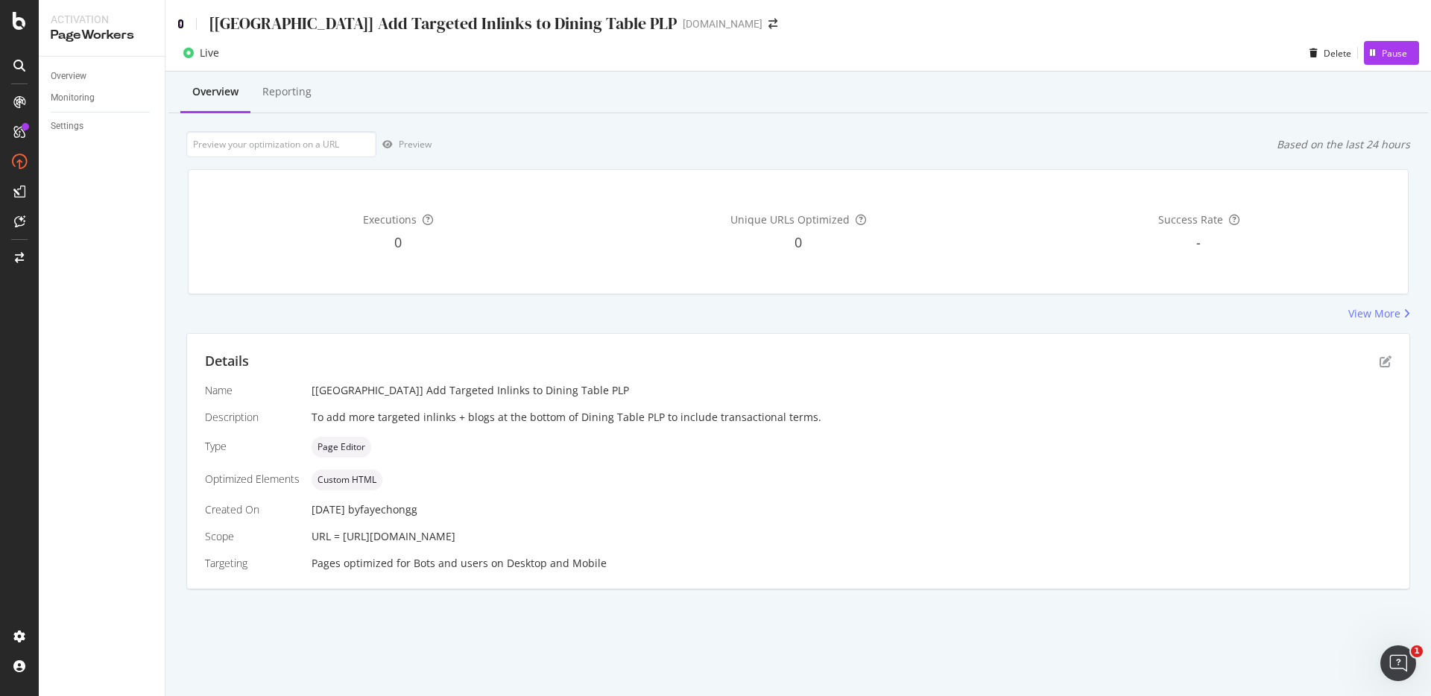
click at [182, 24] on icon at bounding box center [180, 24] width 7 height 10
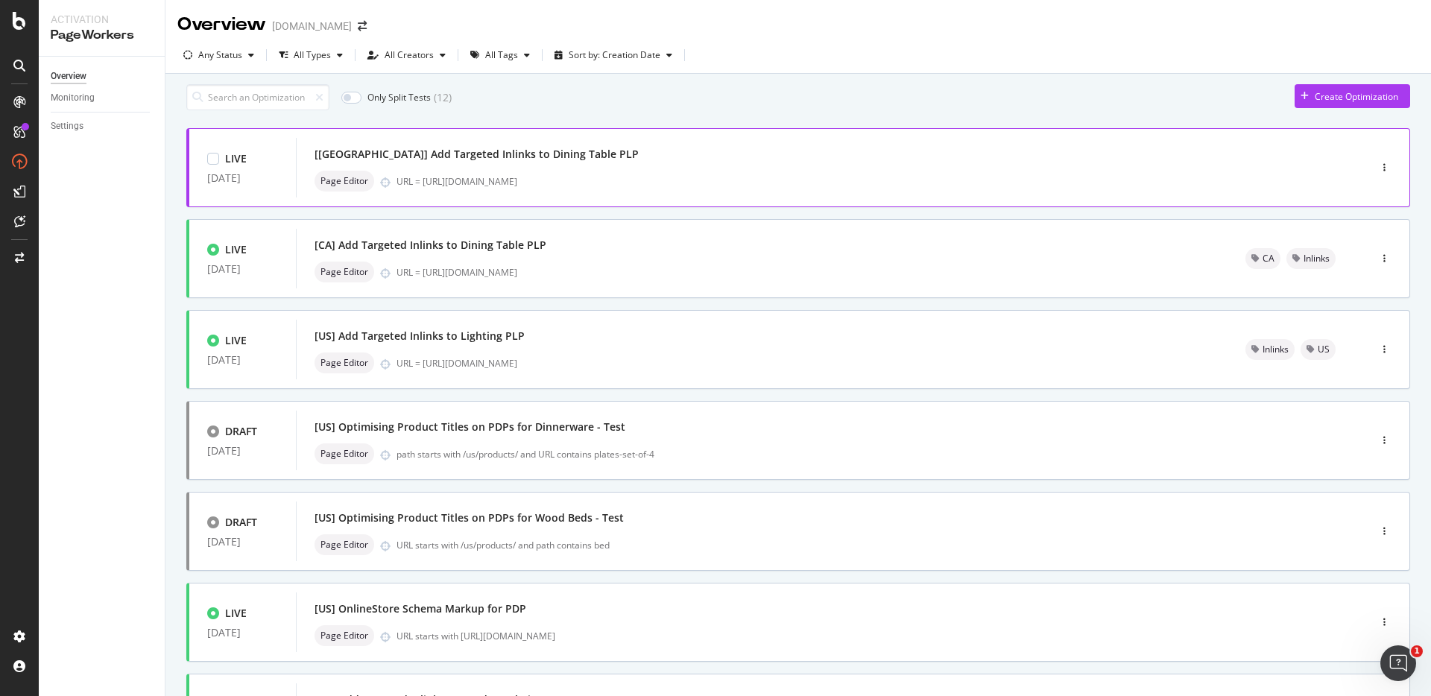
click at [1381, 176] on div at bounding box center [1385, 168] width 50 height 30
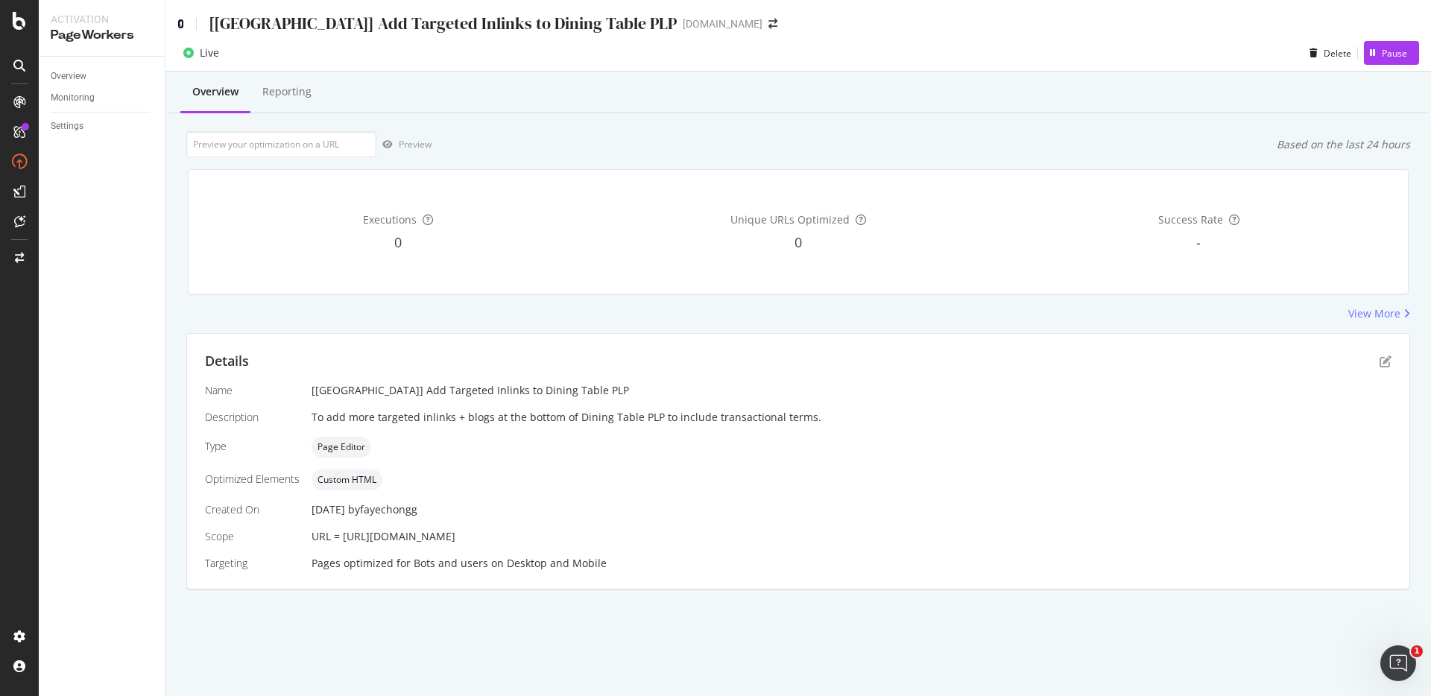
click at [181, 21] on icon at bounding box center [180, 24] width 7 height 10
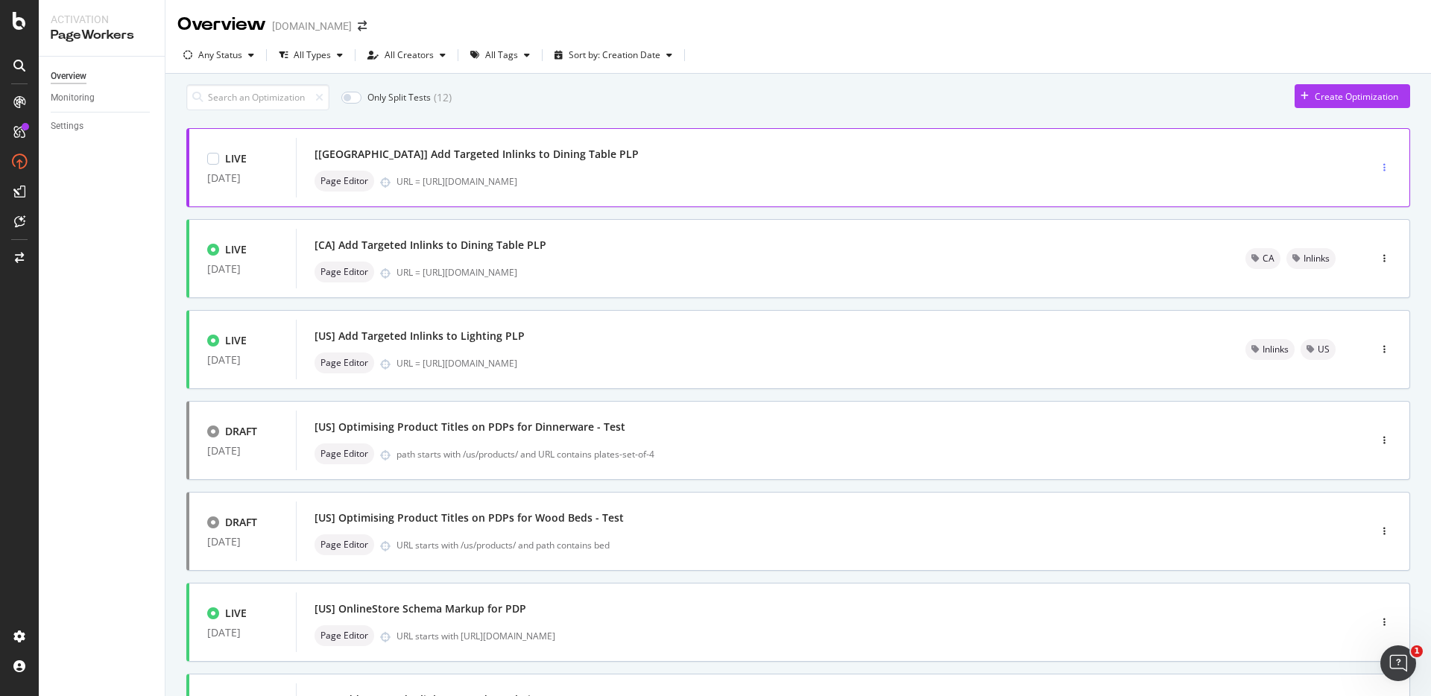
click at [1378, 169] on div "button" at bounding box center [1385, 168] width 14 height 22
click at [1346, 245] on div "Tags" at bounding box center [1348, 252] width 69 height 19
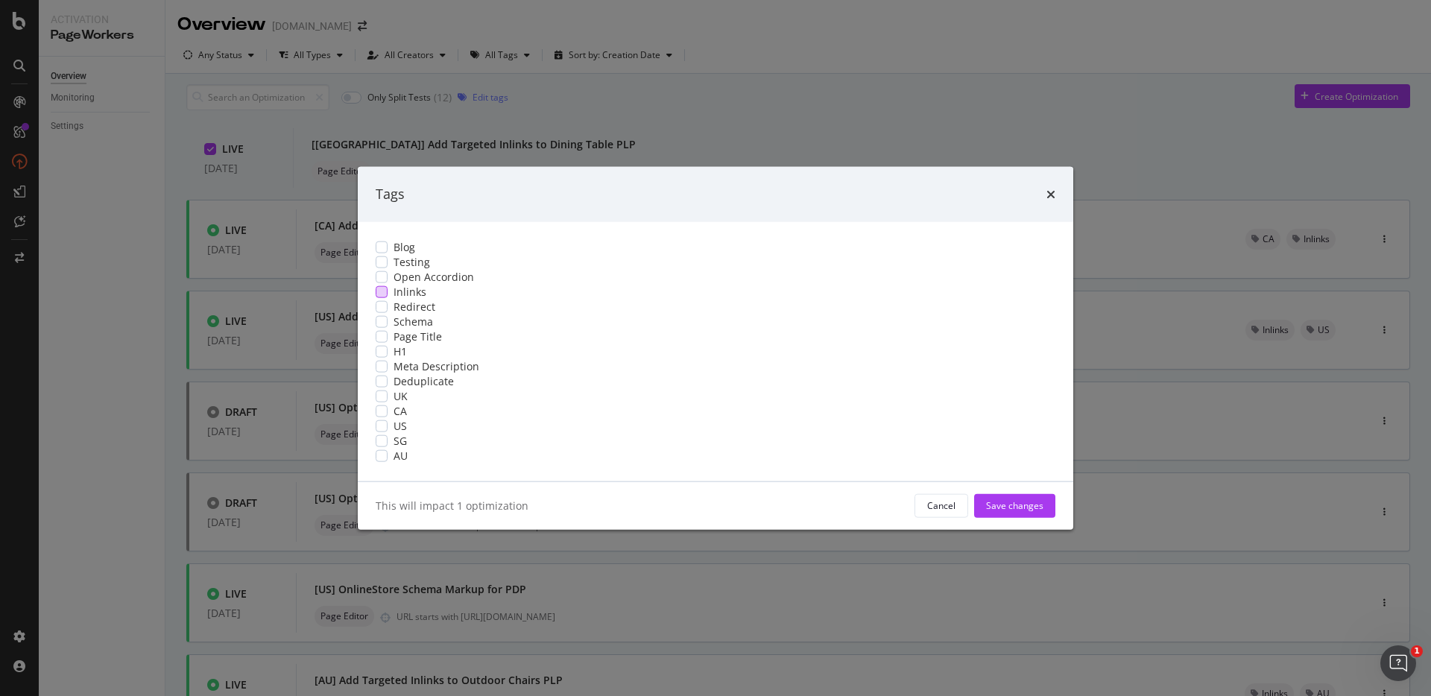
click at [388, 286] on div "modal" at bounding box center [382, 292] width 12 height 12
click at [388, 402] on div "modal" at bounding box center [382, 396] width 12 height 12
click at [986, 512] on div "Save changes" at bounding box center [1014, 505] width 57 height 13
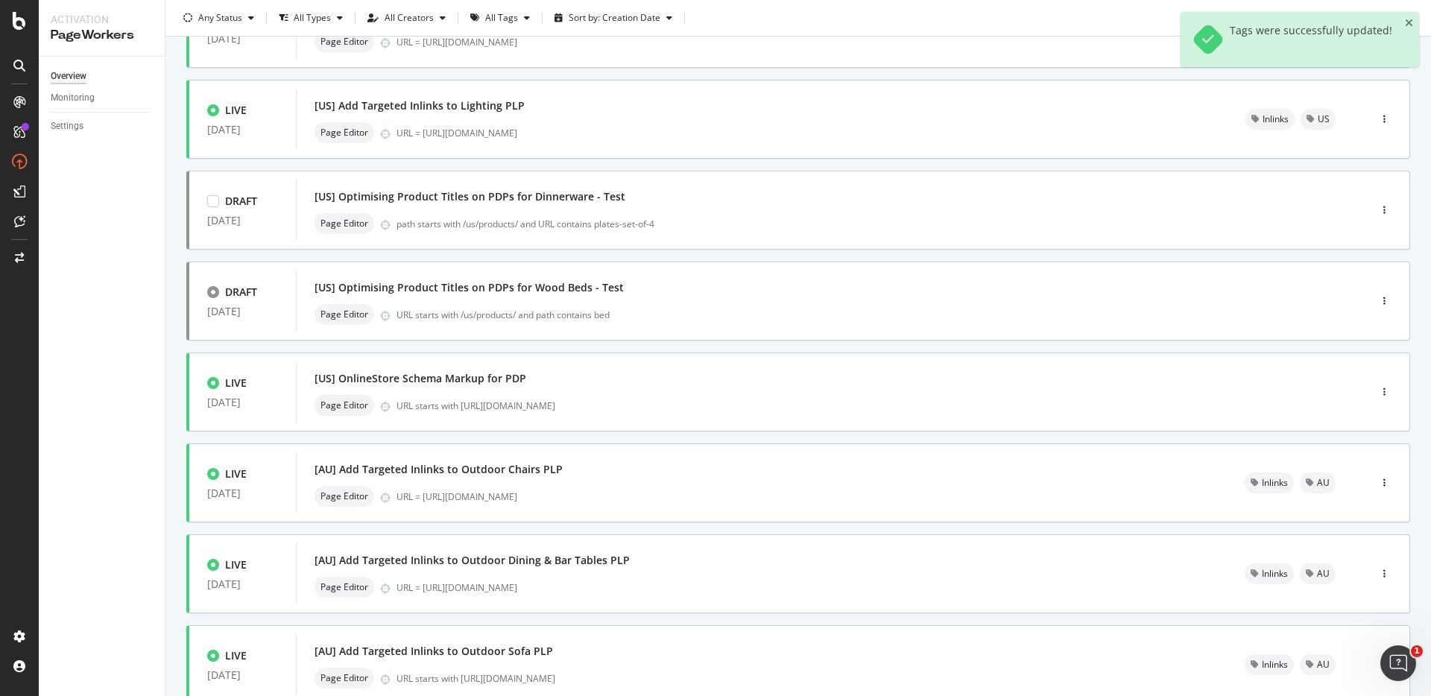
scroll to position [233, 0]
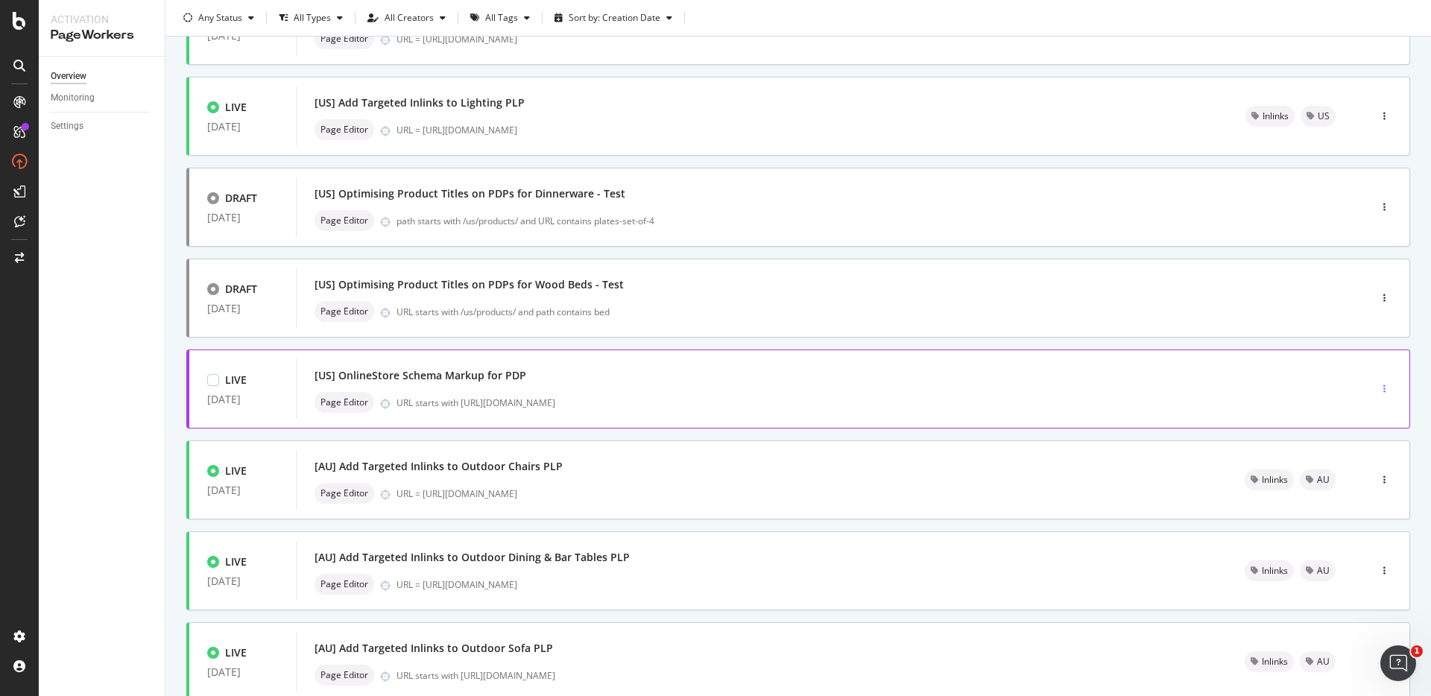
click at [1378, 392] on div "button" at bounding box center [1385, 389] width 14 height 9
click at [1348, 476] on div "Tags" at bounding box center [1353, 473] width 20 height 13
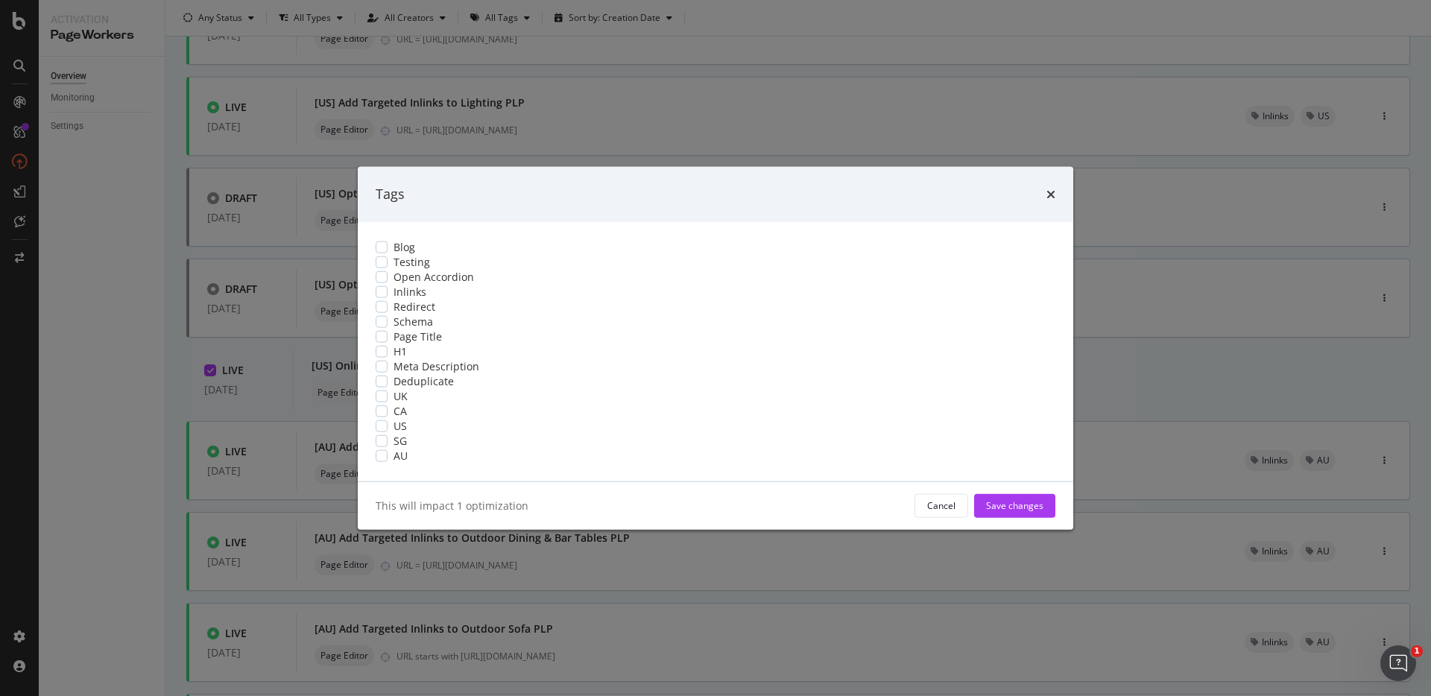
scroll to position [0, 0]
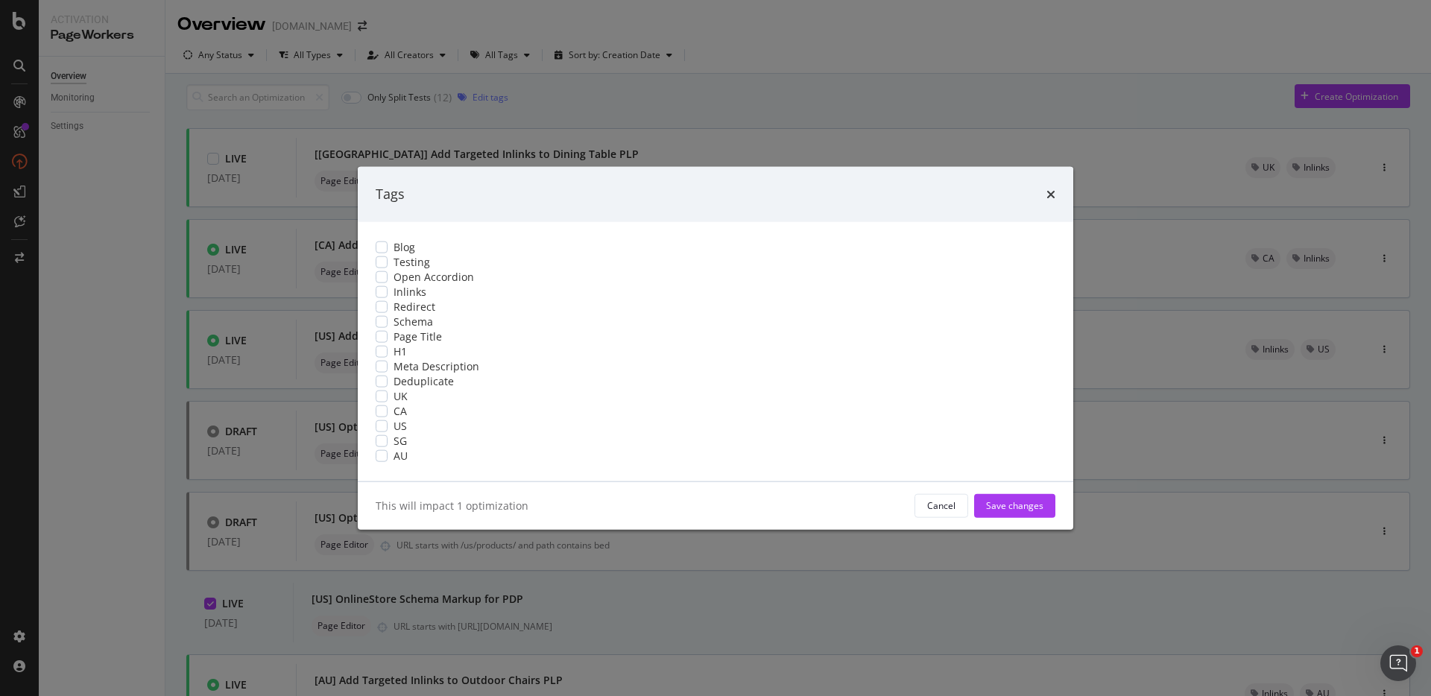
click at [524, 317] on div "Blog Testing Open Accordion Inlinks Redirect Schema Page Title H1 Meta Descript…" at bounding box center [716, 350] width 716 height 259
click at [388, 315] on div "modal" at bounding box center [382, 321] width 12 height 12
click at [388, 432] on div "modal" at bounding box center [382, 426] width 12 height 12
click at [986, 512] on div "Save changes" at bounding box center [1014, 505] width 57 height 13
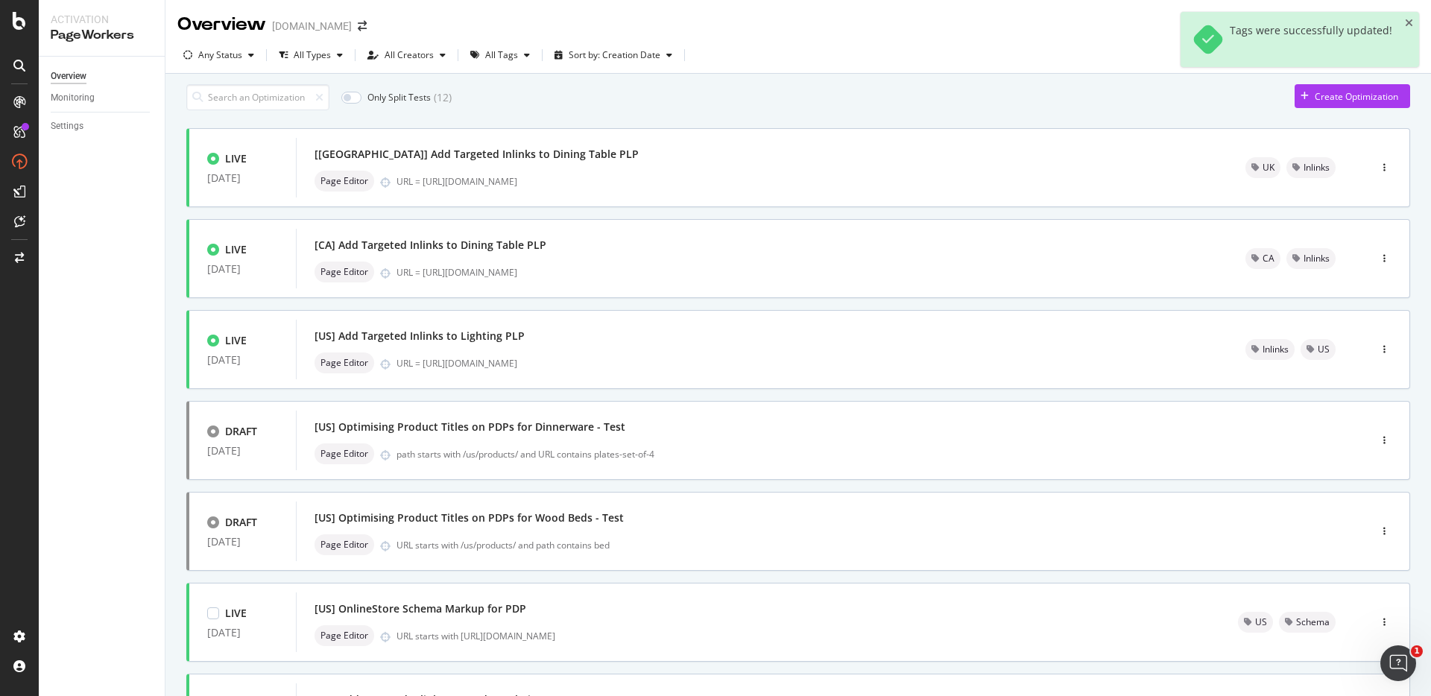
click at [937, 110] on div "Only Split Tests ( 12 ) Create Optimization" at bounding box center [798, 97] width 1224 height 26
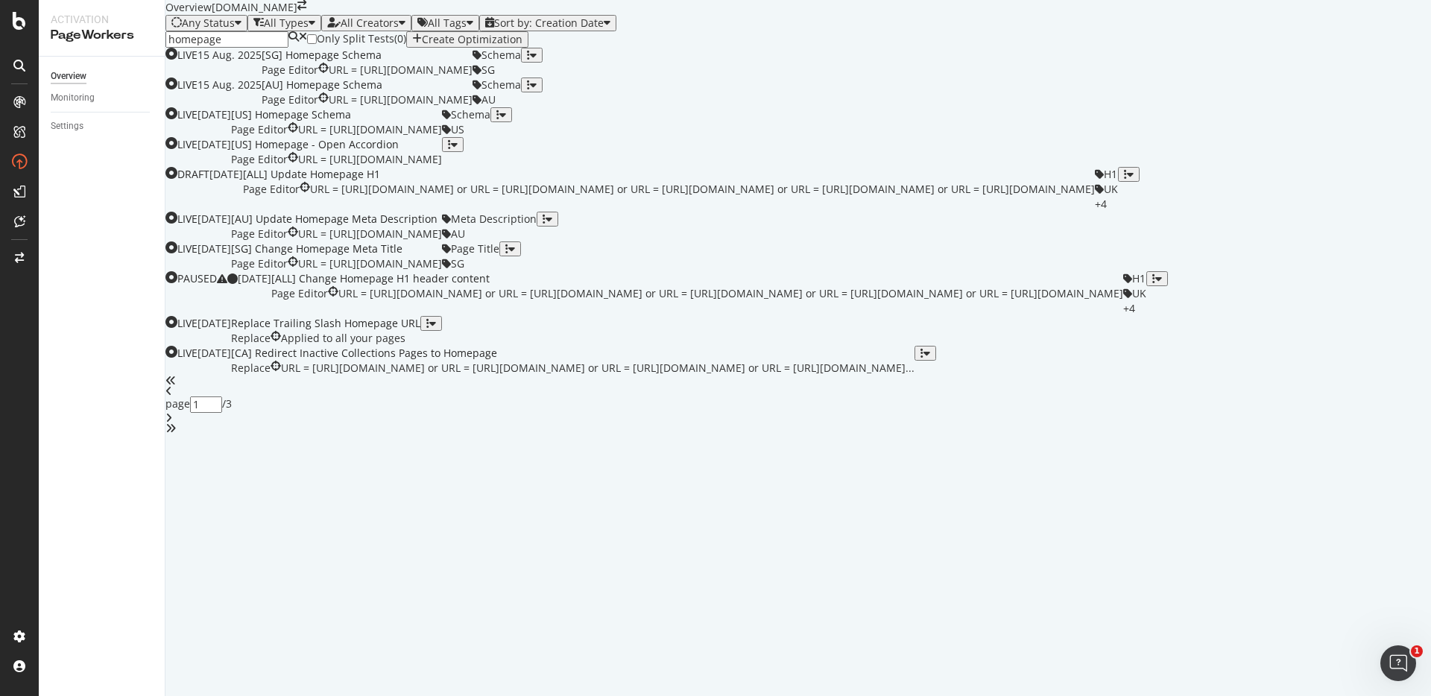
click at [289, 48] on input "homepage" at bounding box center [227, 39] width 123 height 16
